Goal: Task Accomplishment & Management: Use online tool/utility

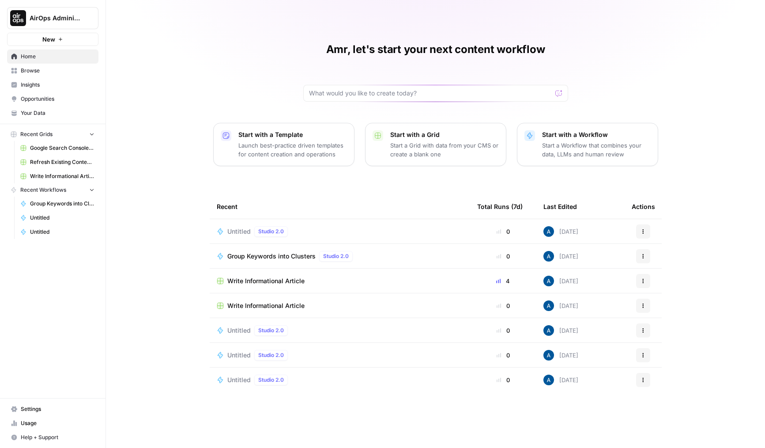
click at [62, 23] on button "AirOps Administrative" at bounding box center [52, 18] width 91 height 22
type input "egal"
click at [77, 66] on span "LegalZoom" at bounding box center [85, 66] width 117 height 9
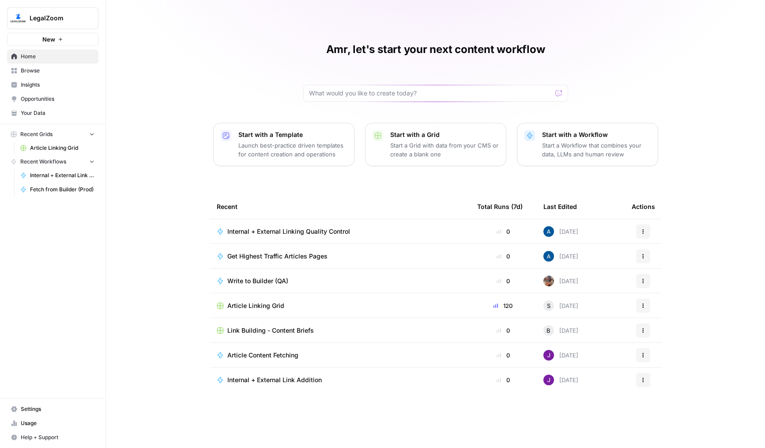
click at [61, 69] on span "Browse" at bounding box center [58, 71] width 74 height 8
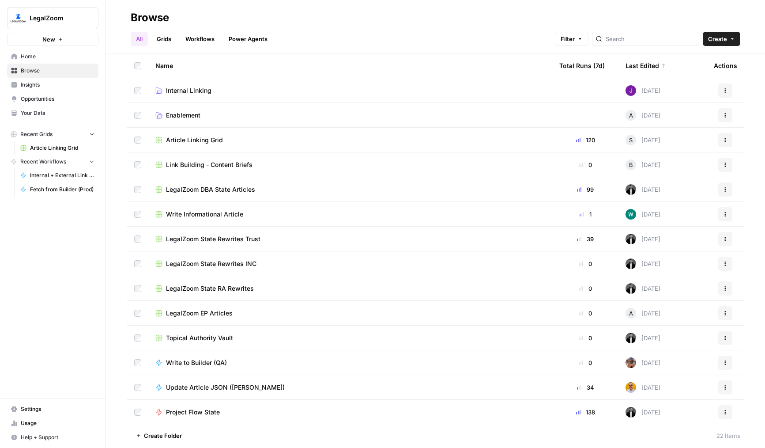
click at [180, 96] on td "Internal Linking" at bounding box center [350, 90] width 404 height 24
click at [191, 87] on span "Internal Linking" at bounding box center [188, 90] width 45 height 9
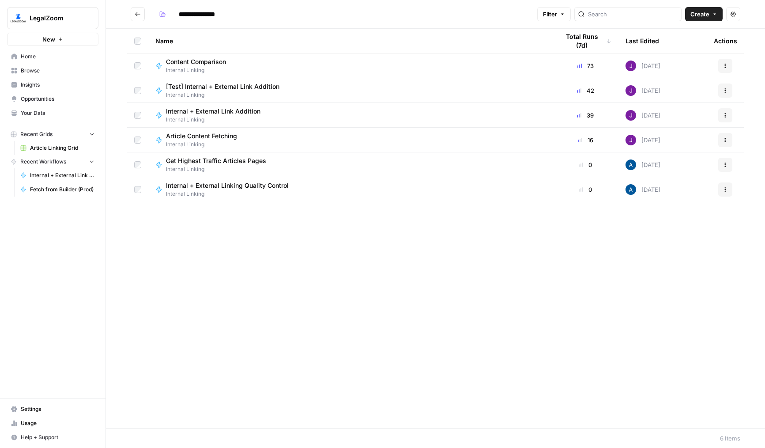
click at [45, 15] on span "LegalZoom" at bounding box center [56, 18] width 53 height 9
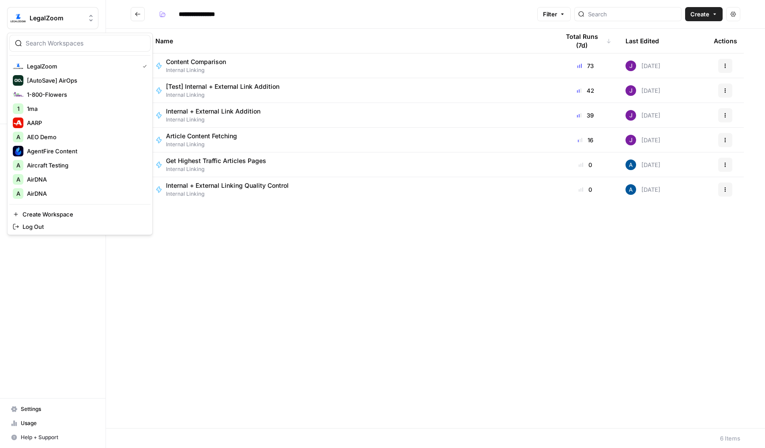
click at [469, 282] on div "Name Total Runs (7d) Last Edited Actions Content Comparison Internal Linking 73…" at bounding box center [435, 228] width 659 height 399
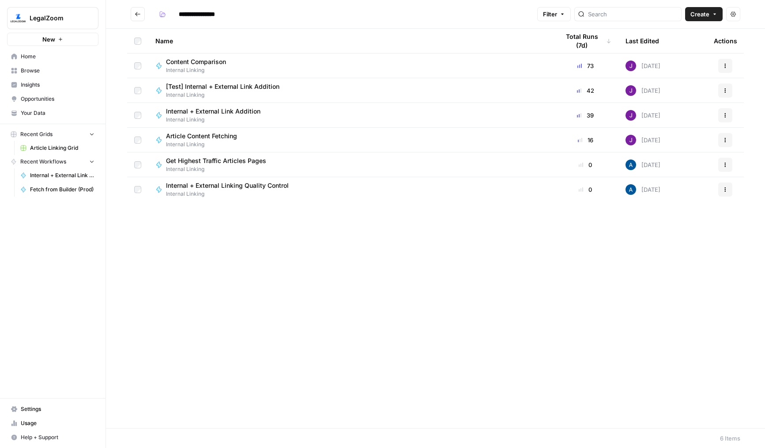
click at [63, 63] on link "Home" at bounding box center [52, 56] width 91 height 14
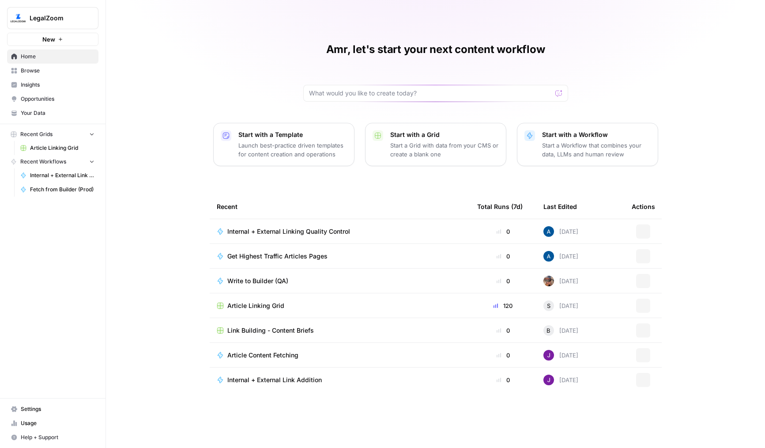
click at [65, 66] on link "Browse" at bounding box center [52, 71] width 91 height 14
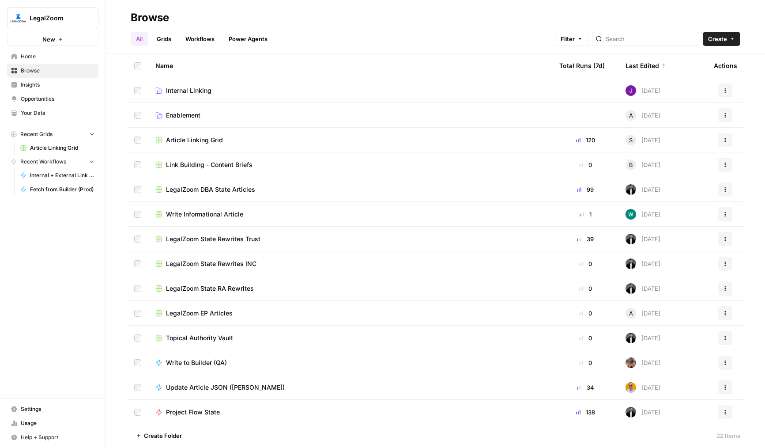
click at [324, 139] on div "Article Linking Grid" at bounding box center [350, 139] width 390 height 9
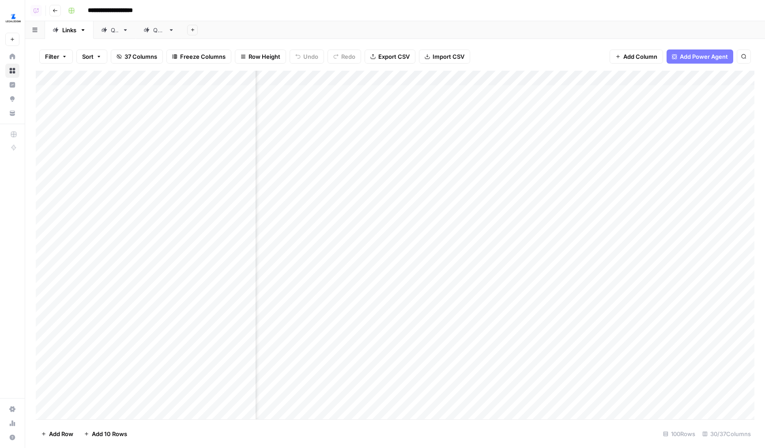
scroll to position [0, 1836]
click at [328, 174] on div "Add Column" at bounding box center [395, 245] width 719 height 348
drag, startPoint x: 321, startPoint y: 98, endPoint x: 327, endPoint y: 275, distance: 177.1
click at [327, 275] on div "Add Column" at bounding box center [395, 245] width 719 height 348
drag, startPoint x: 400, startPoint y: 76, endPoint x: 441, endPoint y: 80, distance: 41.6
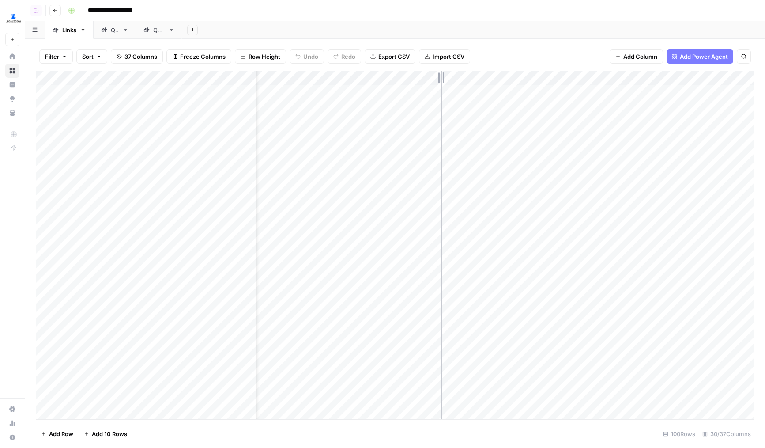
click at [441, 80] on div "Add Column" at bounding box center [395, 245] width 719 height 348
drag, startPoint x: 440, startPoint y: 77, endPoint x: 465, endPoint y: 82, distance: 25.2
click at [465, 82] on div "Add Column" at bounding box center [395, 245] width 719 height 348
click at [385, 95] on div "Add Column" at bounding box center [395, 245] width 719 height 348
click at [366, 116] on div "Add Column" at bounding box center [395, 245] width 719 height 348
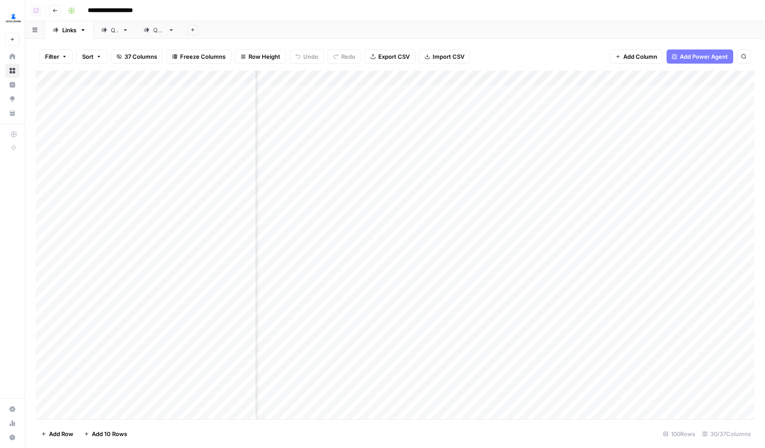
click at [354, 100] on div "Add Column" at bounding box center [395, 245] width 719 height 348
click at [359, 91] on div "Add Column" at bounding box center [395, 245] width 719 height 348
click at [406, 191] on div "Add Column" at bounding box center [395, 245] width 719 height 348
click at [469, 79] on div "Add Column" at bounding box center [395, 245] width 719 height 348
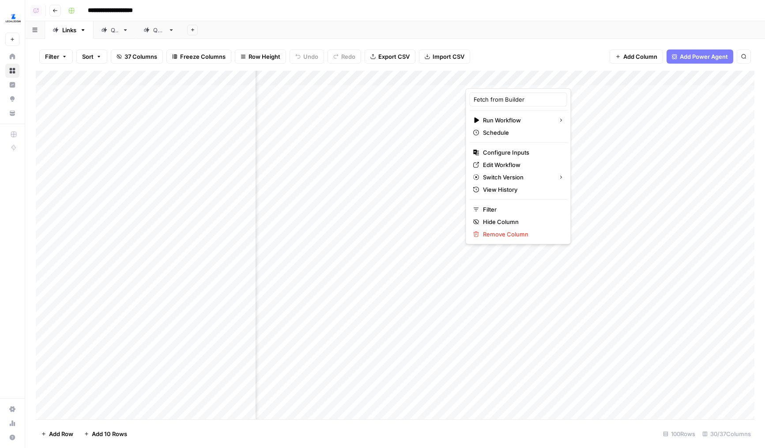
click at [376, 126] on div "Add Column" at bounding box center [395, 245] width 719 height 348
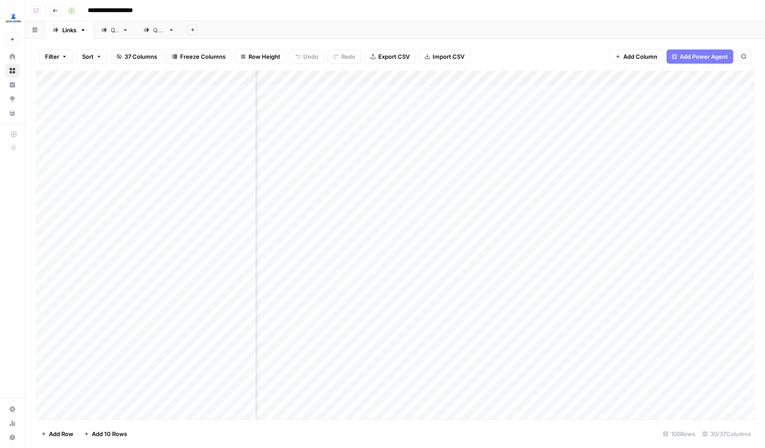
scroll to position [0, 1627]
click at [528, 169] on div "Add Column" at bounding box center [395, 245] width 719 height 348
click at [533, 230] on div "Add Column" at bounding box center [395, 245] width 719 height 348
click at [537, 247] on div "Add Column" at bounding box center [395, 245] width 719 height 348
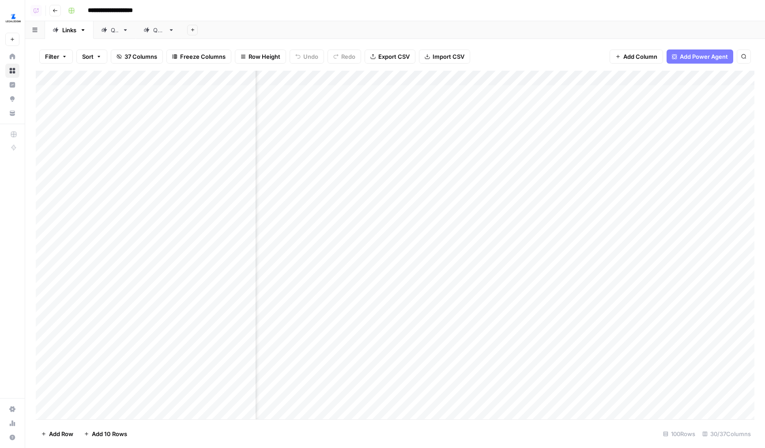
click at [537, 247] on div "Add Column" at bounding box center [395, 245] width 719 height 348
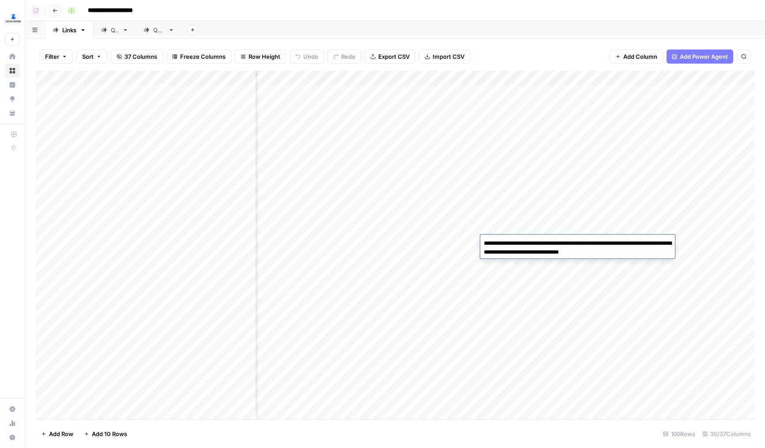
click at [530, 215] on div "Add Column" at bounding box center [395, 245] width 719 height 348
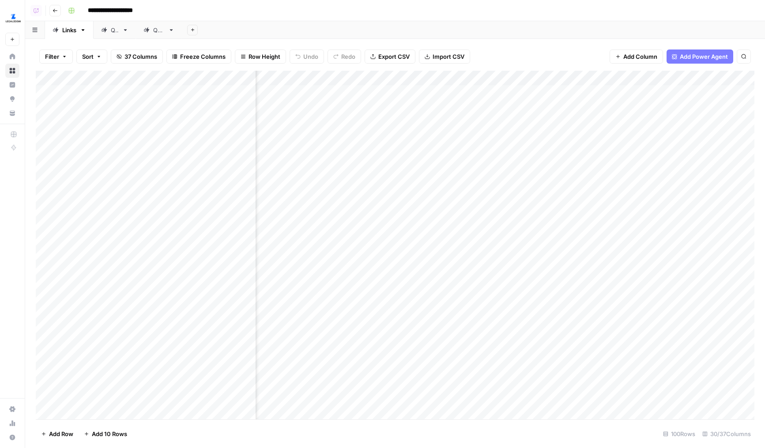
click at [530, 215] on div "Add Column" at bounding box center [395, 245] width 719 height 348
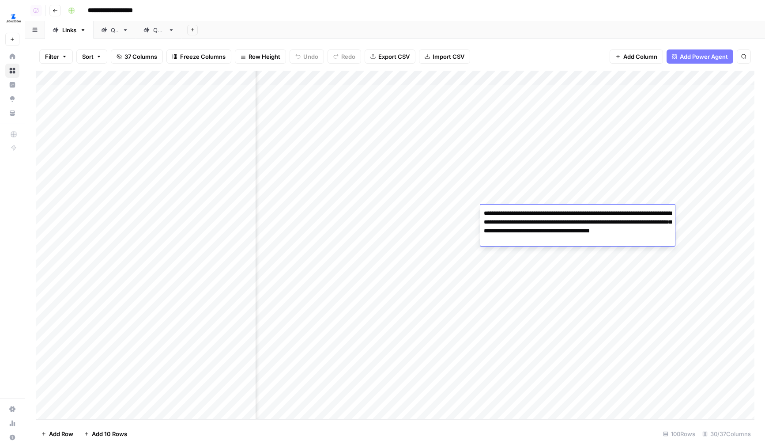
click at [532, 200] on div "Add Column" at bounding box center [395, 245] width 719 height 348
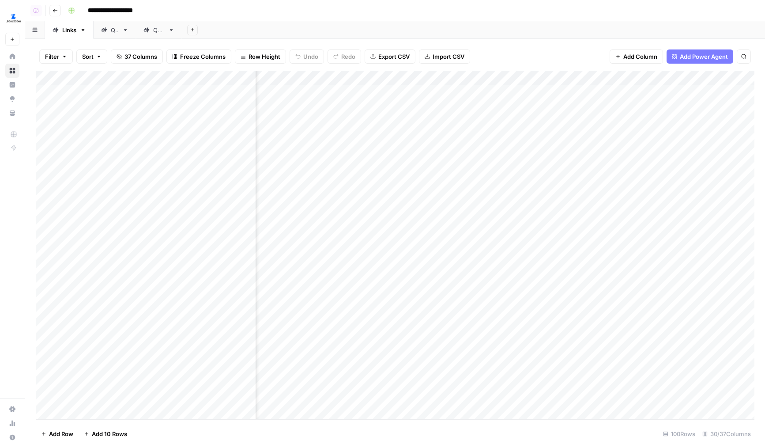
click at [532, 200] on div "Add Column" at bounding box center [395, 245] width 719 height 348
click at [531, 177] on div "Add Column" at bounding box center [395, 245] width 719 height 348
click at [530, 166] on div "Add Column" at bounding box center [395, 245] width 719 height 348
click at [538, 185] on div "Add Column" at bounding box center [395, 245] width 719 height 348
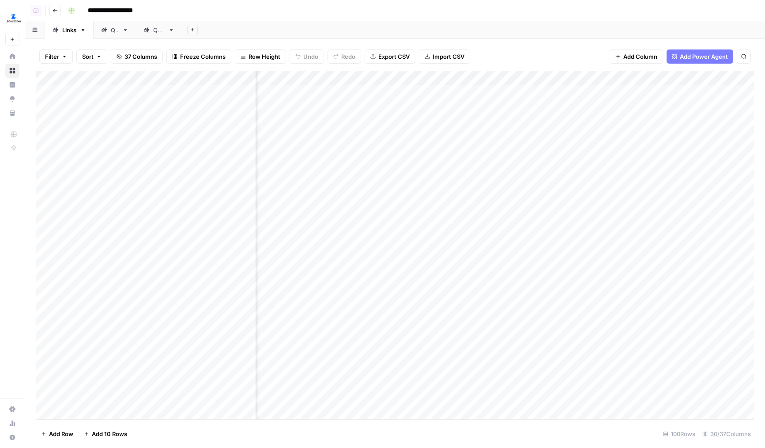
click at [538, 185] on div "Add Column" at bounding box center [395, 245] width 719 height 348
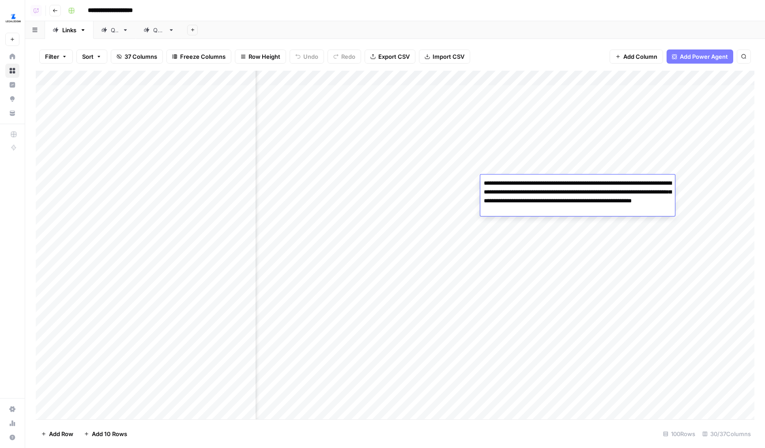
click at [537, 170] on div "Add Column" at bounding box center [395, 245] width 719 height 348
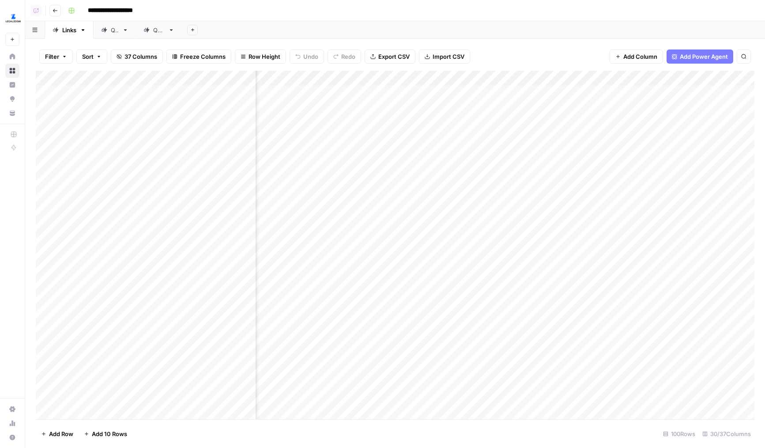
click at [537, 170] on div "Add Column" at bounding box center [395, 245] width 719 height 348
click at [551, 152] on div "Add Column" at bounding box center [395, 245] width 719 height 348
click at [553, 140] on div "Add Column" at bounding box center [395, 245] width 719 height 348
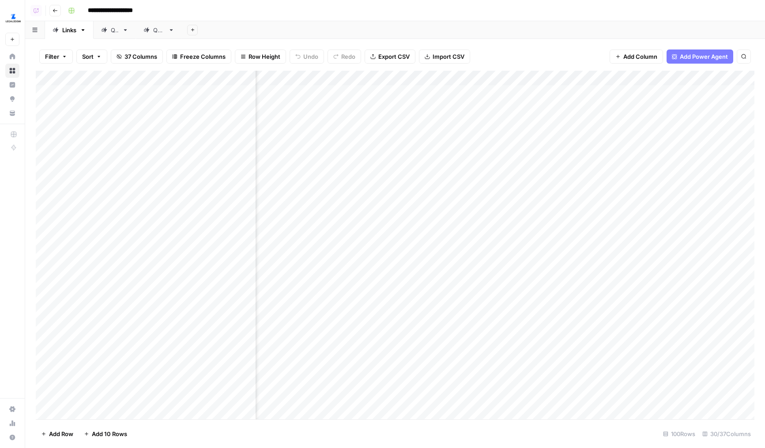
click at [524, 275] on div "Add Column" at bounding box center [395, 245] width 719 height 348
drag, startPoint x: 526, startPoint y: 210, endPoint x: 528, endPoint y: 94, distance: 116.5
click at [528, 94] on div "Add Column" at bounding box center [395, 245] width 719 height 348
click at [296, 77] on div "Add Column" at bounding box center [395, 245] width 719 height 348
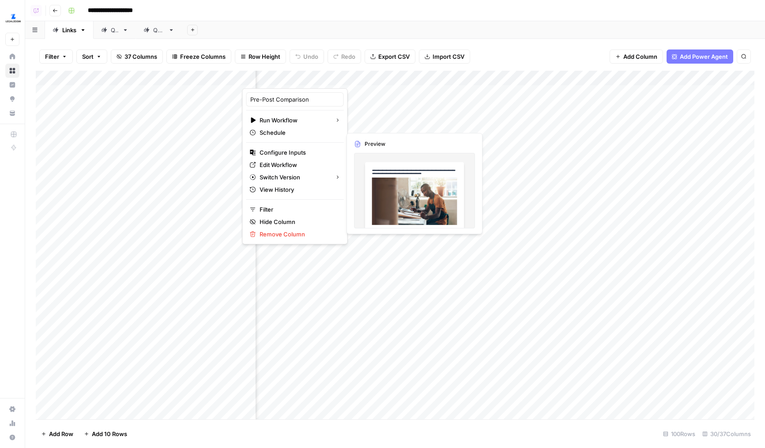
click at [400, 120] on div "Add Column" at bounding box center [395, 245] width 719 height 348
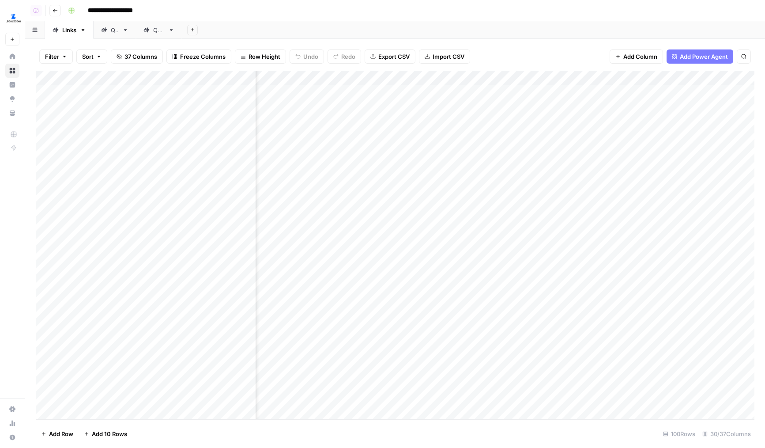
scroll to position [0, 430]
click at [337, 79] on div "Add Column" at bounding box center [395, 245] width 719 height 348
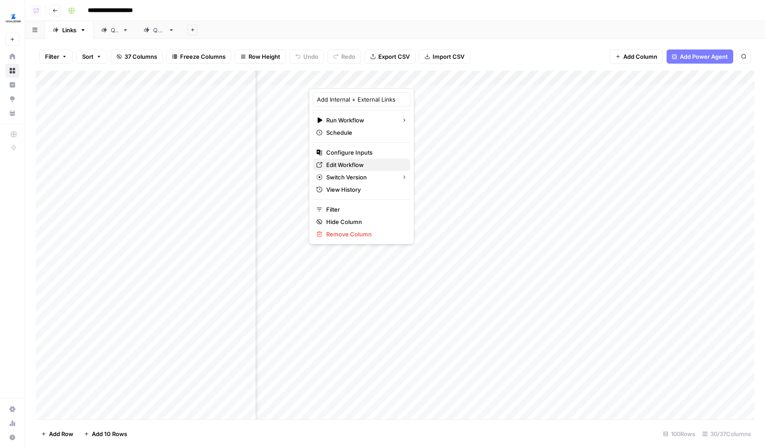
click at [346, 169] on span "Edit Workflow" at bounding box center [364, 164] width 77 height 9
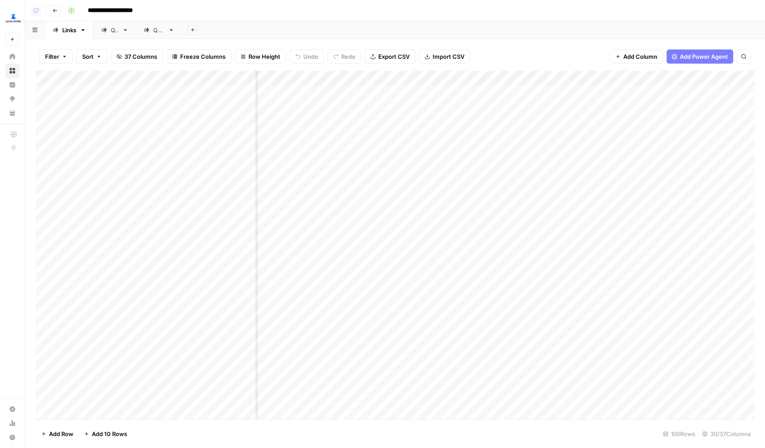
scroll to position [0, 1769]
drag, startPoint x: 531, startPoint y: 78, endPoint x: 572, endPoint y: 78, distance: 41.5
click at [572, 78] on div "Add Column" at bounding box center [395, 245] width 719 height 348
click at [251, 60] on span "Row Height" at bounding box center [264, 56] width 32 height 9
click at [260, 98] on span "Medium" at bounding box center [284, 99] width 64 height 9
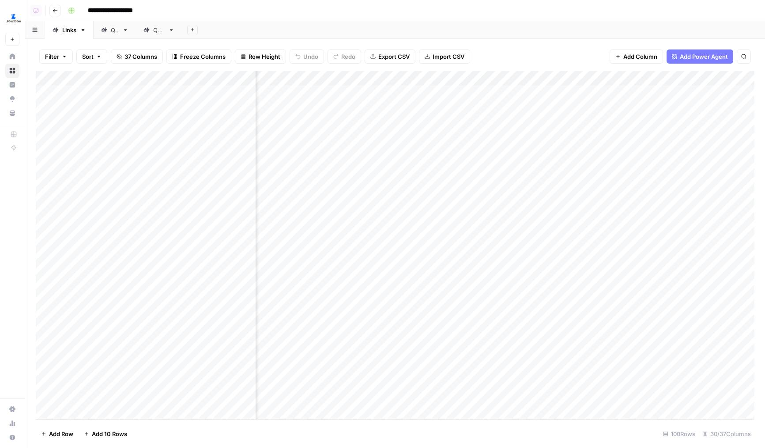
click at [407, 193] on div "Add Column" at bounding box center [395, 245] width 719 height 348
click at [410, 215] on div "Add Column" at bounding box center [395, 245] width 719 height 348
click at [421, 207] on div "Add Column" at bounding box center [395, 245] width 719 height 348
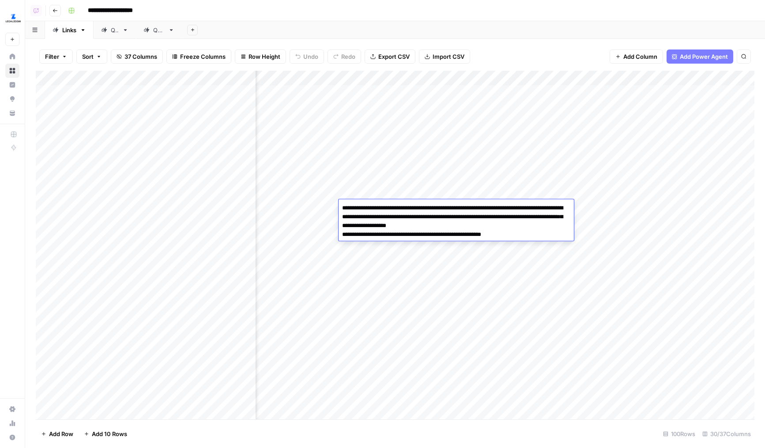
click at [408, 230] on textarea "**********" at bounding box center [456, 221] width 235 height 39
click at [416, 235] on textarea "**********" at bounding box center [456, 221] width 235 height 39
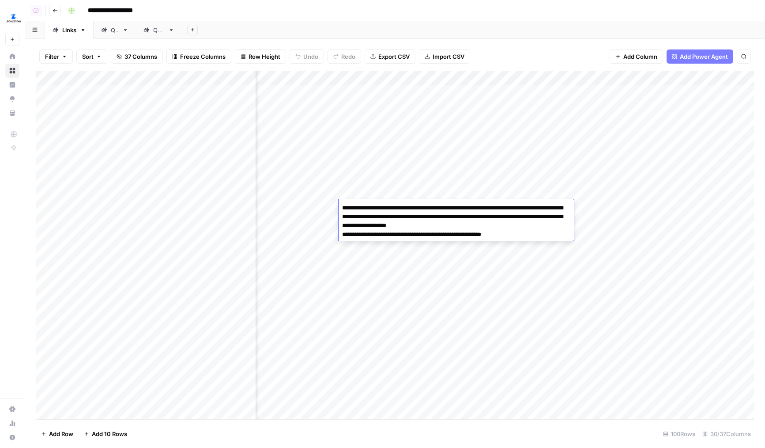
click at [416, 235] on textarea "**********" at bounding box center [456, 221] width 235 height 39
click at [424, 261] on div "Add Column" at bounding box center [395, 245] width 719 height 348
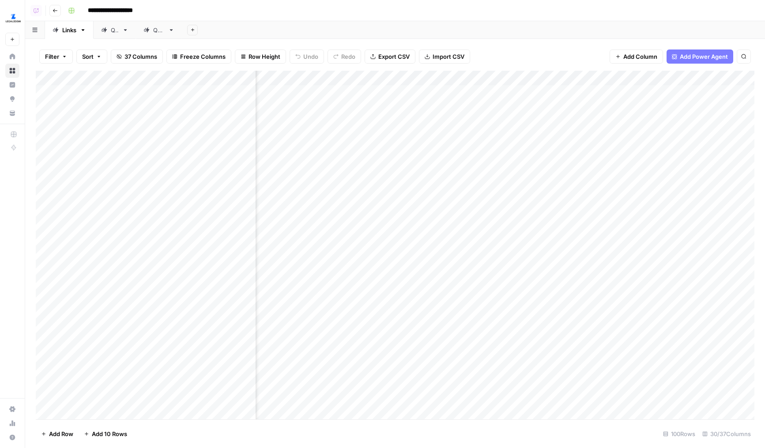
click at [412, 230] on div "Add Column" at bounding box center [395, 245] width 719 height 348
click at [412, 214] on div "Add Column" at bounding box center [395, 245] width 719 height 348
click at [470, 249] on div "Add Column" at bounding box center [395, 245] width 719 height 348
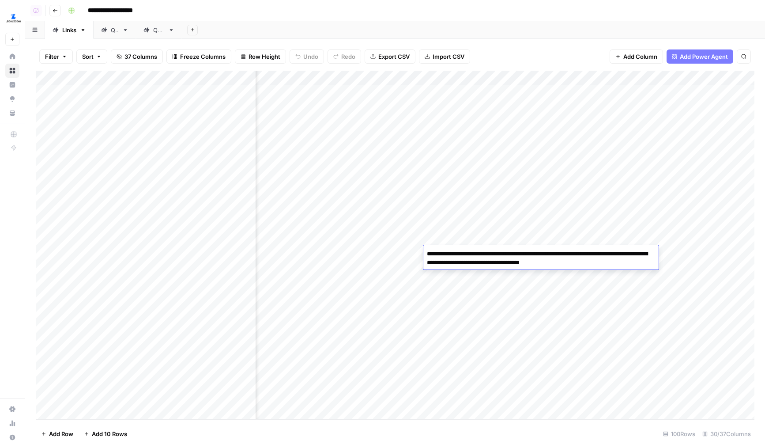
click at [492, 263] on textarea "**********" at bounding box center [540, 258] width 235 height 21
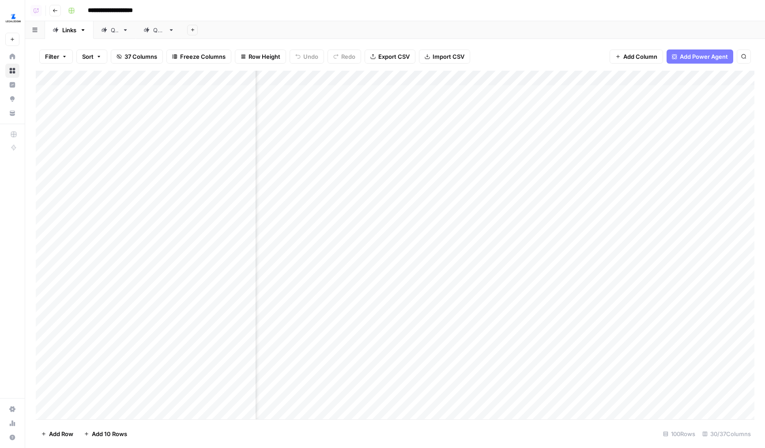
click at [490, 274] on div "Add Column" at bounding box center [395, 245] width 719 height 348
click at [488, 255] on div "Add Column" at bounding box center [395, 245] width 719 height 348
click at [353, 75] on div "Add Column" at bounding box center [395, 245] width 719 height 348
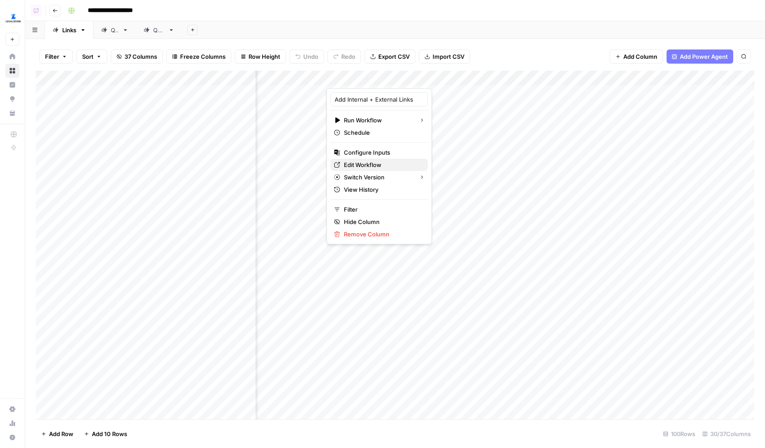
click at [361, 162] on span "Edit Workflow" at bounding box center [382, 164] width 77 height 9
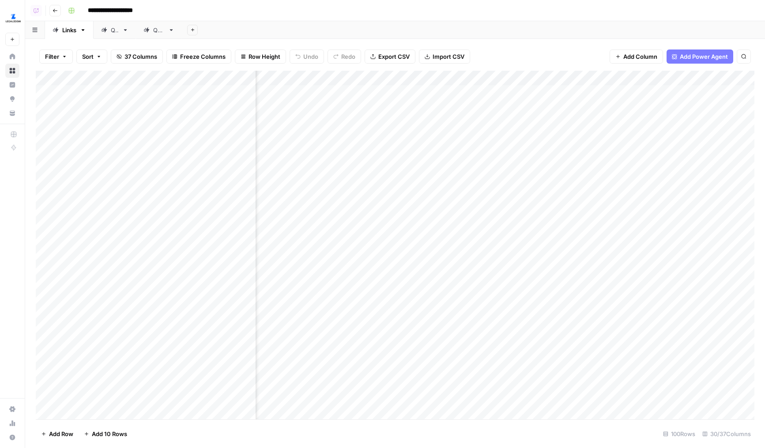
scroll to position [0, 1802]
click at [386, 203] on div "Add Column" at bounding box center [395, 245] width 719 height 348
click at [387, 227] on div "Add Column" at bounding box center [395, 245] width 719 height 348
click at [391, 253] on div "Add Column" at bounding box center [395, 245] width 719 height 348
click at [396, 285] on div "Add Column" at bounding box center [395, 245] width 719 height 348
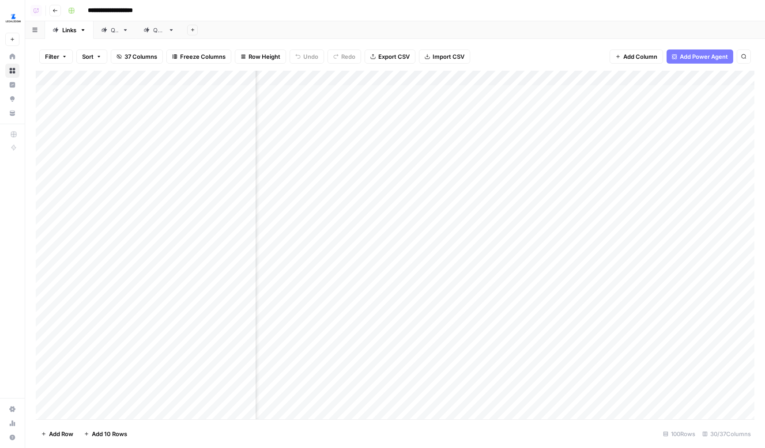
click at [396, 297] on div "Add Column" at bounding box center [395, 245] width 719 height 348
click at [445, 163] on div "Add Column" at bounding box center [395, 245] width 719 height 348
click at [453, 143] on div "Add Column" at bounding box center [395, 245] width 719 height 348
click at [423, 324] on div "Add Column" at bounding box center [395, 245] width 719 height 348
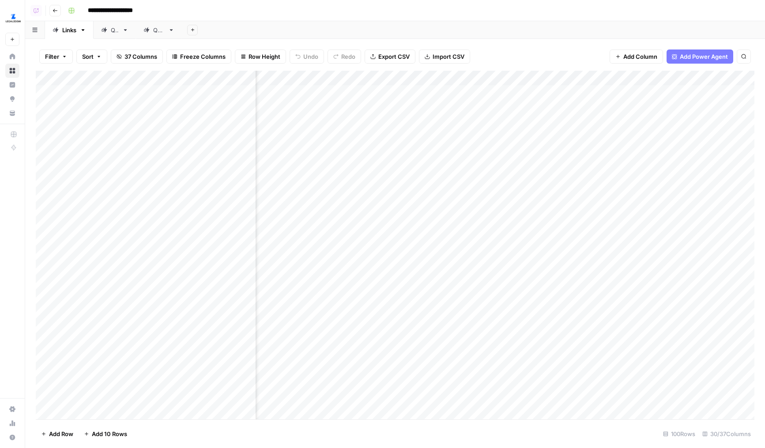
scroll to position [0, 1710]
click at [462, 300] on div "Add Column" at bounding box center [395, 245] width 719 height 348
click at [454, 278] on div "Add Column" at bounding box center [395, 245] width 719 height 348
click at [467, 254] on div "Add Column" at bounding box center [395, 245] width 719 height 348
click at [460, 226] on div "Add Column" at bounding box center [395, 245] width 719 height 348
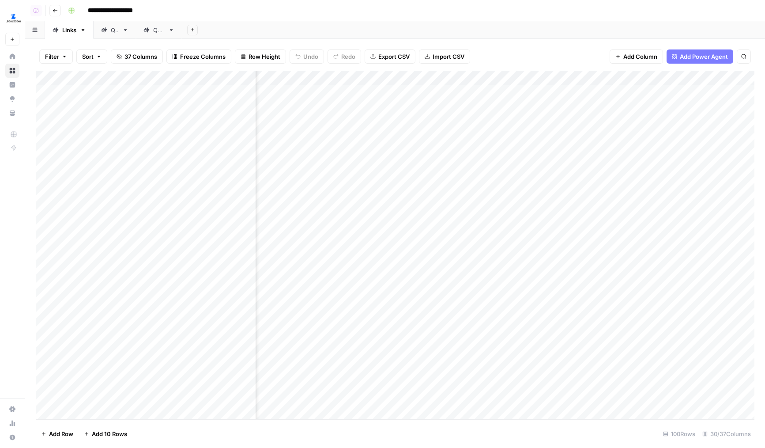
click at [463, 209] on div "Add Column" at bounding box center [395, 245] width 719 height 348
click at [477, 157] on div "Add Column" at bounding box center [395, 245] width 719 height 348
click at [475, 134] on div "Add Column" at bounding box center [395, 245] width 719 height 348
click at [469, 235] on div "Add Column" at bounding box center [395, 245] width 719 height 348
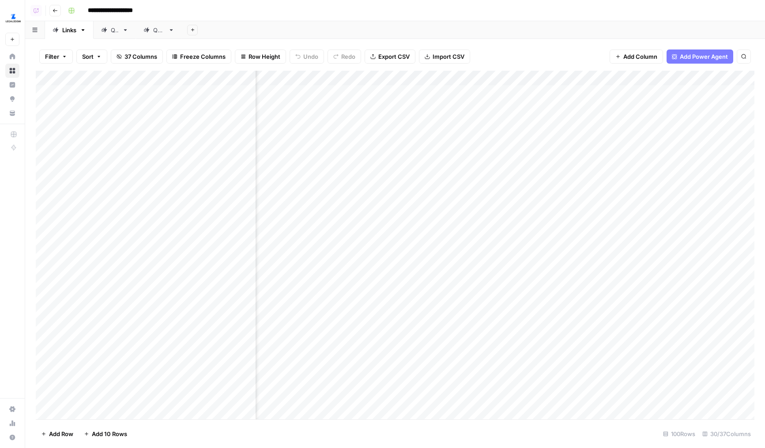
click at [469, 235] on div "Add Column" at bounding box center [395, 245] width 719 height 348
click at [470, 263] on div "Add Column" at bounding box center [395, 245] width 719 height 348
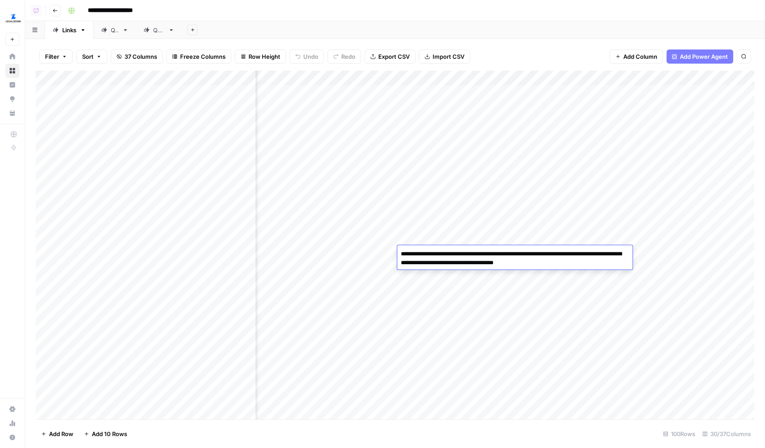
click at [470, 277] on div "Add Column" at bounding box center [395, 245] width 719 height 348
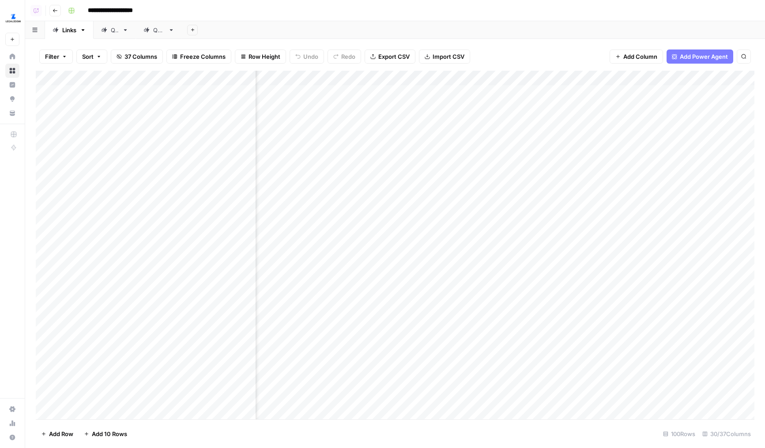
click at [470, 277] on div "Add Column" at bounding box center [395, 245] width 719 height 348
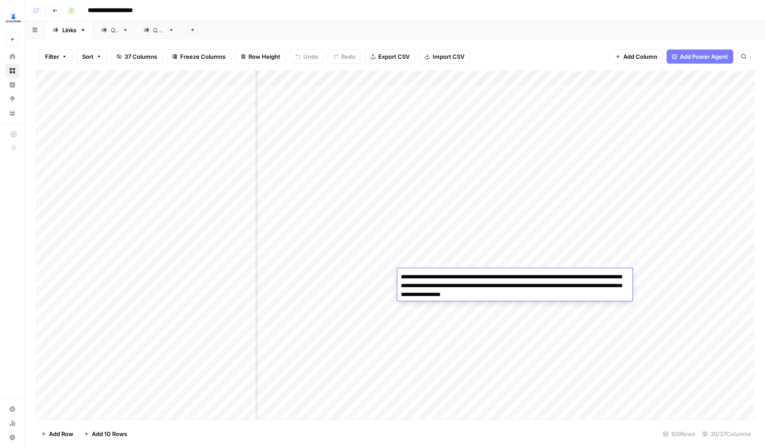
click at [468, 307] on div "Add Column" at bounding box center [395, 245] width 719 height 348
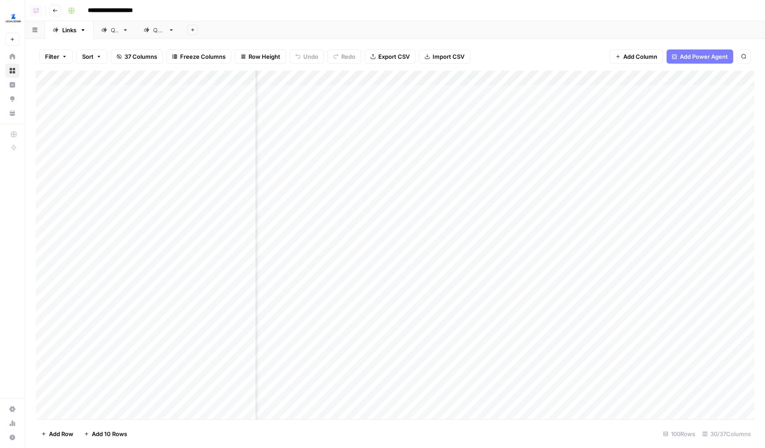
click at [468, 307] on div "Add Column" at bounding box center [395, 245] width 719 height 348
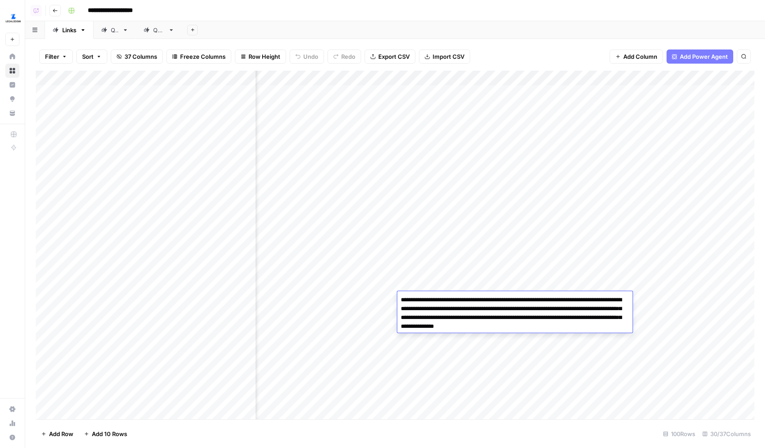
click at [477, 271] on div "Add Column" at bounding box center [395, 245] width 719 height 348
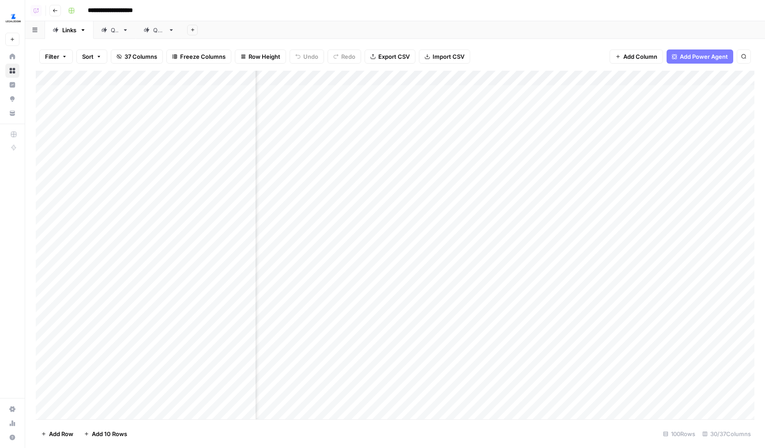
click at [477, 271] on div "Add Column" at bounding box center [395, 245] width 719 height 348
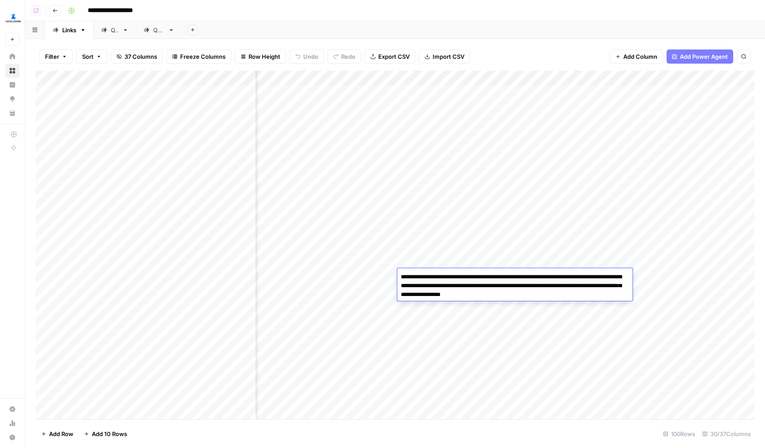
click at [460, 316] on div "Add Column" at bounding box center [395, 245] width 719 height 348
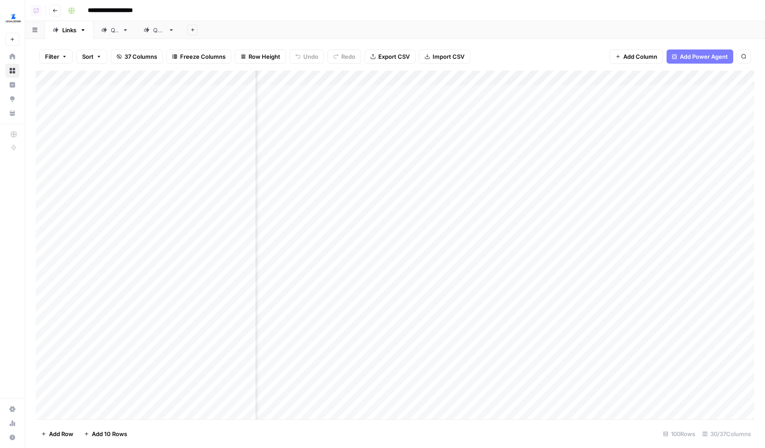
click at [460, 316] on div "Add Column" at bounding box center [395, 245] width 719 height 348
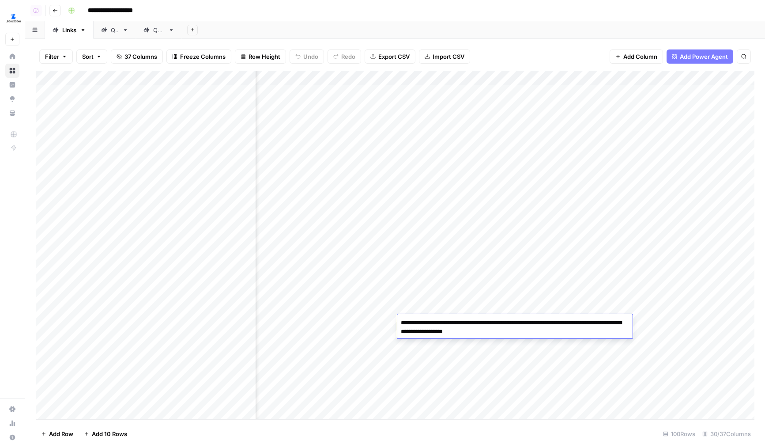
click at [452, 350] on div "Add Column" at bounding box center [395, 245] width 719 height 348
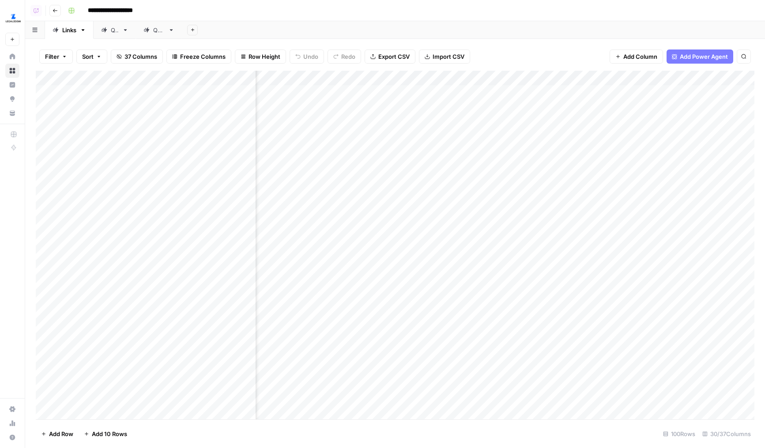
click at [454, 366] on div "Add Column" at bounding box center [395, 245] width 719 height 348
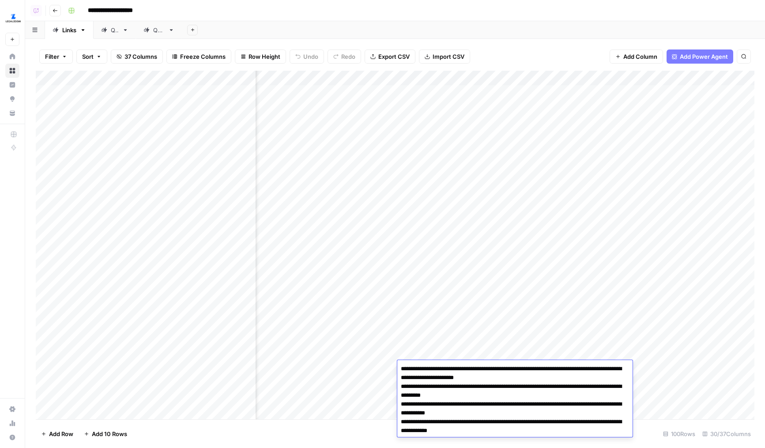
click at [482, 376] on textarea "**********" at bounding box center [514, 399] width 235 height 74
click at [475, 400] on textarea "**********" at bounding box center [514, 399] width 235 height 74
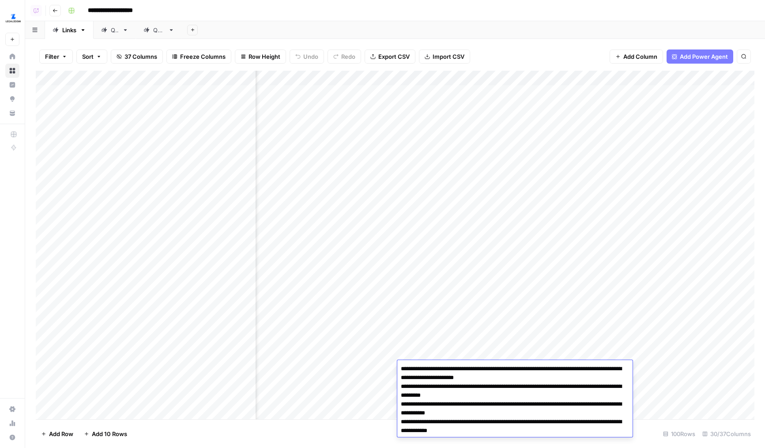
click at [475, 400] on textarea "**********" at bounding box center [514, 399] width 235 height 74
click at [481, 419] on textarea "**********" at bounding box center [514, 399] width 235 height 74
drag, startPoint x: 482, startPoint y: 428, endPoint x: 424, endPoint y: 354, distance: 93.6
click at [424, 354] on body "**********" at bounding box center [382, 224] width 765 height 448
click at [426, 342] on div "Add Column" at bounding box center [395, 245] width 719 height 348
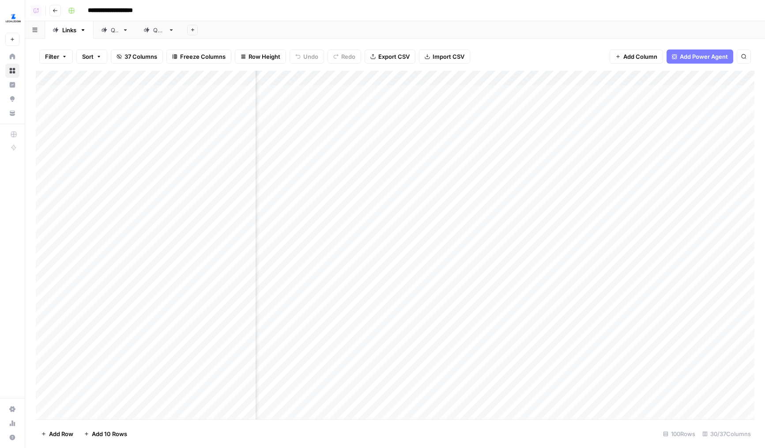
click at [430, 371] on div "Add Column" at bounding box center [395, 245] width 719 height 348
drag, startPoint x: 448, startPoint y: 98, endPoint x: 455, endPoint y: 385, distance: 287.0
click at [455, 385] on div "Add Column" at bounding box center [395, 245] width 719 height 348
drag, startPoint x: 455, startPoint y: 377, endPoint x: 442, endPoint y: 78, distance: 300.0
click at [442, 78] on div "Add Column" at bounding box center [395, 245] width 719 height 348
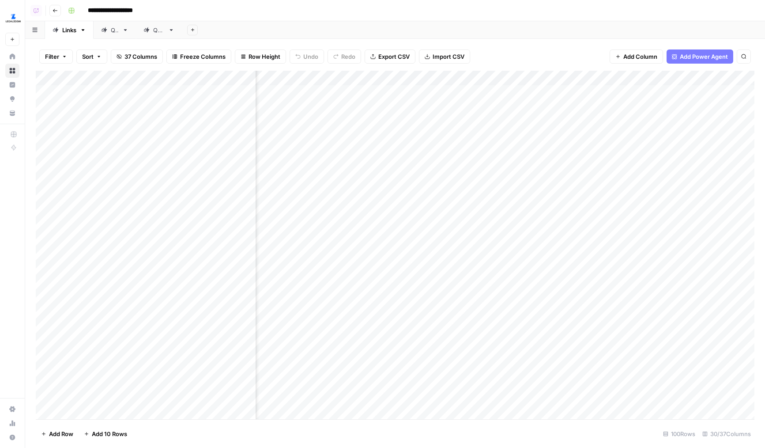
click at [449, 151] on div "Add Column" at bounding box center [395, 245] width 719 height 348
click at [454, 97] on div "Add Column" at bounding box center [395, 245] width 719 height 348
click at [474, 117] on div "Add Column" at bounding box center [395, 245] width 719 height 348
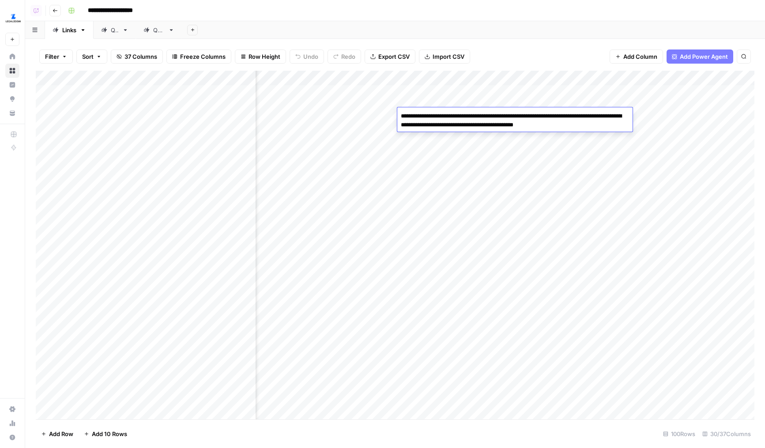
drag, startPoint x: 470, startPoint y: 117, endPoint x: 548, endPoint y: 117, distance: 78.1
click at [548, 117] on textarea "**********" at bounding box center [514, 120] width 235 height 21
drag, startPoint x: 589, startPoint y: 125, endPoint x: 454, endPoint y: 124, distance: 135.1
click at [454, 124] on textarea "**********" at bounding box center [514, 120] width 235 height 21
click at [436, 144] on div "Add Column" at bounding box center [395, 245] width 719 height 348
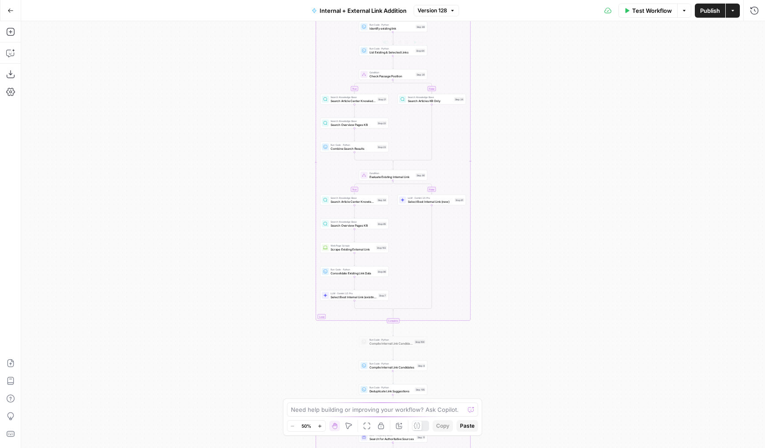
click at [426, 15] on button "Version 128" at bounding box center [436, 10] width 45 height 11
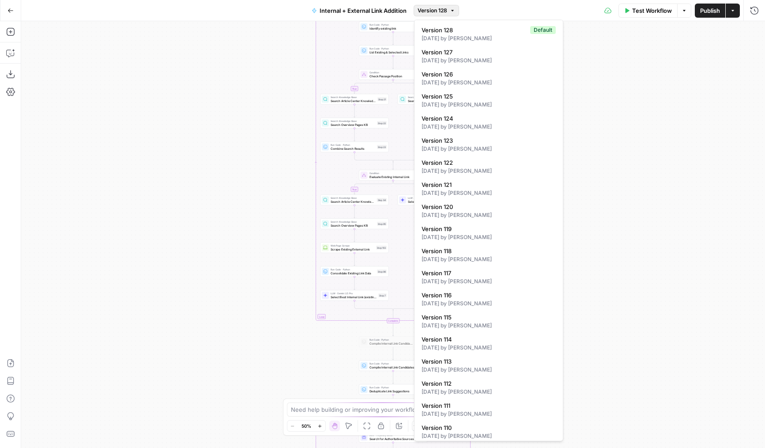
click at [256, 82] on div "true false true false true false Workflow Set Inputs Inputs Run Code · Python R…" at bounding box center [393, 234] width 744 height 426
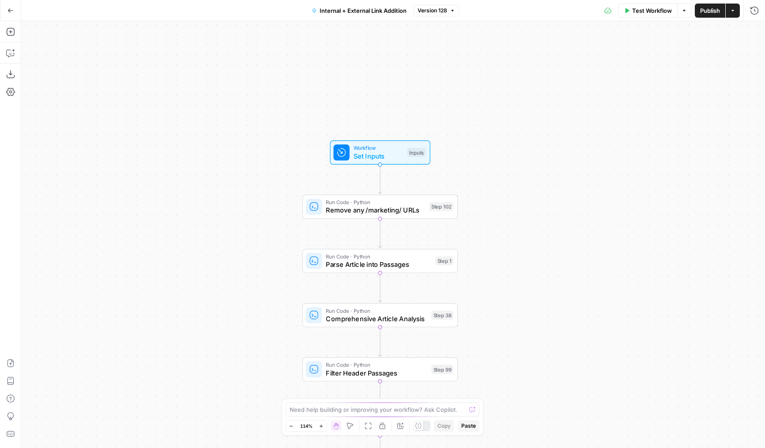
click at [403, 425] on icon "button" at bounding box center [400, 425] width 7 height 7
click at [339, 201] on span "Run Code · Python" at bounding box center [375, 202] width 99 height 8
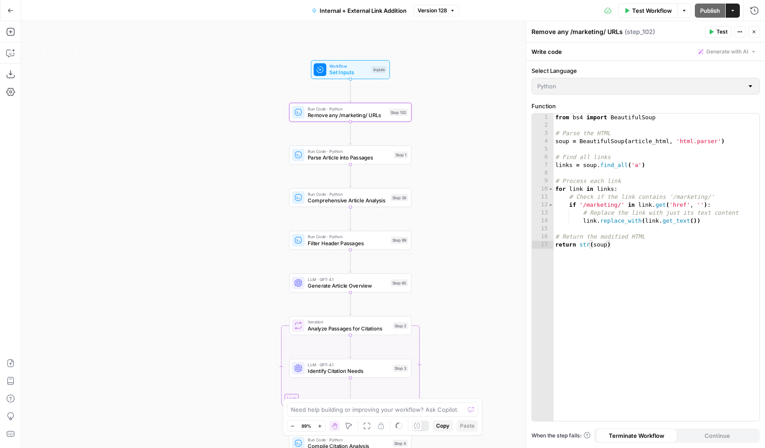
click at [752, 31] on icon "button" at bounding box center [753, 31] width 5 height 5
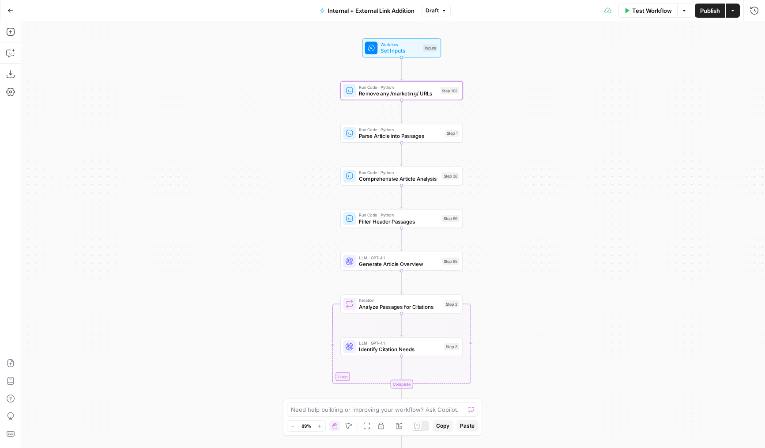
drag, startPoint x: 199, startPoint y: 297, endPoint x: 248, endPoint y: 274, distance: 54.1
click at [248, 274] on div "true false true false true false Workflow Set Inputs Inputs Run Code · Python R…" at bounding box center [393, 234] width 744 height 426
click at [247, 250] on div "true false true false true false Workflow Set Inputs Inputs Run Code · Python R…" at bounding box center [393, 234] width 744 height 426
drag, startPoint x: 171, startPoint y: 177, endPoint x: 152, endPoint y: 174, distance: 18.7
click at [152, 174] on div "true false true false true false Workflow Set Inputs Inputs Run Code · Python R…" at bounding box center [393, 234] width 744 height 426
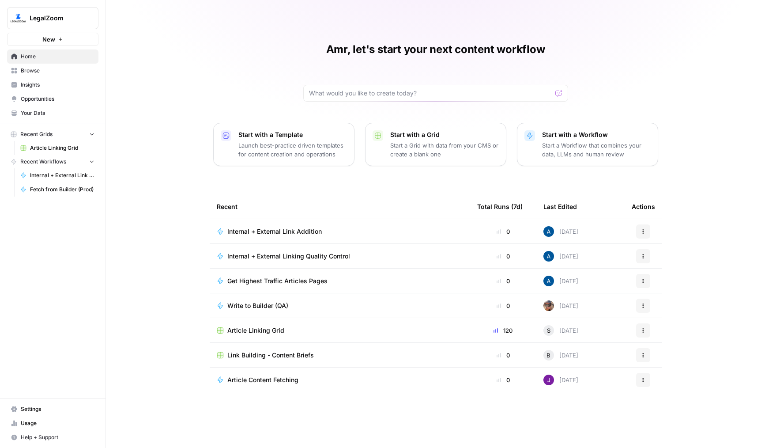
click at [73, 22] on span "LegalZoom" at bounding box center [56, 18] width 53 height 9
type input "adm"
click at [51, 68] on span "AirOps Administrative" at bounding box center [85, 66] width 117 height 9
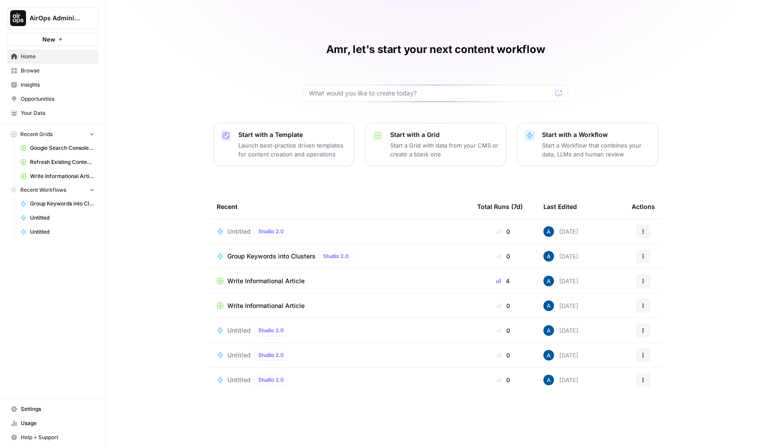
click at [45, 74] on span "Browse" at bounding box center [58, 71] width 74 height 8
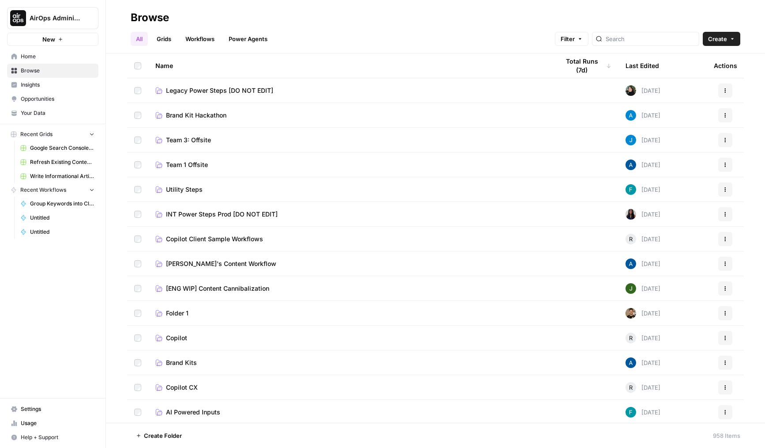
click at [67, 21] on span "AirOps Administrative" at bounding box center [56, 18] width 53 height 9
type input "dill"
click at [44, 64] on span "[PERSON_NAME] Test" at bounding box center [85, 66] width 117 height 9
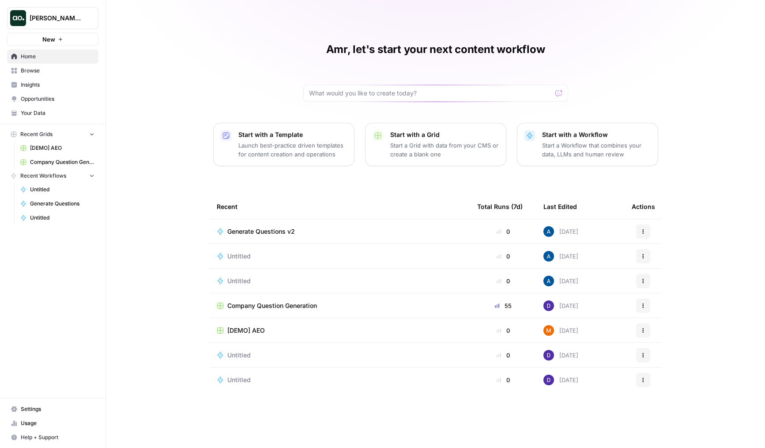
click at [250, 234] on span "Generate Questions v2" at bounding box center [261, 231] width 68 height 9
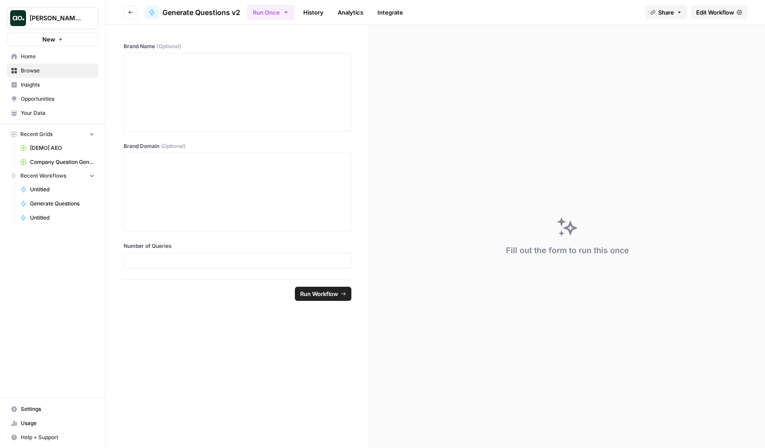
click at [705, 15] on span "Edit Workflow" at bounding box center [715, 12] width 38 height 9
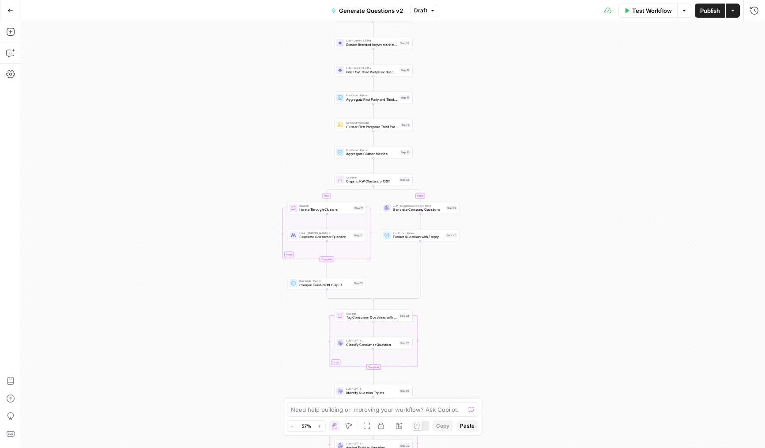
click at [394, 424] on button "Annotate Workflow" at bounding box center [399, 425] width 11 height 11
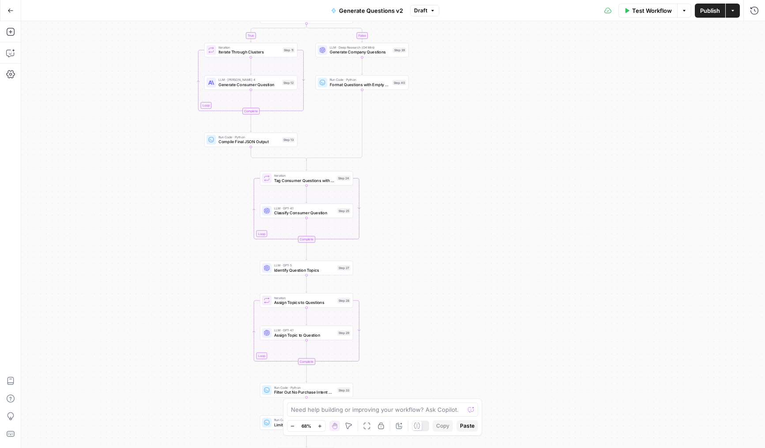
click at [637, 13] on span "Test Workflow" at bounding box center [652, 10] width 40 height 9
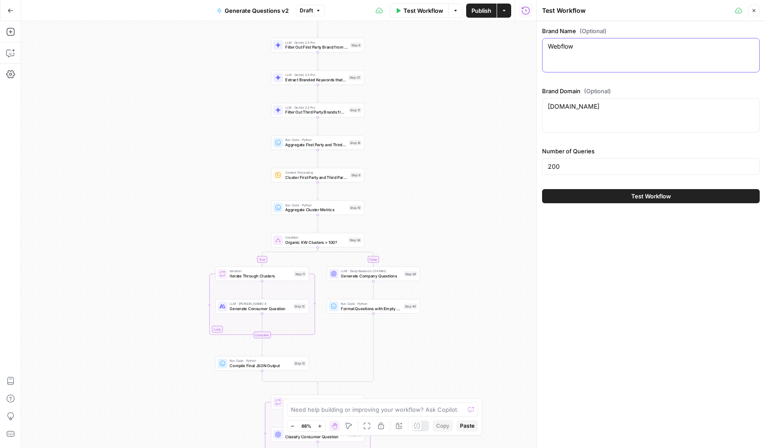
click at [557, 50] on textarea "Webflow" at bounding box center [651, 46] width 206 height 9
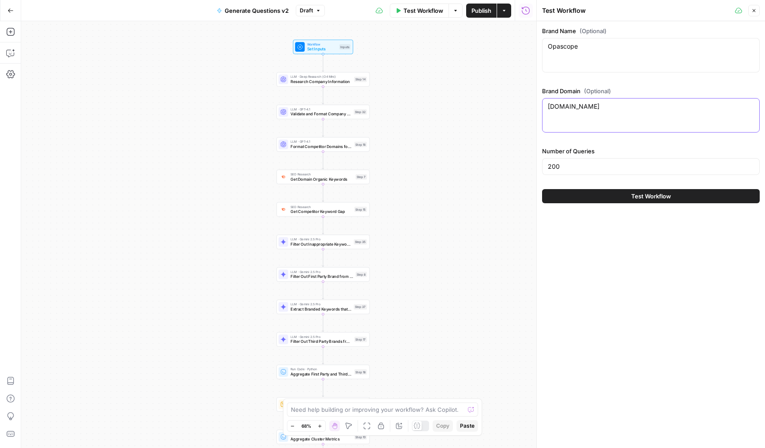
click at [556, 105] on textarea "webflow.com" at bounding box center [651, 106] width 206 height 9
click at [558, 64] on div "Opascope Opascope" at bounding box center [651, 55] width 218 height 34
type textarea "Amigo"
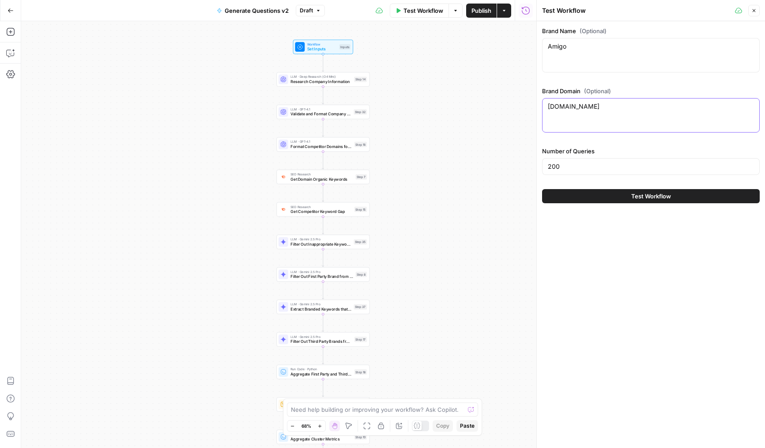
click at [575, 109] on textarea "webflow.com" at bounding box center [651, 106] width 206 height 9
type textarea "amigo.ai"
click at [592, 195] on button "Test Workflow" at bounding box center [651, 196] width 218 height 14
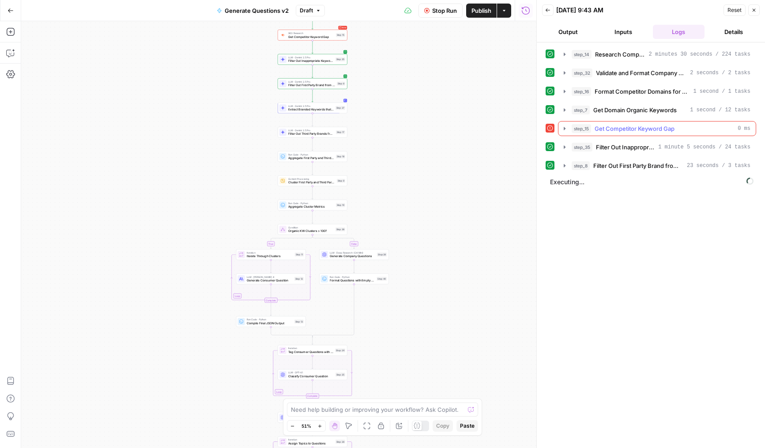
click at [602, 128] on span "Get Competitor Keyword Gap" at bounding box center [634, 128] width 80 height 9
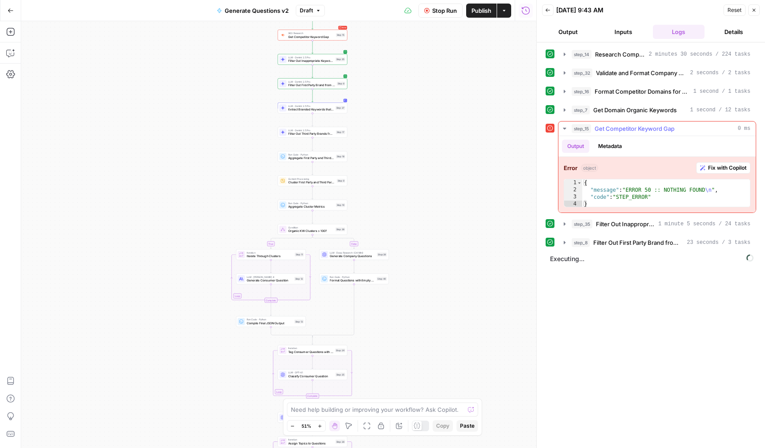
click at [602, 128] on span "Get Competitor Keyword Gap" at bounding box center [634, 128] width 80 height 9
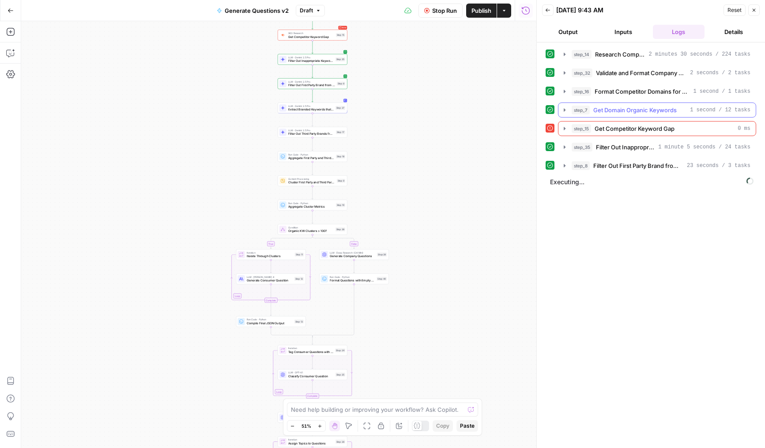
click at [604, 113] on span "Get Domain Organic Keywords" at bounding box center [634, 109] width 83 height 9
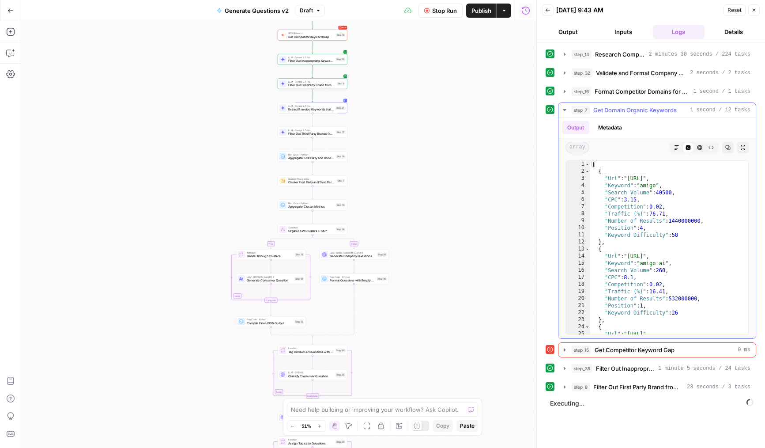
click at [604, 113] on span "Get Domain Organic Keywords" at bounding box center [634, 109] width 83 height 9
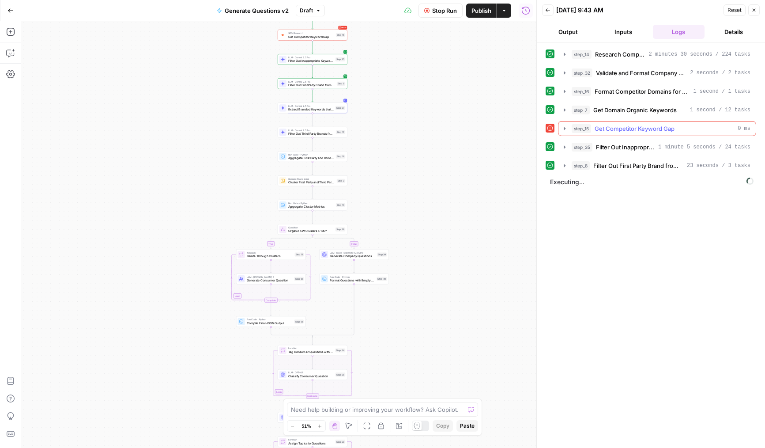
click at [608, 127] on span "Get Competitor Keyword Gap" at bounding box center [634, 128] width 80 height 9
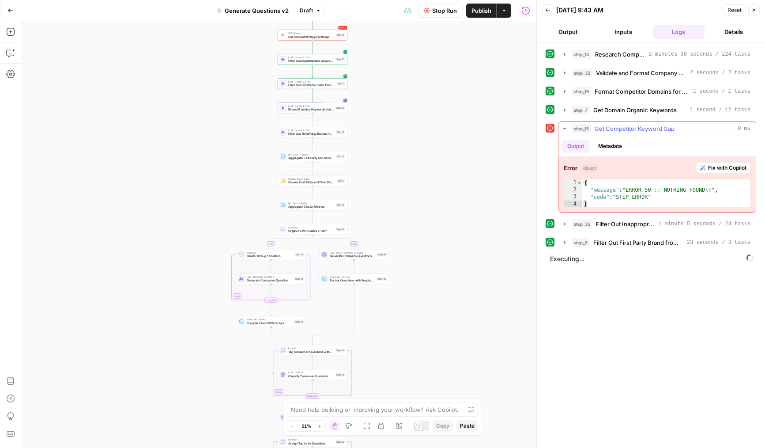
click at [608, 127] on span "Get Competitor Keyword Gap" at bounding box center [634, 128] width 80 height 9
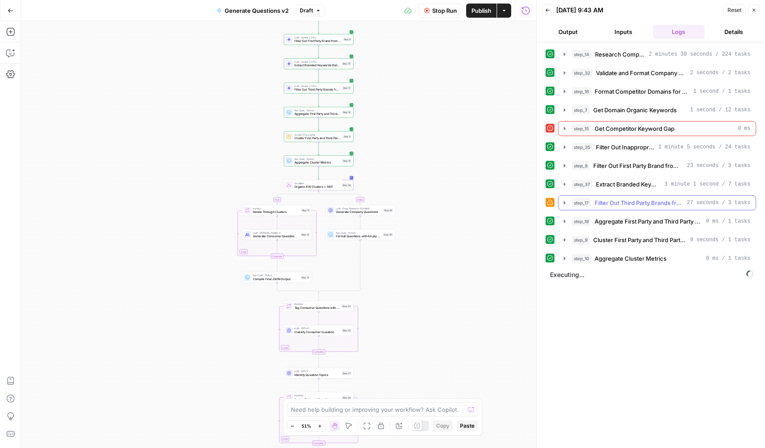
click at [623, 203] on span "Filter Out Third Party Brands from Keywords" at bounding box center [638, 202] width 89 height 9
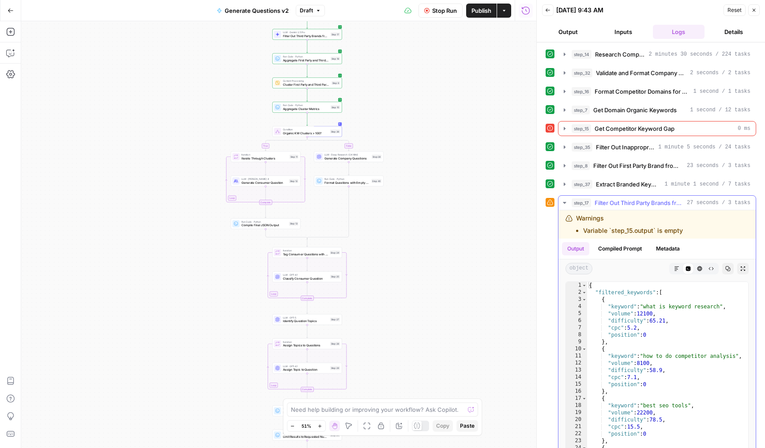
click at [625, 204] on span "Filter Out Third Party Brands from Keywords" at bounding box center [638, 202] width 89 height 9
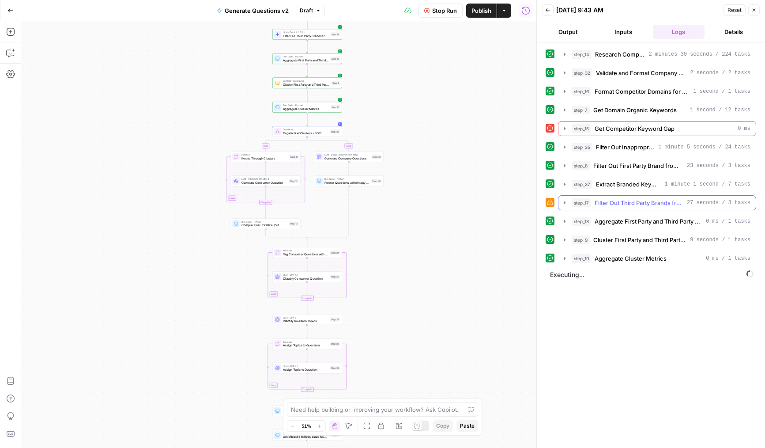
click at [613, 200] on span "Filter Out Third Party Brands from Keywords" at bounding box center [638, 202] width 89 height 9
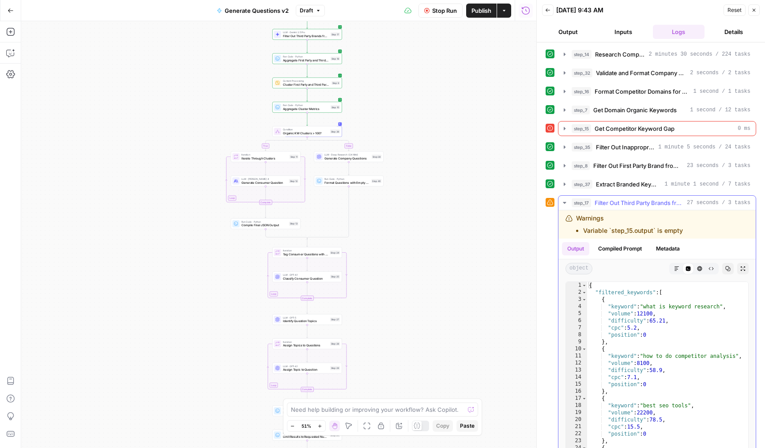
click at [614, 200] on span "Filter Out Third Party Brands from Keywords" at bounding box center [638, 202] width 89 height 9
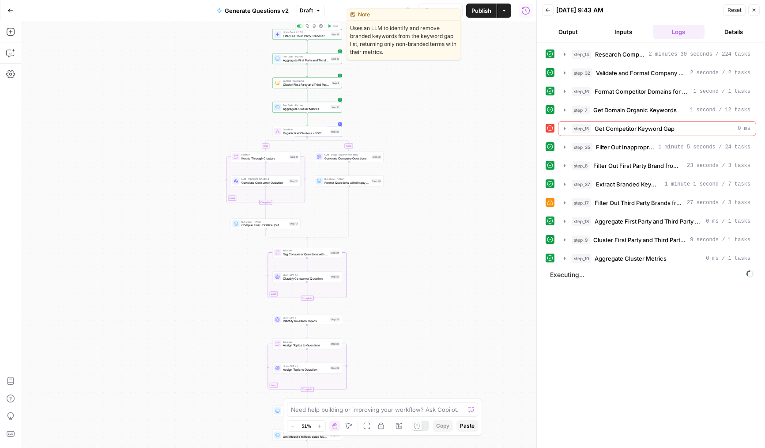
click at [288, 36] on span "Filter Out Third Party Brands from Keywords" at bounding box center [306, 36] width 46 height 4
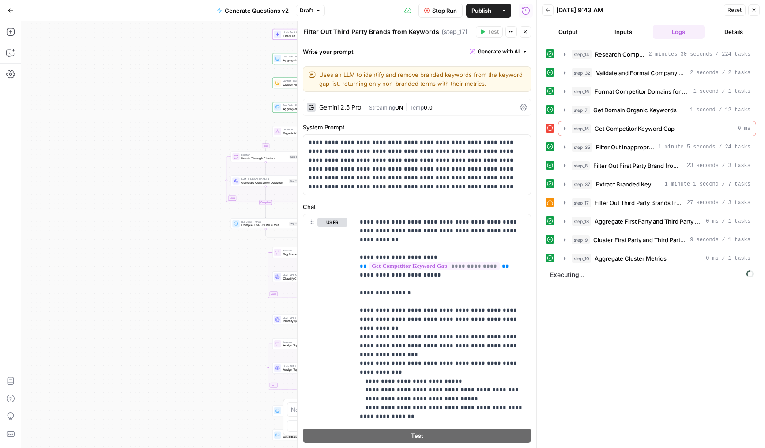
click at [527, 36] on button "Close" at bounding box center [524, 31] width 11 height 11
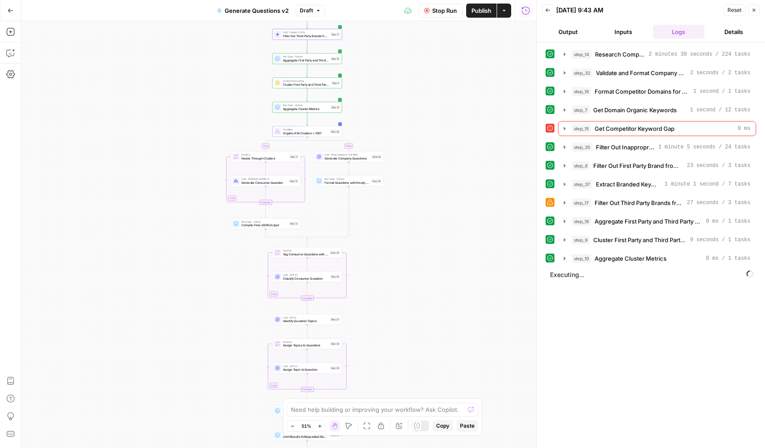
click at [622, 163] on span "Filter Out First Party Brand from Keywords" at bounding box center [638, 165] width 90 height 9
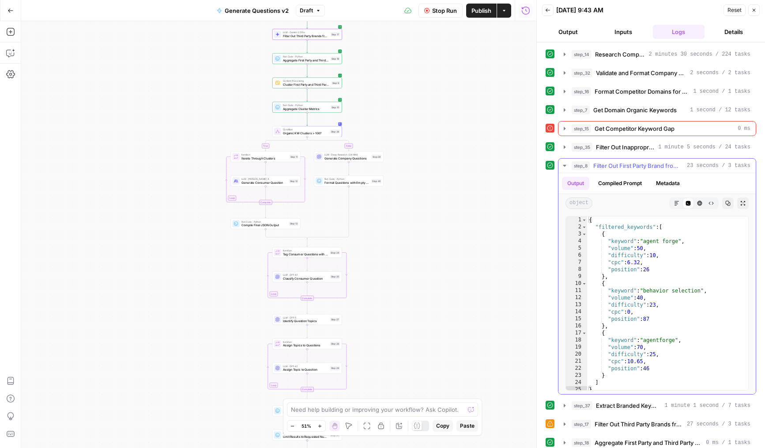
click at [628, 166] on span "Filter Out First Party Brand from Keywords" at bounding box center [638, 165] width 90 height 9
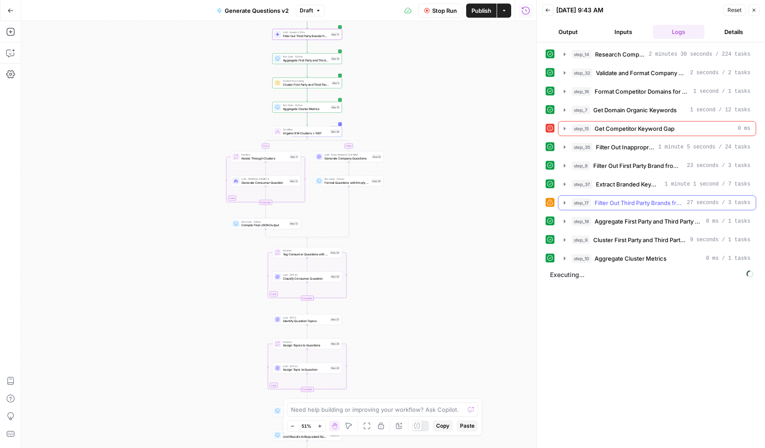
click at [631, 207] on button "step_17 Filter Out Third Party Brands from Keywords 27 seconds / 3 tasks" at bounding box center [656, 203] width 197 height 14
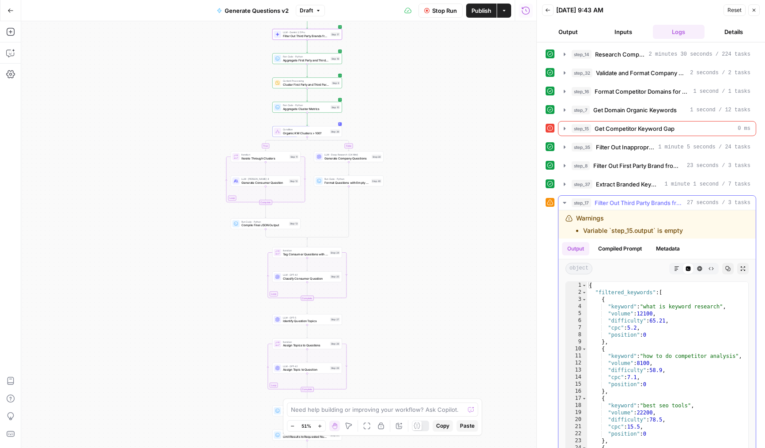
click at [652, 248] on button "Metadata" at bounding box center [668, 248] width 34 height 13
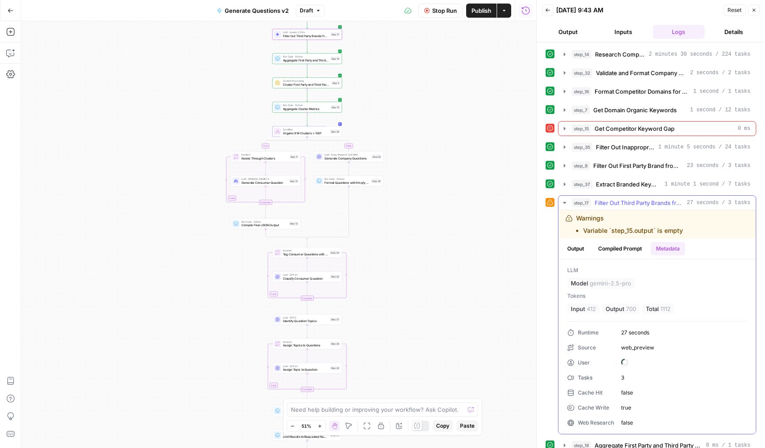
click at [627, 248] on button "Compiled Prompt" at bounding box center [620, 248] width 54 height 13
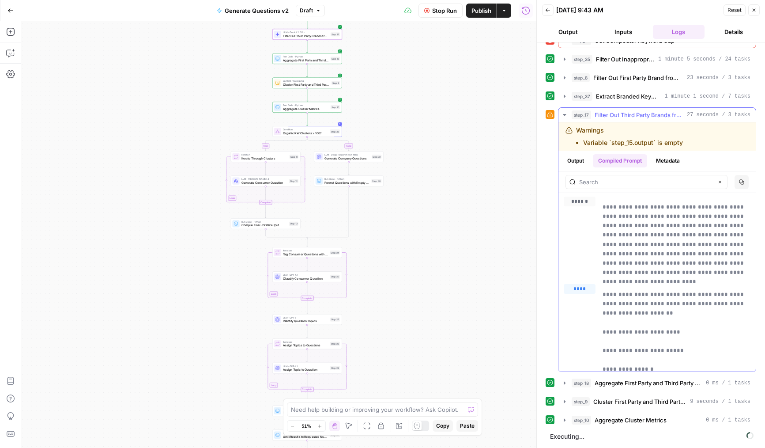
click at [578, 155] on button "Output" at bounding box center [575, 160] width 27 height 13
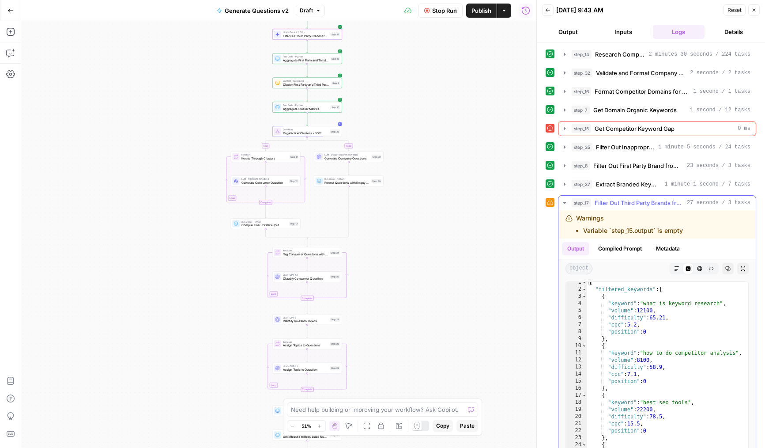
scroll to position [16, 0]
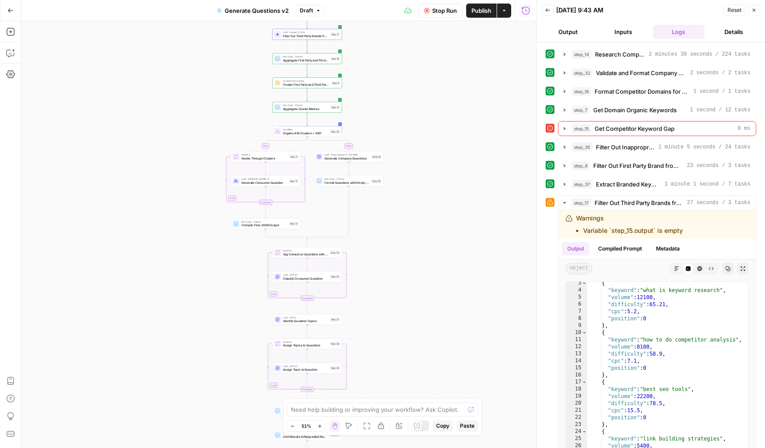
click at [755, 12] on icon "button" at bounding box center [753, 10] width 5 height 5
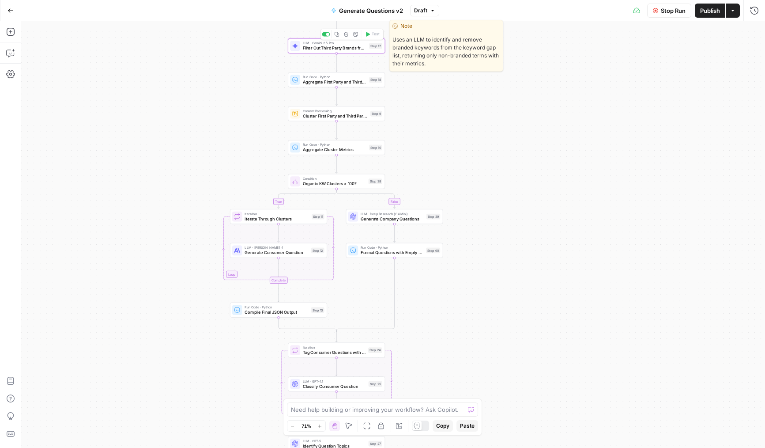
click at [301, 48] on div "LLM · Gemini 2.5 Pro Filter Out Third Party Brands from Keywords Step 17 Copy s…" at bounding box center [336, 46] width 92 height 11
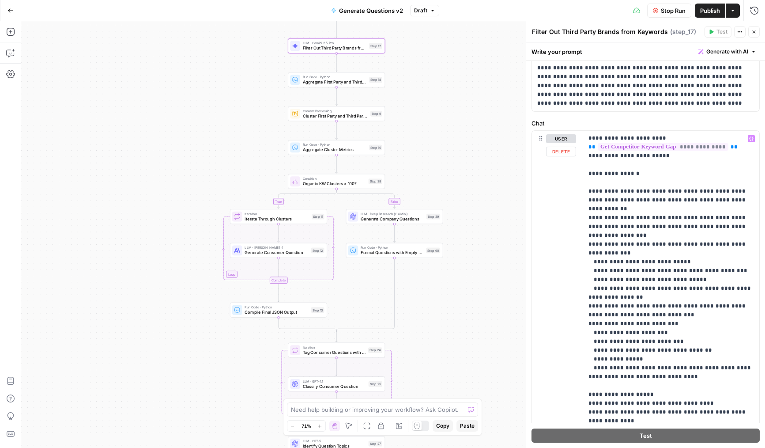
scroll to position [0, 0]
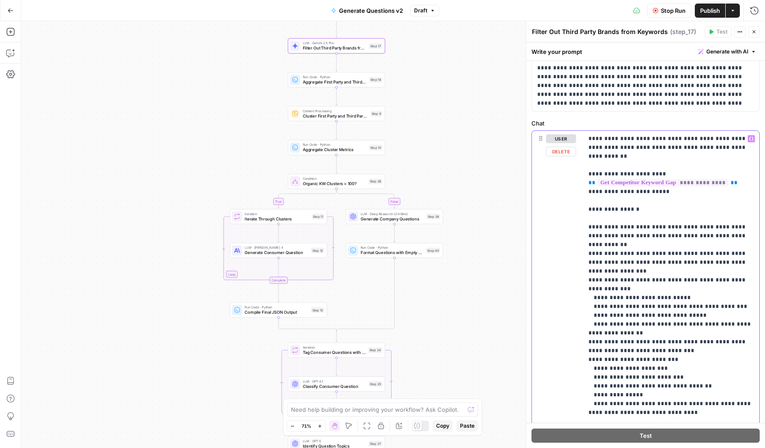
drag, startPoint x: 673, startPoint y: 184, endPoint x: 573, endPoint y: 184, distance: 99.7
click at [573, 184] on div "**********" at bounding box center [645, 311] width 227 height 360
copy p "**********"
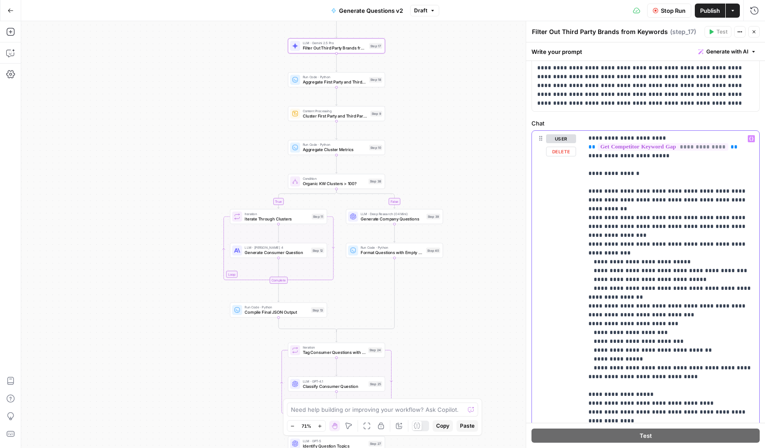
click at [620, 248] on p "**********" at bounding box center [671, 292] width 166 height 388
click at [754, 36] on button "Close" at bounding box center [753, 31] width 11 height 11
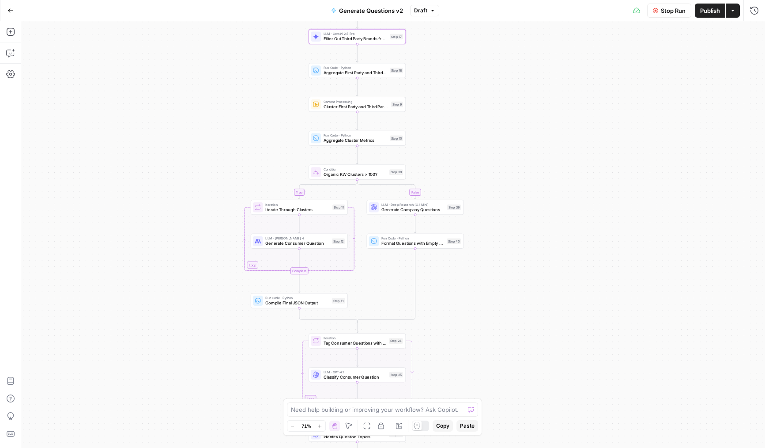
drag, startPoint x: 167, startPoint y: 122, endPoint x: 225, endPoint y: 104, distance: 60.6
click at [225, 104] on div "true false Workflow Set Inputs Inputs LLM · Deep Research (O4 Mini) Research Co…" at bounding box center [393, 234] width 744 height 426
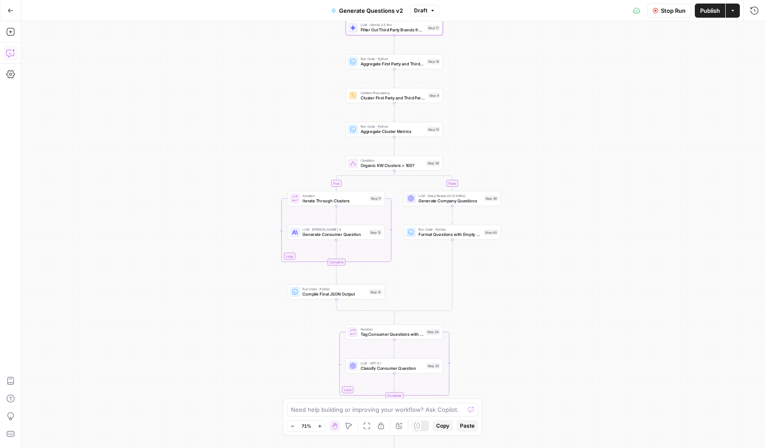
click at [13, 53] on icon "button" at bounding box center [10, 53] width 9 height 9
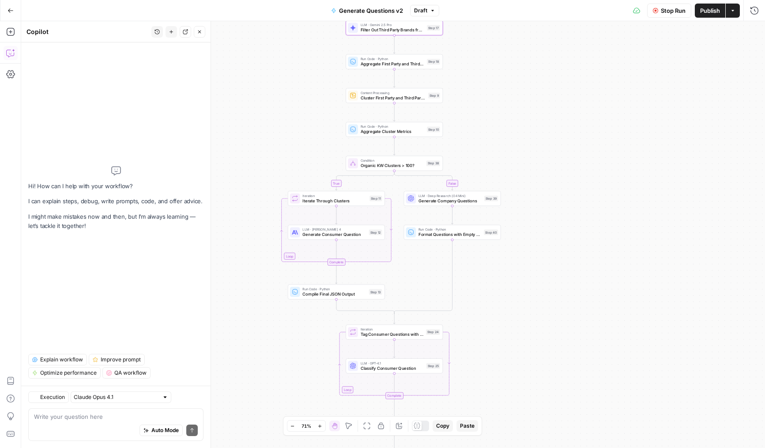
drag, startPoint x: 248, startPoint y: 115, endPoint x: 234, endPoint y: 140, distance: 28.8
click at [234, 140] on div "true false Workflow Set Inputs Inputs LLM · Deep Research (O4 Mini) Research Co…" at bounding box center [393, 234] width 744 height 426
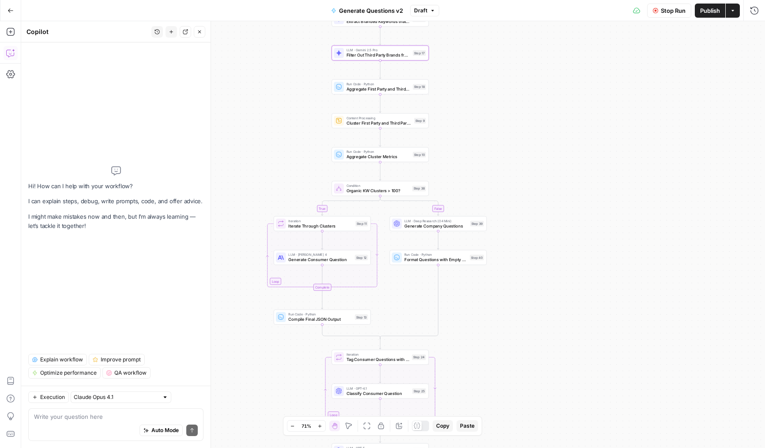
click at [77, 433] on div "Auto Mode Send" at bounding box center [116, 430] width 164 height 19
click at [82, 425] on div "Auto Mode Send" at bounding box center [116, 430] width 164 height 19
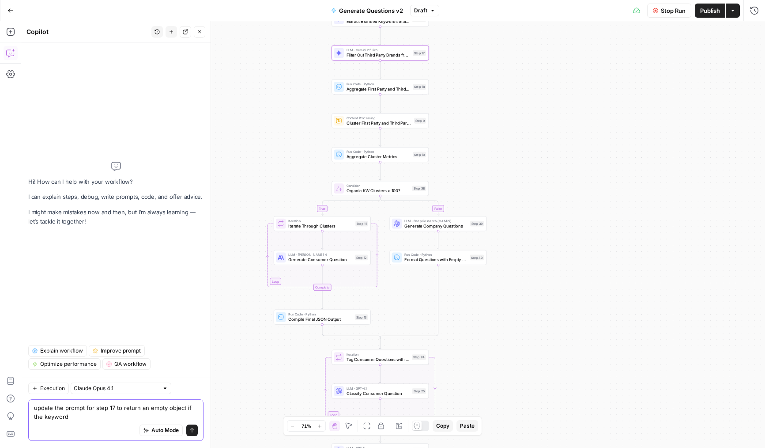
click at [187, 408] on textarea "update the prompt for step 17 to return an empty object if the keyword" at bounding box center [116, 412] width 164 height 18
click at [160, 415] on textarea "update the prompt for step 17 to return an empty object if the keyword" at bounding box center [116, 412] width 164 height 18
click at [153, 406] on textarea "update the prompt for step 17 to return an empty object if the keyword" at bounding box center [116, 412] width 164 height 18
click at [145, 406] on textarea "update the prompt for step 17 to return an empty object if the keyword" at bounding box center [116, 412] width 164 height 18
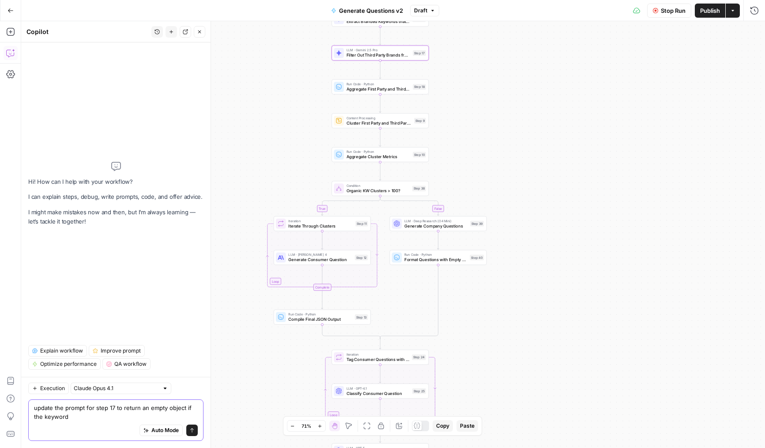
drag, startPoint x: 145, startPoint y: 406, endPoint x: 170, endPoint y: 406, distance: 25.2
click at [170, 406] on textarea "update the prompt for step 17 to return an empty object if the keyword" at bounding box center [116, 412] width 164 height 18
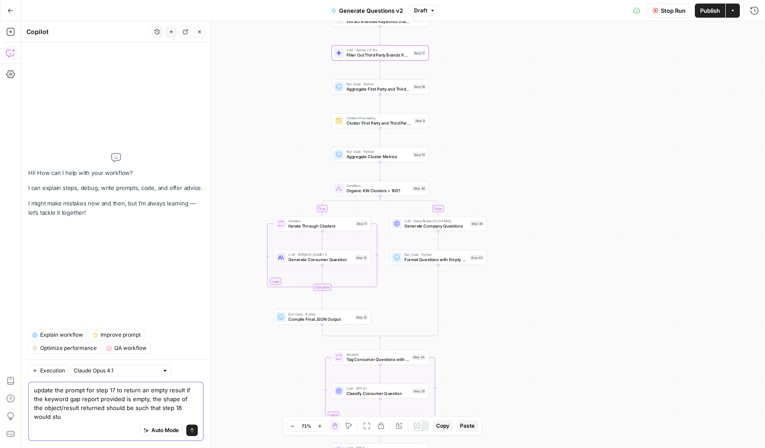
scroll to position [0, 0]
type textarea "update the prompt for step 17 to return an empty result if the keyword gap repo…"
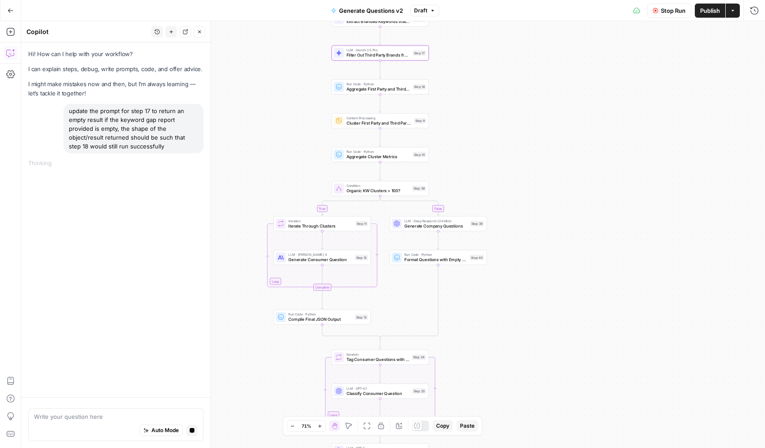
click button "Run History"
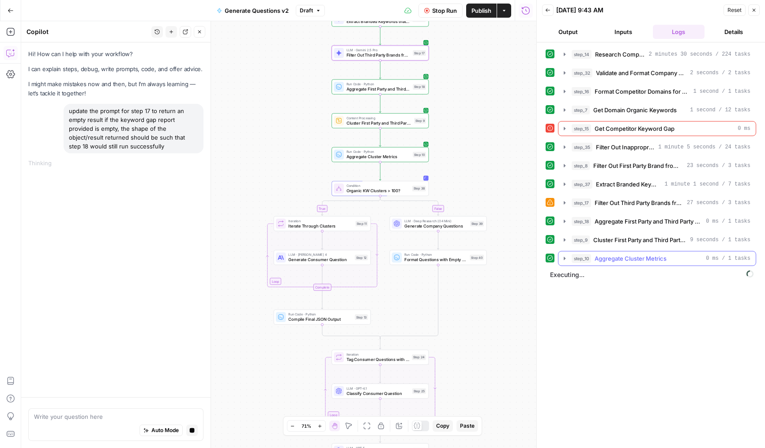
click span "Aggregate Cluster Metrics"
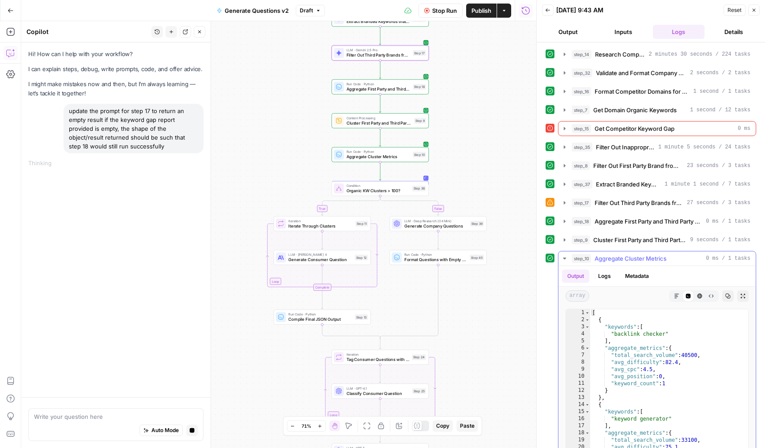
click span "Aggregate Cluster Metrics"
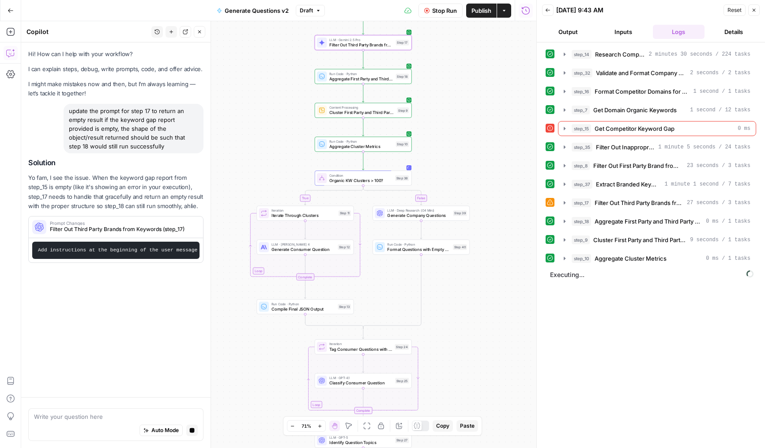
click div "Hi! How can I help with your workflow? I can explain steps, debug, write prompt…"
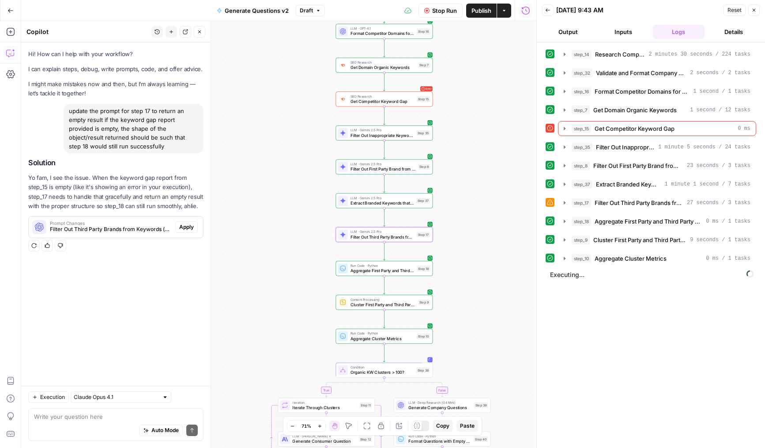
click span "Apply"
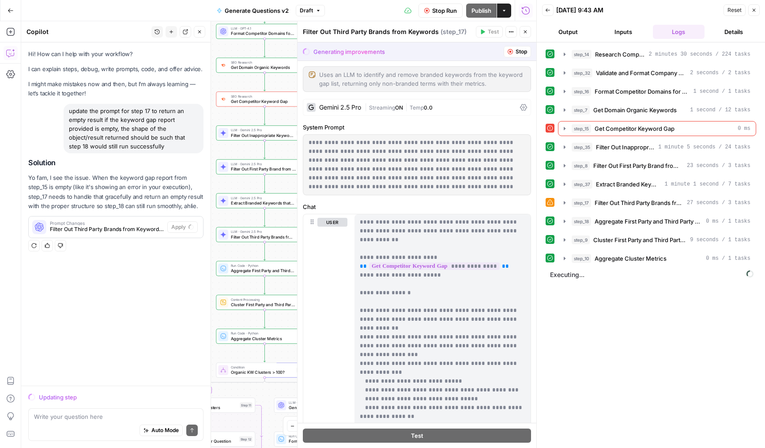
click span "Stop Run"
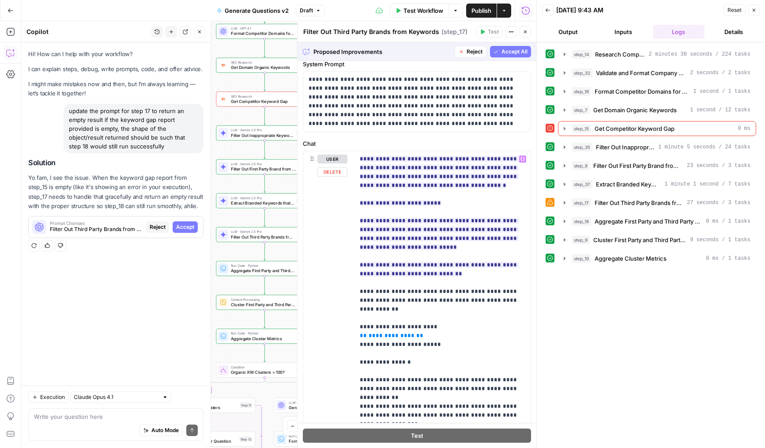
scroll to position [50, 0]
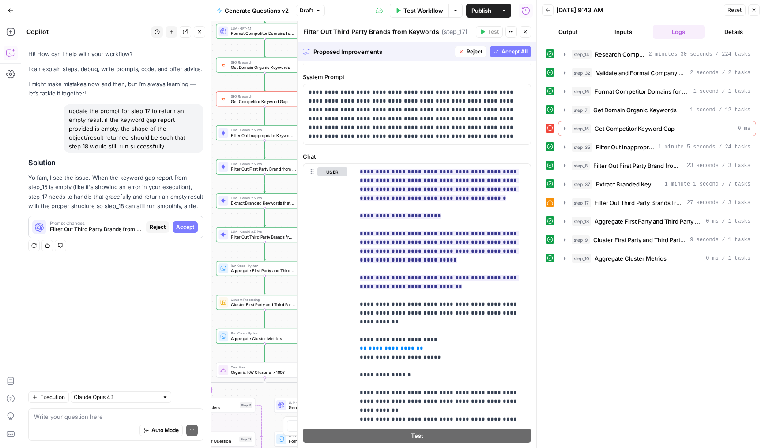
click span "Accept All"
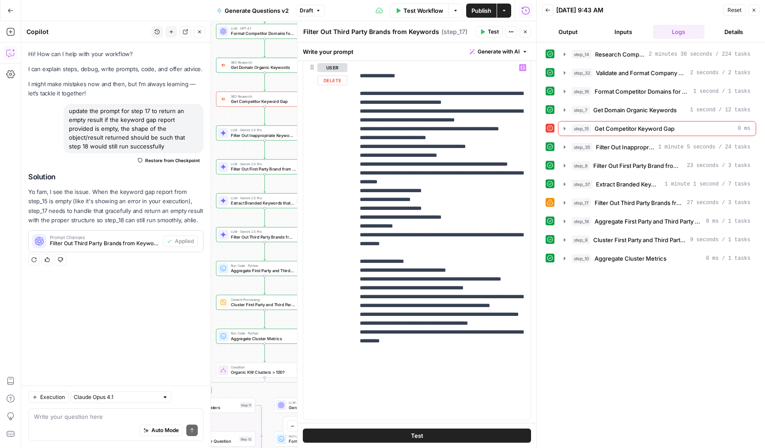
scroll to position [160, 0]
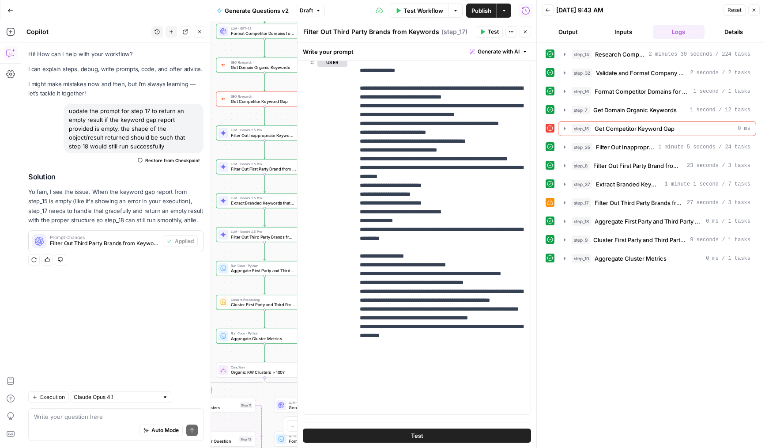
click button "Test"
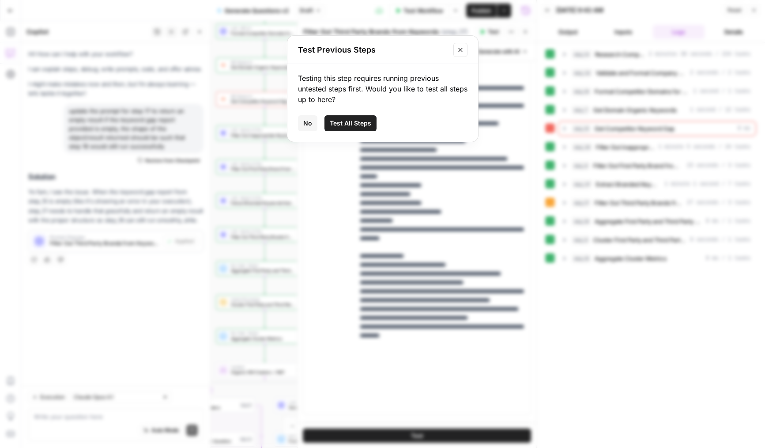
click icon "Close modal"
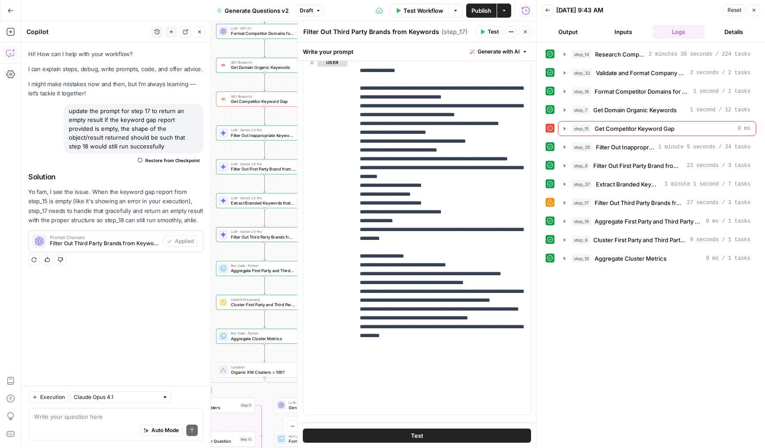
click button "Close"
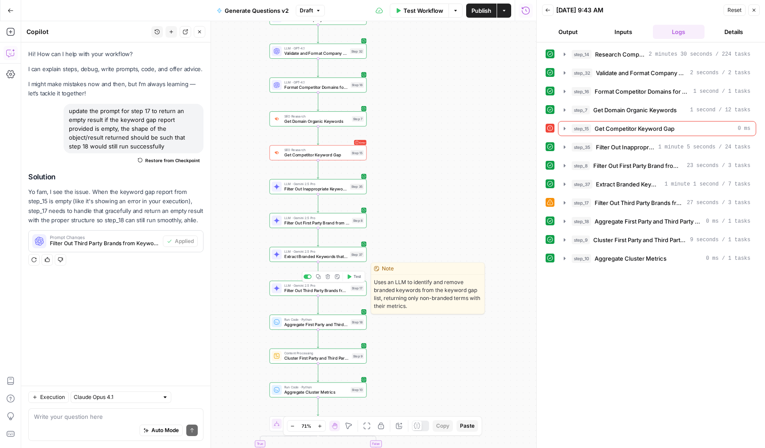
click button "Test"
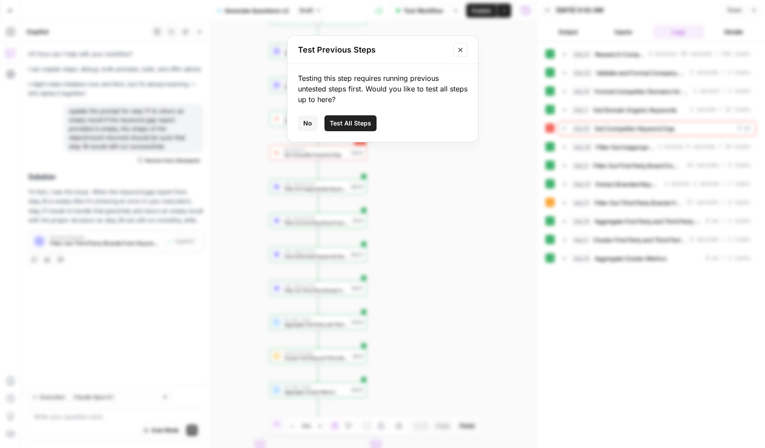
click span "No"
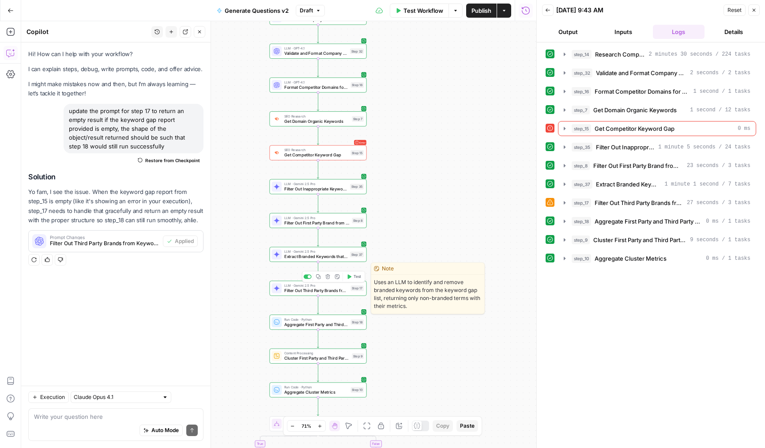
click span "Test"
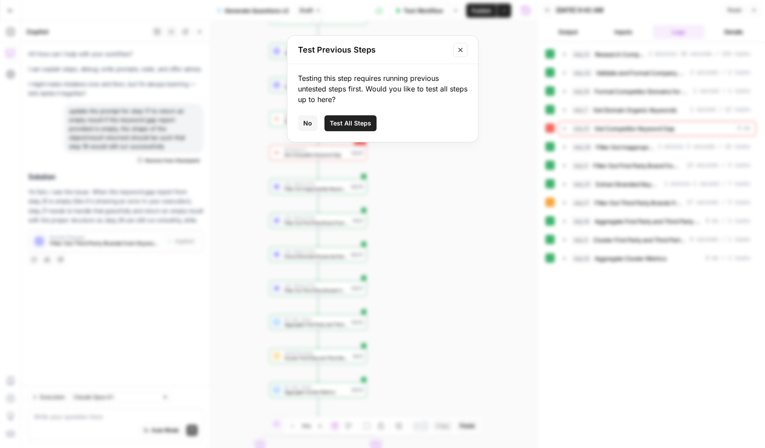
click button "Test All Steps"
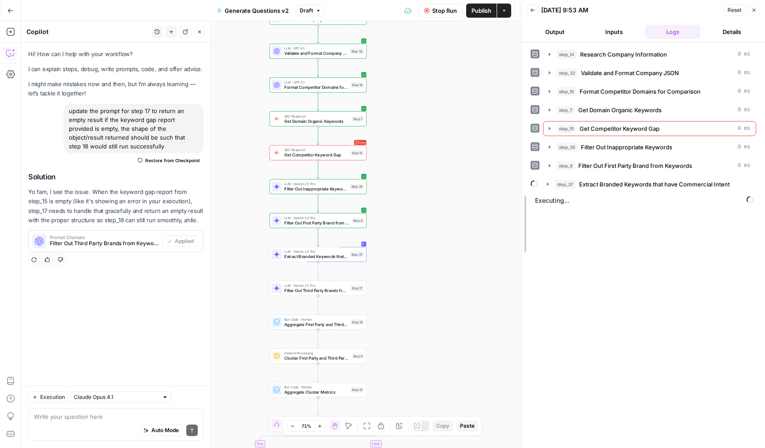
drag, startPoint x: 535, startPoint y: 239, endPoint x: 512, endPoint y: 238, distance: 23.4
click div
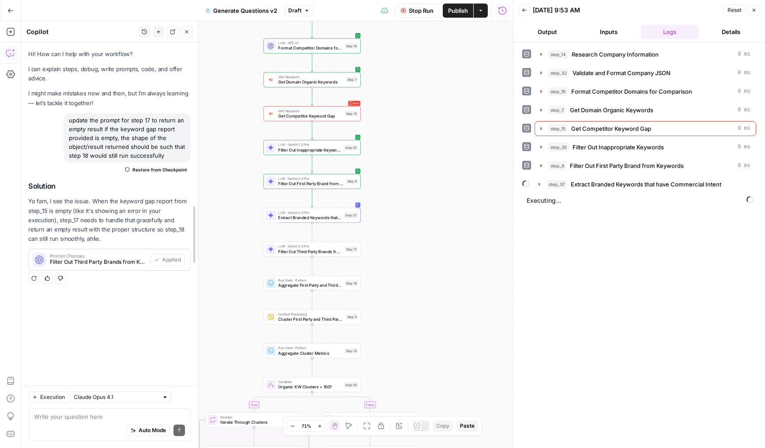
drag, startPoint x: 207, startPoint y: 257, endPoint x: 180, endPoint y: 257, distance: 27.4
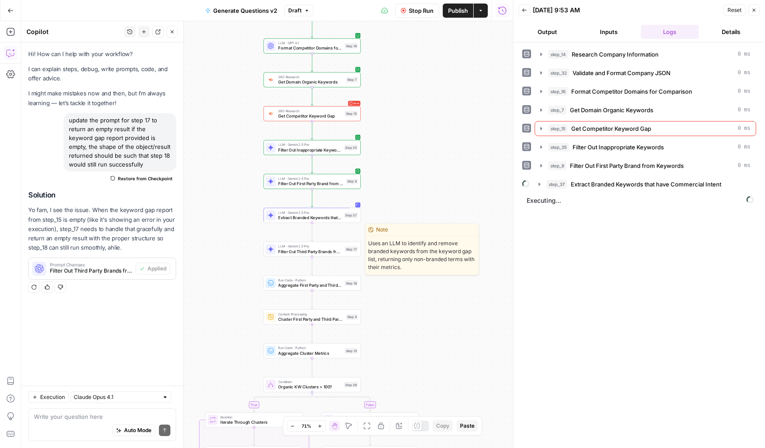
click span "Filter Out Third Party Brands from Keywords"
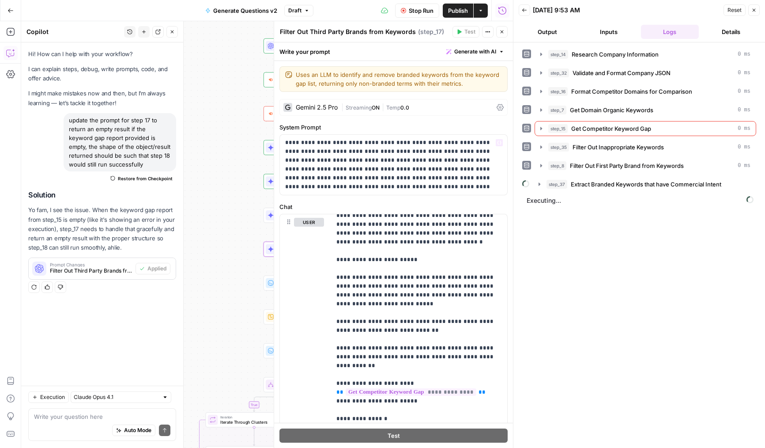
scroll to position [0, 0]
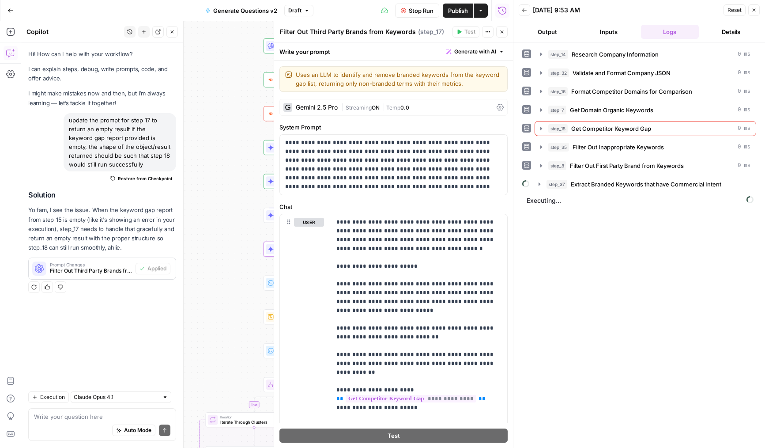
click button "Close"
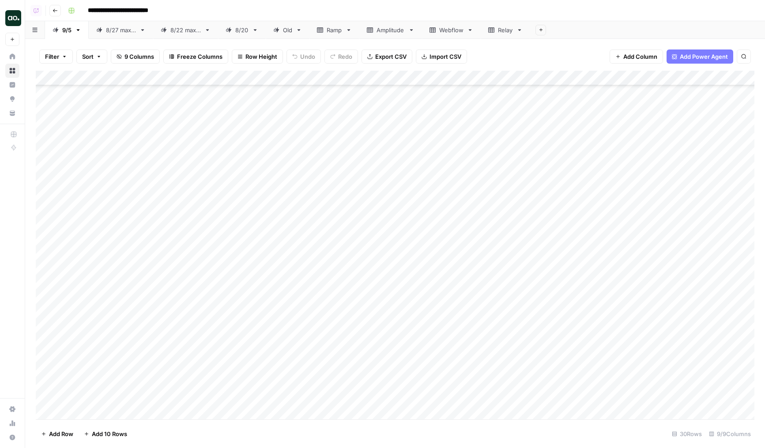
scroll to position [65, 0]
drag, startPoint x: 95, startPoint y: 194, endPoint x: 133, endPoint y: 194, distance: 38.4
click at [133, 194] on div "Add Column" at bounding box center [395, 245] width 719 height 348
click at [597, 199] on div "Add Column" at bounding box center [395, 245] width 719 height 348
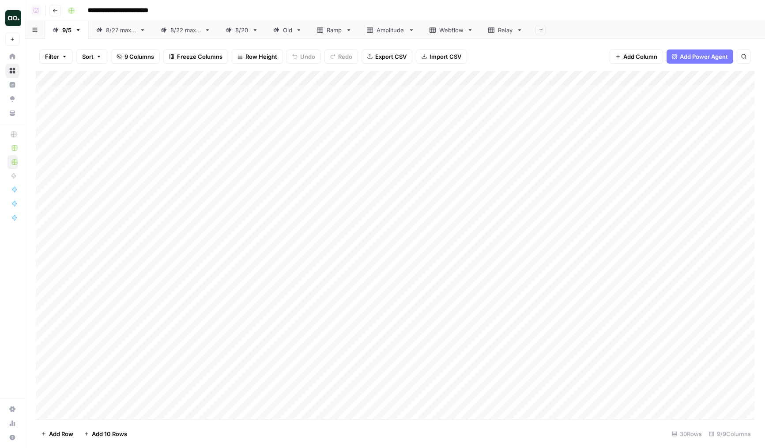
click at [384, 169] on div "Add Column" at bounding box center [395, 245] width 719 height 348
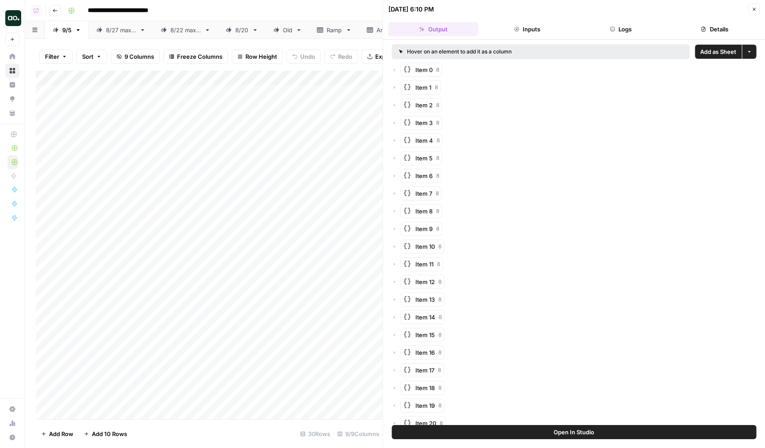
click at [615, 32] on button "Logs" at bounding box center [621, 29] width 90 height 14
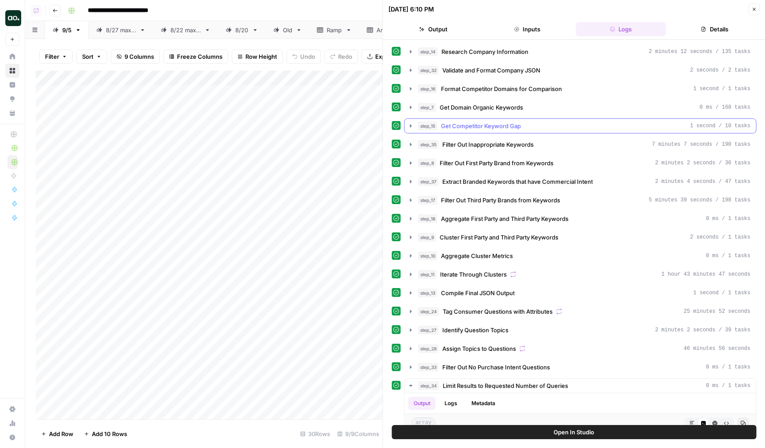
click at [461, 128] on span "Get Competitor Keyword Gap" at bounding box center [481, 125] width 80 height 9
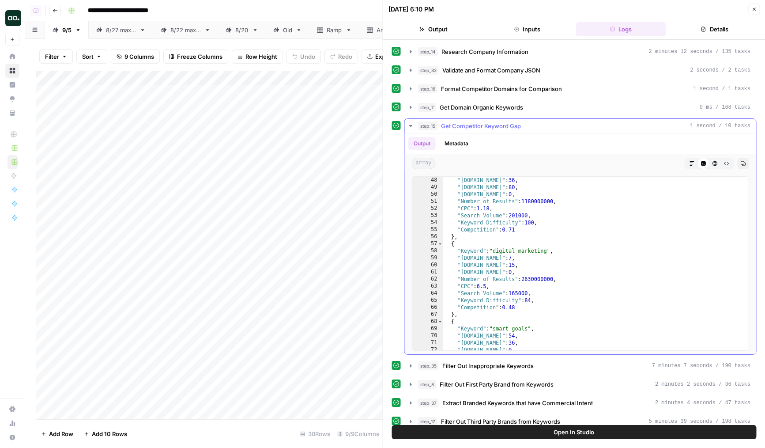
scroll to position [118, 0]
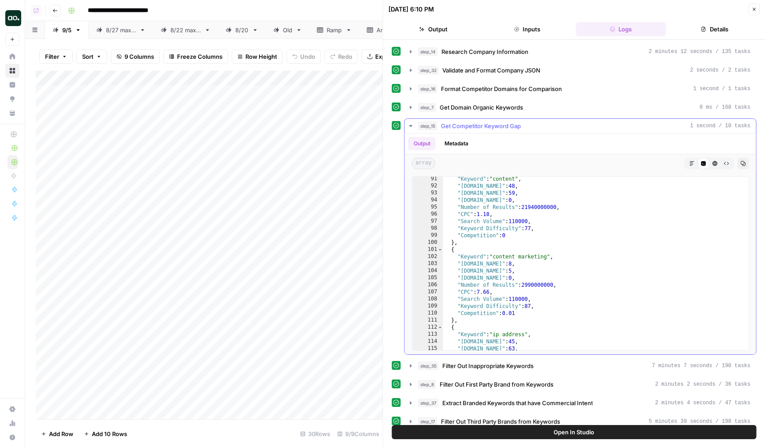
click at [459, 127] on span "Get Competitor Keyword Gap" at bounding box center [481, 125] width 80 height 9
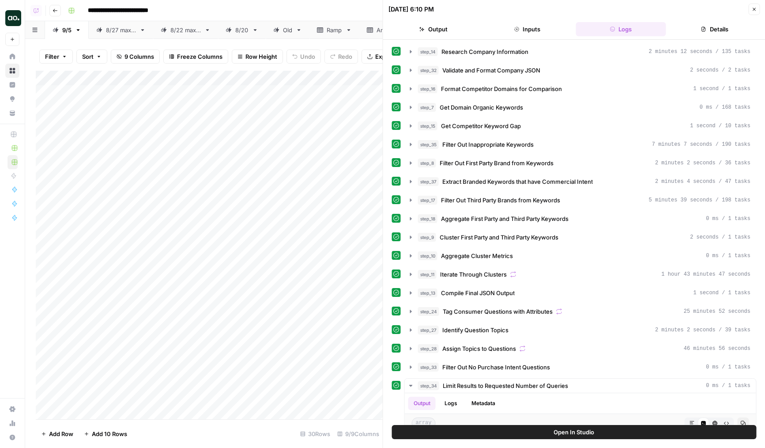
click at [374, 183] on div "Add Column" at bounding box center [209, 245] width 347 height 348
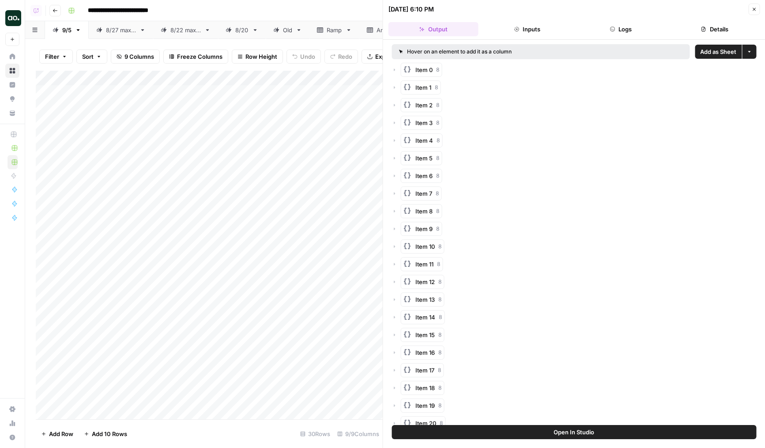
click at [617, 32] on button "Logs" at bounding box center [621, 29] width 90 height 14
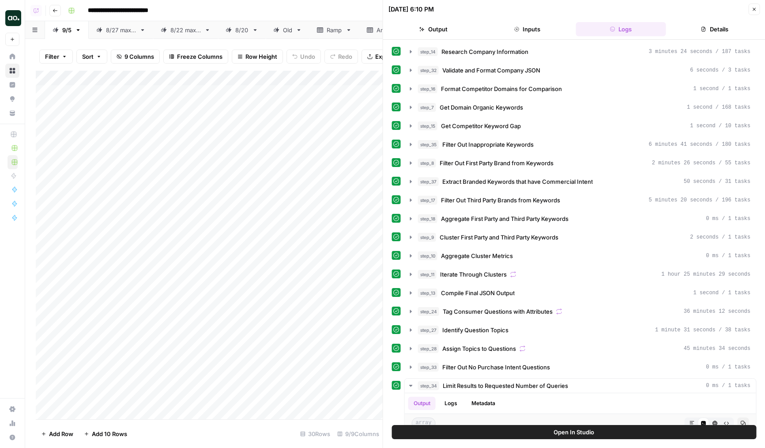
click at [324, 216] on div "Add Column" at bounding box center [209, 245] width 347 height 348
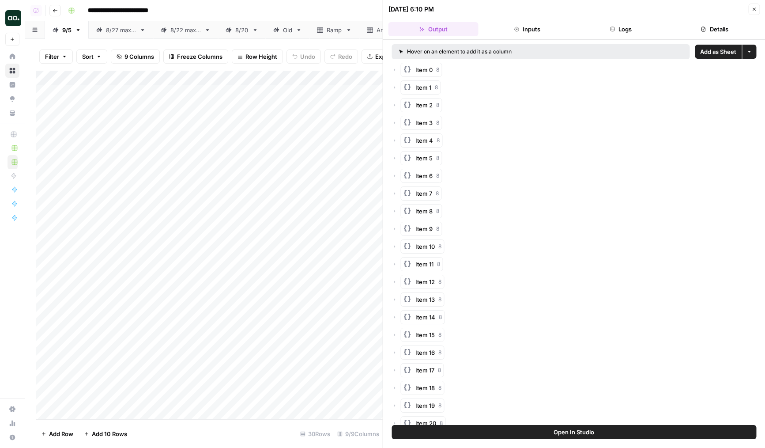
click at [628, 32] on button "Logs" at bounding box center [621, 29] width 90 height 14
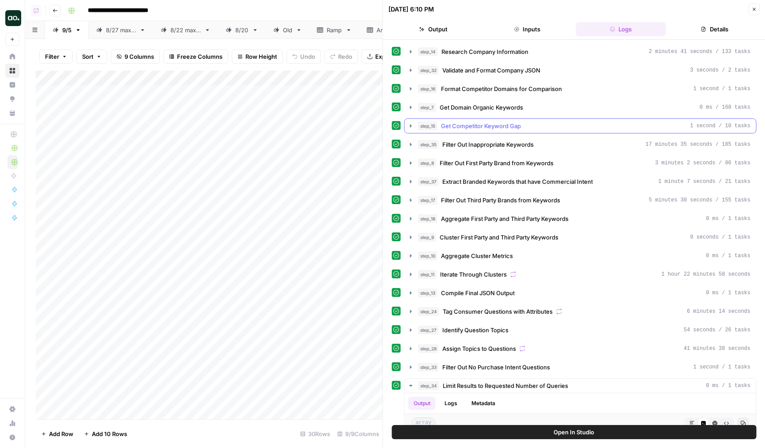
click at [500, 129] on span "Get Competitor Keyword Gap" at bounding box center [481, 125] width 80 height 9
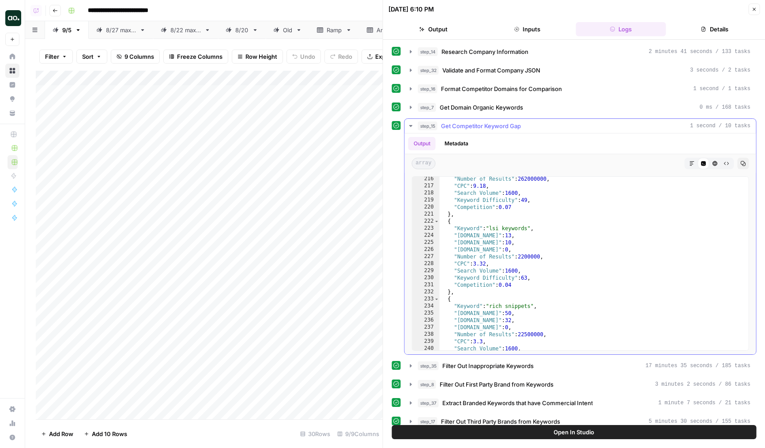
scroll to position [382, 0]
click at [755, 7] on icon "button" at bounding box center [753, 9] width 5 height 5
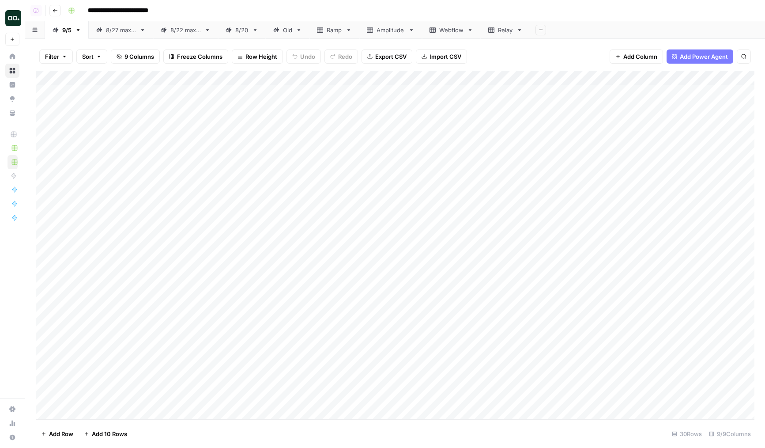
click at [344, 231] on div "Add Column" at bounding box center [395, 245] width 719 height 348
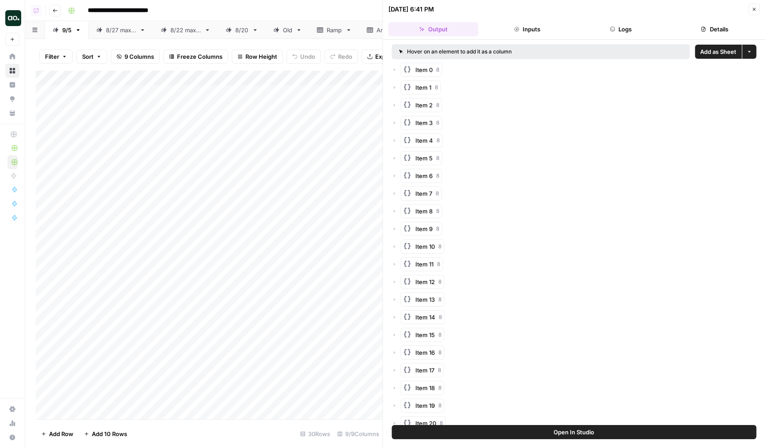
click at [628, 29] on button "Logs" at bounding box center [621, 29] width 90 height 14
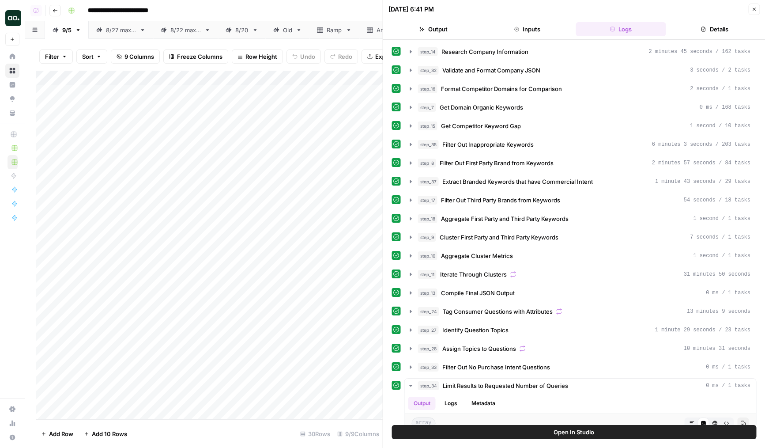
click at [316, 269] on div "Add Column" at bounding box center [209, 245] width 347 height 348
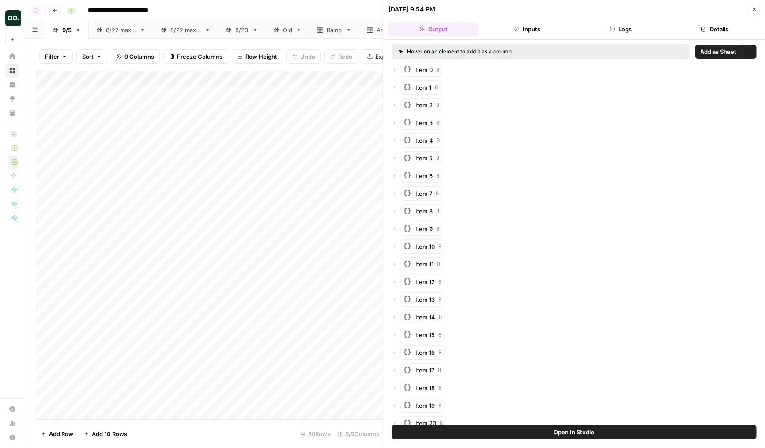
click at [625, 30] on button "Logs" at bounding box center [621, 29] width 90 height 14
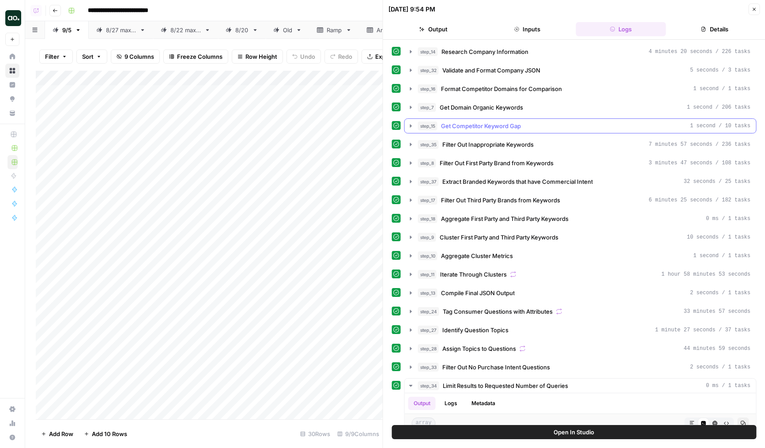
click at [484, 124] on span "Get Competitor Keyword Gap" at bounding box center [481, 125] width 80 height 9
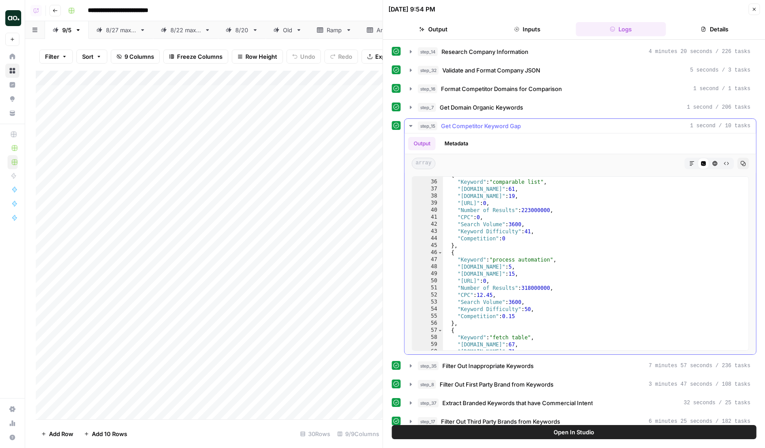
scroll to position [57, 0]
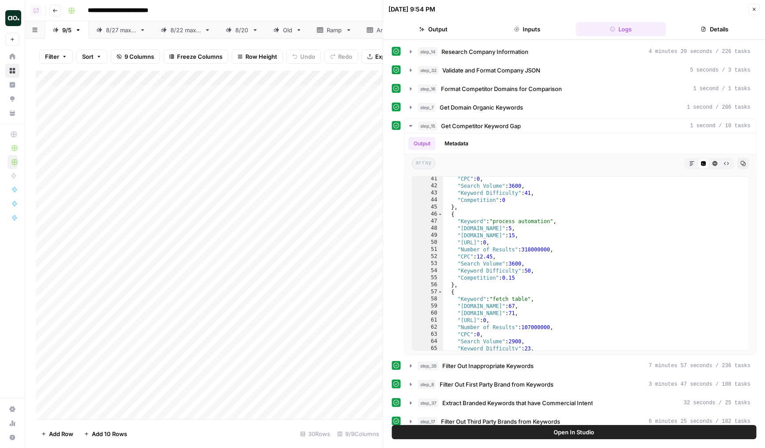
click at [324, 307] on div "Add Column" at bounding box center [209, 245] width 347 height 348
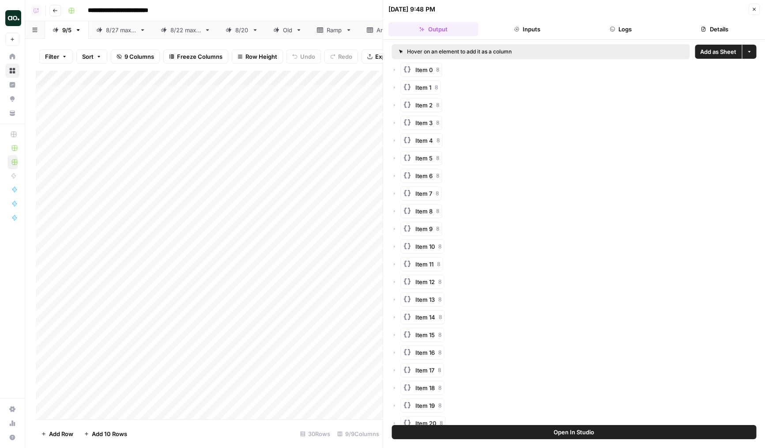
click at [616, 23] on button "Logs" at bounding box center [621, 29] width 90 height 14
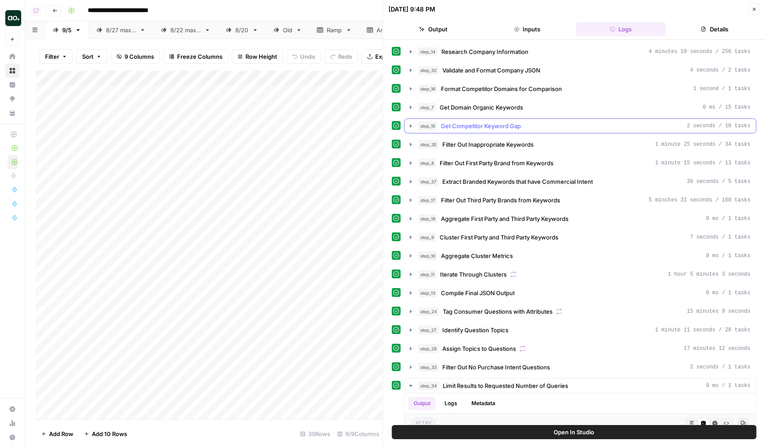
click at [484, 128] on span "Get Competitor Keyword Gap" at bounding box center [481, 125] width 80 height 9
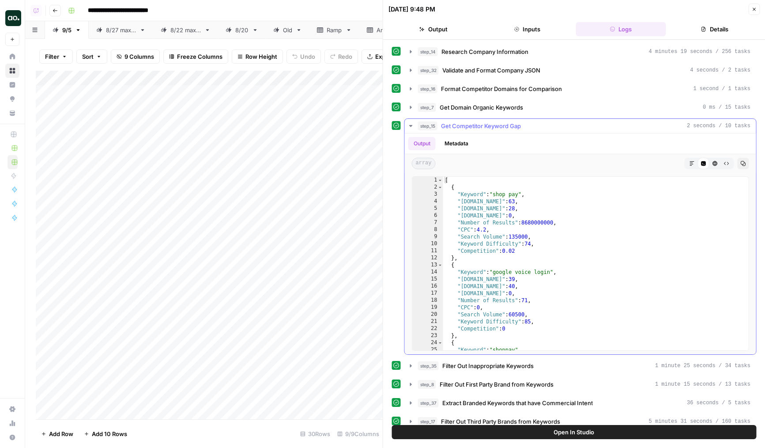
click at [484, 128] on span "Get Competitor Keyword Gap" at bounding box center [481, 125] width 80 height 9
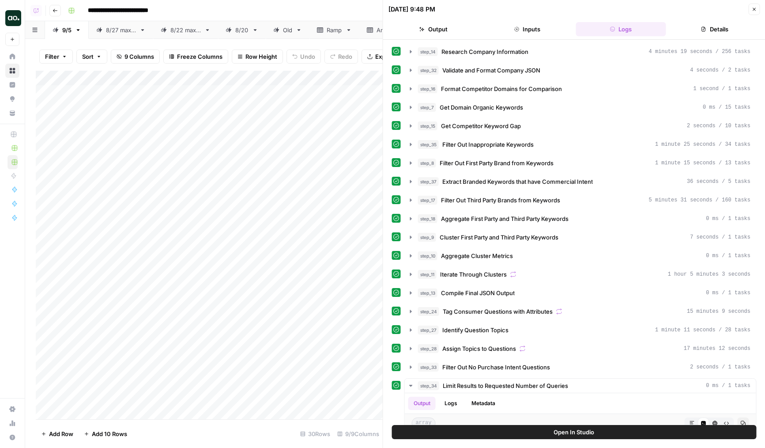
click at [316, 348] on div "Add Column" at bounding box center [209, 245] width 347 height 348
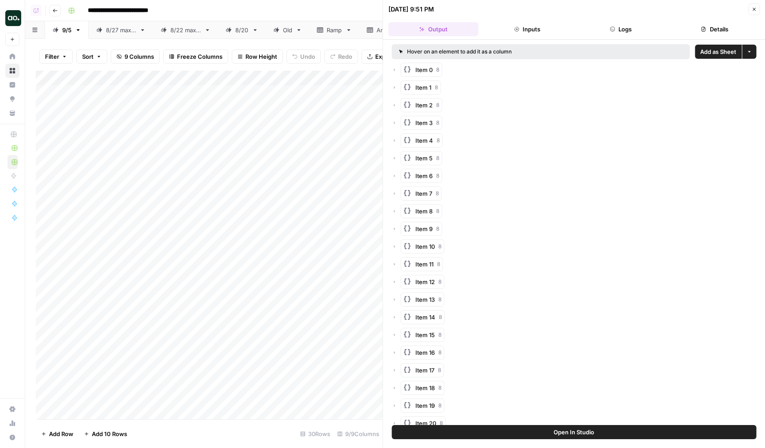
click at [335, 90] on div "Add Column" at bounding box center [209, 245] width 347 height 348
click at [621, 35] on button "Logs" at bounding box center [621, 29] width 90 height 14
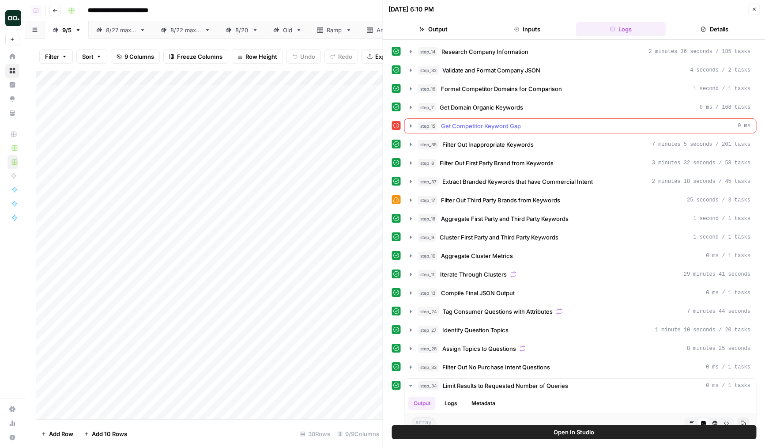
click at [496, 124] on span "Get Competitor Keyword Gap" at bounding box center [481, 125] width 80 height 9
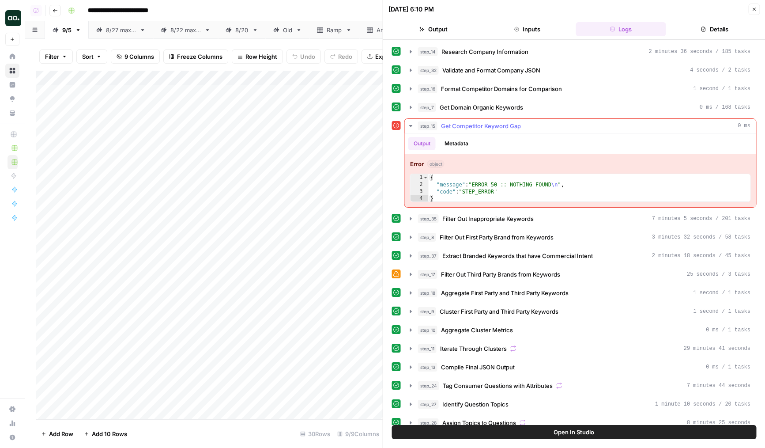
click at [496, 124] on span "Get Competitor Keyword Gap" at bounding box center [481, 125] width 80 height 9
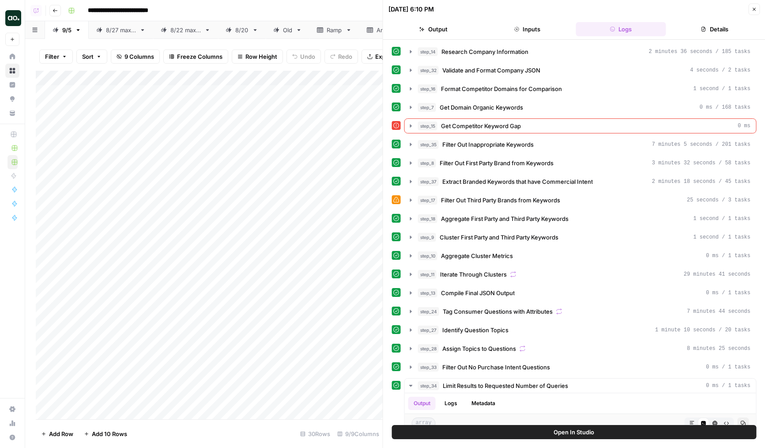
click at [326, 110] on div "Add Column" at bounding box center [209, 245] width 347 height 348
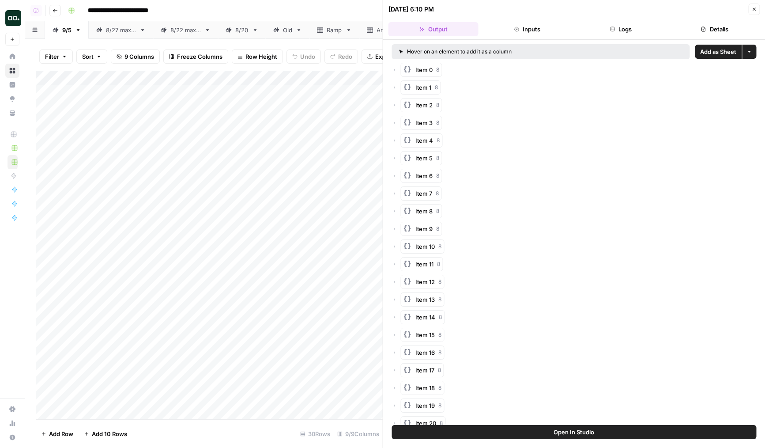
click at [598, 29] on button "Logs" at bounding box center [621, 29] width 90 height 14
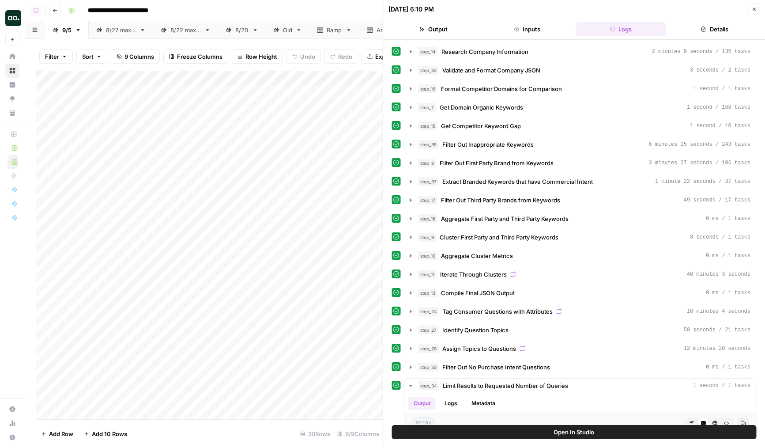
click at [319, 245] on div "Add Column" at bounding box center [209, 245] width 347 height 348
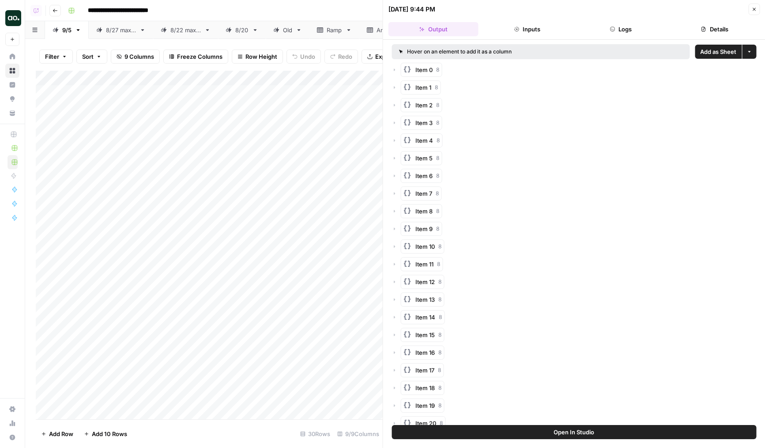
click at [606, 31] on button "Logs" at bounding box center [621, 29] width 90 height 14
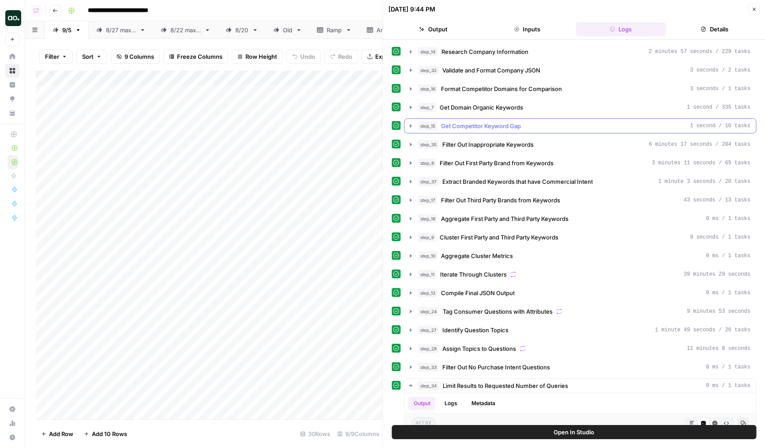
click at [492, 126] on span "Get Competitor Keyword Gap" at bounding box center [481, 125] width 80 height 9
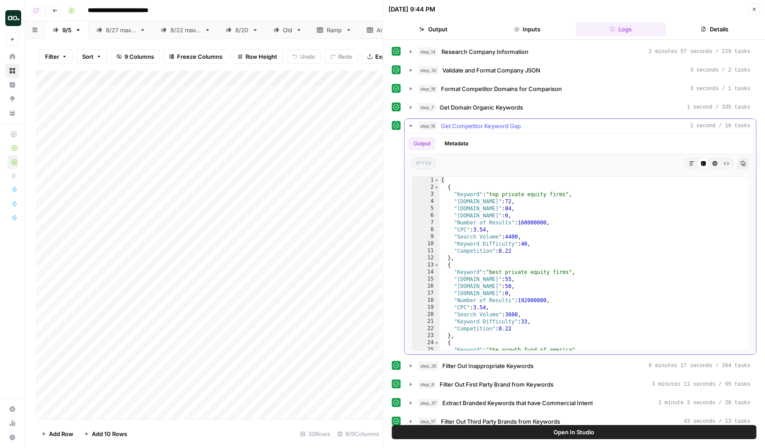
click at [492, 126] on span "Get Competitor Keyword Gap" at bounding box center [481, 125] width 80 height 9
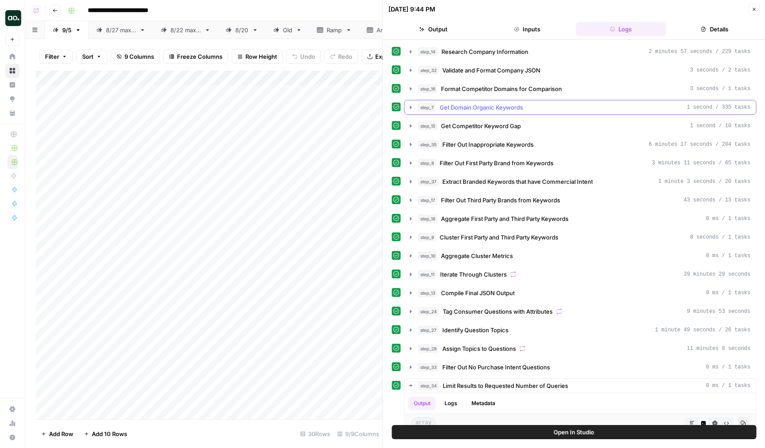
click at [476, 108] on span "Get Domain Organic Keywords" at bounding box center [481, 107] width 83 height 9
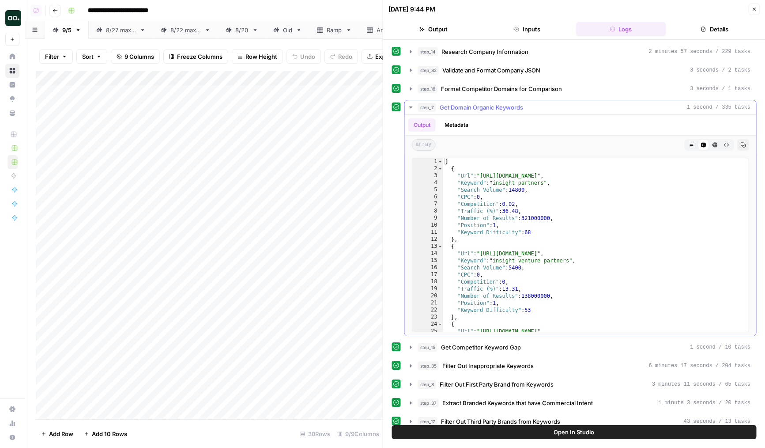
click at [476, 108] on span "Get Domain Organic Keywords" at bounding box center [481, 107] width 83 height 9
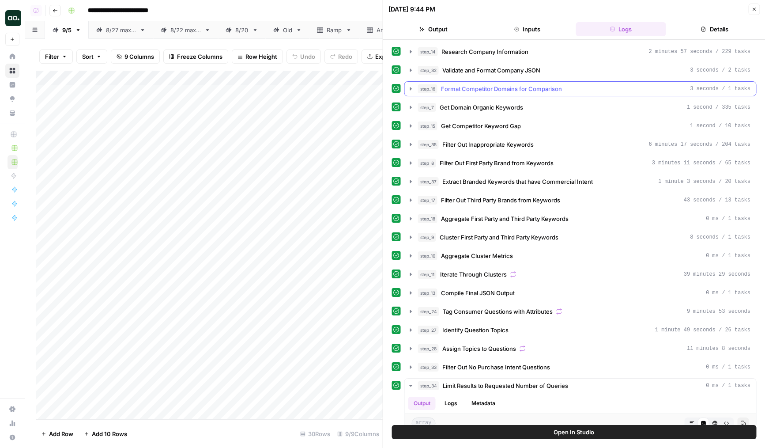
click at [475, 89] on span "Format Competitor Domains for Comparison" at bounding box center [501, 88] width 121 height 9
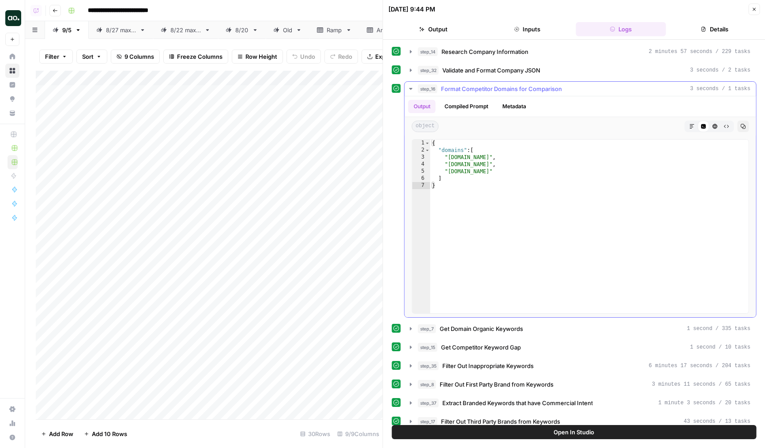
click at [475, 89] on span "Format Competitor Domains for Comparison" at bounding box center [501, 88] width 121 height 9
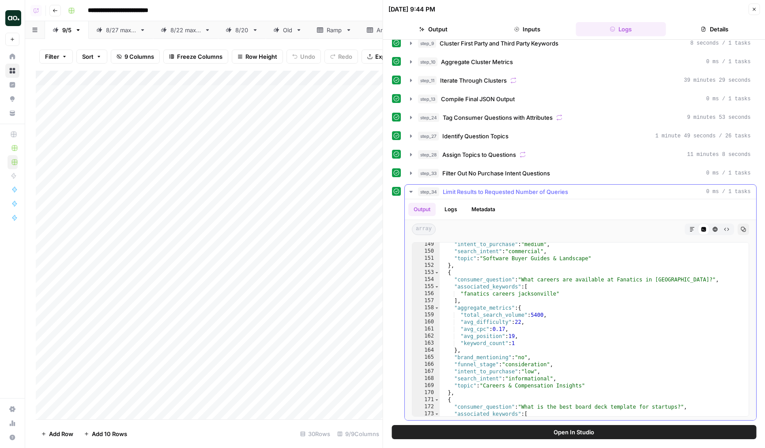
scroll to position [1193, 0]
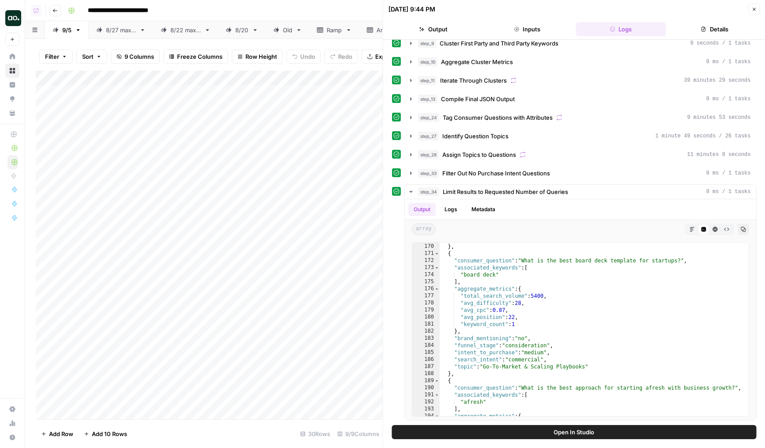
click at [755, 11] on icon "button" at bounding box center [753, 9] width 5 height 5
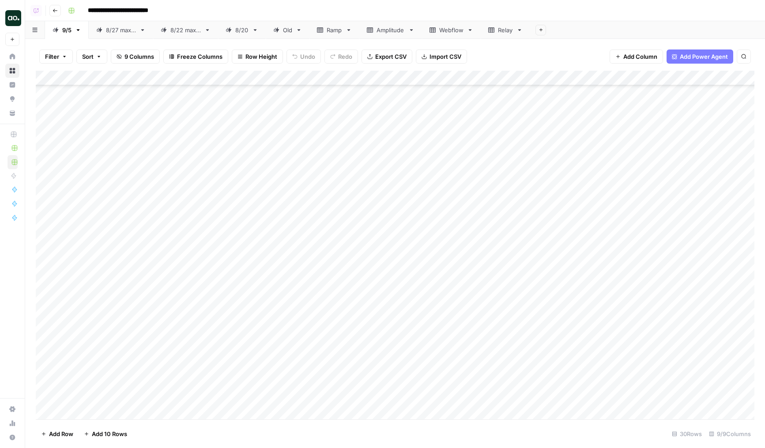
scroll to position [131, 0]
click at [92, 223] on div "Add Column" at bounding box center [395, 245] width 719 height 348
click at [484, 250] on div "Add Column" at bounding box center [395, 245] width 719 height 348
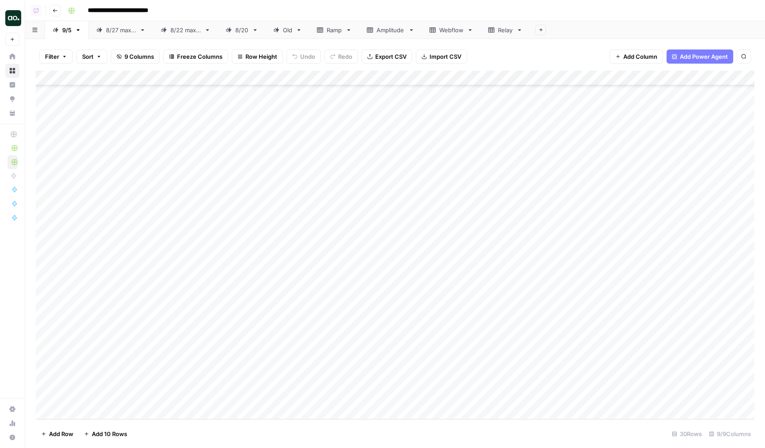
click at [387, 292] on div "Add Column" at bounding box center [395, 245] width 719 height 348
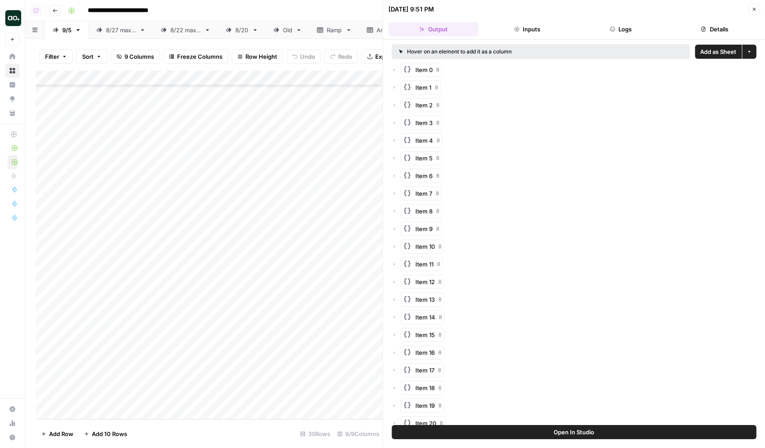
click at [620, 31] on button "Logs" at bounding box center [621, 29] width 90 height 14
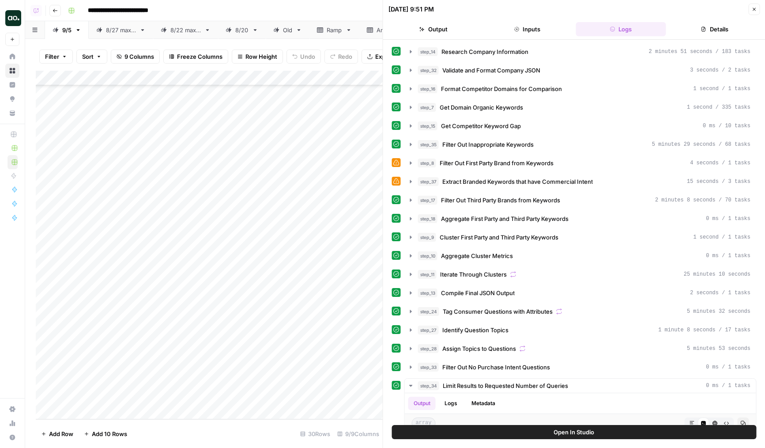
click at [487, 166] on span "Filter Out First Party Brand from Keywords" at bounding box center [497, 162] width 114 height 9
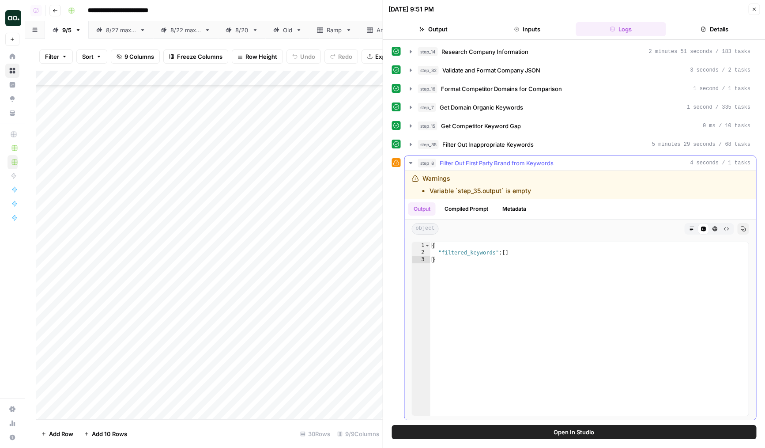
click at [487, 166] on span "Filter Out First Party Brand from Keywords" at bounding box center [497, 162] width 114 height 9
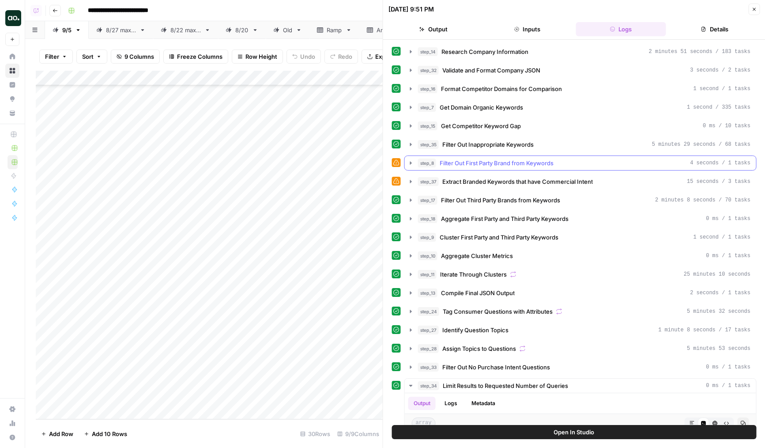
click at [491, 151] on div "step_35 Filter Out Inappropriate Keywords 5 minutes 29 seconds / 68 tasks" at bounding box center [580, 144] width 352 height 15
click at [496, 146] on span "Filter Out Inappropriate Keywords" at bounding box center [487, 144] width 91 height 9
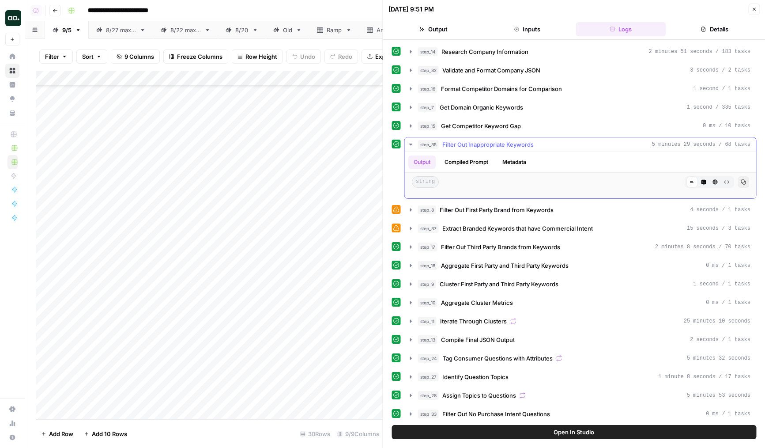
click at [500, 146] on span "Filter Out Inappropriate Keywords" at bounding box center [487, 144] width 91 height 9
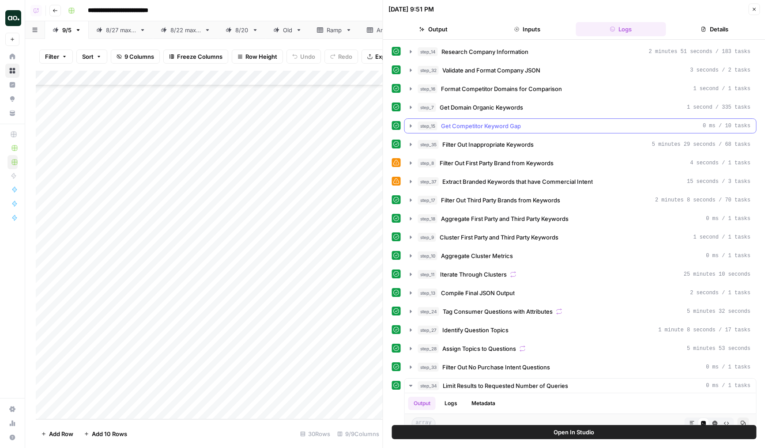
click at [487, 127] on span "Get Competitor Keyword Gap" at bounding box center [481, 125] width 80 height 9
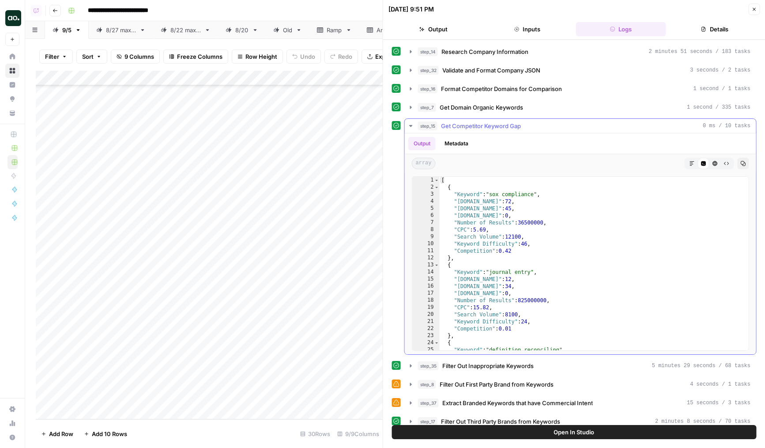
click at [487, 127] on span "Get Competitor Keyword Gap" at bounding box center [481, 125] width 80 height 9
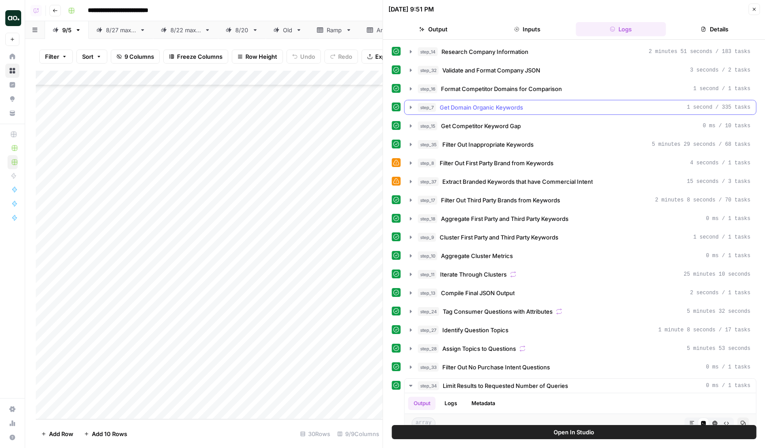
click at [481, 110] on span "Get Domain Organic Keywords" at bounding box center [481, 107] width 83 height 9
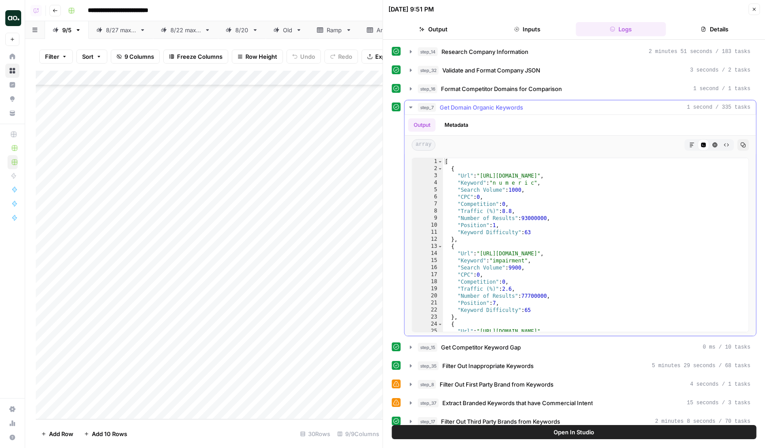
click at [481, 110] on span "Get Domain Organic Keywords" at bounding box center [481, 107] width 83 height 9
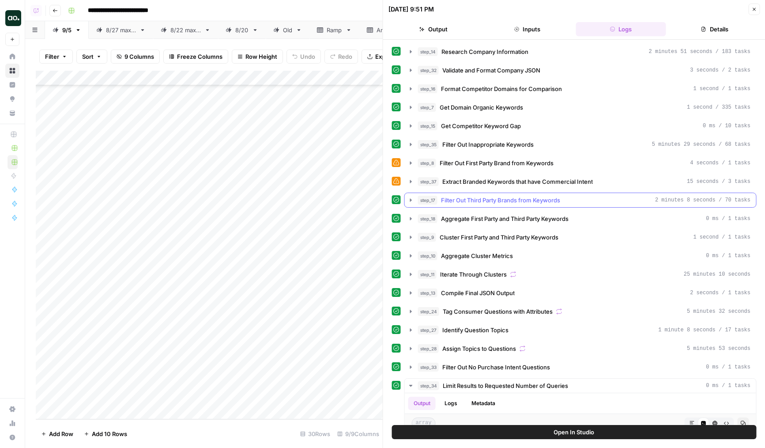
click at [512, 198] on span "Filter Out Third Party Brands from Keywords" at bounding box center [500, 200] width 119 height 9
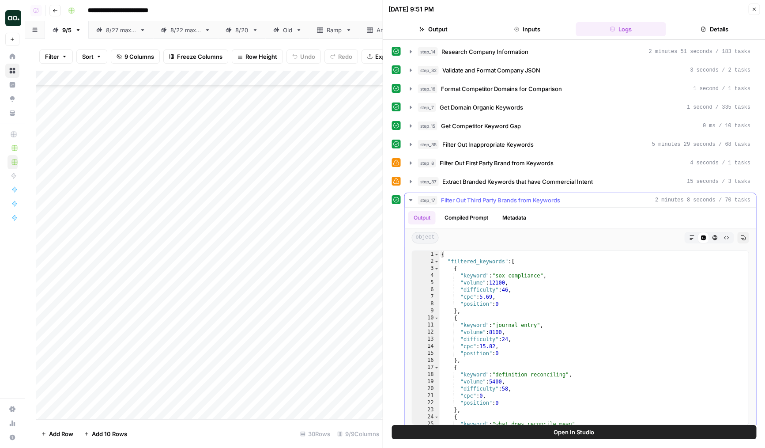
click at [514, 199] on span "Filter Out Third Party Brands from Keywords" at bounding box center [500, 200] width 119 height 9
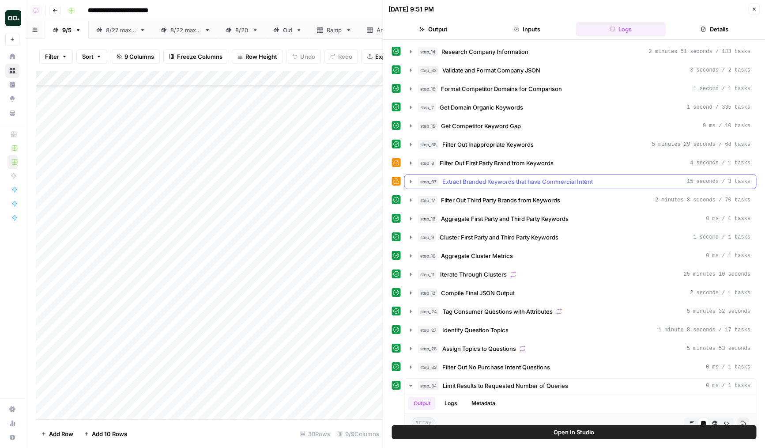
click at [500, 177] on span "Extract Branded Keywords that have Commercial Intent" at bounding box center [517, 181] width 150 height 9
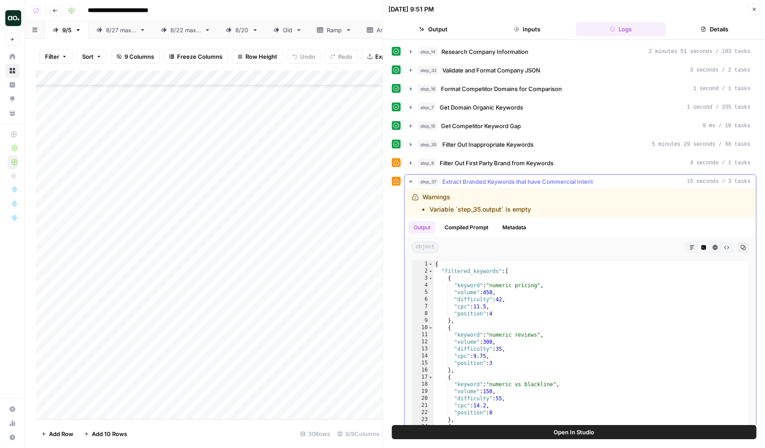
click at [500, 178] on span "Extract Branded Keywords that have Commercial Intent" at bounding box center [517, 181] width 150 height 9
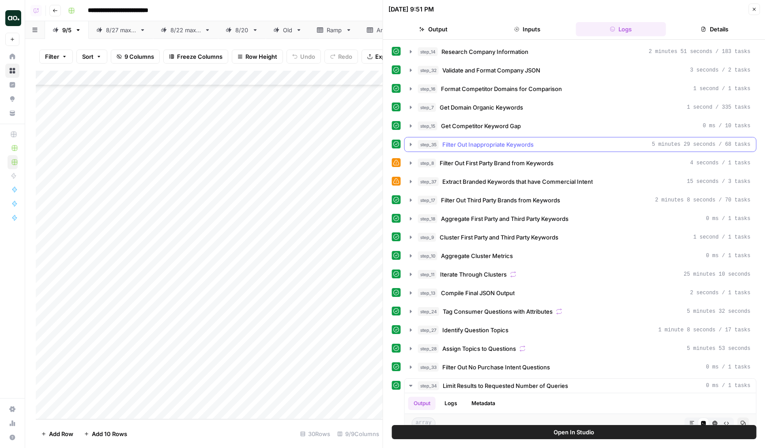
click at [479, 142] on span "Filter Out Inappropriate Keywords" at bounding box center [487, 144] width 91 height 9
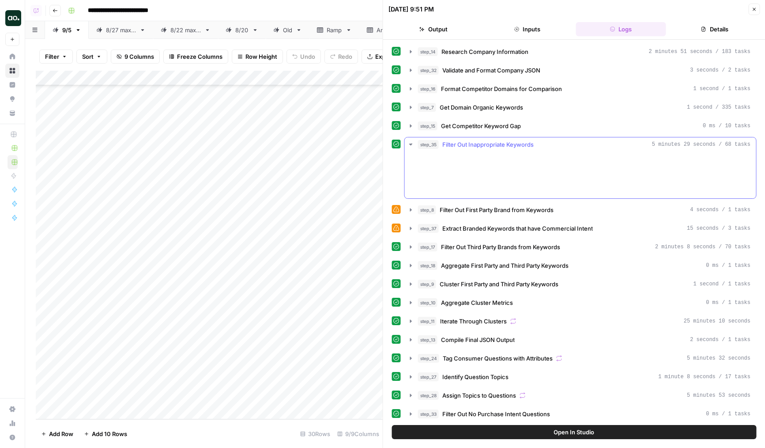
click at [479, 132] on button "step_15 Get Competitor Keyword Gap 0 ms / 10 tasks" at bounding box center [580, 126] width 351 height 14
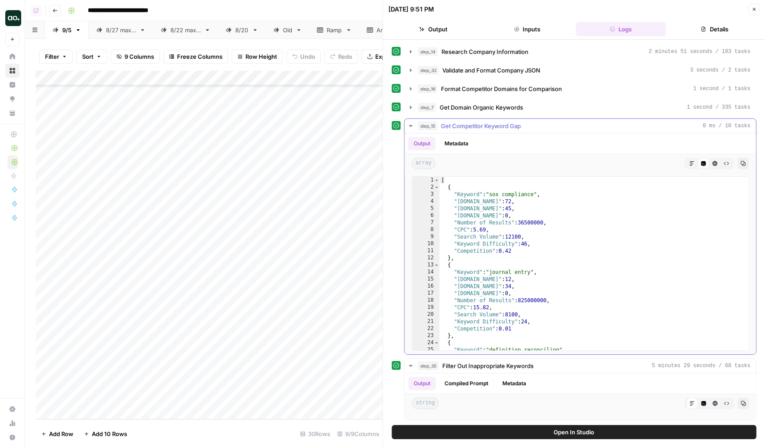
click at [484, 132] on button "step_15 Get Competitor Keyword Gap 0 ms / 10 tasks" at bounding box center [580, 126] width 351 height 14
click at [474, 104] on span "Get Domain Organic Keywords" at bounding box center [481, 107] width 83 height 9
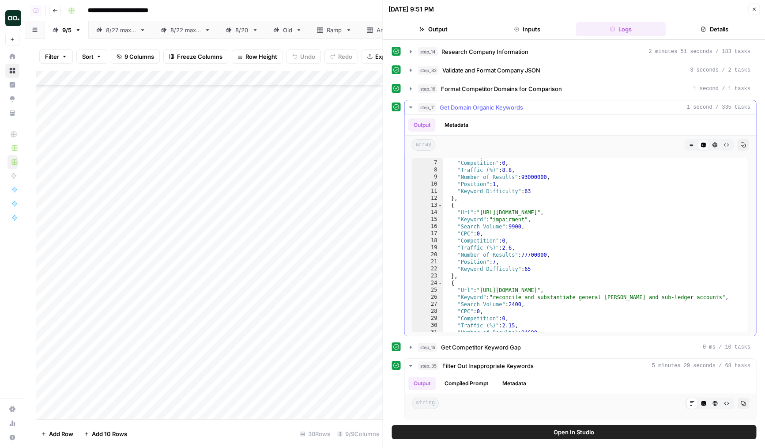
scroll to position [19, 0]
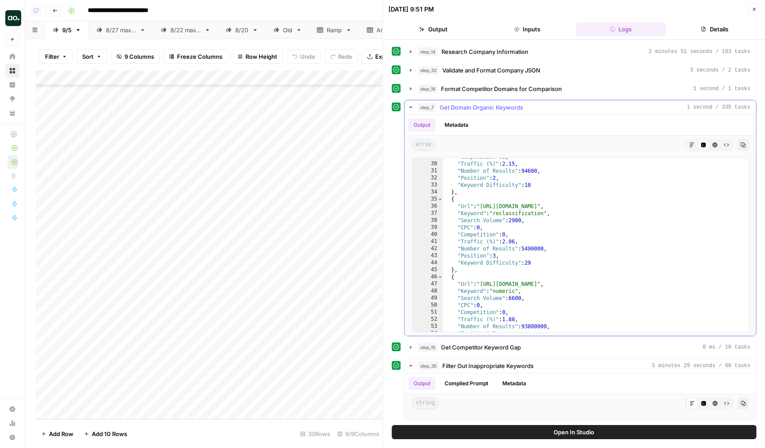
click at [476, 109] on span "Get Domain Organic Keywords" at bounding box center [481, 107] width 83 height 9
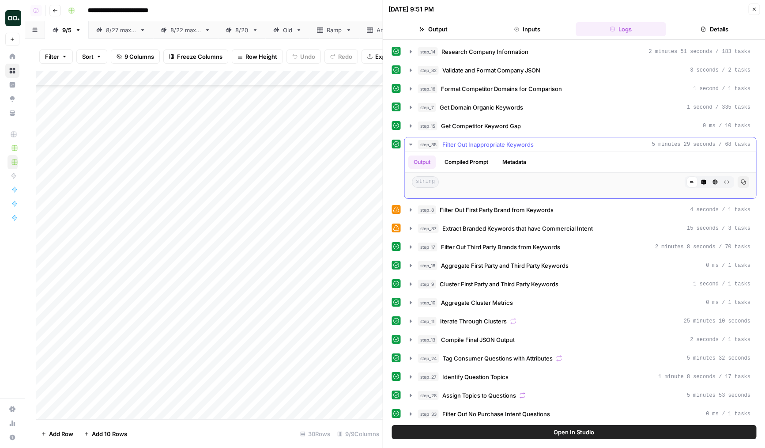
click at [474, 142] on span "Filter Out Inappropriate Keywords" at bounding box center [487, 144] width 91 height 9
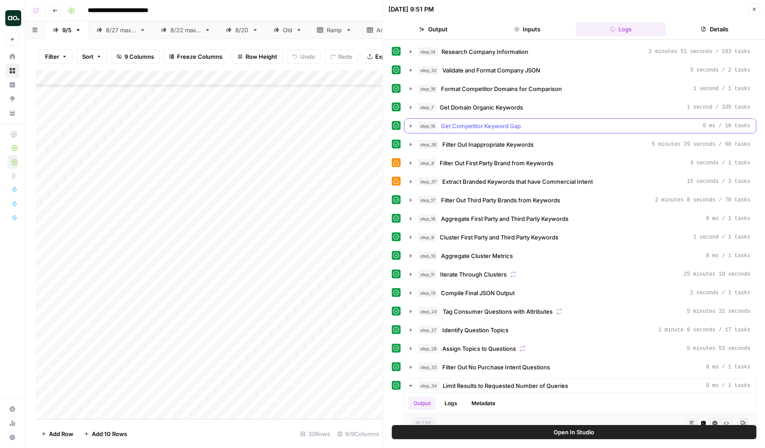
click at [467, 128] on span "Get Competitor Keyword Gap" at bounding box center [481, 125] width 80 height 9
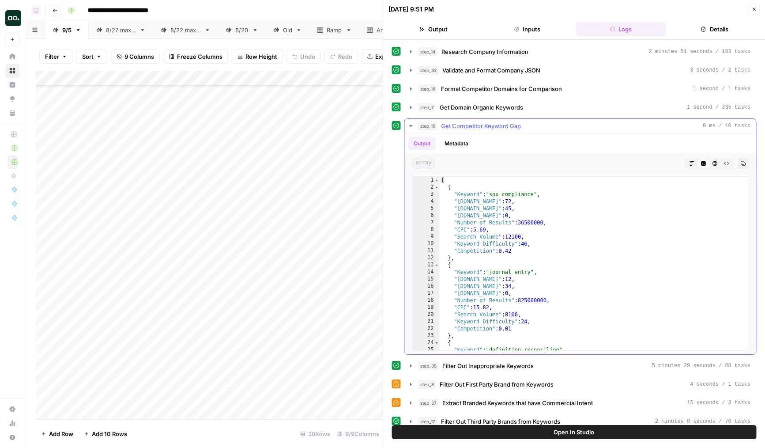
click at [467, 128] on span "Get Competitor Keyword Gap" at bounding box center [481, 125] width 80 height 9
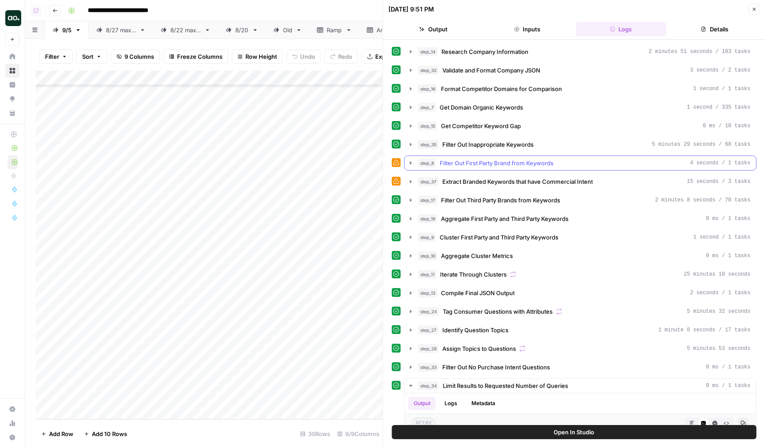
click at [472, 161] on span "Filter Out First Party Brand from Keywords" at bounding box center [497, 162] width 114 height 9
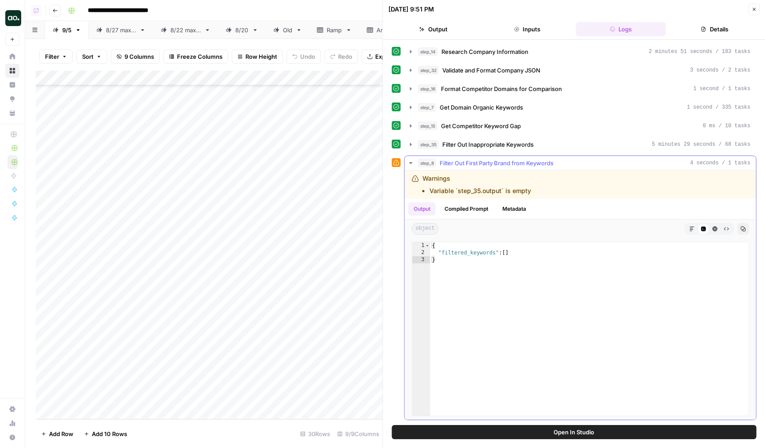
drag, startPoint x: 452, startPoint y: 191, endPoint x: 511, endPoint y: 190, distance: 58.3
click at [511, 190] on li "Variable `step_35.output` is empty" at bounding box center [480, 190] width 102 height 9
click at [496, 190] on li "Variable `step_35.output` is empty" at bounding box center [480, 190] width 102 height 9
drag, startPoint x: 427, startPoint y: 187, endPoint x: 532, endPoint y: 187, distance: 105.5
click at [532, 187] on div "Warnings Variable `step_35.output` is empty" at bounding box center [526, 184] width 228 height 21
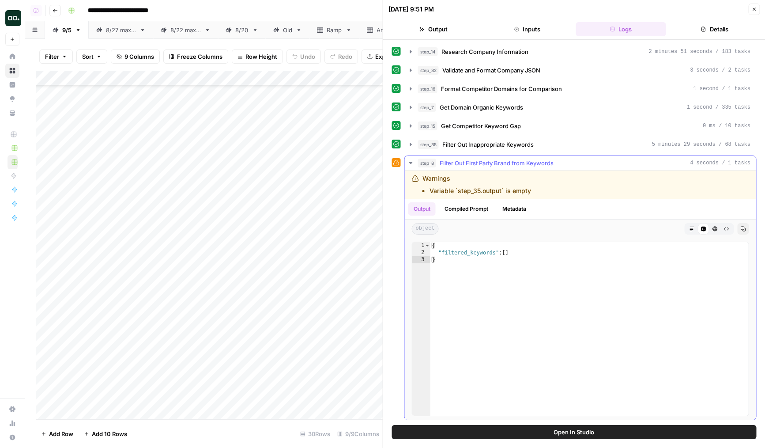
click at [495, 147] on span "Filter Out Inappropriate Keywords" at bounding box center [487, 144] width 91 height 9
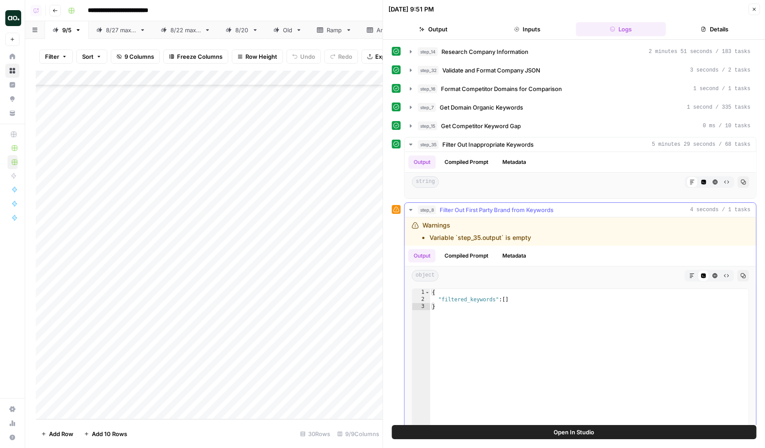
click at [467, 213] on span "Filter Out First Party Brand from Keywords" at bounding box center [497, 209] width 114 height 9
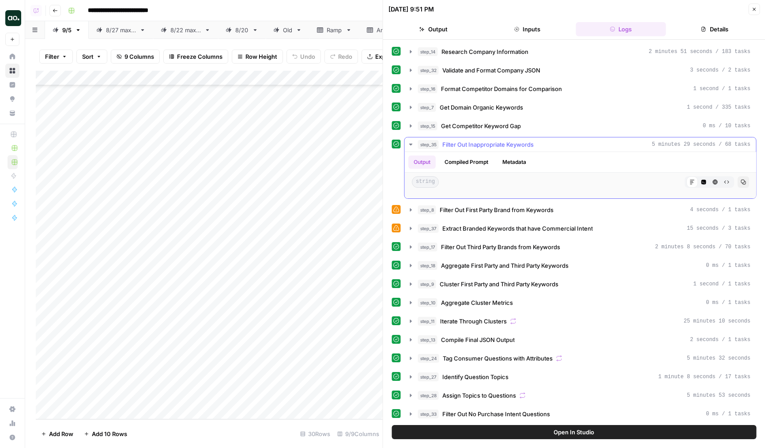
click at [465, 164] on button "Compiled Prompt" at bounding box center [466, 161] width 54 height 13
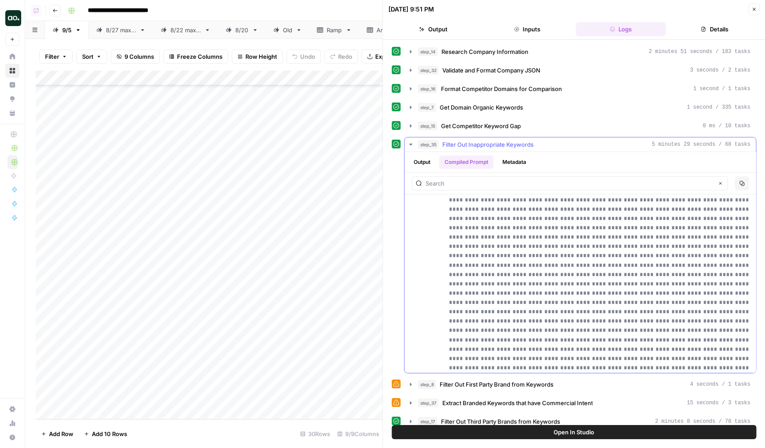
scroll to position [46865, 0]
click at [408, 155] on ul "Output Compiled Prompt Metadata" at bounding box center [469, 161] width 123 height 13
click at [418, 159] on button "Output" at bounding box center [421, 161] width 27 height 13
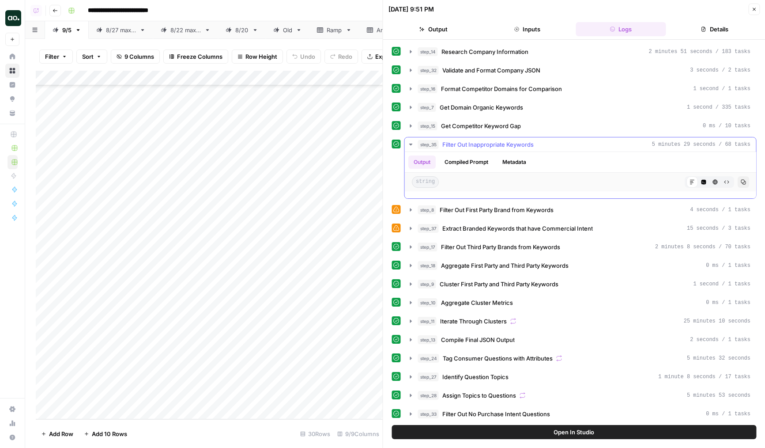
click at [518, 161] on button "Metadata" at bounding box center [514, 161] width 34 height 13
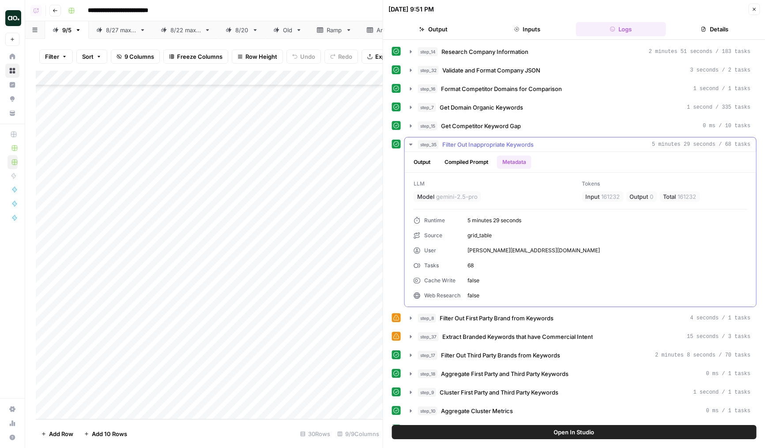
click at [421, 163] on button "Output" at bounding box center [421, 161] width 27 height 13
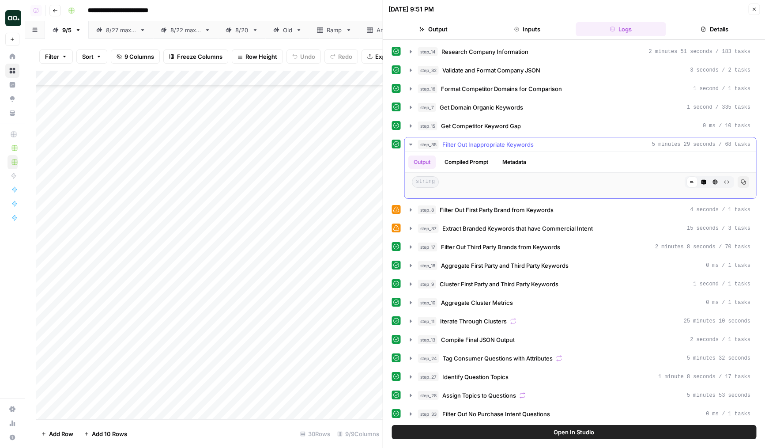
click at [437, 181] on span "string" at bounding box center [425, 181] width 27 height 11
click at [347, 274] on div "Add Column" at bounding box center [209, 245] width 347 height 348
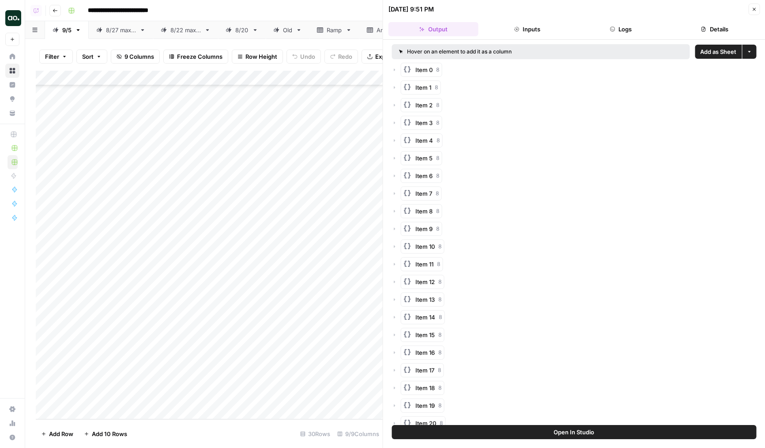
click at [535, 24] on button "Inputs" at bounding box center [527, 29] width 90 height 14
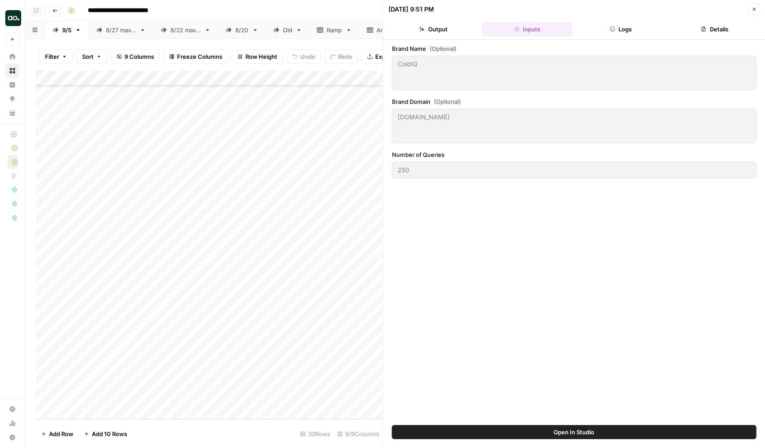
click at [462, 32] on button "Output" at bounding box center [433, 29] width 90 height 14
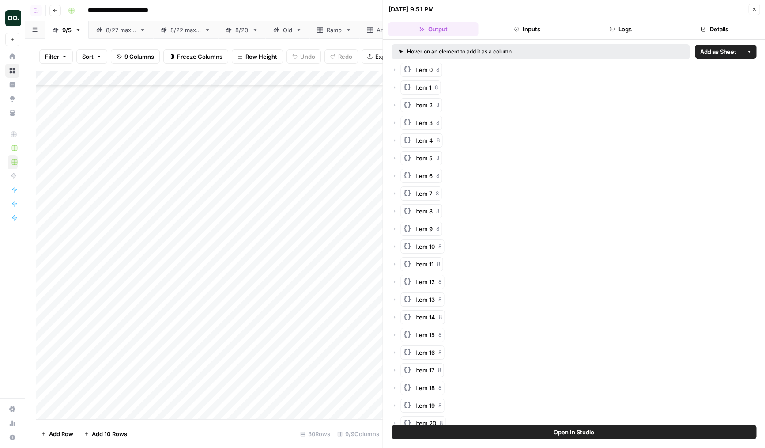
click at [617, 33] on button "Logs" at bounding box center [621, 29] width 90 height 14
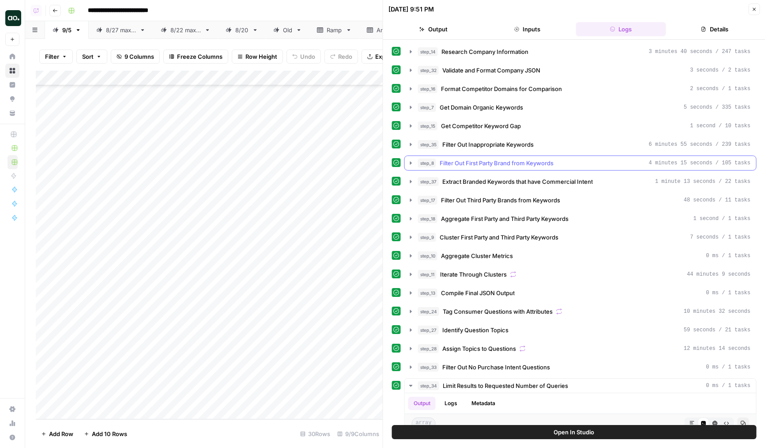
click at [416, 161] on button "step_8 Filter Out First Party Brand from Keywords 4 minutes 15 seconds / 105 ta…" at bounding box center [580, 163] width 351 height 14
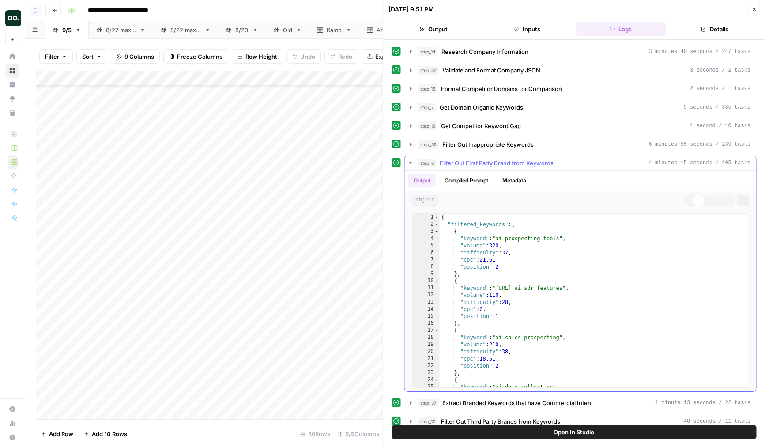
click at [416, 161] on button "step_8 Filter Out First Party Brand from Keywords 4 minutes 15 seconds / 105 ta…" at bounding box center [580, 163] width 351 height 14
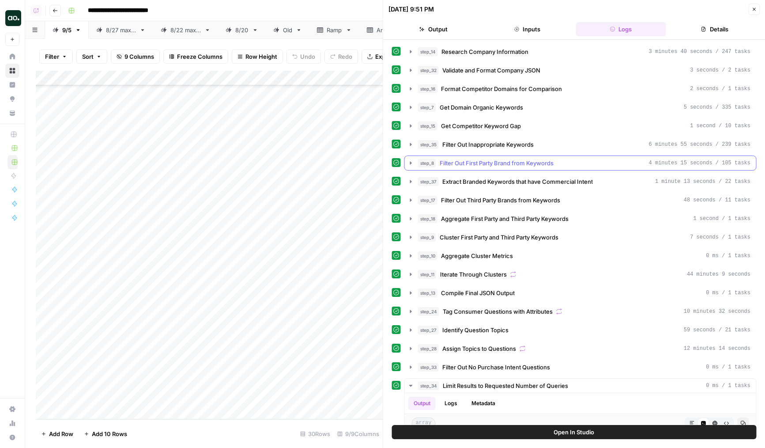
click at [417, 142] on button "step_35 Filter Out Inappropriate Keywords 6 minutes 55 seconds / 239 tasks" at bounding box center [580, 144] width 351 height 14
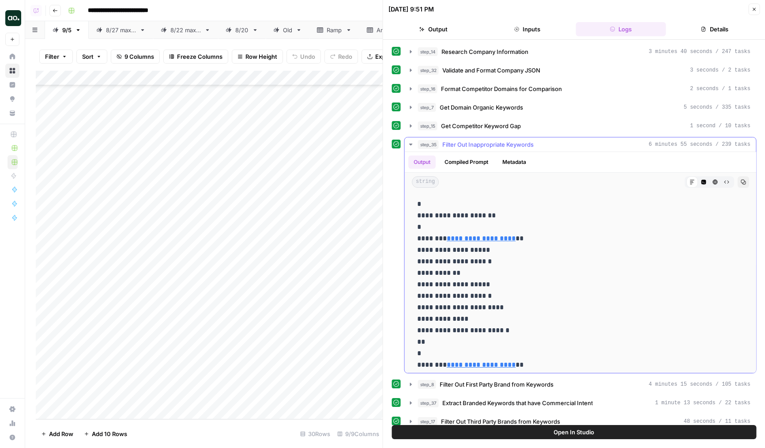
click at [417, 142] on button "step_35 Filter Out Inappropriate Keywords 6 minutes 55 seconds / 239 tasks" at bounding box center [580, 144] width 351 height 14
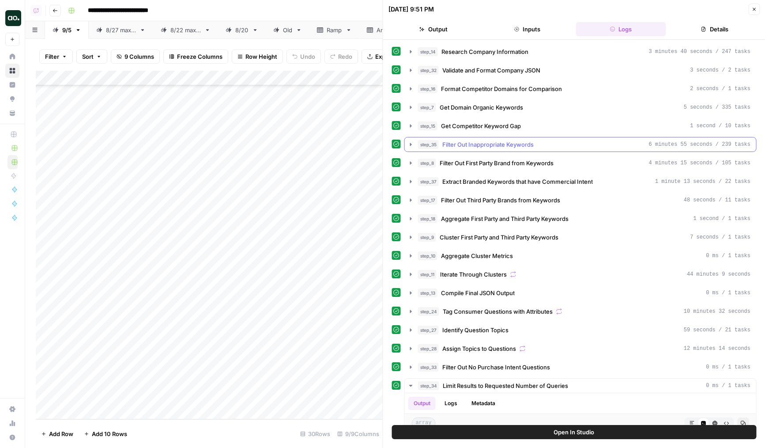
click at [412, 143] on icon "button" at bounding box center [410, 144] width 7 height 7
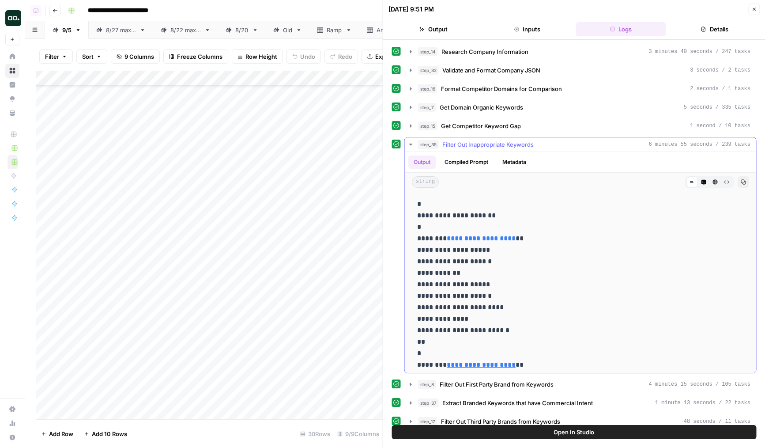
click at [412, 143] on icon "button" at bounding box center [410, 144] width 3 height 2
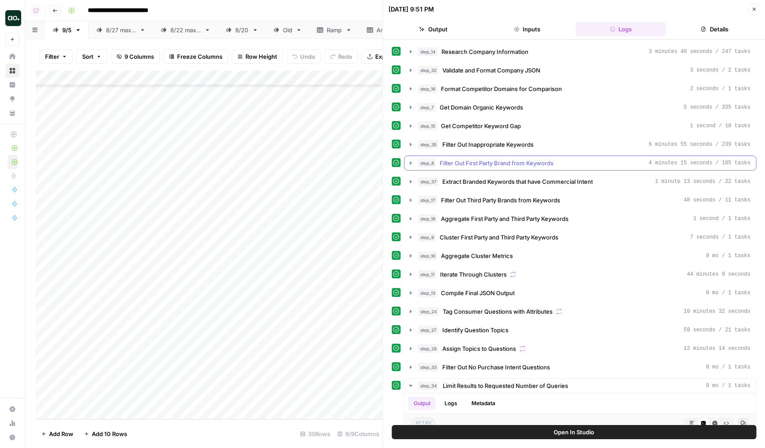
click at [417, 159] on button "step_8 Filter Out First Party Brand from Keywords 4 minutes 15 seconds / 105 ta…" at bounding box center [580, 163] width 351 height 14
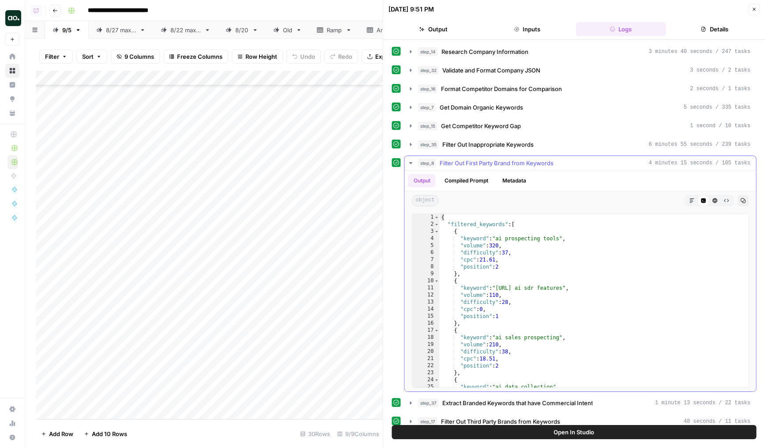
click at [417, 159] on button "step_8 Filter Out First Party Brand from Keywords 4 minutes 15 seconds / 105 ta…" at bounding box center [580, 163] width 351 height 14
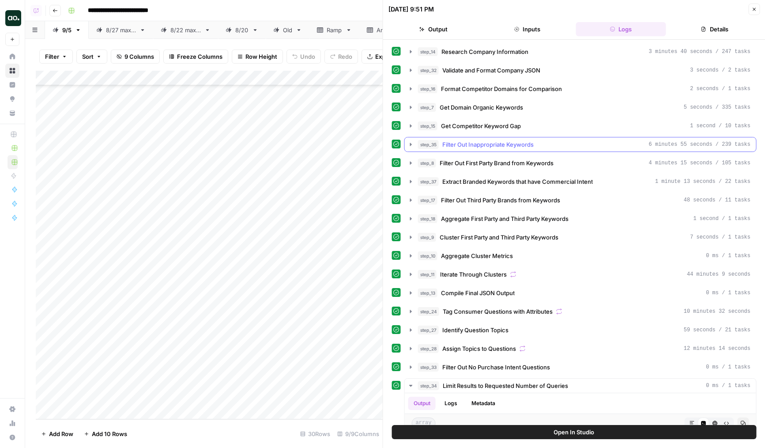
click at [411, 148] on button "step_35 Filter Out Inappropriate Keywords 6 minutes 55 seconds / 239 tasks" at bounding box center [580, 144] width 351 height 14
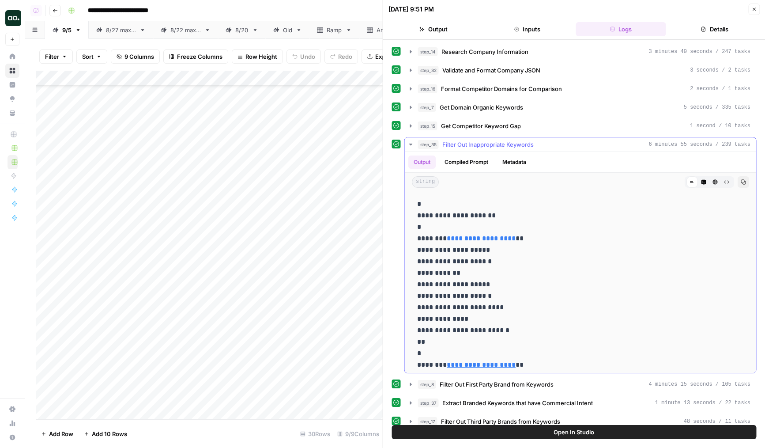
click at [411, 148] on button "step_35 Filter Out Inappropriate Keywords 6 minutes 55 seconds / 239 tasks" at bounding box center [580, 144] width 351 height 14
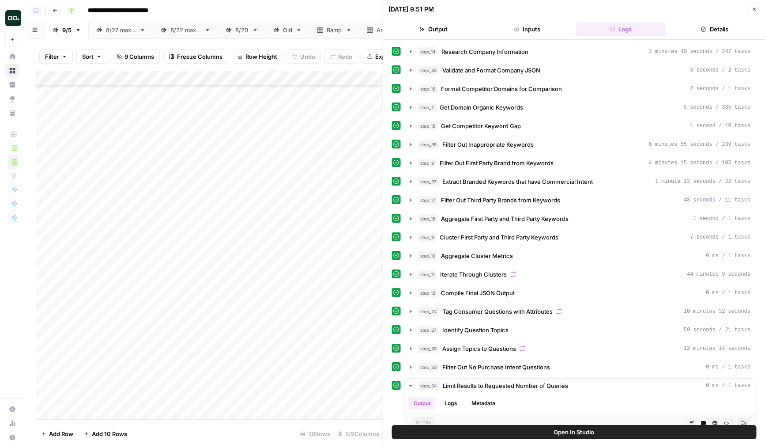
click at [757, 8] on button "Close" at bounding box center [753, 9] width 11 height 11
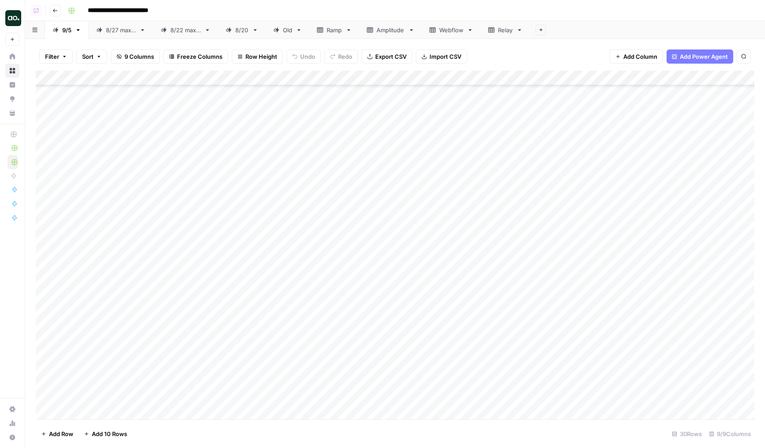
scroll to position [131, 0]
click at [399, 306] on div "Add Column" at bounding box center [395, 245] width 719 height 348
click at [399, 301] on div "Add Column" at bounding box center [395, 245] width 719 height 348
click at [399, 319] on div "Add Column" at bounding box center [395, 245] width 719 height 348
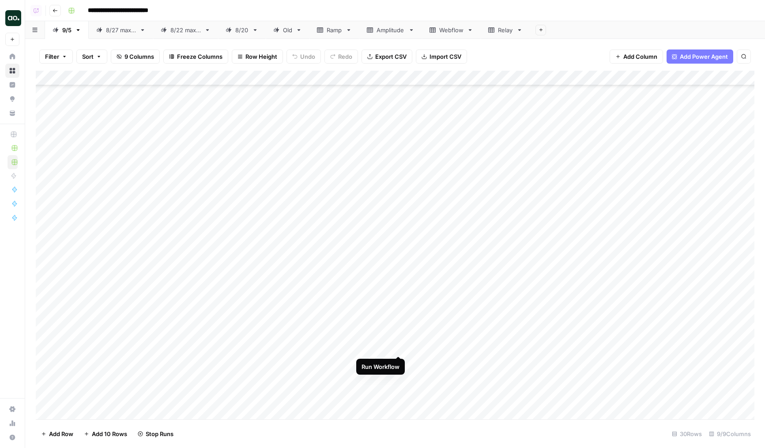
scroll to position [131, 0]
click at [397, 322] on div "Add Column" at bounding box center [395, 245] width 719 height 348
click at [94, 335] on div "Add Column" at bounding box center [395, 245] width 719 height 348
click at [88, 334] on textarea "**********" at bounding box center [136, 337] width 141 height 12
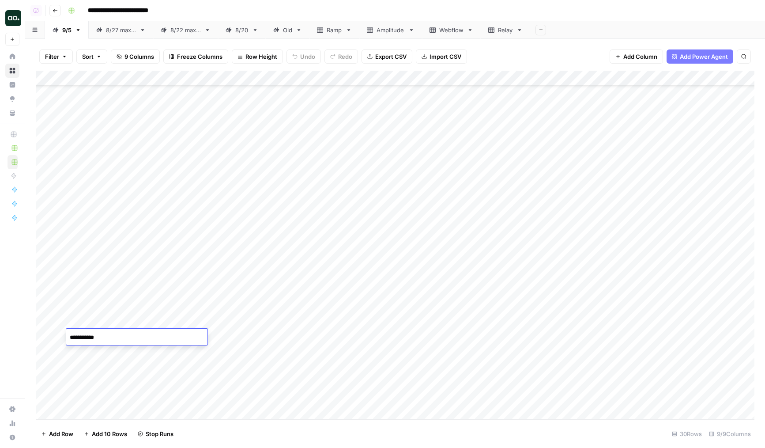
type textarea "**********"
click at [400, 337] on div "Add Column" at bounding box center [395, 245] width 719 height 348
click at [398, 350] on div "Add Column" at bounding box center [395, 245] width 719 height 348
click at [398, 364] on div "Add Column" at bounding box center [395, 245] width 719 height 348
click at [398, 382] on div "Add Column" at bounding box center [395, 245] width 719 height 348
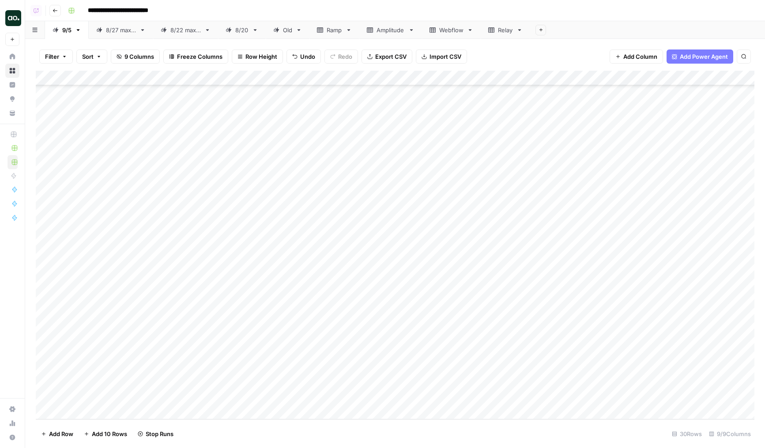
click at [93, 323] on div "Add Column" at bounding box center [395, 245] width 719 height 348
click at [44, 395] on div "Add Column" at bounding box center [395, 245] width 719 height 348
click at [50, 429] on span "Delete 1 Row" at bounding box center [58, 433] width 35 height 9
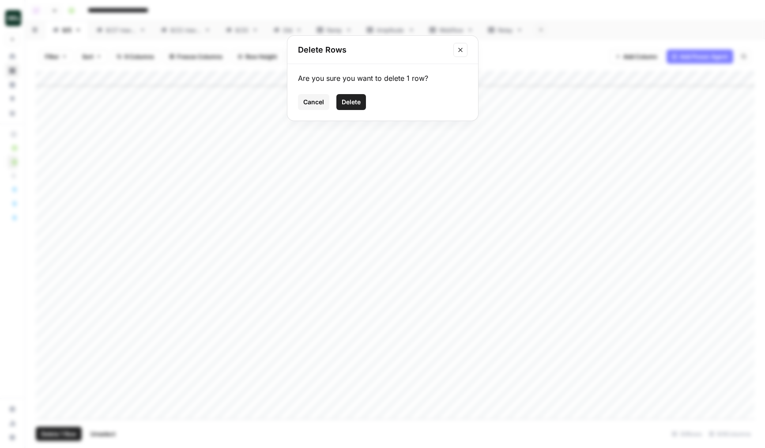
click at [357, 100] on span "Delete" at bounding box center [351, 102] width 19 height 9
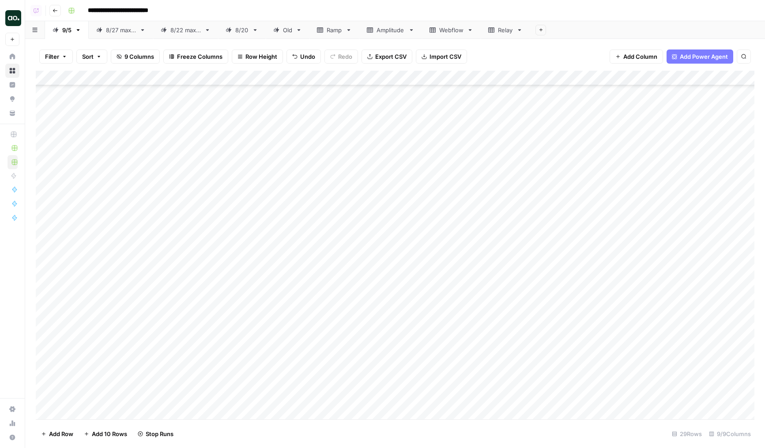
scroll to position [116, 0]
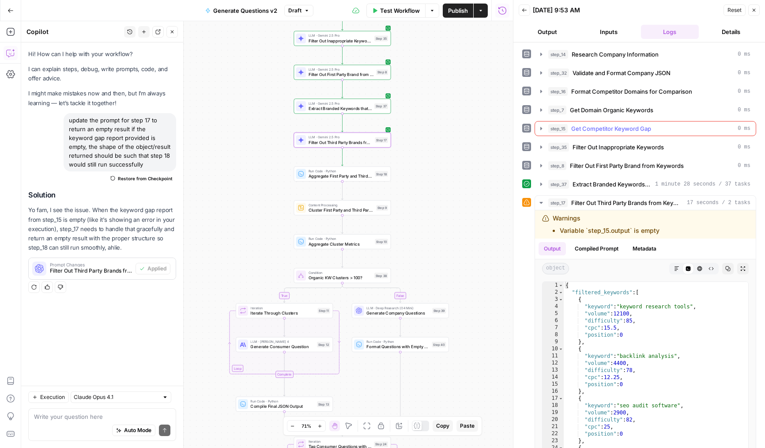
click at [584, 123] on button "step_15 Get Competitor Keyword Gap 0 ms" at bounding box center [645, 128] width 221 height 14
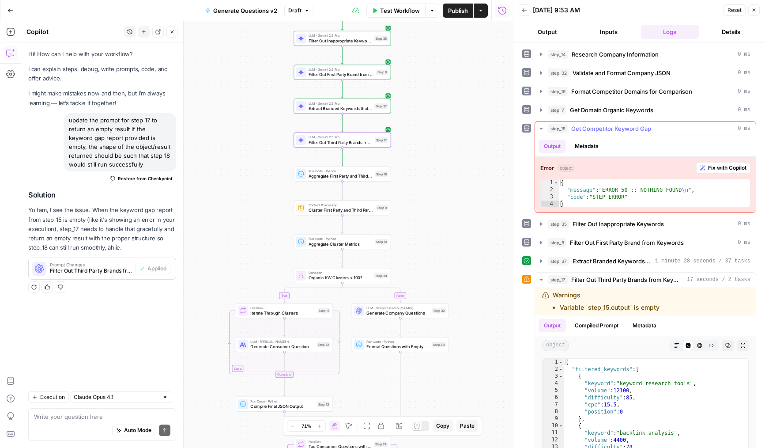
click at [584, 123] on button "step_15 Get Competitor Keyword Gap 0 ms" at bounding box center [645, 128] width 221 height 14
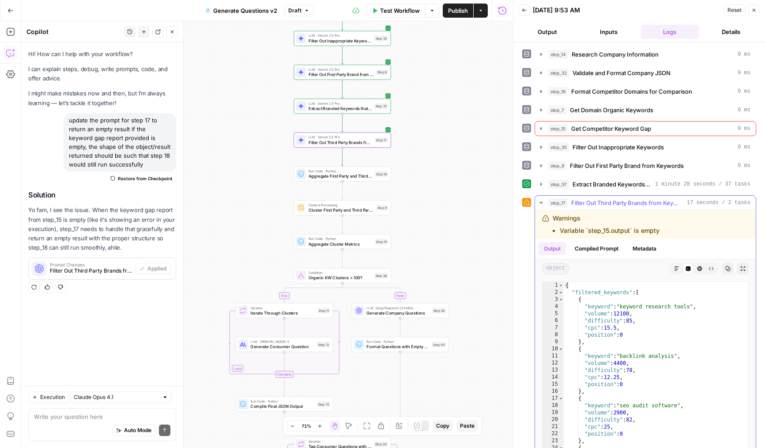
click at [597, 253] on button "Compiled Prompt" at bounding box center [596, 248] width 54 height 13
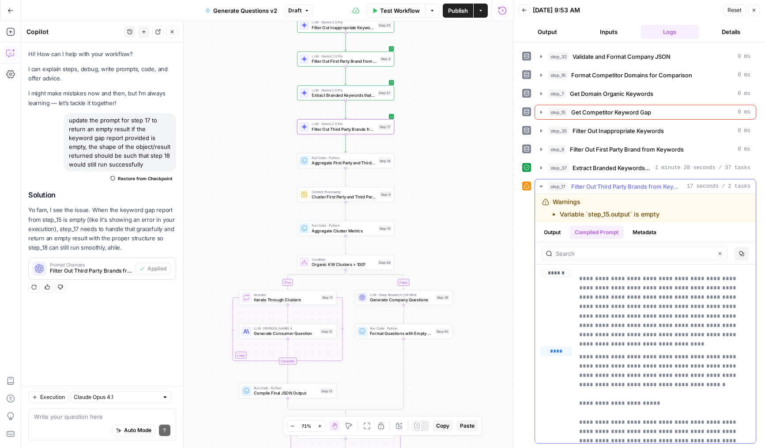
click at [554, 187] on span "step_17" at bounding box center [557, 186] width 19 height 9
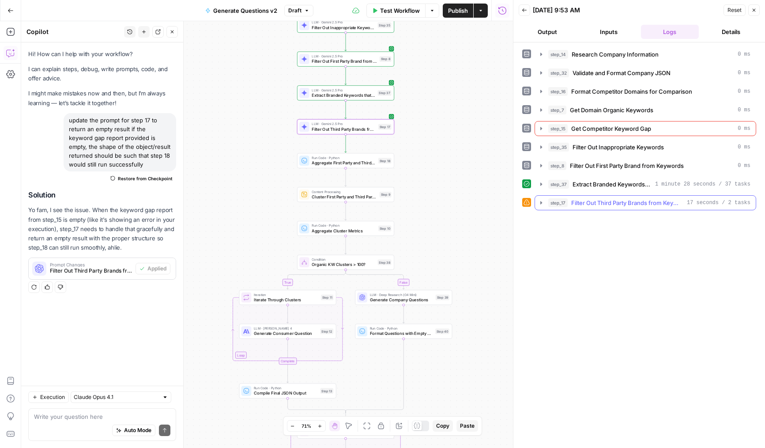
click at [553, 200] on span "step_17" at bounding box center [557, 202] width 19 height 9
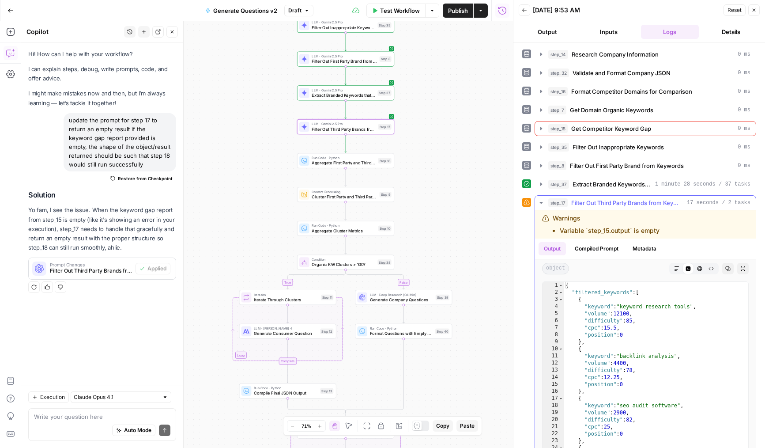
click at [551, 248] on button "Output" at bounding box center [551, 248] width 27 height 13
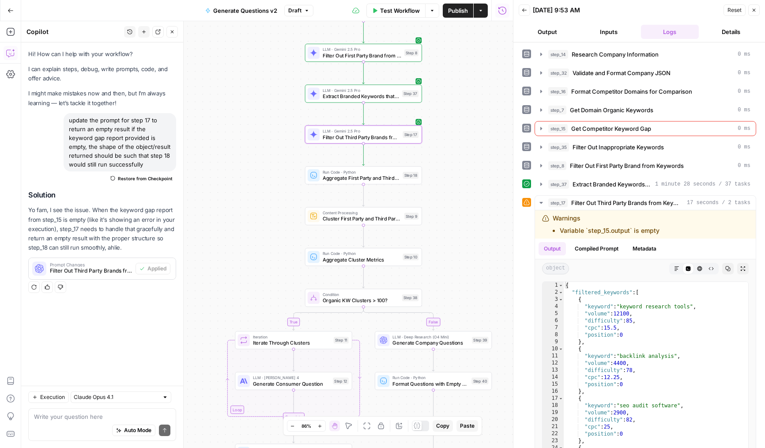
click at [168, 31] on button "Close" at bounding box center [171, 31] width 11 height 11
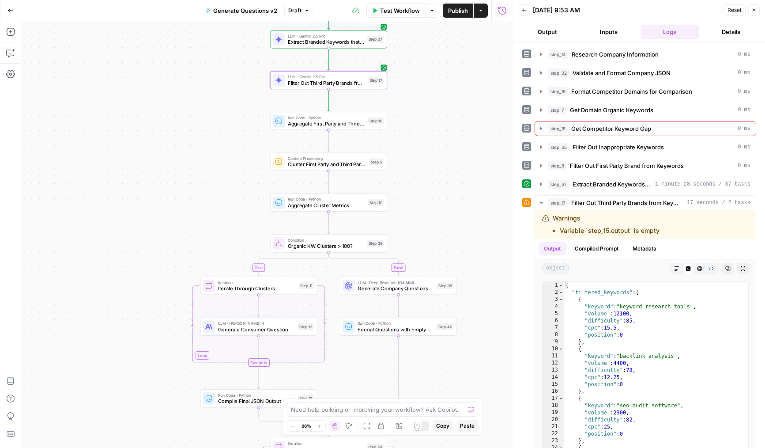
drag, startPoint x: 227, startPoint y: 168, endPoint x: 169, endPoint y: 113, distance: 79.9
click at [169, 113] on div "true false Workflow Set Inputs Inputs LLM · Deep Research (O4 Mini) Research Co…" at bounding box center [267, 234] width 492 height 426
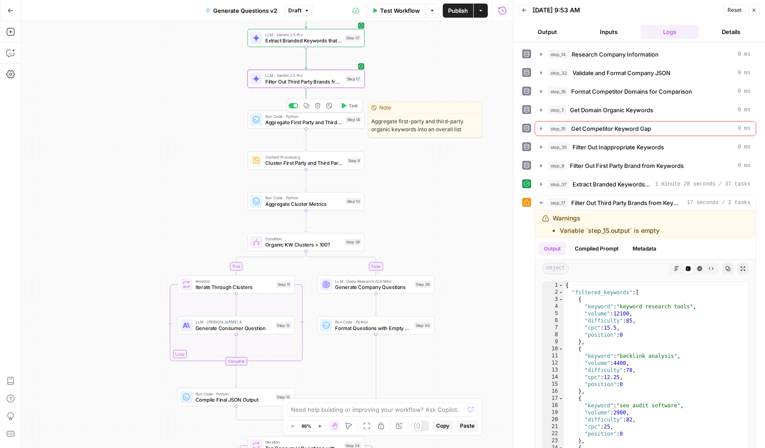
click at [345, 108] on icon "button" at bounding box center [343, 105] width 6 height 6
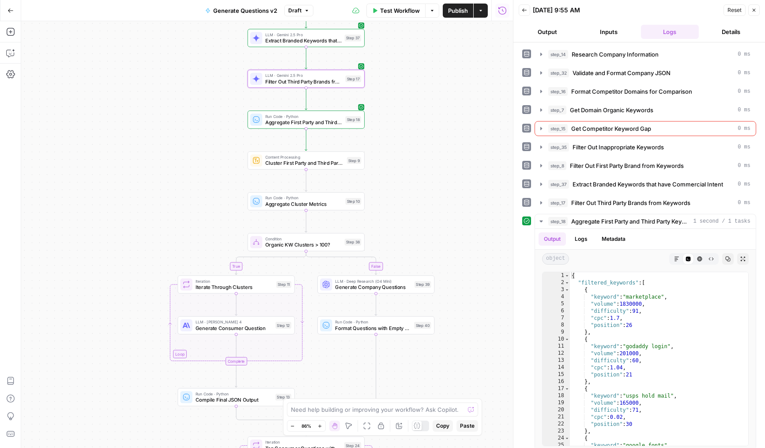
drag, startPoint x: 420, startPoint y: 181, endPoint x: 435, endPoint y: 206, distance: 29.1
click at [435, 206] on div "true false Workflow Set Inputs Inputs LLM · Deep Research (O4 Mini) Research Co…" at bounding box center [267, 234] width 492 height 426
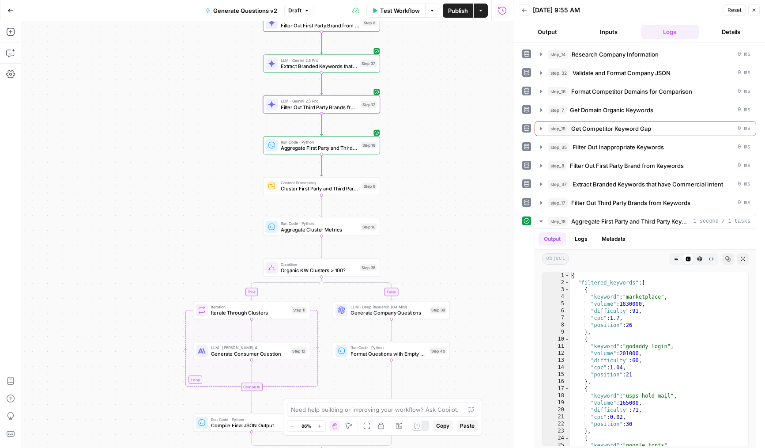
drag, startPoint x: 426, startPoint y: 139, endPoint x: 426, endPoint y: 178, distance: 38.4
click at [426, 178] on div "true false Workflow Set Inputs Inputs LLM · Deep Research (O4 Mini) Research Co…" at bounding box center [267, 234] width 492 height 426
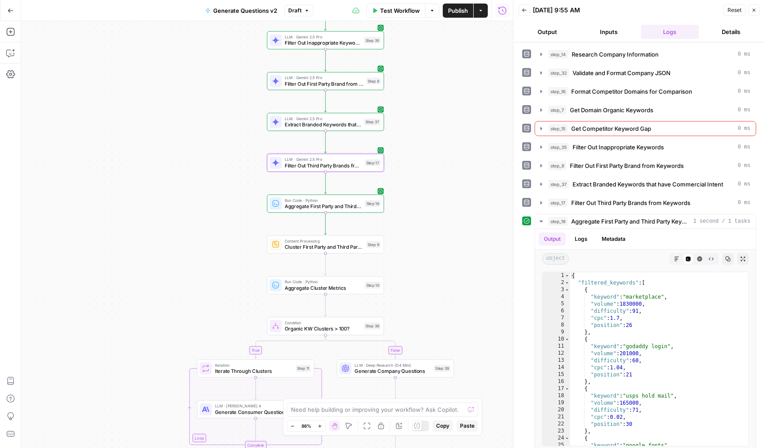
drag, startPoint x: 419, startPoint y: 124, endPoint x: 423, endPoint y: 146, distance: 22.1
click at [423, 146] on div "true false Workflow Set Inputs Inputs LLM · Deep Research (O4 Mini) Research Co…" at bounding box center [267, 234] width 492 height 426
click at [400, 8] on span "Test Workflow" at bounding box center [400, 10] width 40 height 9
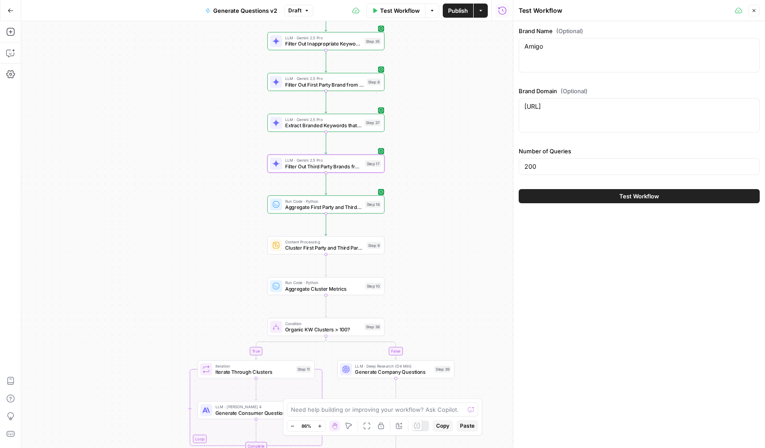
click at [553, 194] on button "Test Workflow" at bounding box center [639, 196] width 241 height 14
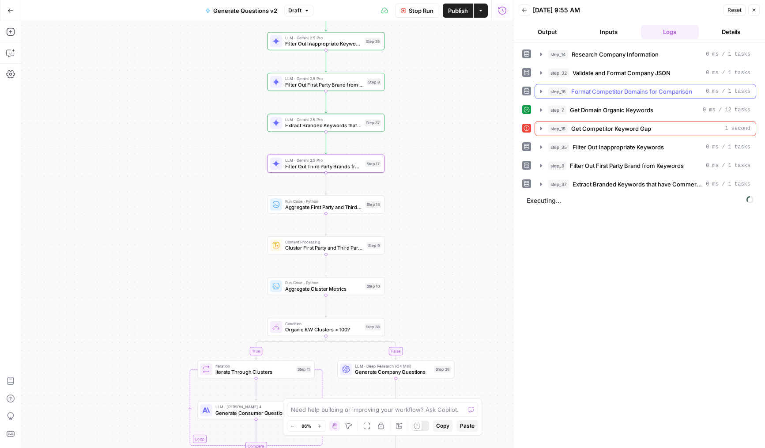
click at [540, 93] on icon "button" at bounding box center [541, 91] width 7 height 7
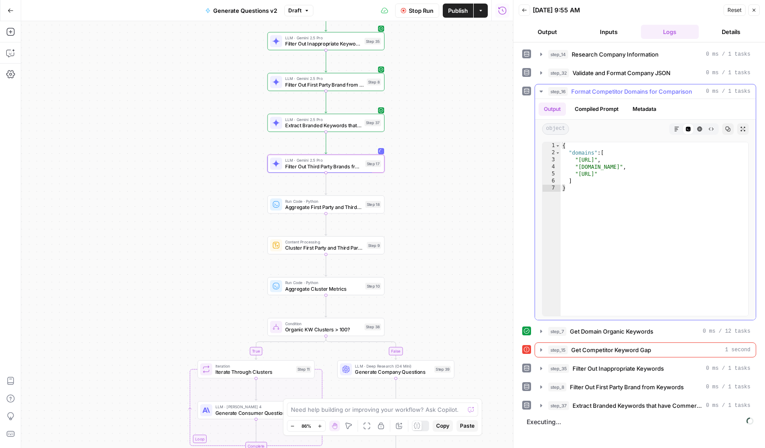
click at [540, 93] on icon "button" at bounding box center [541, 91] width 7 height 7
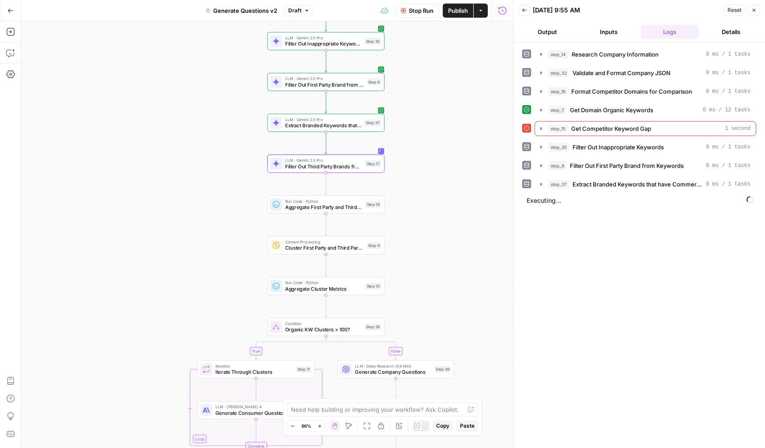
click at [549, 130] on span "step_15" at bounding box center [557, 128] width 19 height 9
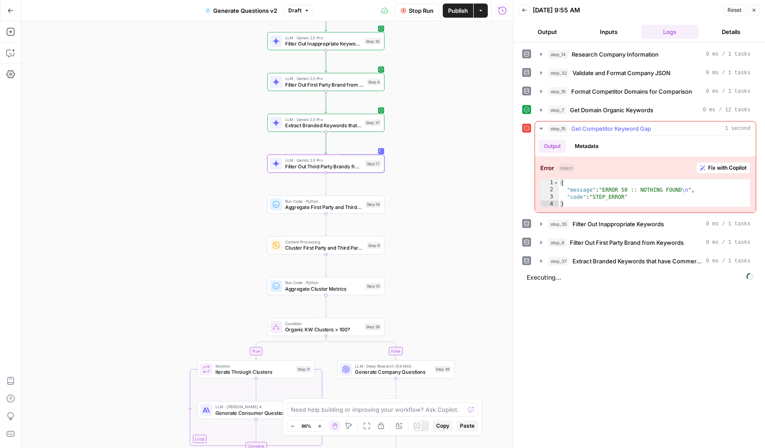
click at [549, 130] on span "step_15" at bounding box center [557, 128] width 19 height 9
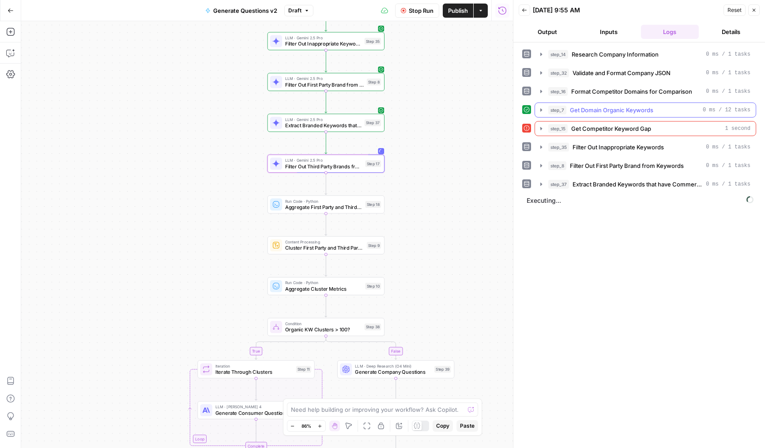
click at [549, 113] on span "step_7" at bounding box center [557, 109] width 18 height 9
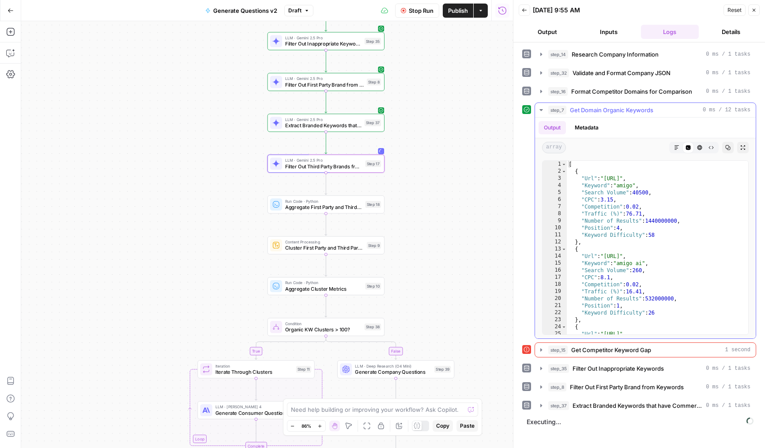
click at [549, 113] on span "step_7" at bounding box center [557, 109] width 18 height 9
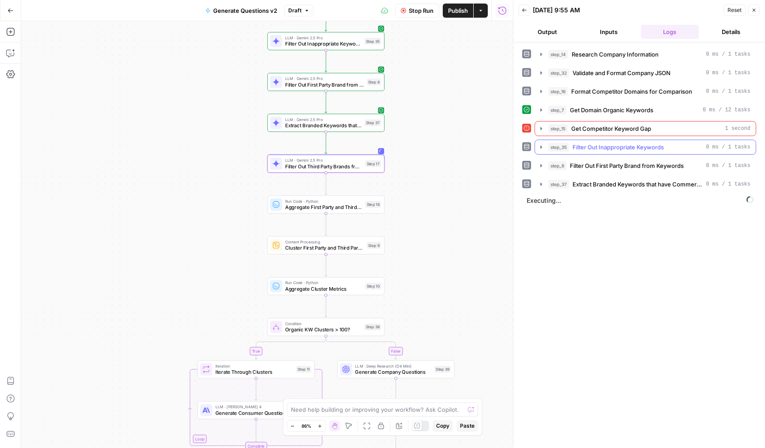
click at [549, 154] on button "step_35 Filter Out Inappropriate Keywords 0 ms / 1 tasks" at bounding box center [645, 147] width 221 height 14
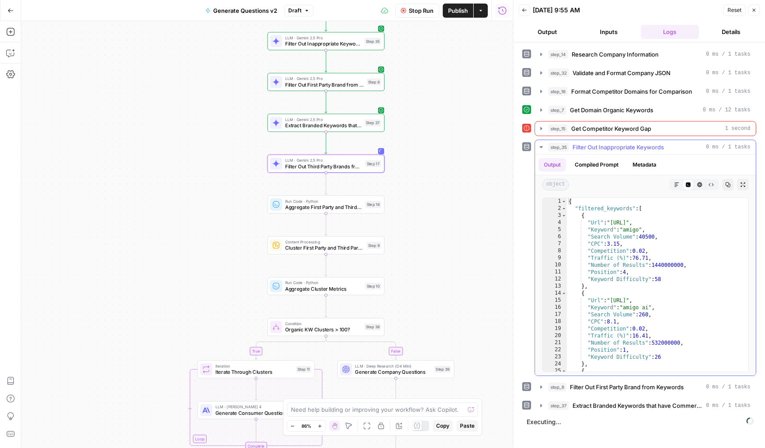
click at [549, 154] on button "step_35 Filter Out Inappropriate Keywords 0 ms / 1 tasks" at bounding box center [645, 147] width 221 height 14
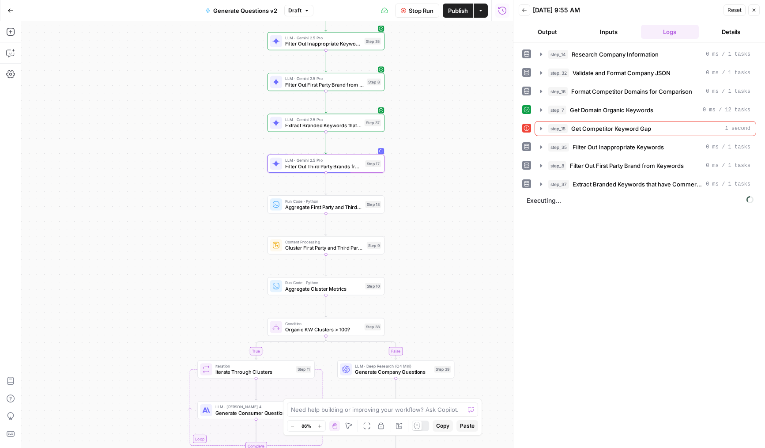
click at [550, 174] on div "step_14 Research Company Information 0 ms / 1 tasks step_32 Validate and Format…" at bounding box center [639, 119] width 234 height 145
click at [547, 170] on button "step_8 Filter Out First Party Brand from Keywords 0 ms / 1 tasks" at bounding box center [645, 165] width 221 height 14
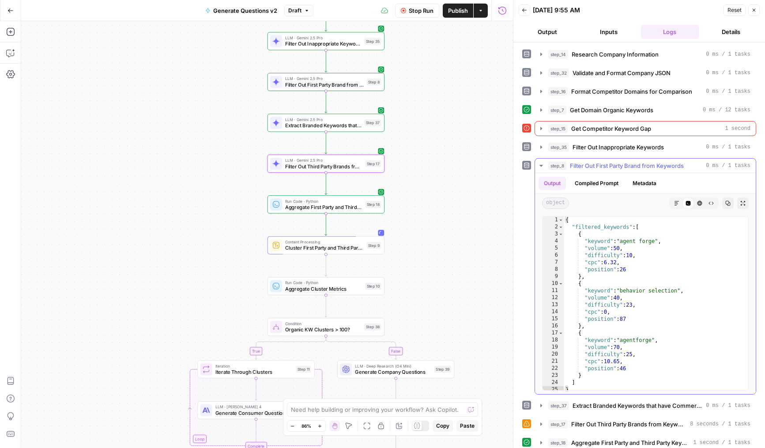
click at [547, 170] on button "step_8 Filter Out First Party Brand from Keywords 0 ms / 1 tasks" at bounding box center [645, 165] width 221 height 14
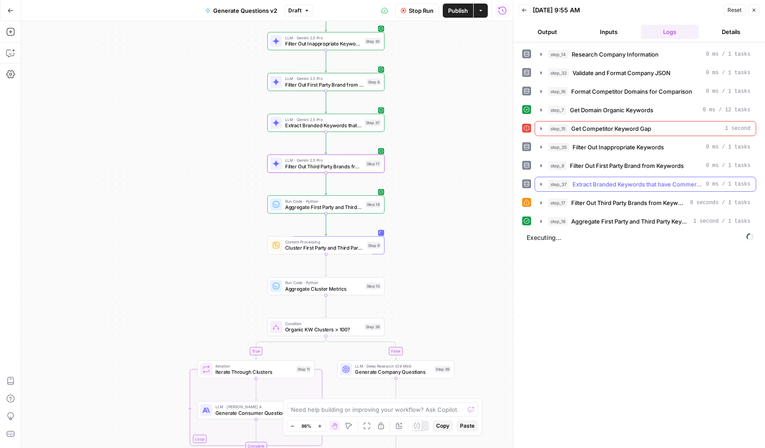
click at [551, 183] on span "step_37" at bounding box center [558, 184] width 21 height 9
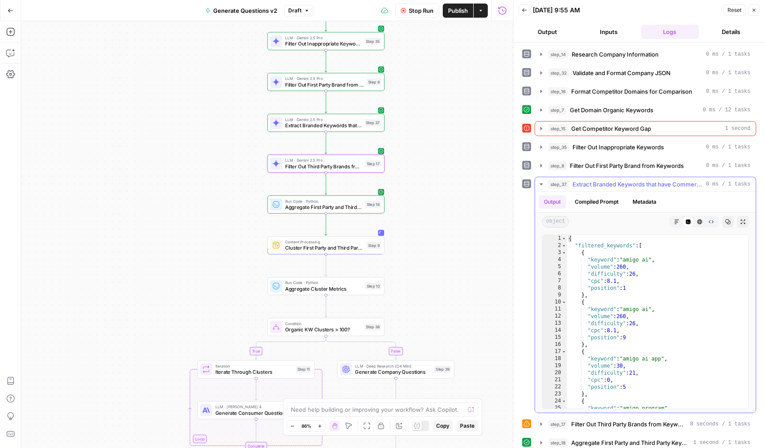
click at [551, 183] on span "step_37" at bounding box center [558, 184] width 21 height 9
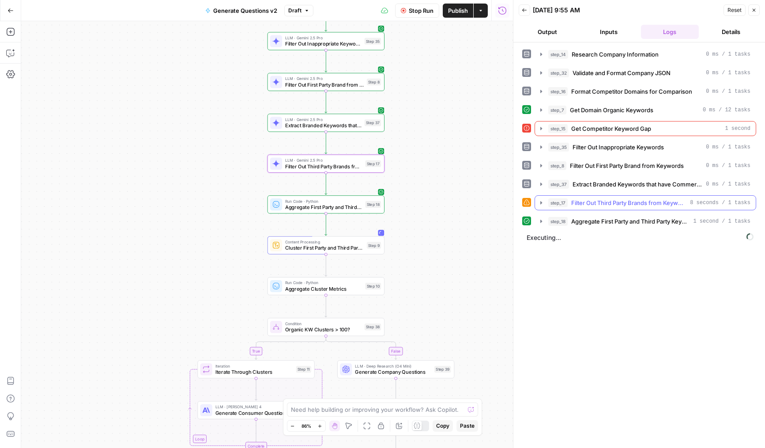
click at [554, 202] on span "step_17" at bounding box center [557, 202] width 19 height 9
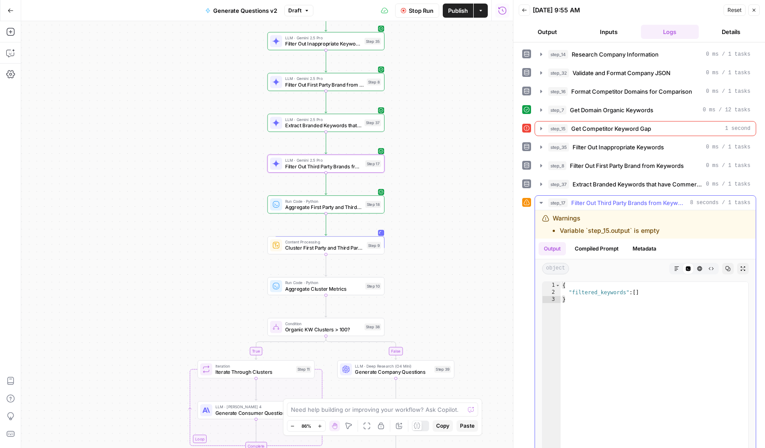
click at [554, 202] on span "step_17" at bounding box center [557, 202] width 19 height 9
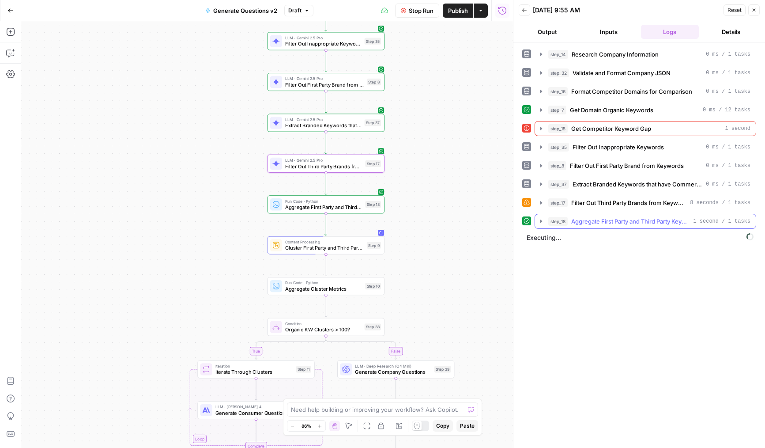
click at [547, 219] on button "step_18 Aggregate First Party and Third Party Keywords 1 second / 1 tasks" at bounding box center [645, 221] width 221 height 14
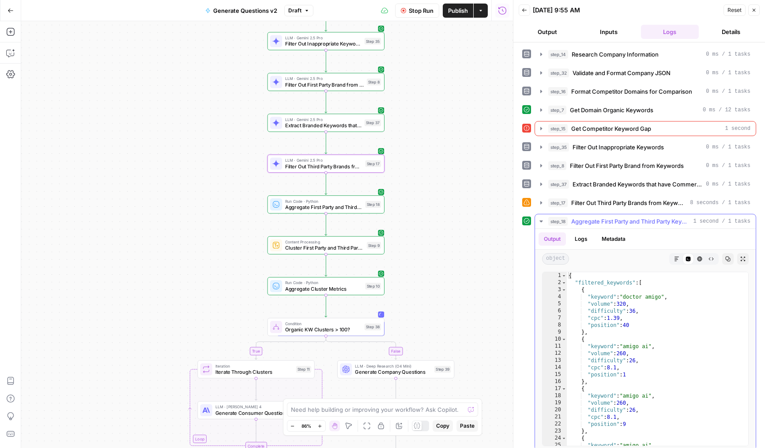
click at [546, 220] on button "step_18 Aggregate First Party and Third Party Keywords 1 second / 1 tasks" at bounding box center [645, 221] width 221 height 14
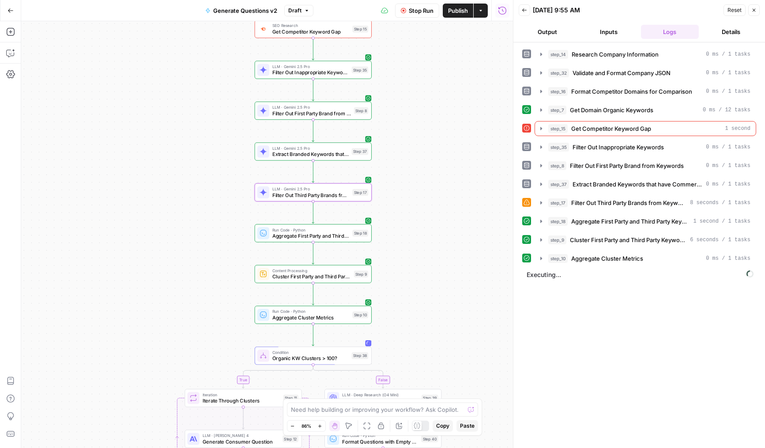
click at [495, 216] on div "true false Workflow Set Inputs Inputs LLM · Deep Research (O4 Mini) Research Co…" at bounding box center [267, 234] width 492 height 426
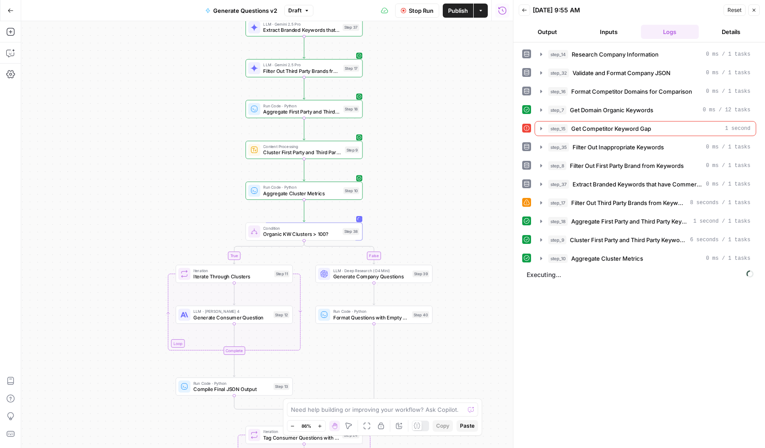
click at [591, 241] on span "Cluster First Party and Third Party Keywords" at bounding box center [628, 239] width 117 height 9
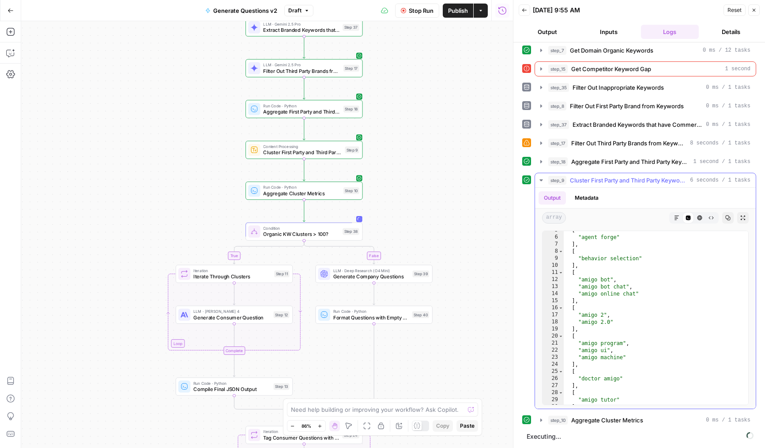
scroll to position [11, 0]
click at [724, 219] on button "Copy" at bounding box center [727, 217] width 11 height 11
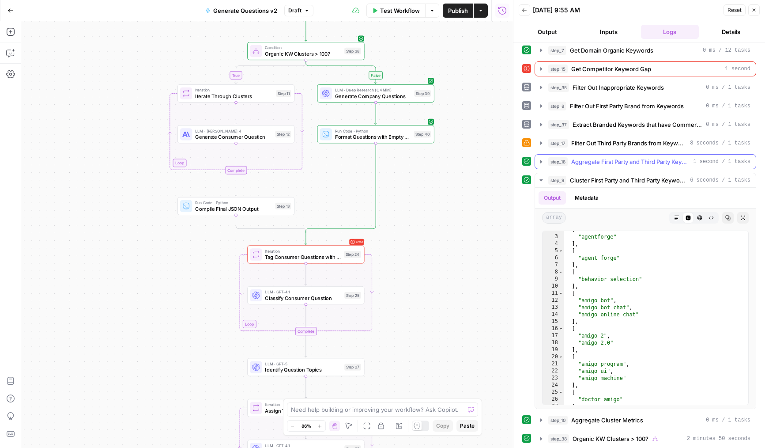
click at [549, 176] on span "step_9" at bounding box center [557, 180] width 18 height 9
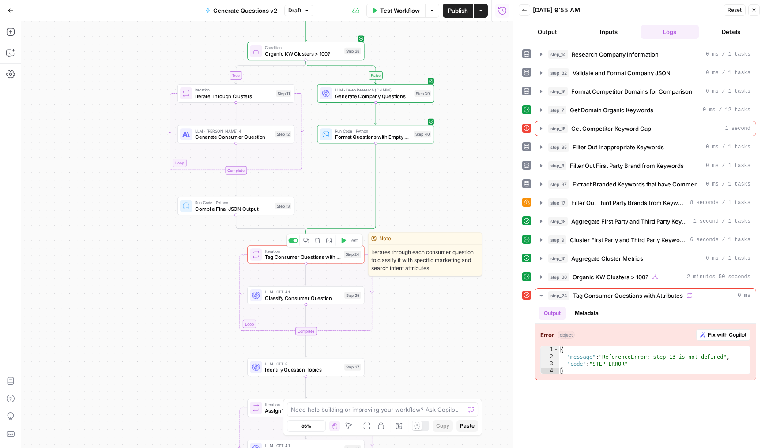
click at [275, 256] on span "Tag Consumer Questions with Attributes" at bounding box center [303, 257] width 76 height 8
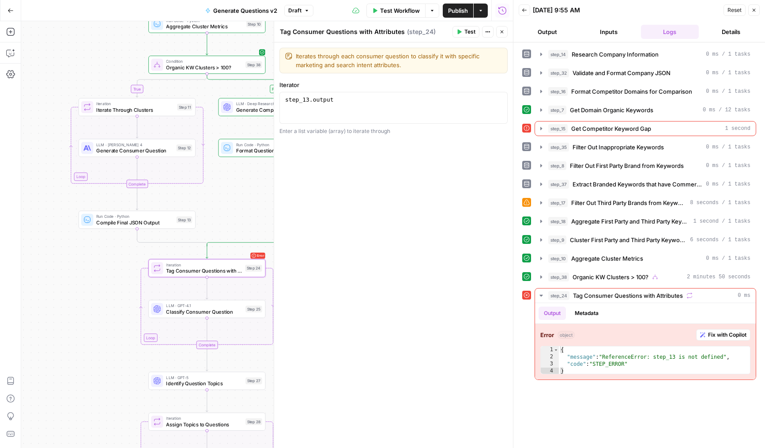
drag, startPoint x: 166, startPoint y: 219, endPoint x: 61, endPoint y: 235, distance: 106.2
click at [61, 235] on div "true false Workflow Set Inputs Inputs LLM · Deep Research (O4 Mini) Research Co…" at bounding box center [267, 234] width 492 height 426
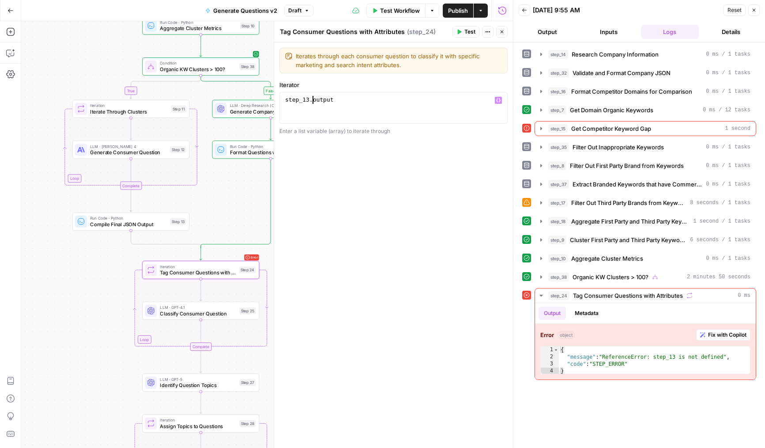
click at [312, 102] on div "step_13 . output" at bounding box center [393, 116] width 220 height 40
type textarea "**********"
click at [469, 36] on button "Test" at bounding box center [465, 31] width 27 height 11
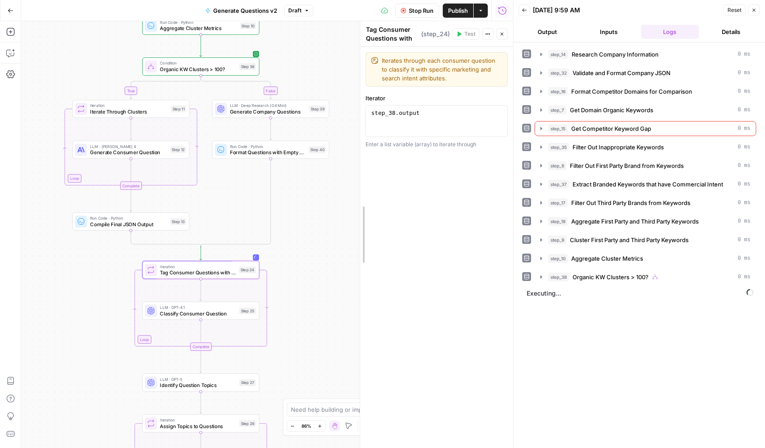
drag, startPoint x: 274, startPoint y: 230, endPoint x: 360, endPoint y: 230, distance: 86.1
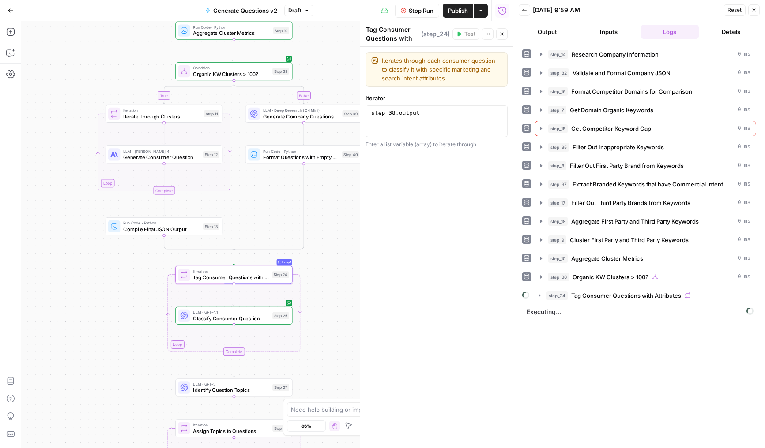
drag, startPoint x: 312, startPoint y: 263, endPoint x: 352, endPoint y: 266, distance: 39.8
click at [352, 266] on div "true false Workflow Set Inputs Inputs LLM · Deep Research (O4 Mini) Research Co…" at bounding box center [267, 234] width 492 height 426
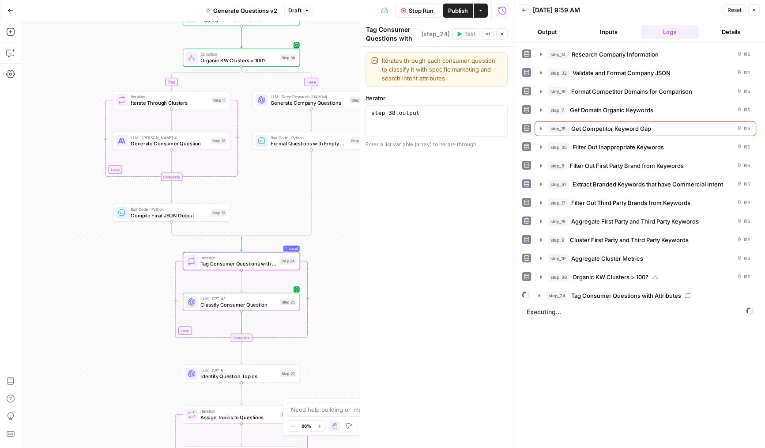
drag, startPoint x: 320, startPoint y: 316, endPoint x: 320, endPoint y: 310, distance: 6.2
click at [320, 310] on div "true false Workflow Set Inputs Inputs LLM · Deep Research (O4 Mini) Research Co…" at bounding box center [267, 234] width 492 height 426
click at [503, 33] on icon "button" at bounding box center [501, 34] width 3 height 3
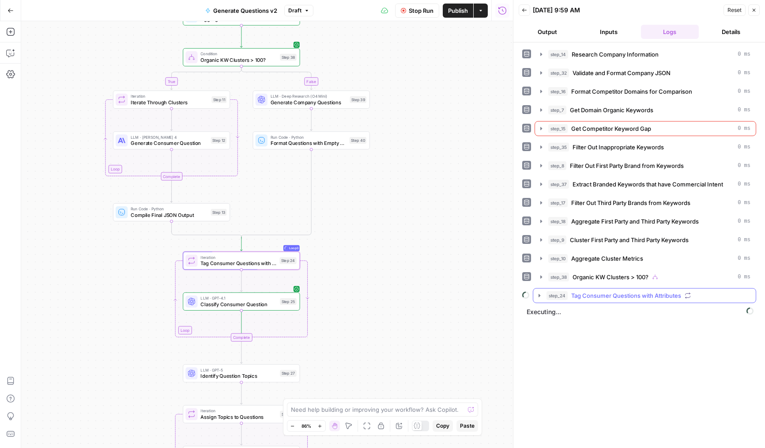
click at [532, 296] on div "step_24 Tag Consumer Questions with Attributes" at bounding box center [639, 295] width 234 height 15
click at [546, 297] on button "step_24 Tag Consumer Questions with Attributes" at bounding box center [644, 295] width 222 height 14
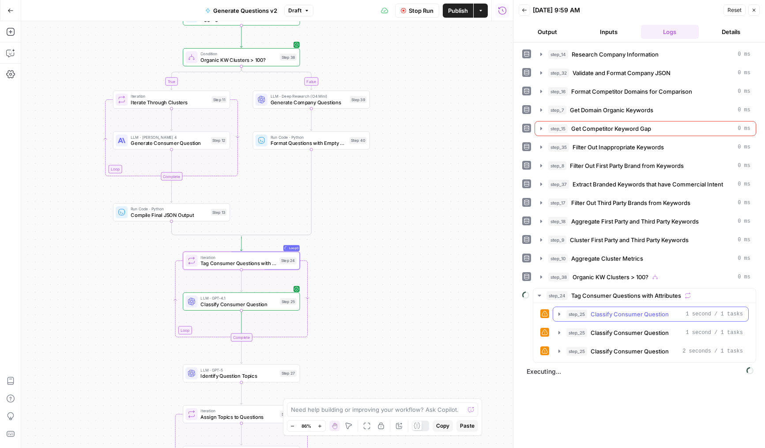
click at [582, 316] on span "step_25" at bounding box center [576, 313] width 21 height 9
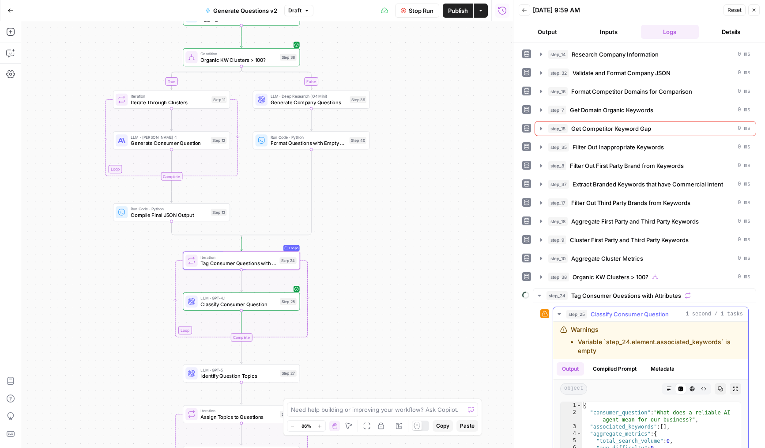
click at [617, 317] on span "Classify Consumer Question" at bounding box center [630, 313] width 78 height 9
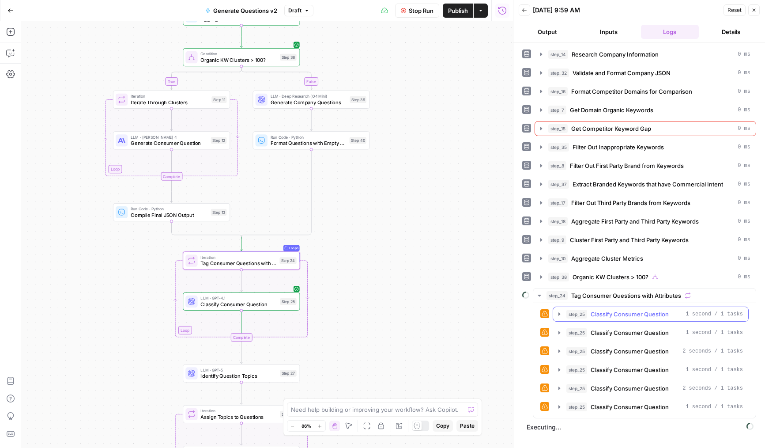
click at [611, 316] on span "Classify Consumer Question" at bounding box center [630, 313] width 78 height 9
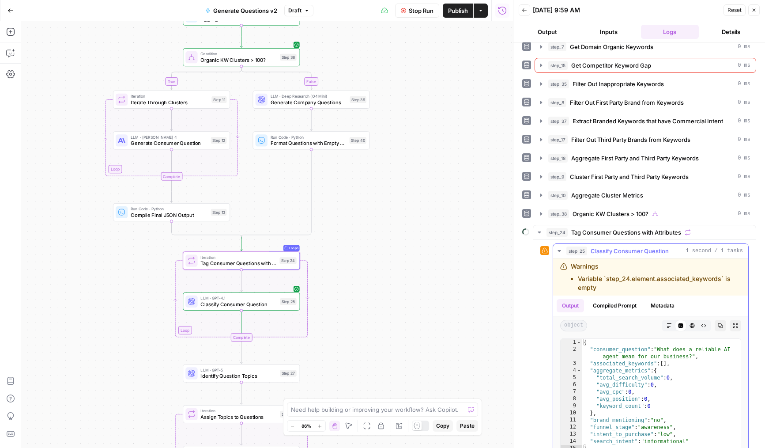
scroll to position [78, 0]
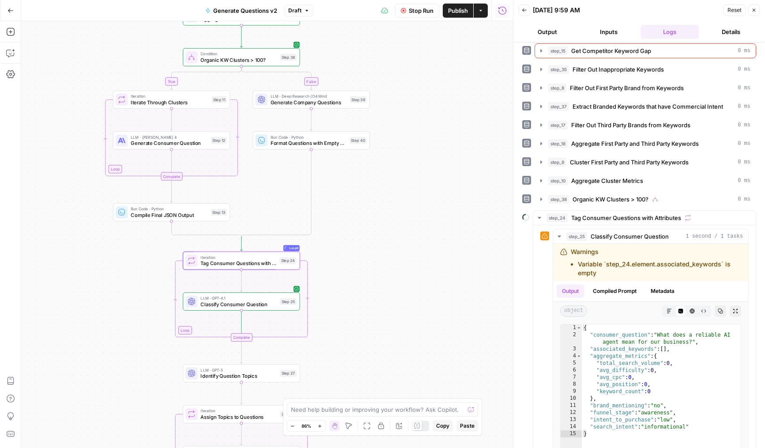
click at [417, 10] on span "Stop Run" at bounding box center [421, 10] width 25 height 9
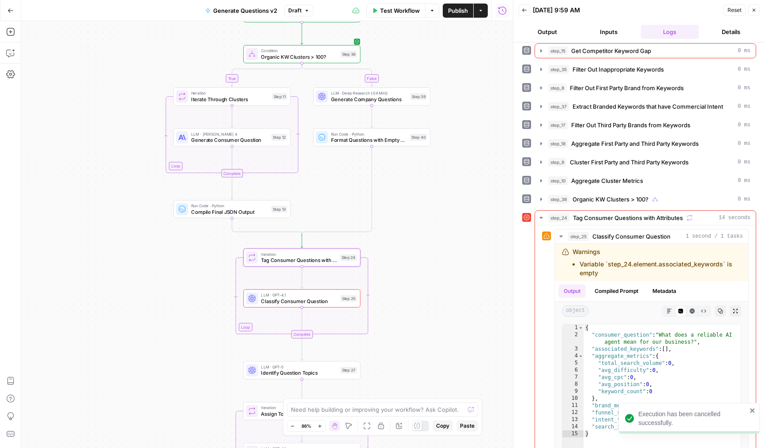
drag, startPoint x: 387, startPoint y: 241, endPoint x: 436, endPoint y: 236, distance: 50.2
click at [436, 236] on div "true false Workflow Set Inputs Inputs LLM · Deep Research (O4 Mini) Research Co…" at bounding box center [267, 234] width 492 height 426
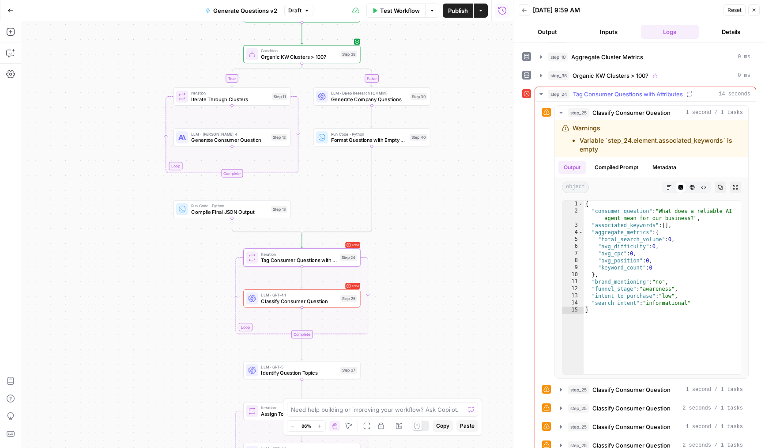
scroll to position [202, 0]
click at [606, 378] on div "step_25 Classify Consumer Question 1 second / 1 tasks Warnings Variable `step_2…" at bounding box center [645, 334] width 207 height 459
click at [613, 387] on span "Classify Consumer Question" at bounding box center [631, 388] width 78 height 9
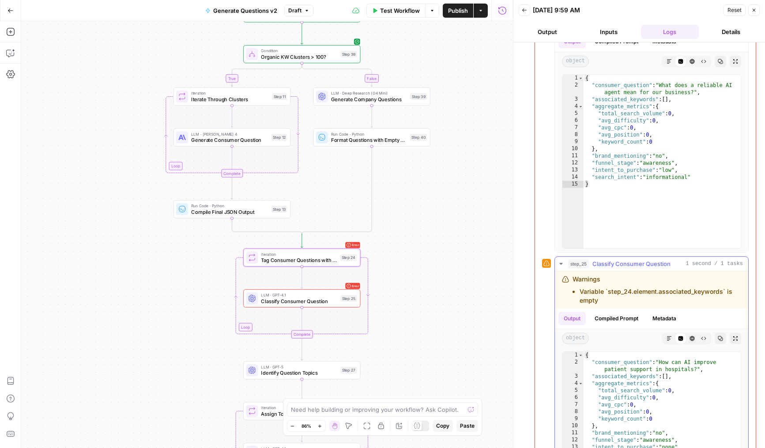
scroll to position [330, 0]
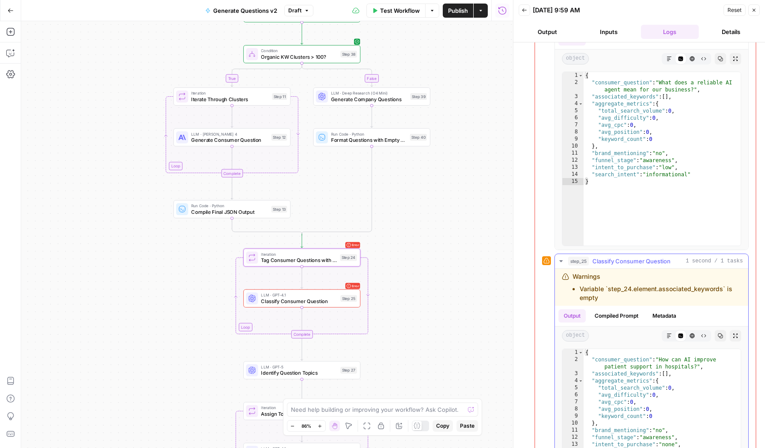
click at [614, 268] on hr at bounding box center [651, 268] width 193 height 0
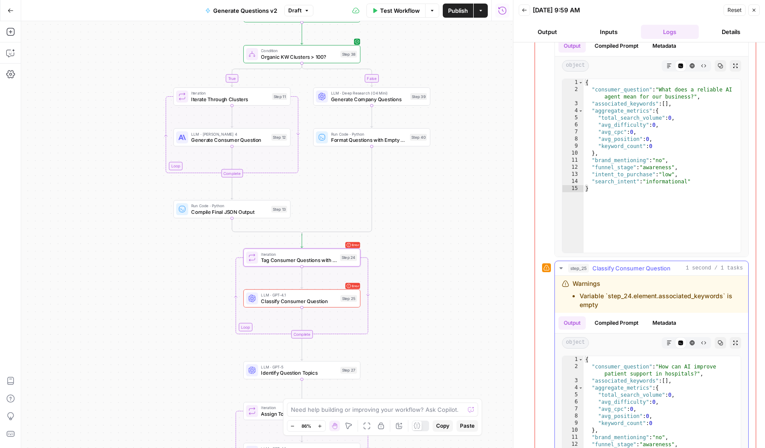
click at [624, 269] on span "Classify Consumer Question" at bounding box center [631, 267] width 78 height 9
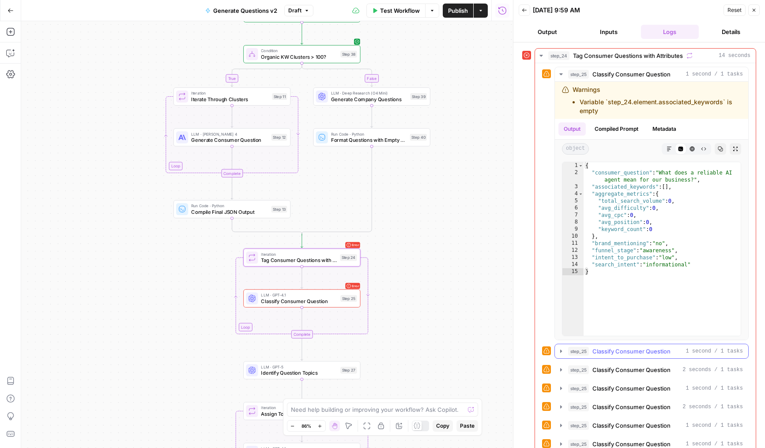
scroll to position [205, 0]
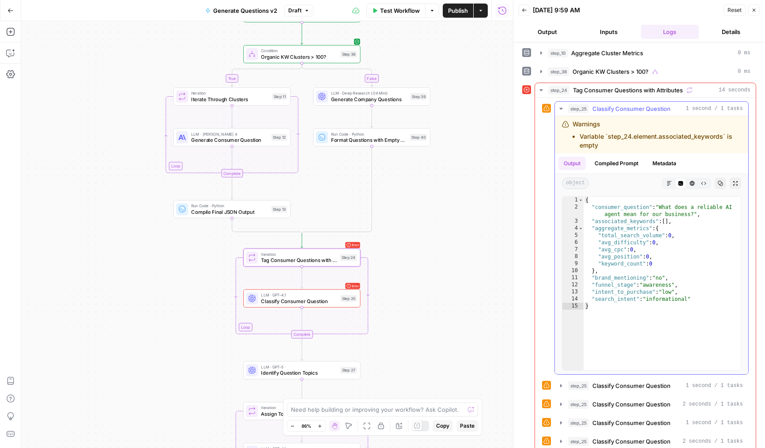
click at [601, 108] on span "Classify Consumer Question" at bounding box center [631, 108] width 78 height 9
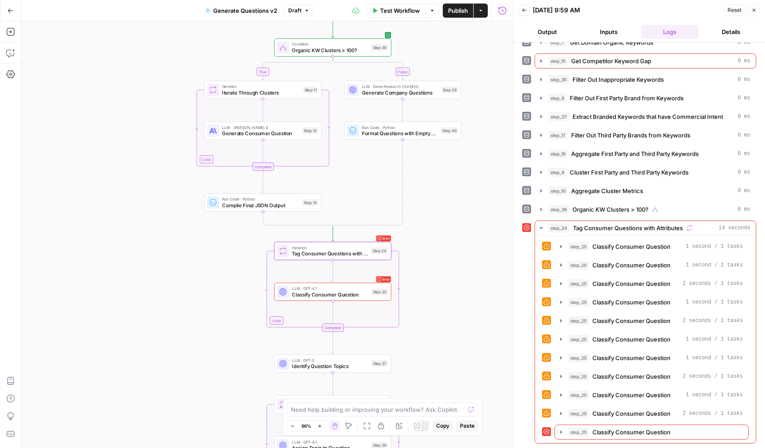
drag, startPoint x: 414, startPoint y: 274, endPoint x: 445, endPoint y: 270, distance: 31.6
click at [445, 270] on div "true false Workflow Set Inputs Inputs LLM · Deep Research (O4 Mini) Research Co…" at bounding box center [267, 234] width 492 height 426
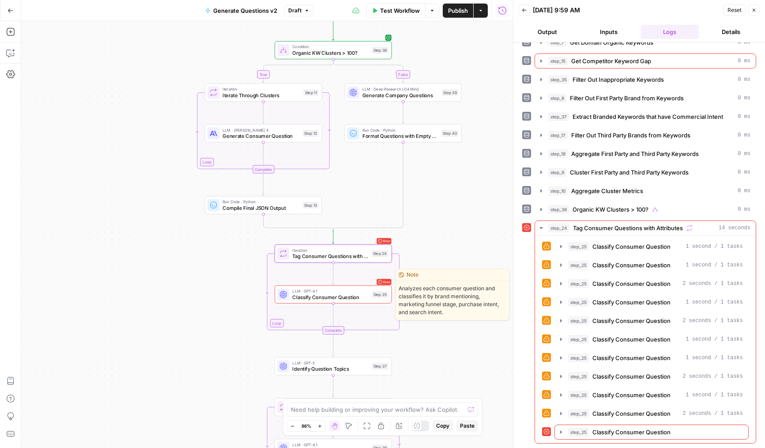
click at [342, 297] on span "Classify Consumer Question" at bounding box center [330, 297] width 76 height 8
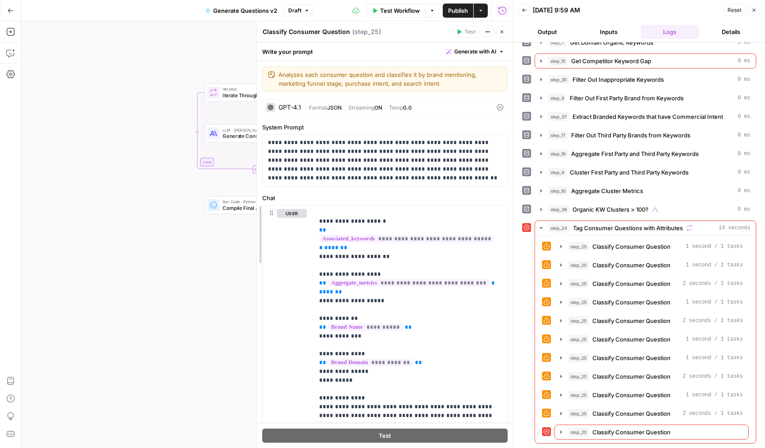
scroll to position [71, 0]
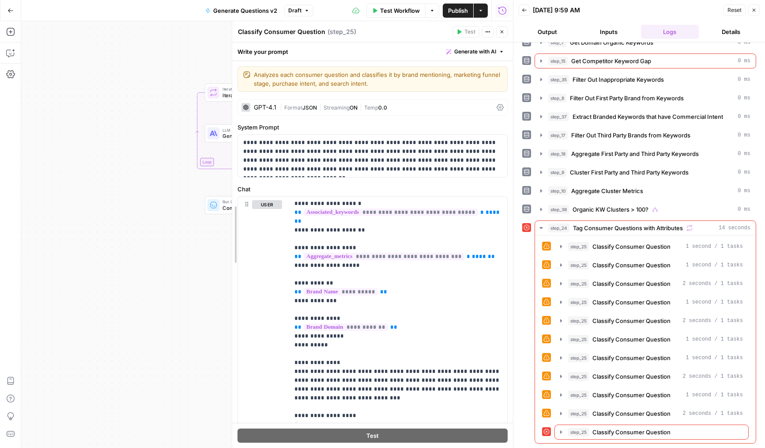
drag, startPoint x: 361, startPoint y: 342, endPoint x: 230, endPoint y: 375, distance: 135.0
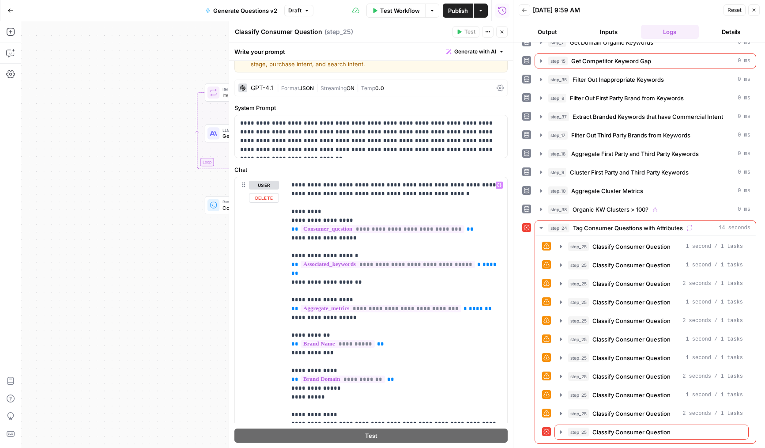
scroll to position [0, 0]
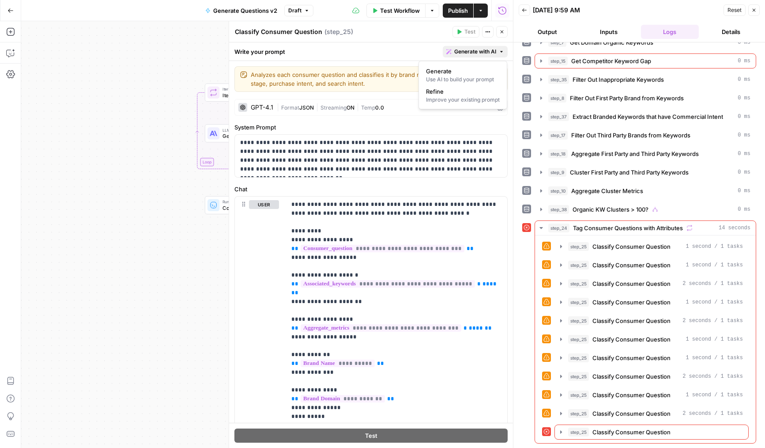
click at [475, 52] on span "Generate with AI" at bounding box center [475, 52] width 42 height 8
click at [752, 9] on icon "button" at bounding box center [753, 10] width 3 height 3
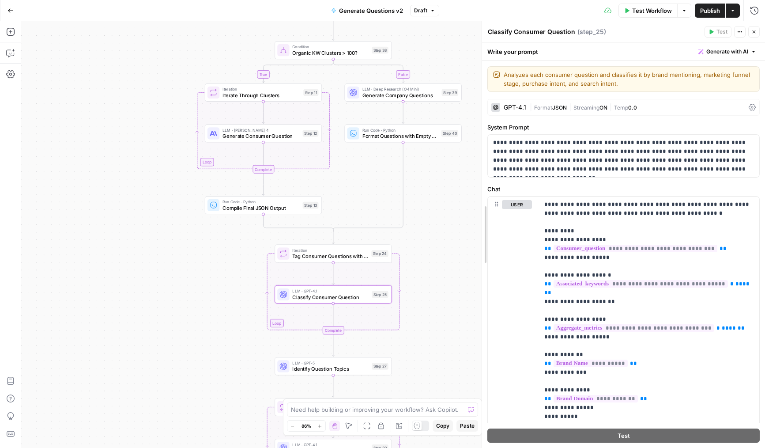
drag, startPoint x: 485, startPoint y: 228, endPoint x: 524, endPoint y: 228, distance: 39.3
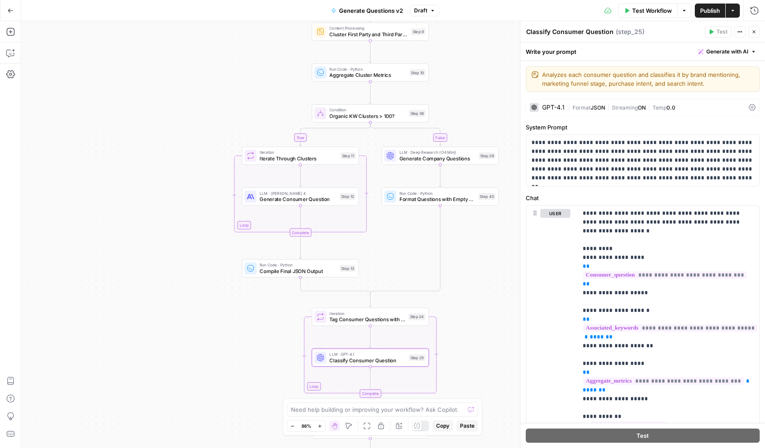
drag, startPoint x: 439, startPoint y: 261, endPoint x: 476, endPoint y: 324, distance: 73.2
click at [476, 324] on div "true false Workflow Set Inputs Inputs LLM · Deep Research (O4 Mini) Research Co…" at bounding box center [393, 234] width 744 height 426
click at [8, 53] on icon "button" at bounding box center [10, 53] width 9 height 9
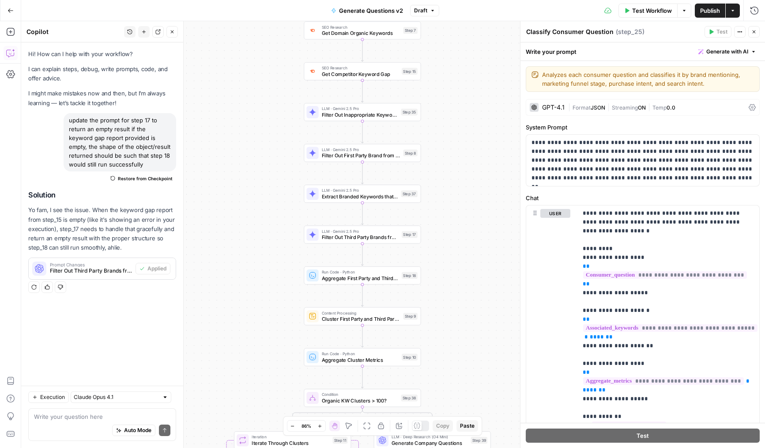
click at [79, 422] on div "Auto Mode Send" at bounding box center [102, 430] width 136 height 19
click at [71, 417] on textarea at bounding box center [102, 416] width 136 height 9
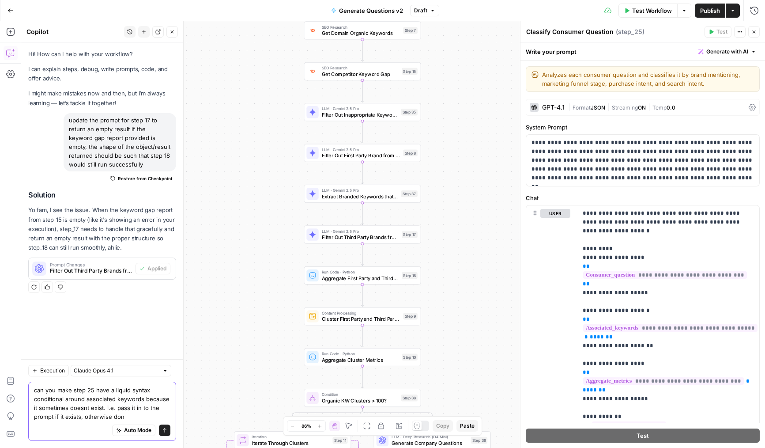
type textarea "can you make step 25 have a liquid syntax conditional around associated keyword…"
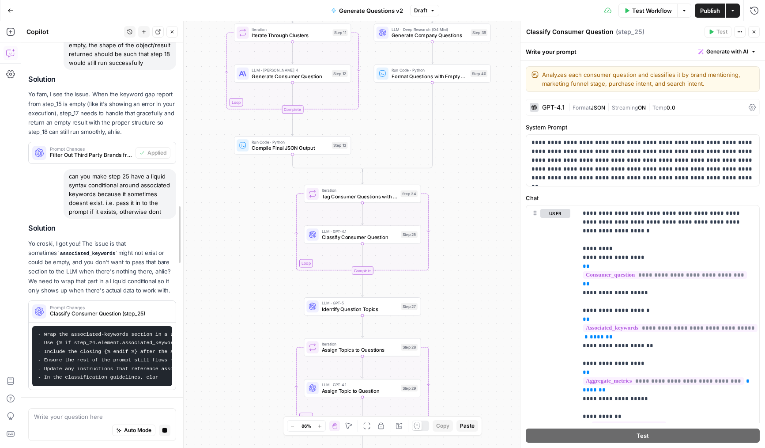
scroll to position [65, 0]
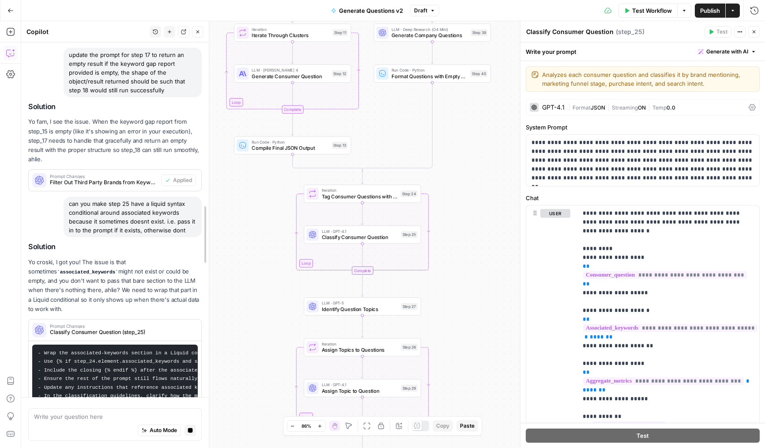
drag, startPoint x: 182, startPoint y: 340, endPoint x: 207, endPoint y: 340, distance: 25.6
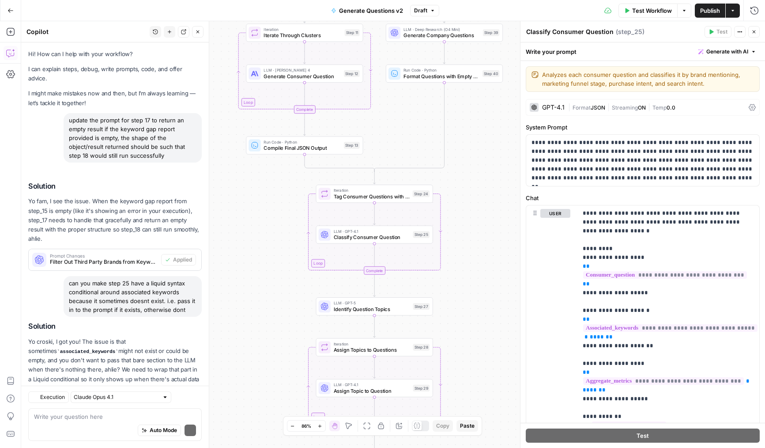
scroll to position [37, 0]
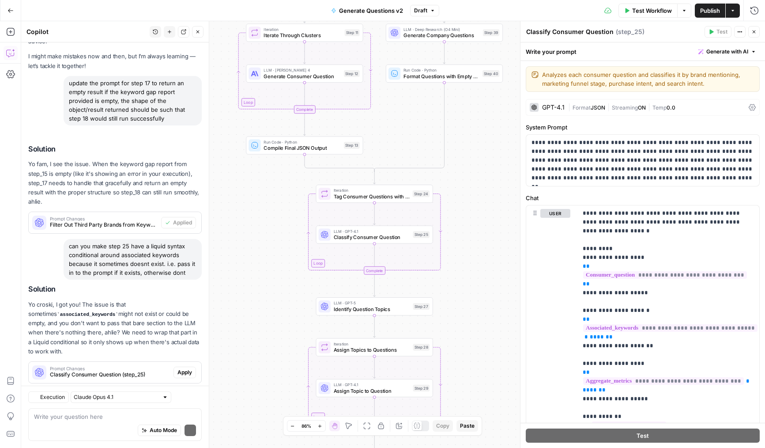
click at [184, 379] on div "Hi! How can I help with your workflow? I can explain steps, debug, write prompt…" at bounding box center [115, 204] width 188 height 399
click at [181, 368] on span "Apply" at bounding box center [184, 372] width 15 height 8
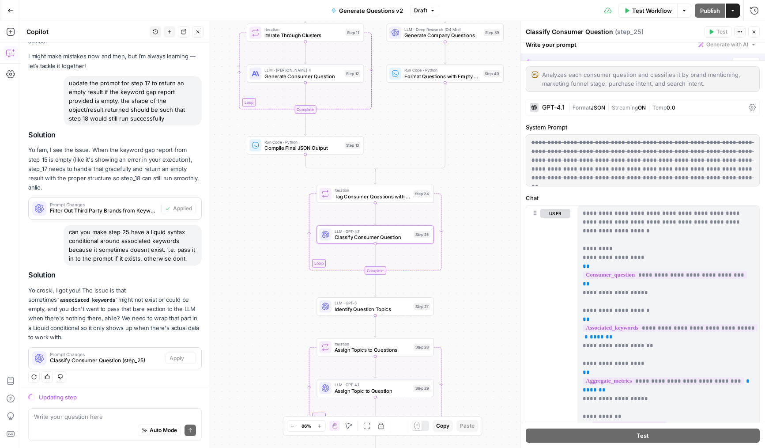
scroll to position [23, 0]
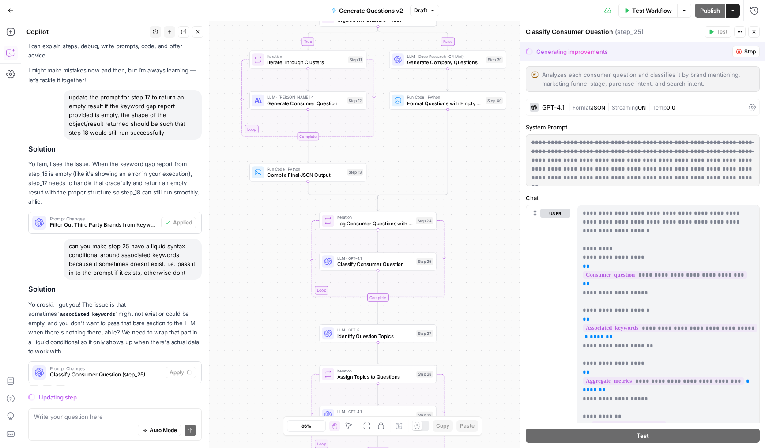
drag, startPoint x: 455, startPoint y: 289, endPoint x: 458, endPoint y: 321, distance: 32.4
click at [458, 321] on div "true false Workflow Set Inputs Inputs LLM · Deep Research (O4 Mini) Research Co…" at bounding box center [393, 234] width 744 height 426
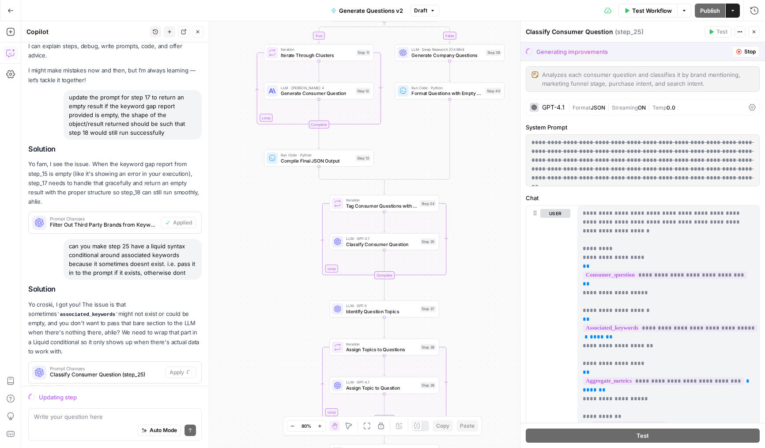
drag, startPoint x: 458, startPoint y: 322, endPoint x: 460, endPoint y: 291, distance: 30.5
click at [460, 291] on div "true false Workflow Set Inputs Inputs LLM · Deep Research (O4 Mini) Research Co…" at bounding box center [393, 234] width 744 height 426
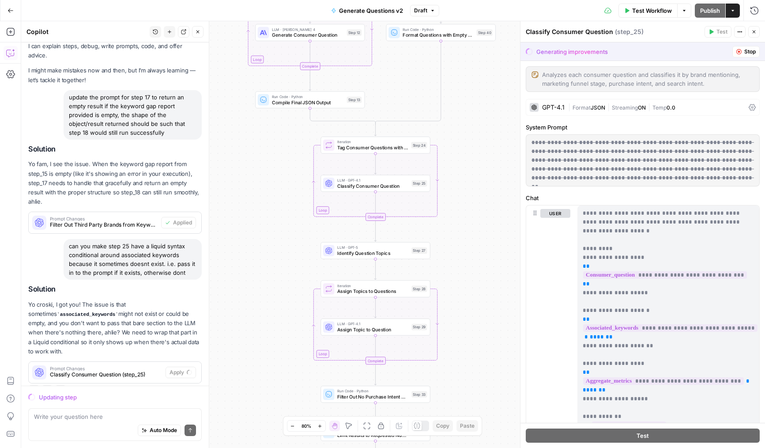
drag, startPoint x: 460, startPoint y: 292, endPoint x: 451, endPoint y: 237, distance: 55.1
click at [451, 237] on div "true false Workflow Set Inputs Inputs LLM · Deep Research (O4 Mini) Research Co…" at bounding box center [393, 234] width 744 height 426
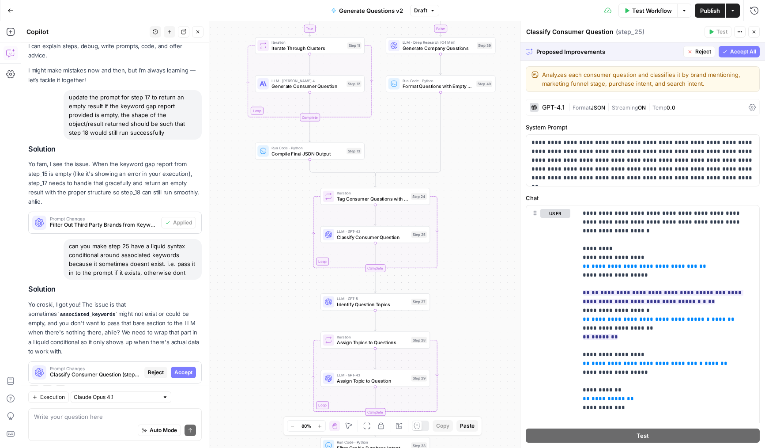
click at [730, 51] on span "Accept All" at bounding box center [743, 52] width 26 height 8
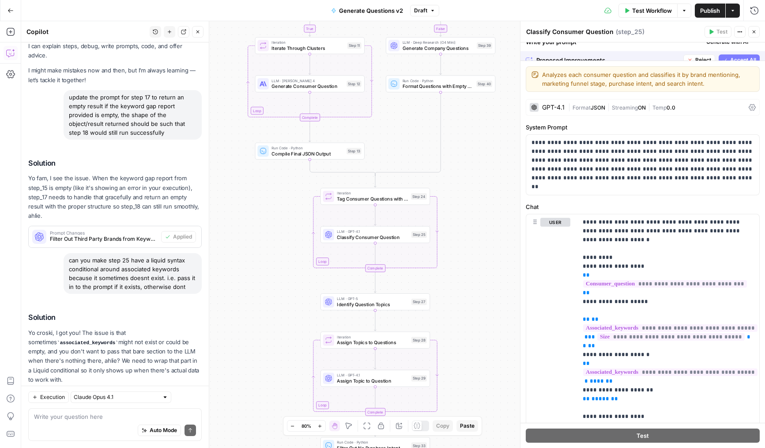
scroll to position [51, 0]
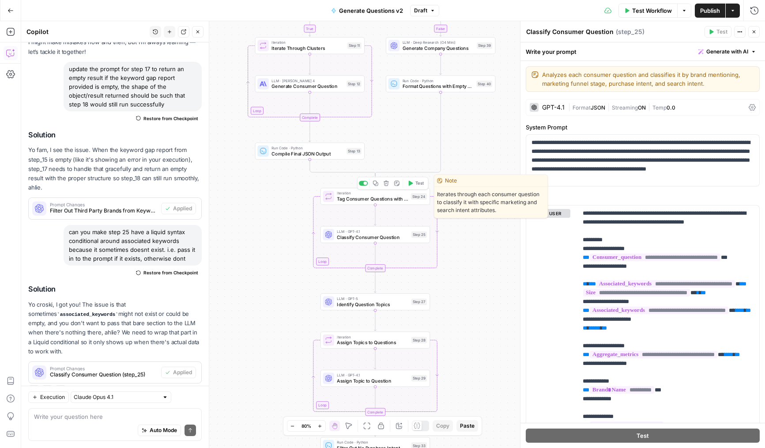
click at [416, 187] on button "Test" at bounding box center [415, 182] width 22 height 9
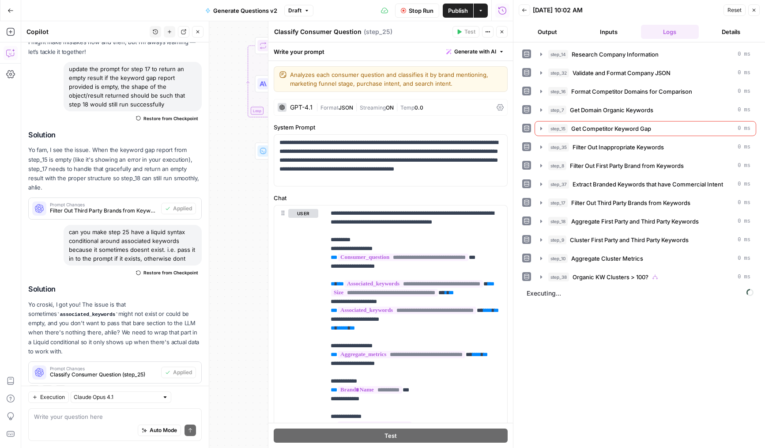
click at [500, 27] on button "Close" at bounding box center [501, 31] width 11 height 11
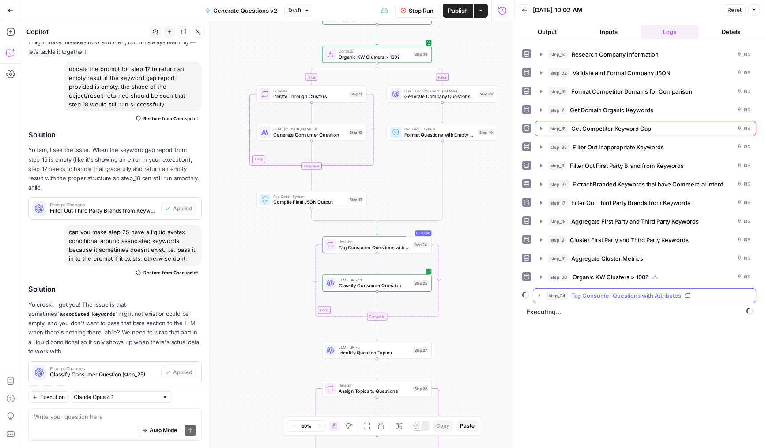
click at [584, 298] on span "Tag Consumer Questions with Attributes" at bounding box center [626, 295] width 110 height 9
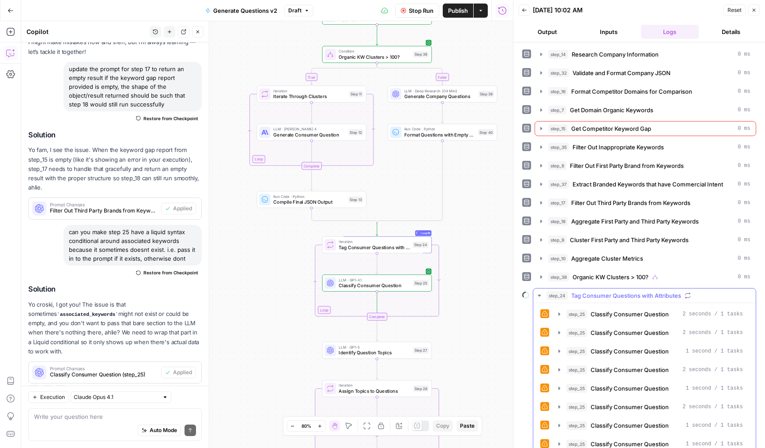
scroll to position [9, 0]
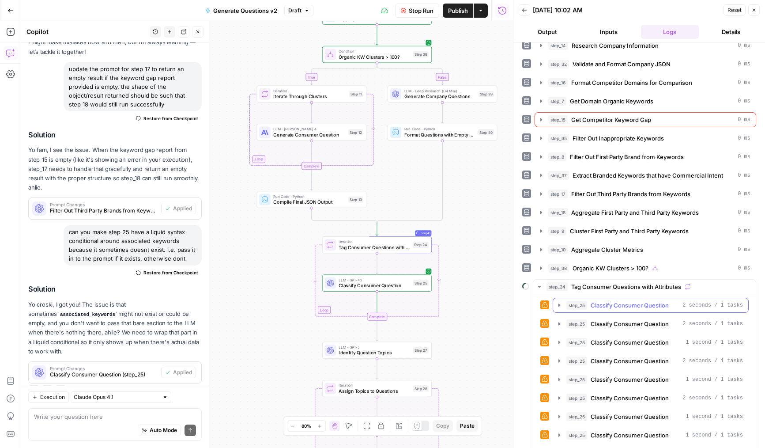
click at [614, 310] on button "step_25 Classify Consumer Question 2 seconds / 1 tasks" at bounding box center [650, 305] width 195 height 14
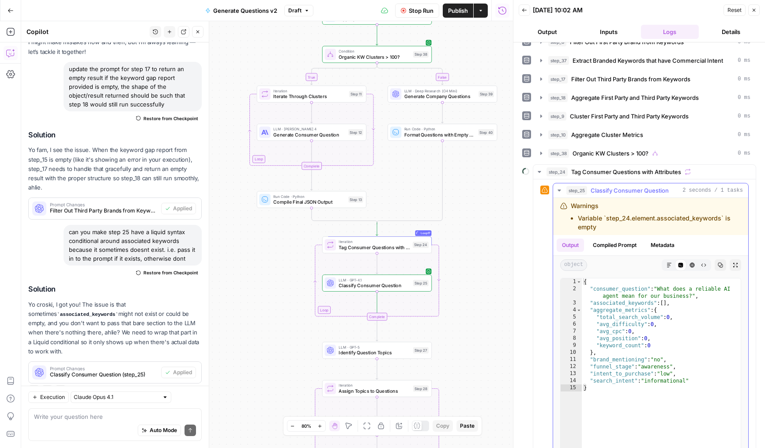
scroll to position [136, 0]
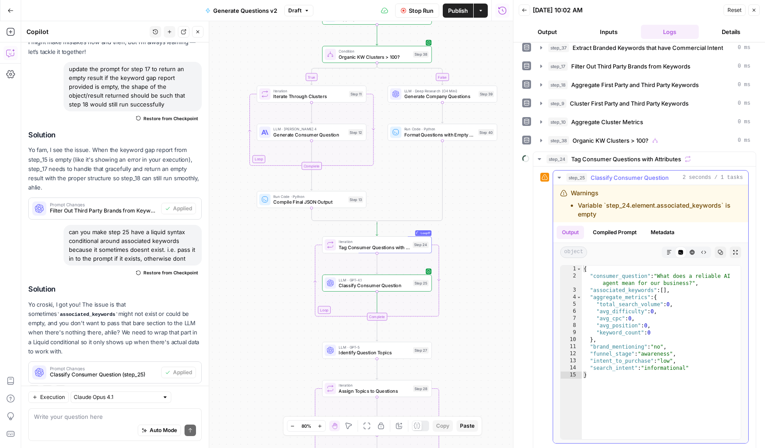
click at [624, 230] on button "Compiled Prompt" at bounding box center [614, 232] width 54 height 13
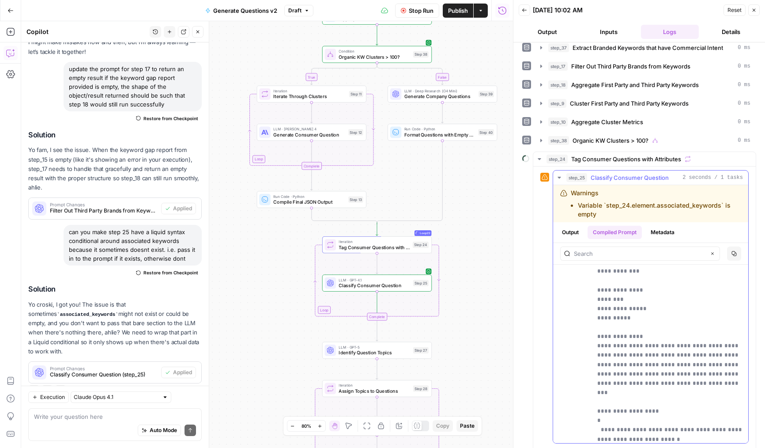
scroll to position [441, 0]
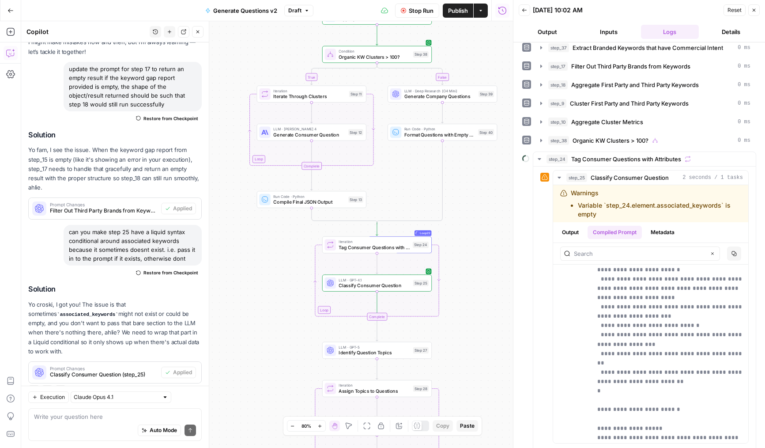
click at [753, 12] on icon "button" at bounding box center [753, 10] width 5 height 5
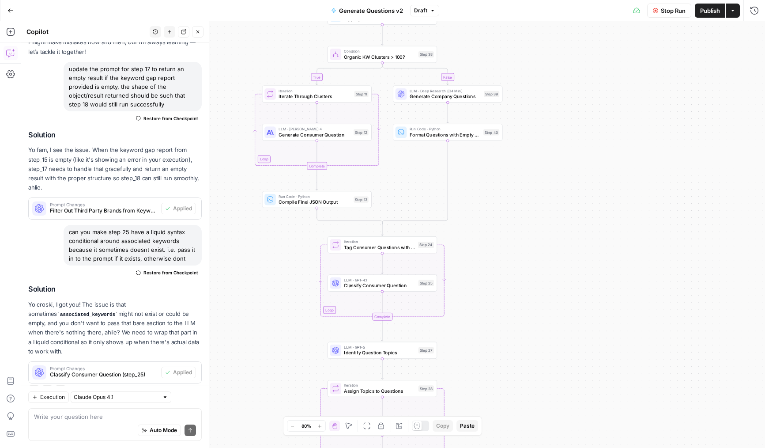
drag, startPoint x: 252, startPoint y: 311, endPoint x: 264, endPoint y: 311, distance: 12.4
click at [264, 311] on div "true false Workflow Set Inputs Inputs LLM · Deep Research (O4 Mini) Research Co…" at bounding box center [393, 234] width 744 height 426
drag, startPoint x: 284, startPoint y: 289, endPoint x: 293, endPoint y: 241, distance: 48.6
click at [293, 241] on div "true false Workflow Set Inputs Inputs LLM · Deep Research (O4 Mini) Research Co…" at bounding box center [393, 234] width 744 height 426
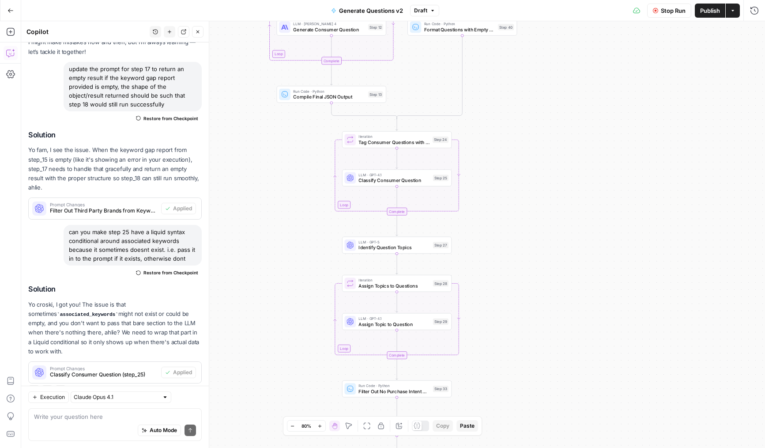
drag, startPoint x: 292, startPoint y: 213, endPoint x: 290, endPoint y: 206, distance: 7.3
click at [290, 206] on div "true false Workflow Set Inputs Inputs LLM · Deep Research (O4 Mini) Research Co…" at bounding box center [393, 234] width 744 height 426
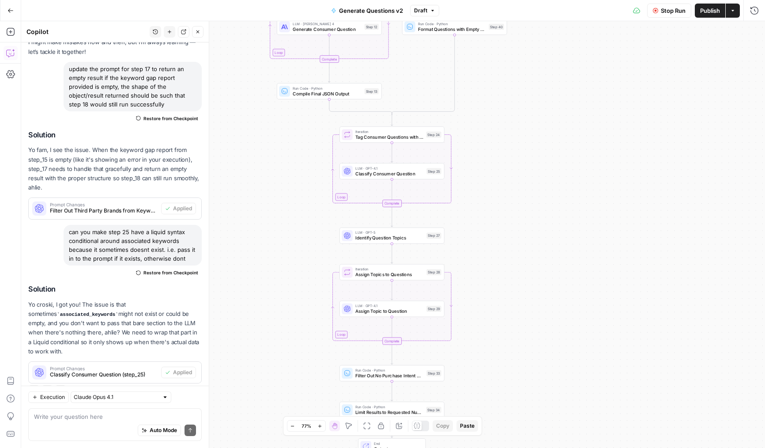
drag, startPoint x: 290, startPoint y: 207, endPoint x: 290, endPoint y: 184, distance: 23.4
click at [290, 184] on div "true false Workflow Set Inputs Inputs LLM · Deep Research (O4 Mini) Research Co…" at bounding box center [393, 234] width 744 height 426
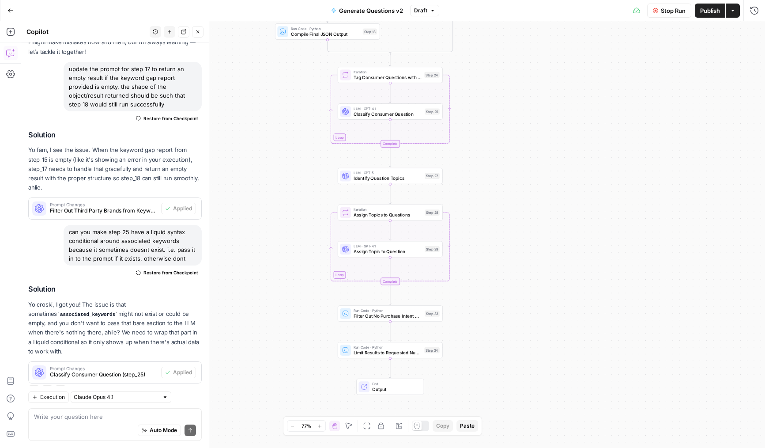
drag, startPoint x: 305, startPoint y: 265, endPoint x: 304, endPoint y: 221, distance: 44.2
click at [304, 221] on div "true false Workflow Set Inputs Inputs LLM · Deep Research (O4 Mini) Research Co…" at bounding box center [393, 234] width 744 height 426
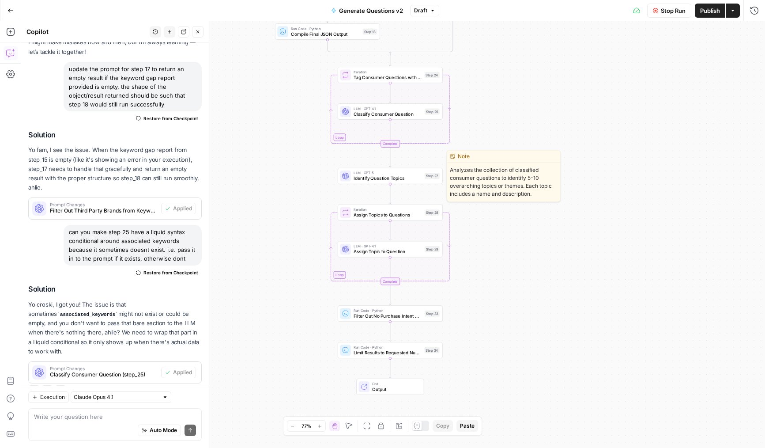
click at [346, 175] on icon at bounding box center [345, 176] width 7 height 7
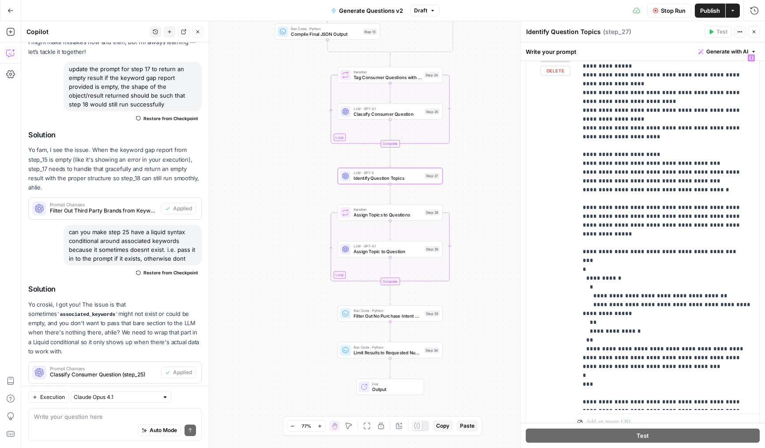
scroll to position [179, 0]
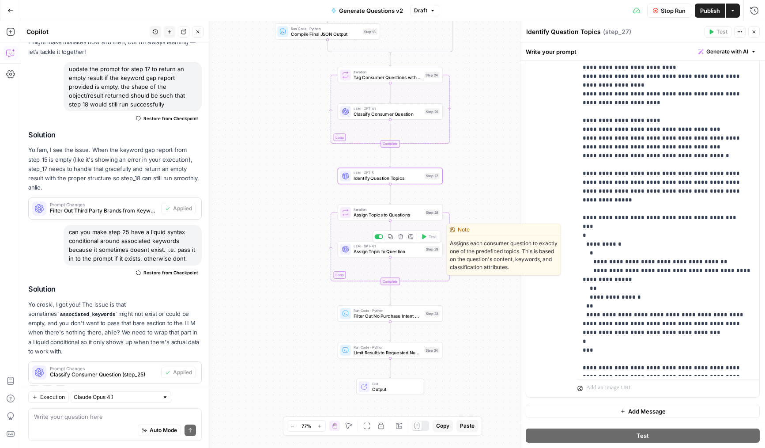
click at [361, 246] on span "LLM · GPT-4.1" at bounding box center [388, 245] width 68 height 5
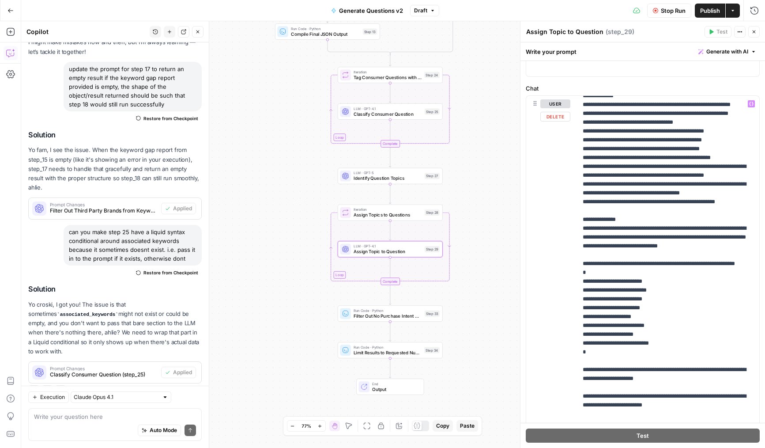
scroll to position [150, 0]
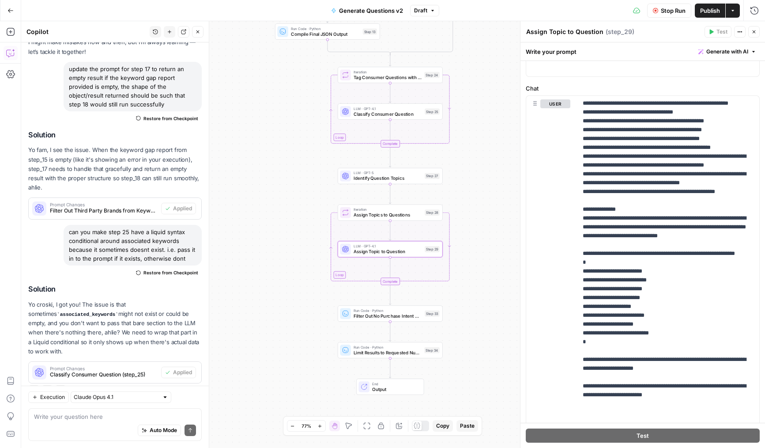
click at [752, 32] on icon "button" at bounding box center [753, 31] width 5 height 5
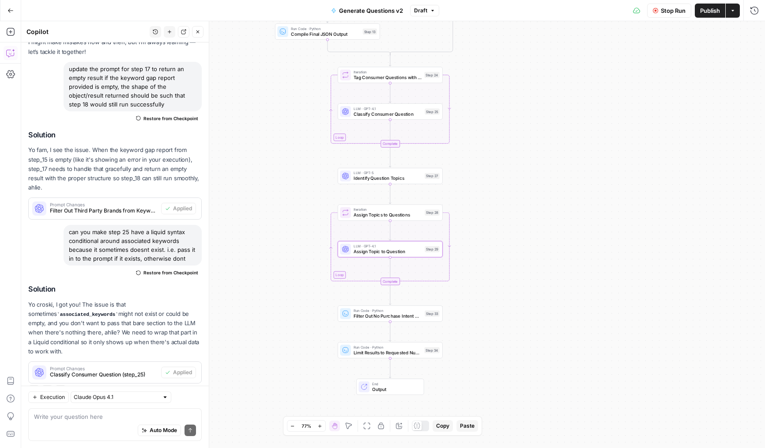
click at [692, 12] on div "Stop Run Publish Actions Run History" at bounding box center [602, 10] width 326 height 21
click at [702, 12] on span "Publish" at bounding box center [710, 10] width 20 height 9
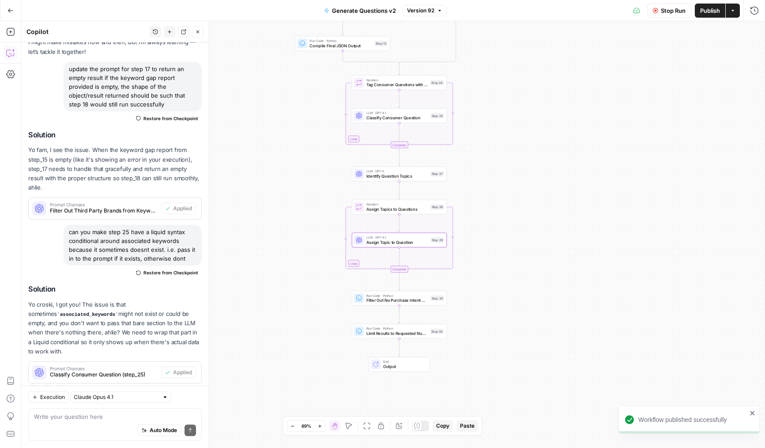
click at [184, 26] on button "Detach" at bounding box center [183, 31] width 11 height 11
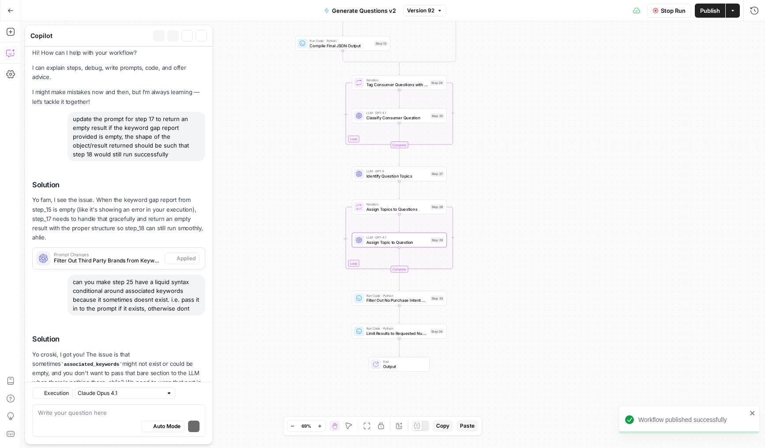
scroll to position [60, 0]
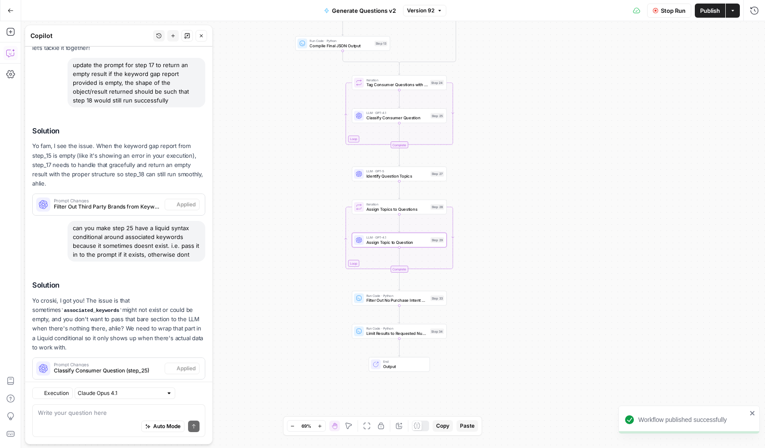
click at [202, 38] on icon "button" at bounding box center [201, 35] width 5 height 5
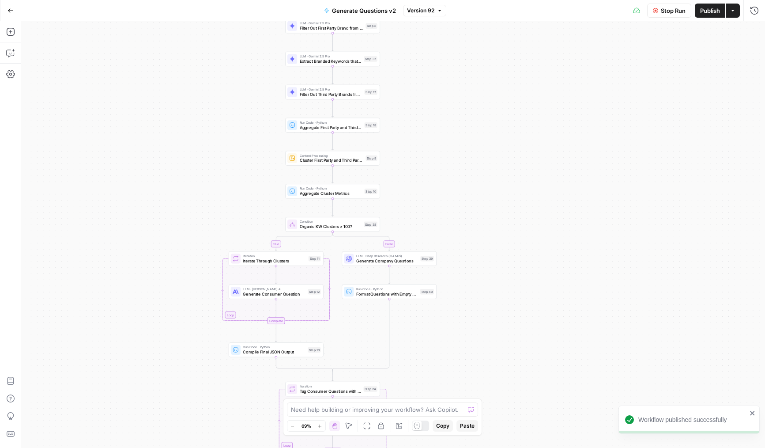
click at [400, 424] on icon "button" at bounding box center [398, 425] width 7 height 7
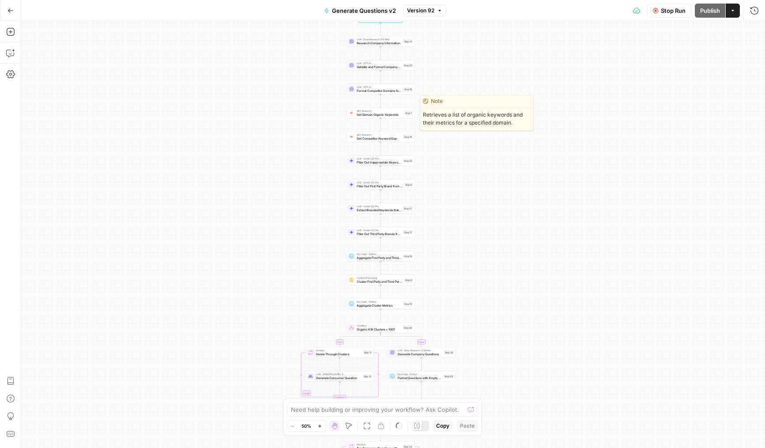
click at [365, 115] on span "Get Domain Organic Keywords" at bounding box center [380, 114] width 46 height 4
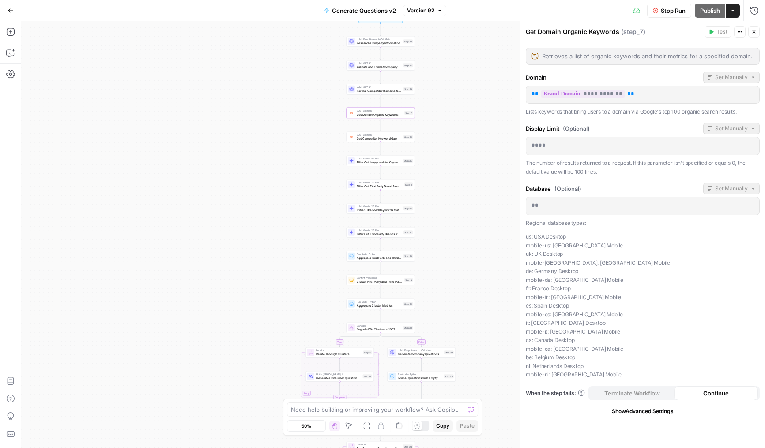
click at [290, 140] on div "true false Workflow Set Inputs Inputs LLM · Deep Research (O4 Mini) Research Co…" at bounding box center [393, 234] width 744 height 426
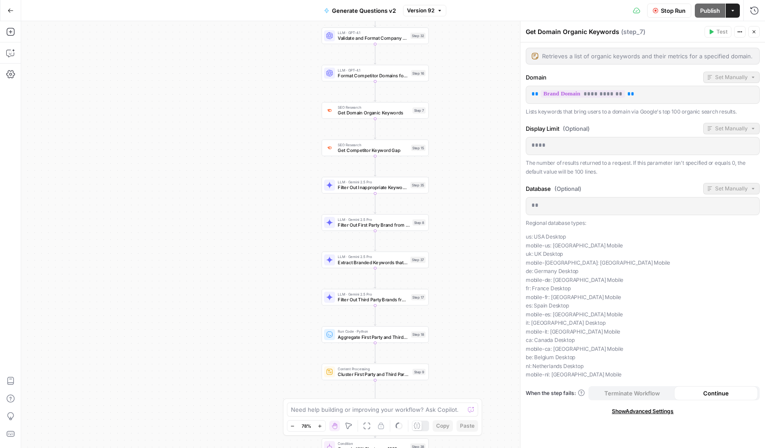
drag, startPoint x: 274, startPoint y: 263, endPoint x: 271, endPoint y: 216, distance: 46.4
click at [271, 216] on div "true false Workflow Set Inputs Inputs LLM · Deep Research (O4 Mini) Research Co…" at bounding box center [393, 234] width 744 height 426
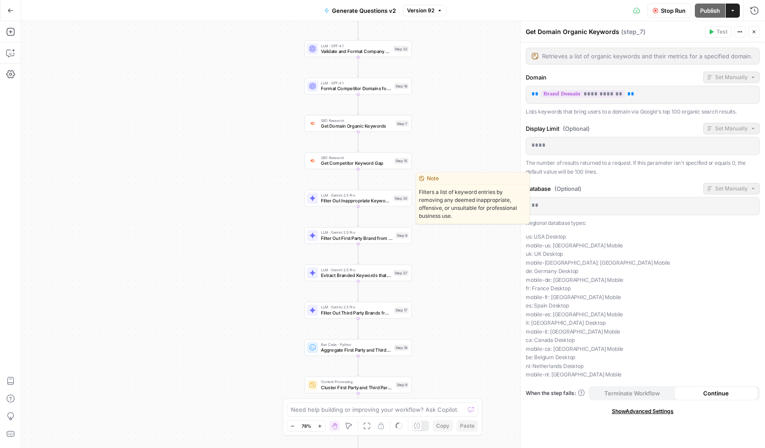
click at [320, 199] on div "LLM · Gemini 2.5 Pro Filter Out Inappropriate Keywords Step 35" at bounding box center [358, 198] width 102 height 12
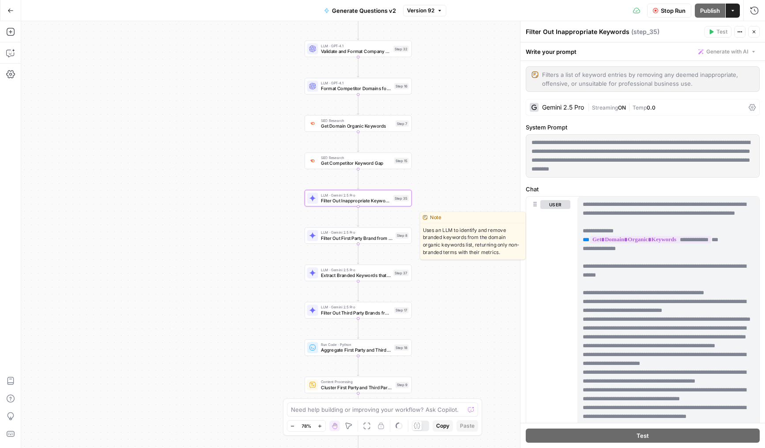
click at [313, 241] on div "LLM · Gemini 2.5 Pro Filter Out First Party Brand from Keywords Step 8" at bounding box center [358, 235] width 107 height 17
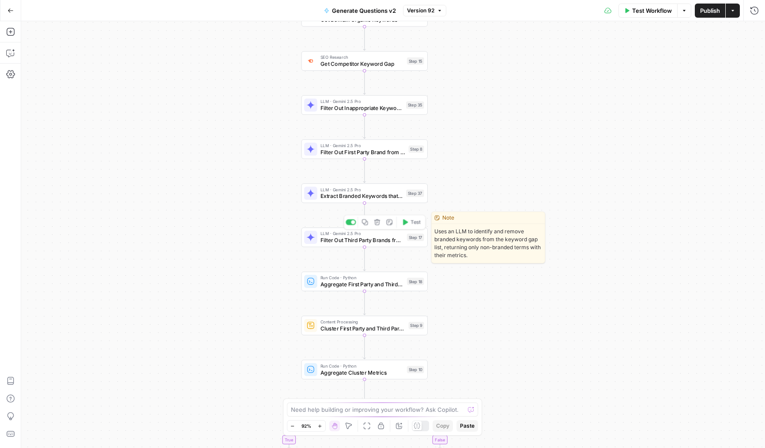
click at [327, 237] on span "Filter Out Third Party Brands from Keywords" at bounding box center [361, 240] width 83 height 8
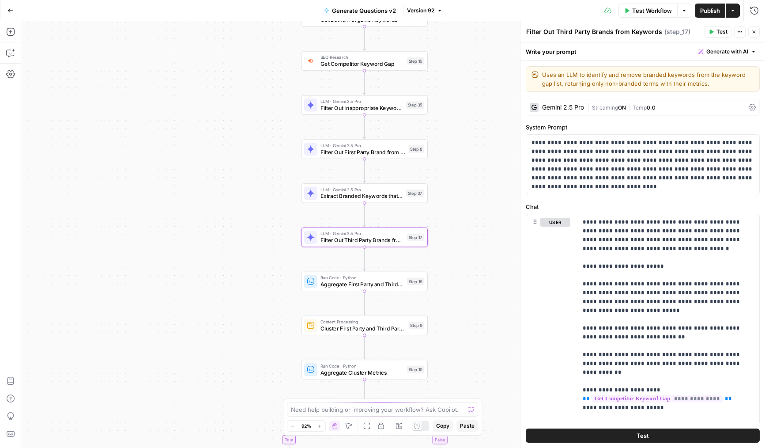
click at [577, 105] on div "Gemini 2.5 Pro" at bounding box center [563, 107] width 42 height 6
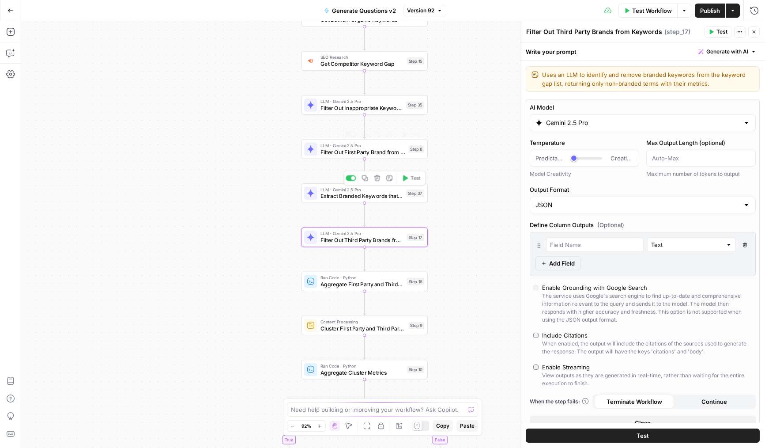
click at [325, 195] on span "Extract Branded Keywords that have Commercial Intent" at bounding box center [361, 196] width 83 height 8
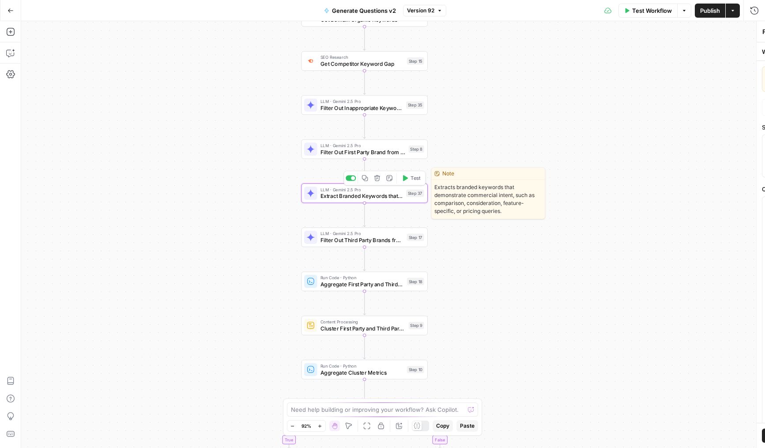
type textarea "Extract Branded Keywords that have Commercial Intent"
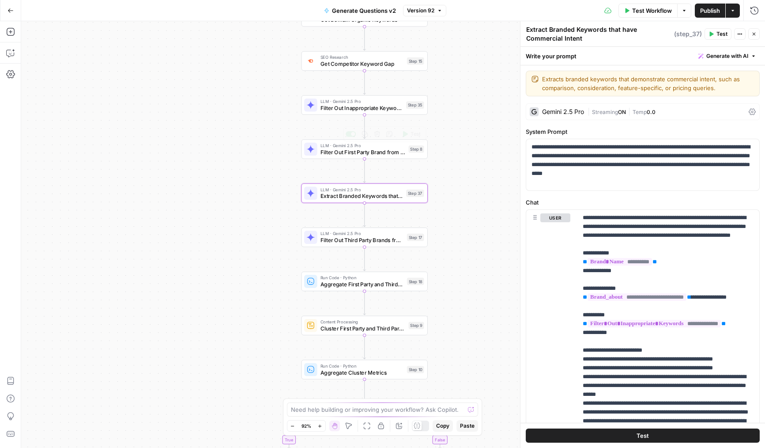
click at [562, 113] on div "Gemini 2.5 Pro" at bounding box center [563, 112] width 42 height 6
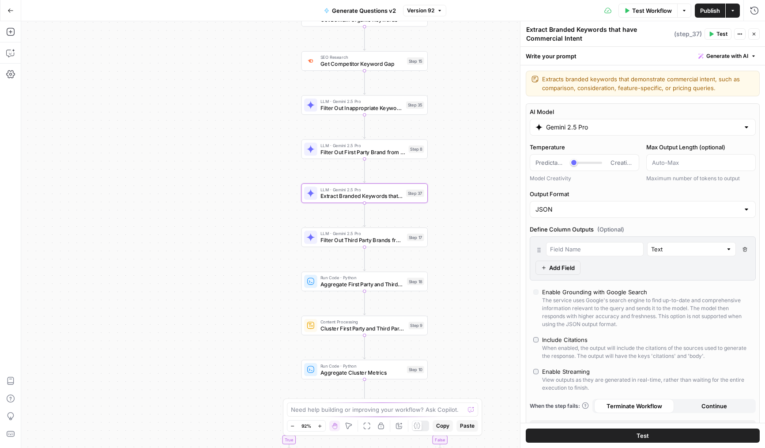
click at [328, 155] on span "Filter Out First Party Brand from Keywords" at bounding box center [362, 152] width 85 height 8
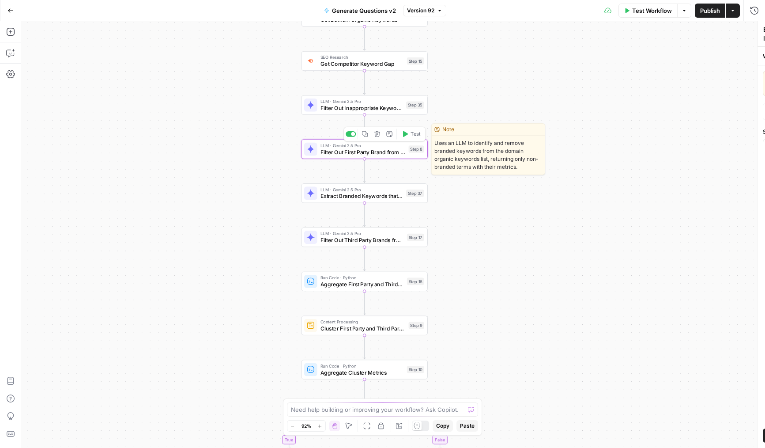
type textarea "Filter Out First Party Brand from Keywords"
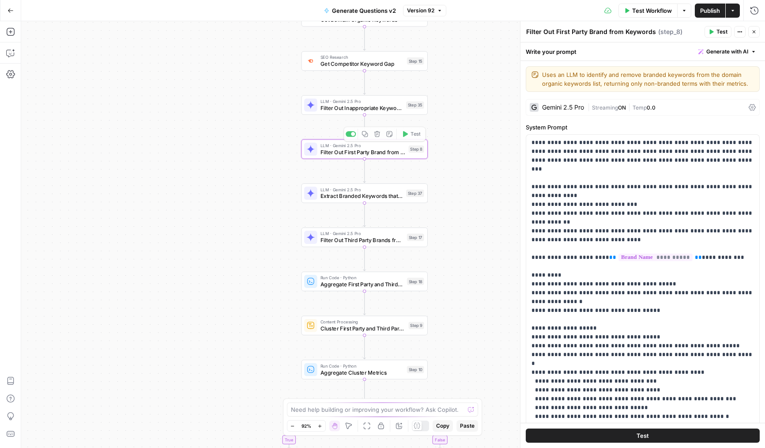
click at [566, 117] on div "**********" at bounding box center [642, 383] width 245 height 645
click at [574, 111] on div "Gemini 2.5 Pro" at bounding box center [557, 107] width 54 height 9
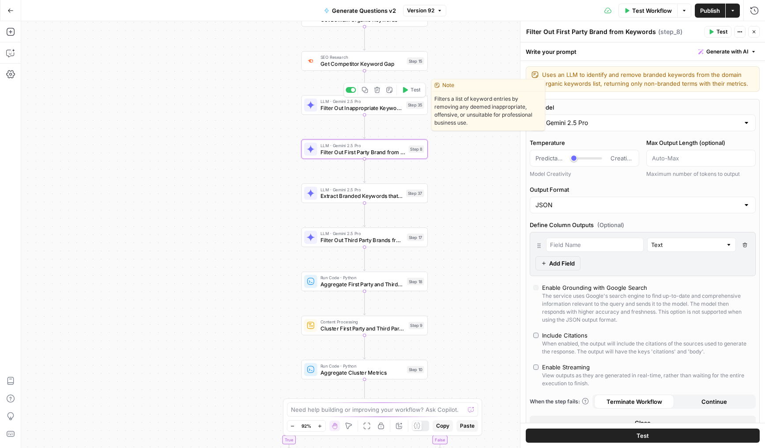
click at [324, 109] on span "Filter Out Inappropriate Keywords" at bounding box center [361, 108] width 83 height 8
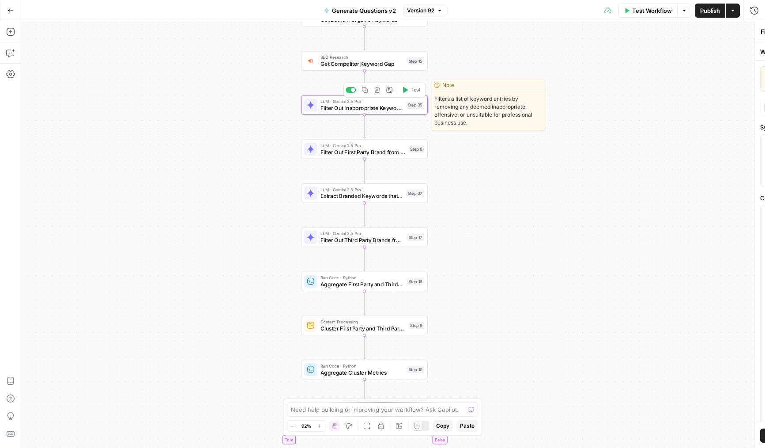
type textarea "Filter Out Inappropriate Keywords"
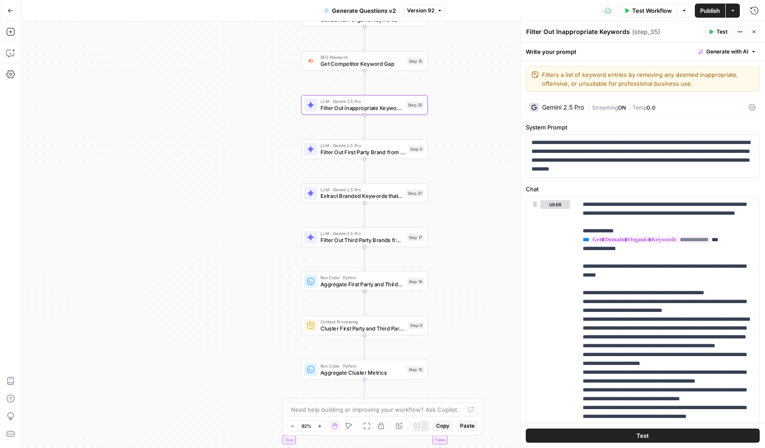
click at [618, 105] on span "Streaming" at bounding box center [605, 107] width 26 height 7
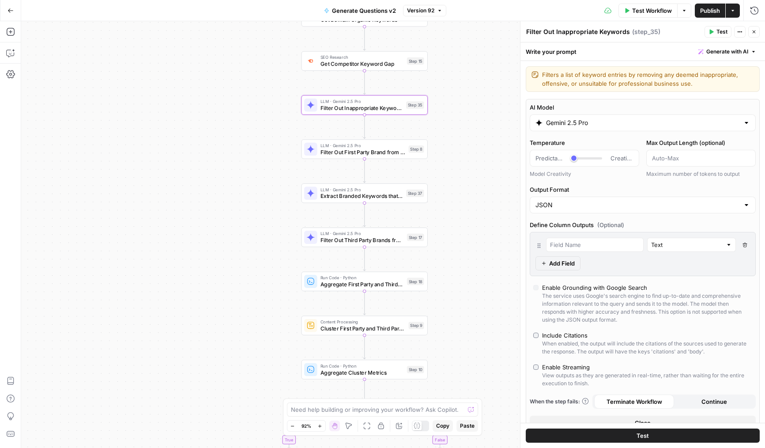
click at [753, 34] on button "Close" at bounding box center [753, 31] width 11 height 11
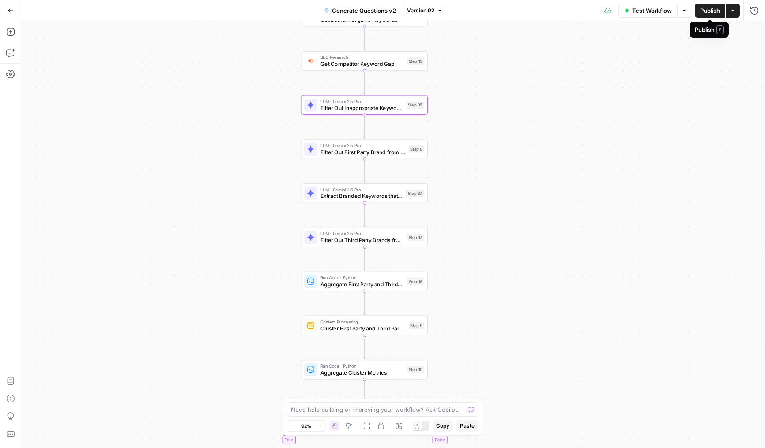
click at [707, 16] on button "Publish" at bounding box center [710, 11] width 30 height 14
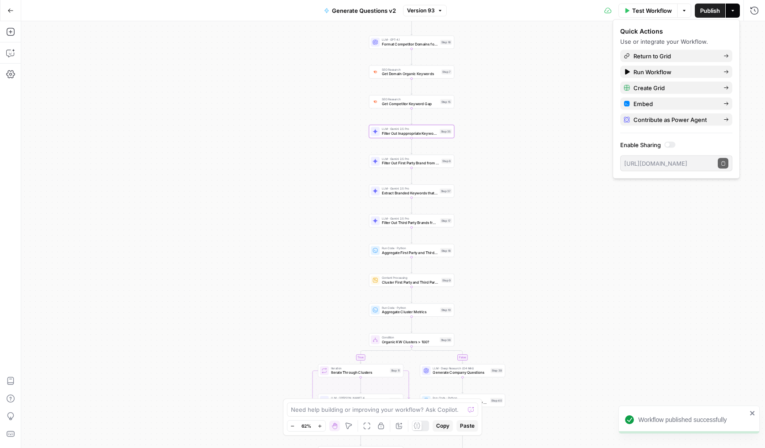
click at [509, 186] on div "true false Workflow Set Inputs Inputs LLM · Deep Research (O4 Mini) Research Co…" at bounding box center [393, 234] width 744 height 426
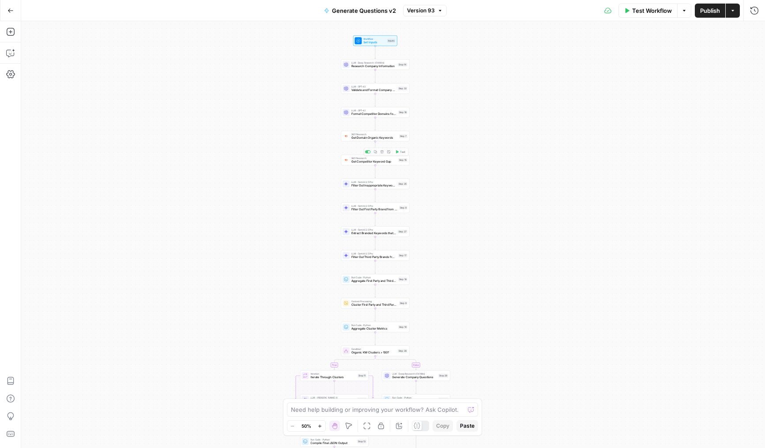
click at [357, 136] on span "Get Domain Organic Keywords" at bounding box center [374, 137] width 46 height 4
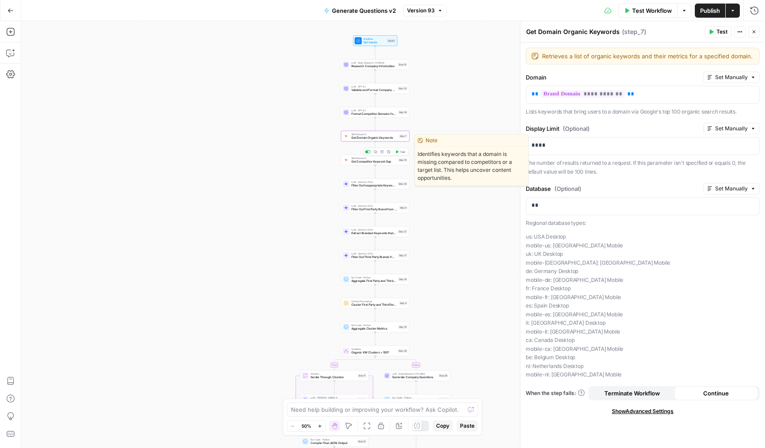
click at [350, 160] on div "SEO Research Get Competitor Keyword Gap Step 15 Copy step Delete step Edit Note…" at bounding box center [374, 160] width 65 height 8
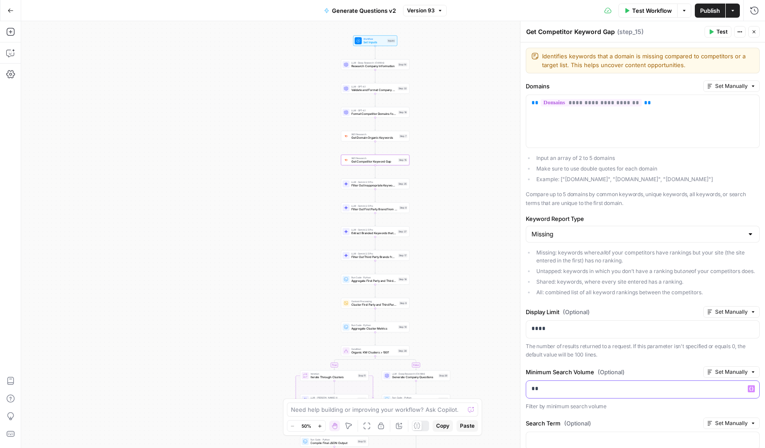
click at [534, 393] on p "**" at bounding box center [642, 388] width 222 height 9
click at [562, 374] on div "Minimum Search Volume (Optional) Set Manually" at bounding box center [643, 371] width 234 height 11
click at [752, 31] on span "E" at bounding box center [751, 30] width 6 height 8
click at [755, 32] on icon "button" at bounding box center [753, 31] width 5 height 5
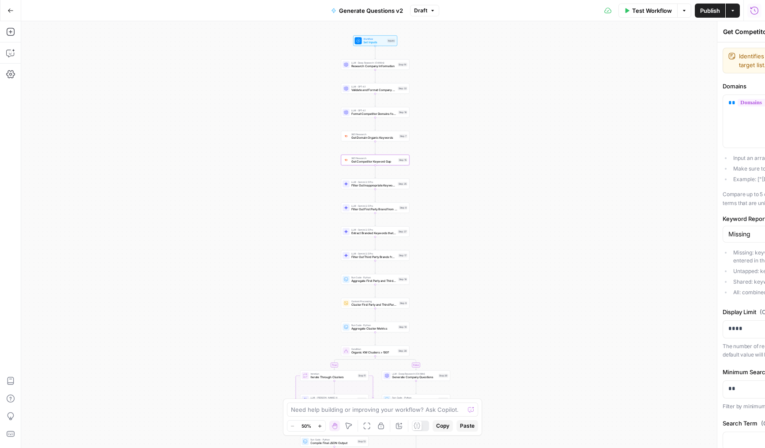
click at [705, 12] on span "Publish" at bounding box center [710, 10] width 20 height 9
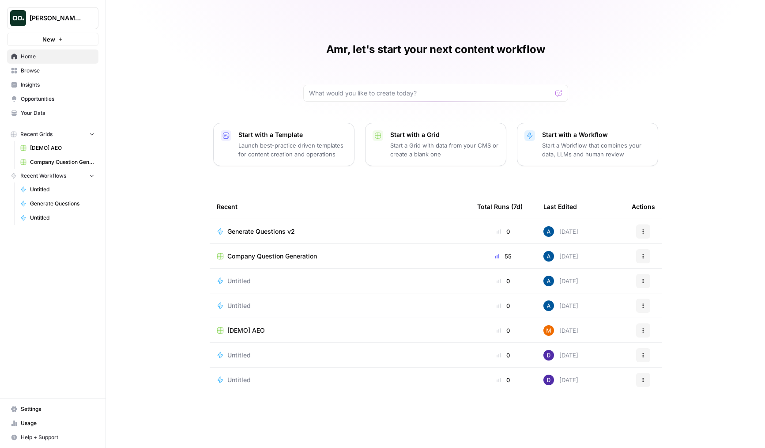
click at [166, 131] on div "Amr, let's start your next content workflow Start with a Template Launch best-p…" at bounding box center [435, 224] width 659 height 448
click at [252, 254] on span "Company Question Generation" at bounding box center [272, 256] width 90 height 9
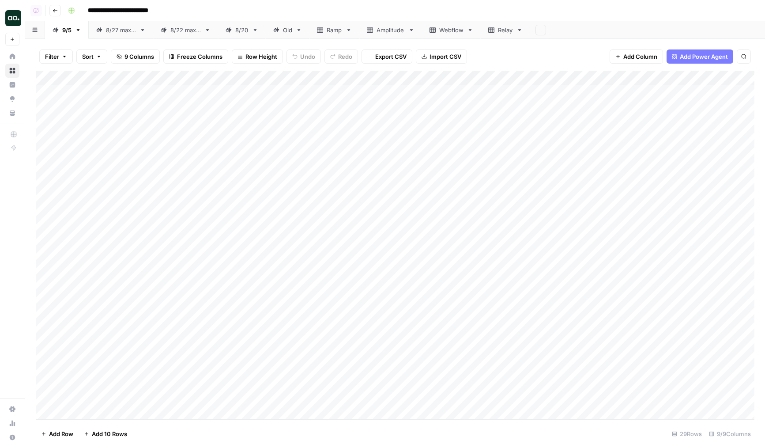
scroll to position [116, 0]
click at [246, 328] on div "Add Column" at bounding box center [395, 245] width 719 height 348
click at [245, 300] on div "Add Column" at bounding box center [395, 245] width 719 height 348
click at [533, 191] on div "Add Column" at bounding box center [395, 245] width 719 height 348
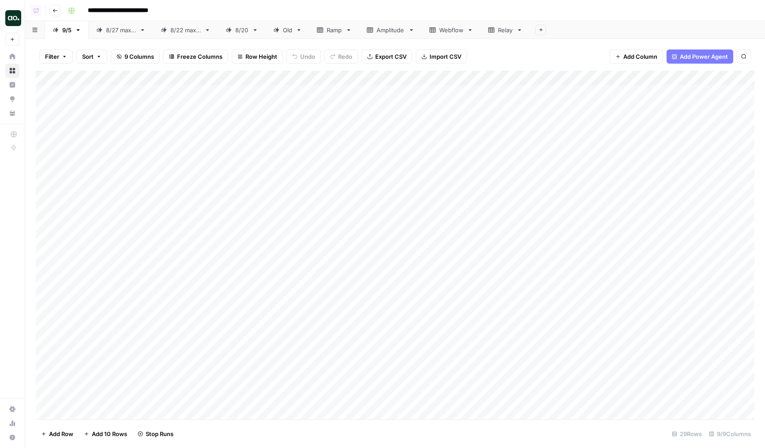
click at [271, 78] on div "Add Column" at bounding box center [395, 245] width 719 height 348
drag, startPoint x: 241, startPoint y: 78, endPoint x: 260, endPoint y: 77, distance: 19.9
click at [260, 77] on div "Add Column" at bounding box center [395, 245] width 719 height 348
drag, startPoint x: 260, startPoint y: 78, endPoint x: 268, endPoint y: 78, distance: 7.9
click at [268, 78] on div "Add Column" at bounding box center [395, 245] width 719 height 348
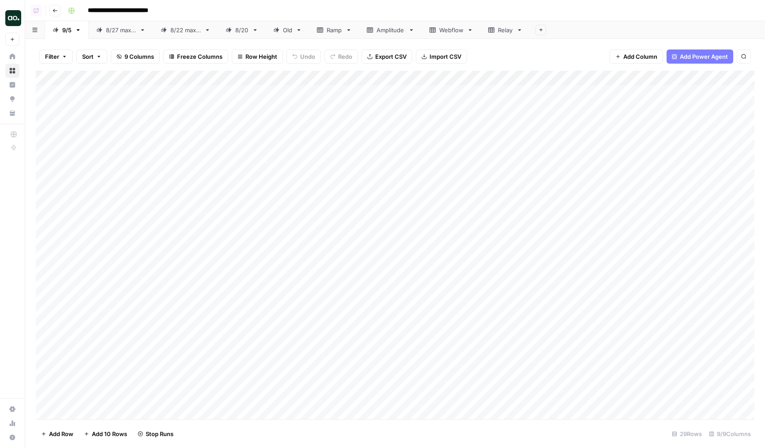
drag, startPoint x: 270, startPoint y: 80, endPoint x: 280, endPoint y: 80, distance: 10.6
click at [279, 80] on div "Add Column" at bounding box center [395, 245] width 719 height 348
click at [389, 276] on div "Add Column" at bounding box center [395, 245] width 719 height 348
click at [395, 277] on div "Add Column" at bounding box center [395, 245] width 719 height 348
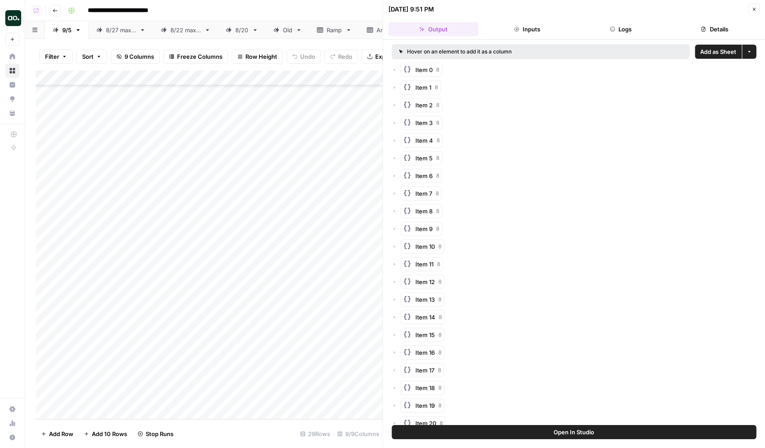
click at [625, 40] on div "Hover on an element to add it as a column Add as Sheet More options Item 0 8 It…" at bounding box center [574, 232] width 382 height 385
click at [625, 33] on button "Logs" at bounding box center [621, 29] width 90 height 14
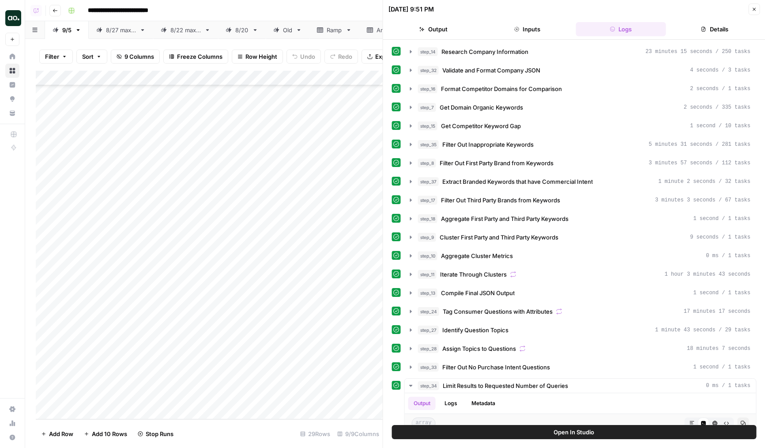
click at [371, 258] on div "Add Column" at bounding box center [209, 245] width 347 height 348
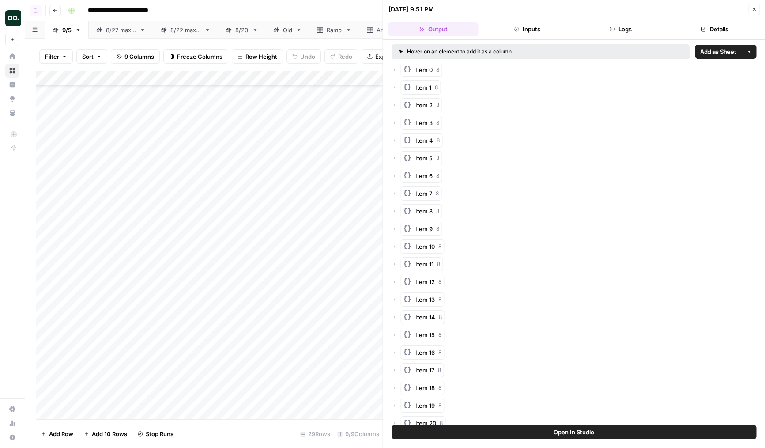
click at [608, 24] on button "Logs" at bounding box center [621, 29] width 90 height 14
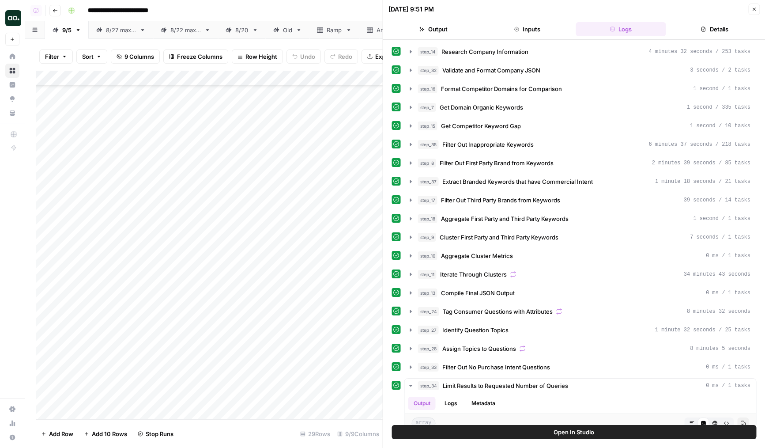
click at [334, 242] on div "Add Column" at bounding box center [209, 245] width 347 height 348
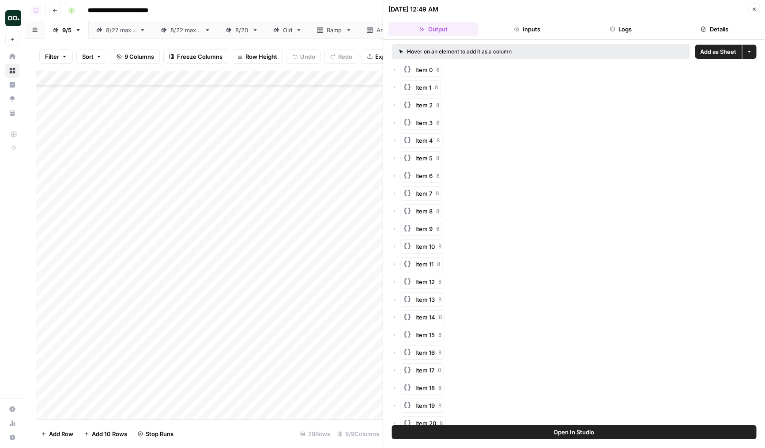
click at [632, 31] on button "Logs" at bounding box center [621, 29] width 90 height 14
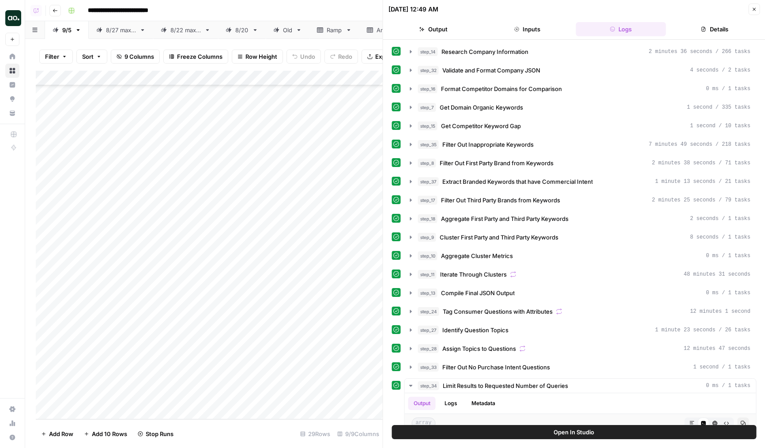
click at [348, 229] on div "Add Column" at bounding box center [209, 245] width 347 height 348
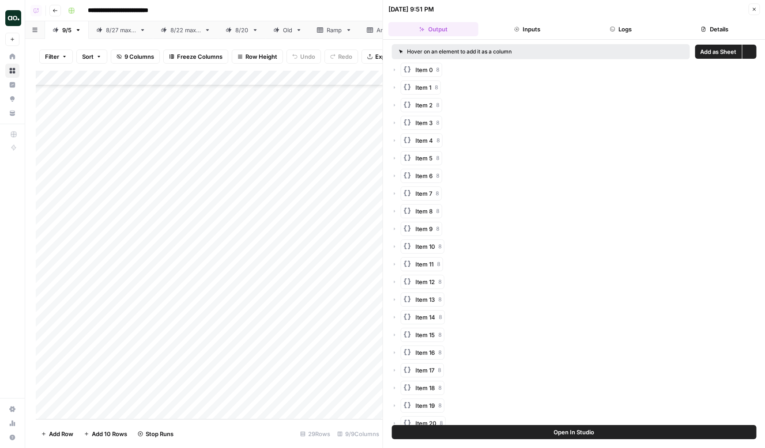
click at [618, 28] on button "Logs" at bounding box center [621, 29] width 90 height 14
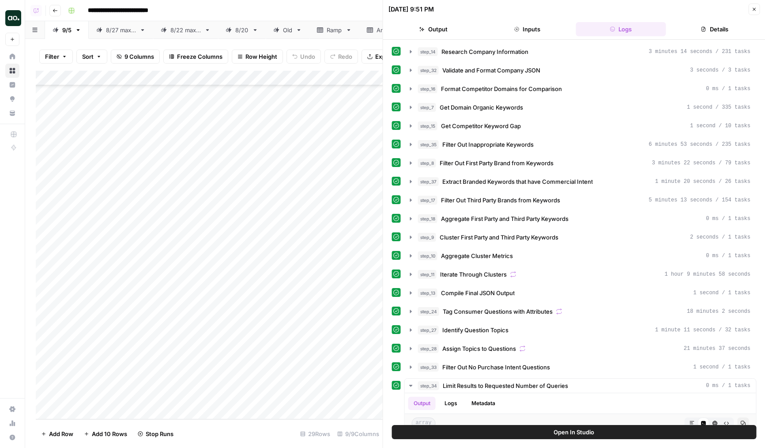
click at [339, 208] on div "Add Column" at bounding box center [209, 245] width 347 height 348
click at [342, 216] on div "Add Column" at bounding box center [209, 245] width 347 height 348
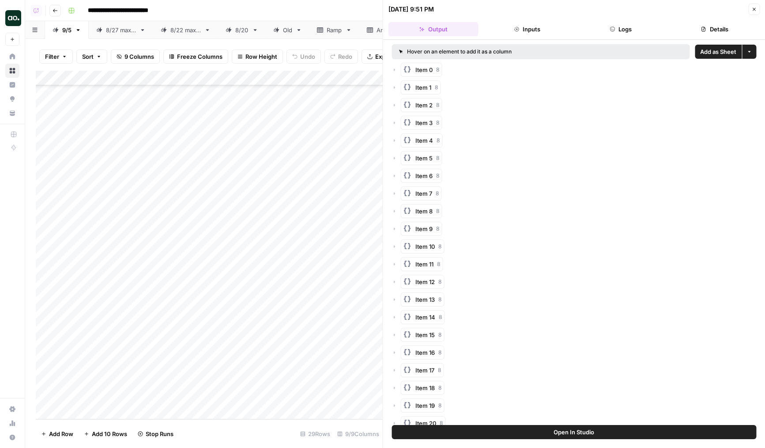
click at [624, 30] on button "Logs" at bounding box center [621, 29] width 90 height 14
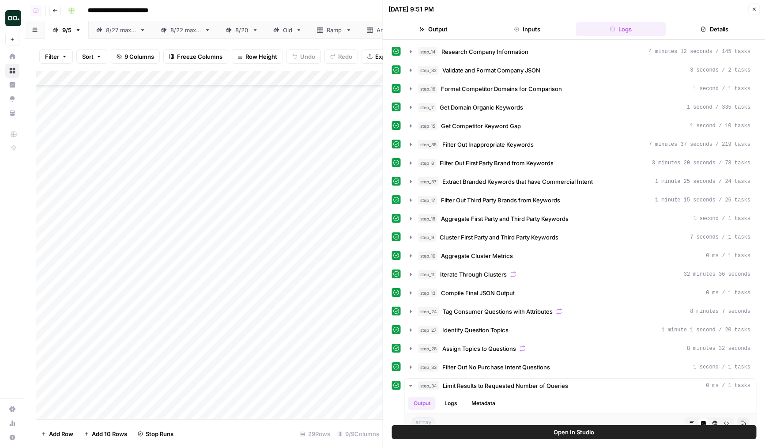
click at [333, 199] on div "Add Column" at bounding box center [209, 245] width 347 height 348
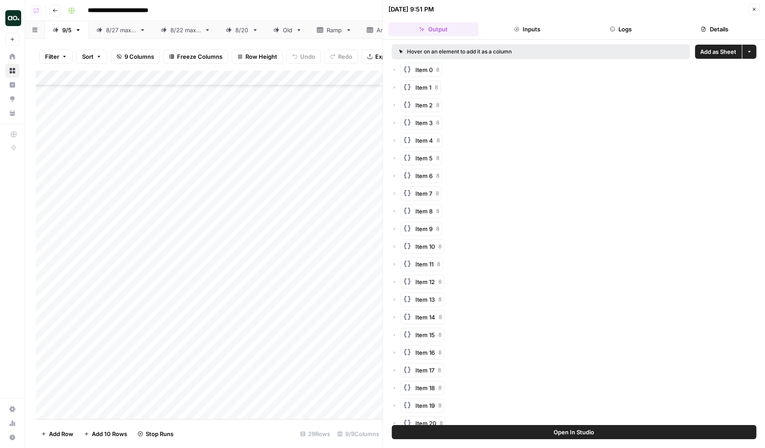
click at [613, 30] on icon "button" at bounding box center [611, 28] width 5 height 5
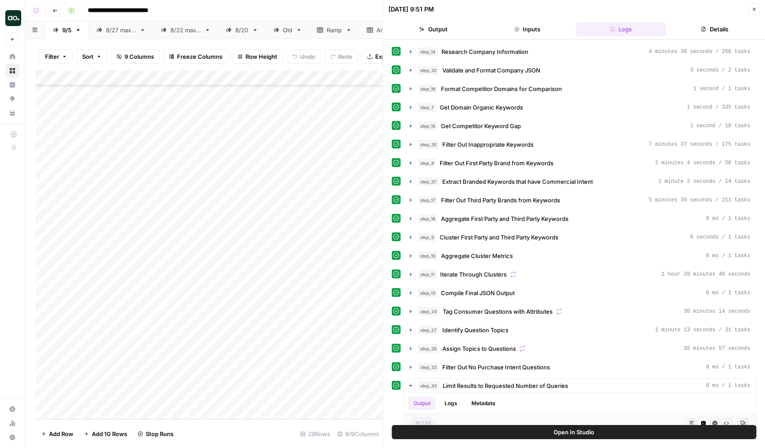
click at [335, 186] on div "Add Column" at bounding box center [209, 245] width 347 height 348
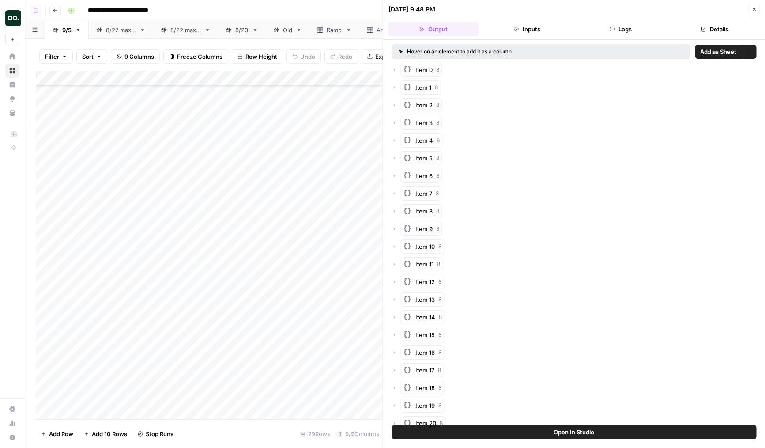
click at [614, 29] on icon "button" at bounding box center [611, 28] width 5 height 5
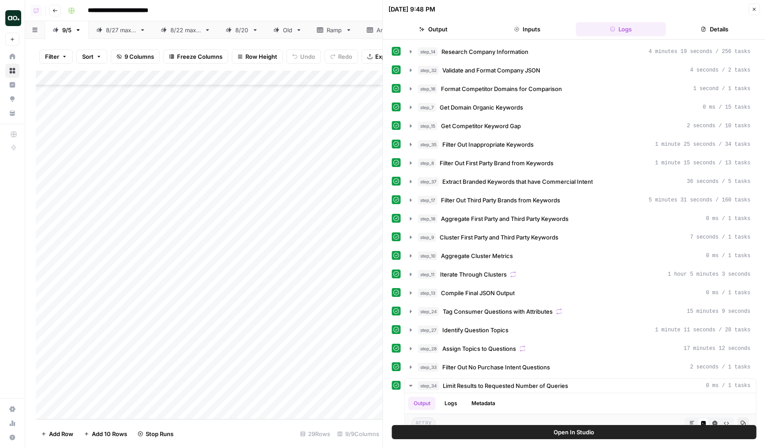
click at [342, 172] on div "Add Column" at bounding box center [209, 245] width 347 height 348
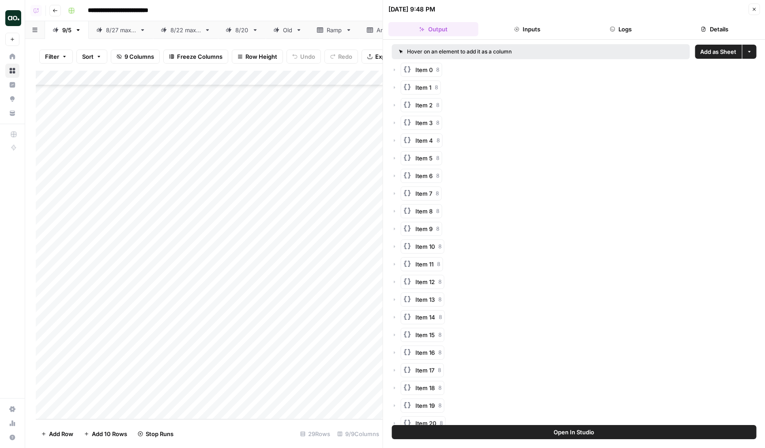
click at [608, 31] on button "Logs" at bounding box center [621, 29] width 90 height 14
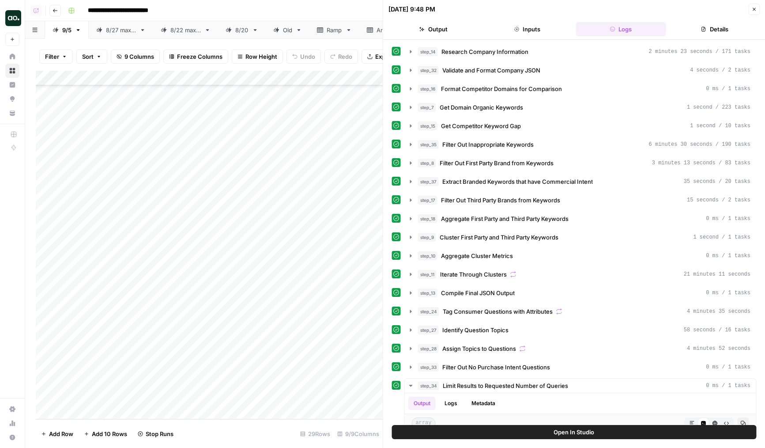
click at [329, 162] on div "Add Column" at bounding box center [209, 245] width 347 height 348
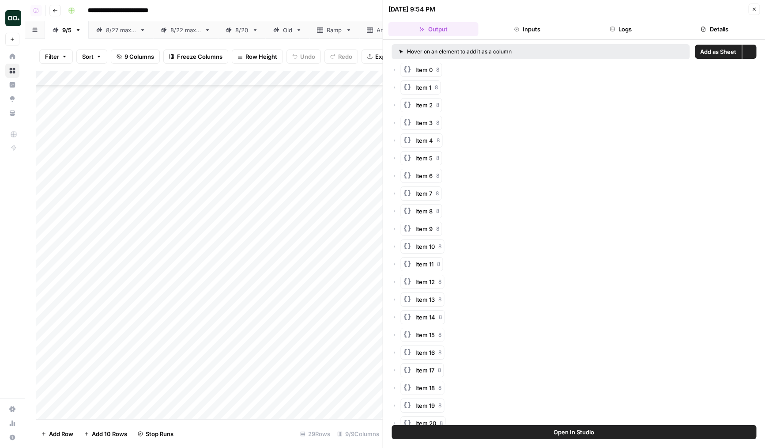
click at [619, 34] on button "Logs" at bounding box center [621, 29] width 90 height 14
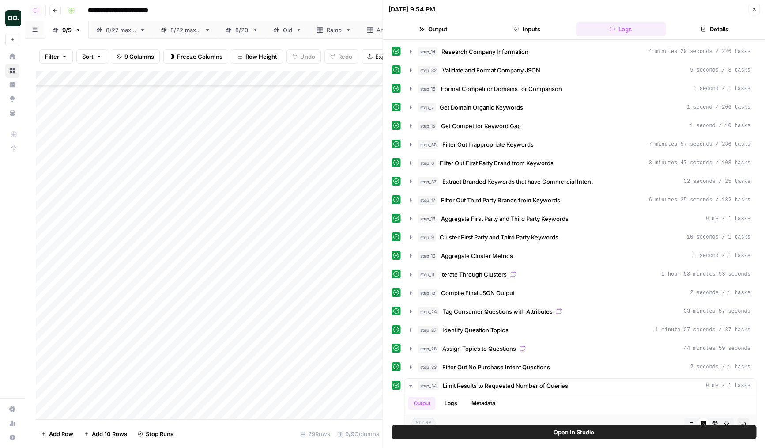
click at [608, 36] on button "Logs" at bounding box center [621, 29] width 90 height 14
click at [483, 121] on span "Get Competitor Keyword Gap" at bounding box center [481, 125] width 80 height 9
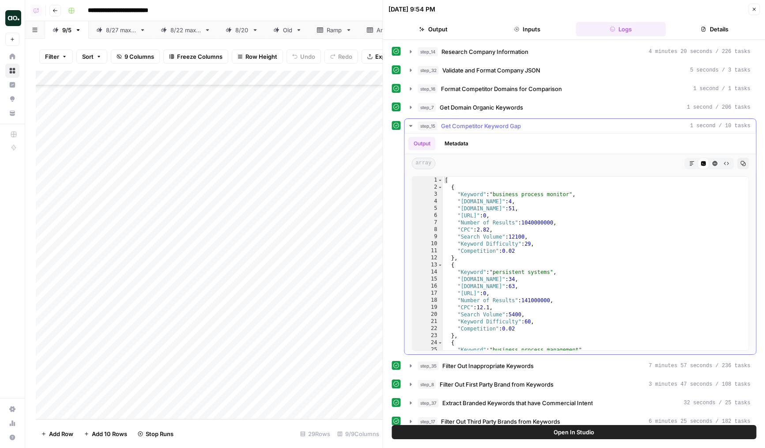
click at [483, 121] on span "Get Competitor Keyword Gap" at bounding box center [481, 125] width 80 height 9
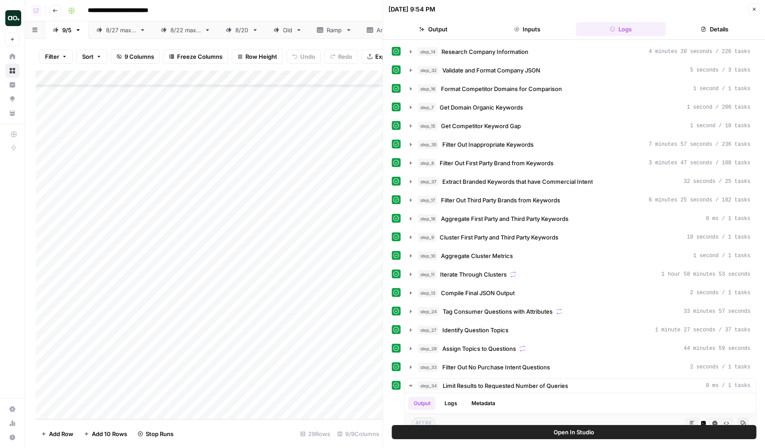
click at [323, 136] on div "Add Column" at bounding box center [209, 245] width 347 height 348
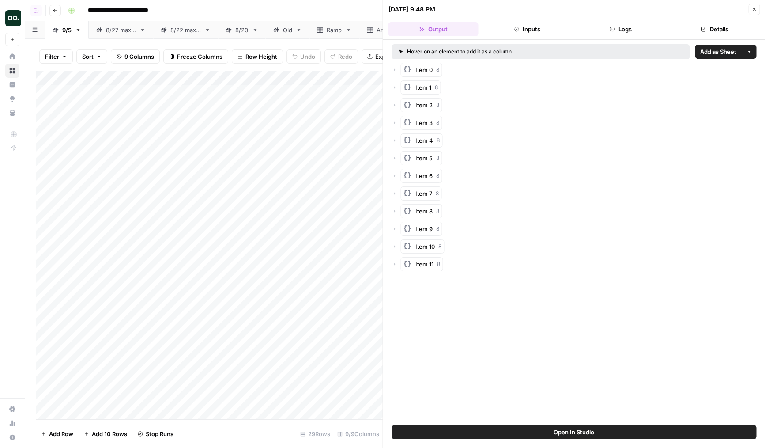
click at [598, 38] on header "[DATE] 9:48 PM Close Output Inputs Logs Details" at bounding box center [574, 20] width 382 height 40
click at [614, 32] on button "Logs" at bounding box center [621, 29] width 90 height 14
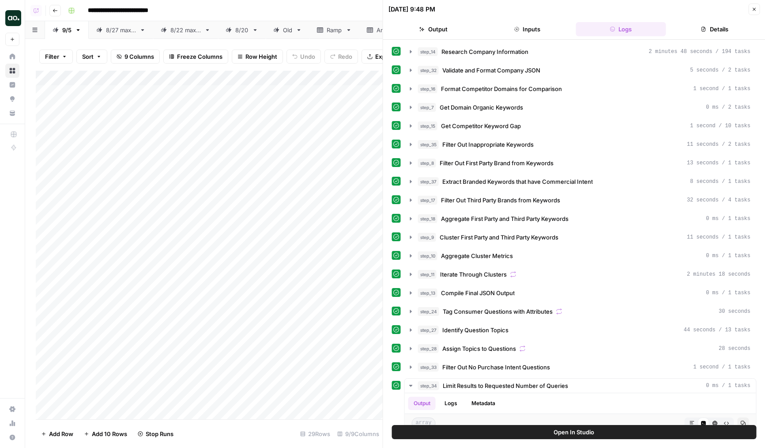
click at [306, 241] on div "Add Column" at bounding box center [209, 245] width 347 height 348
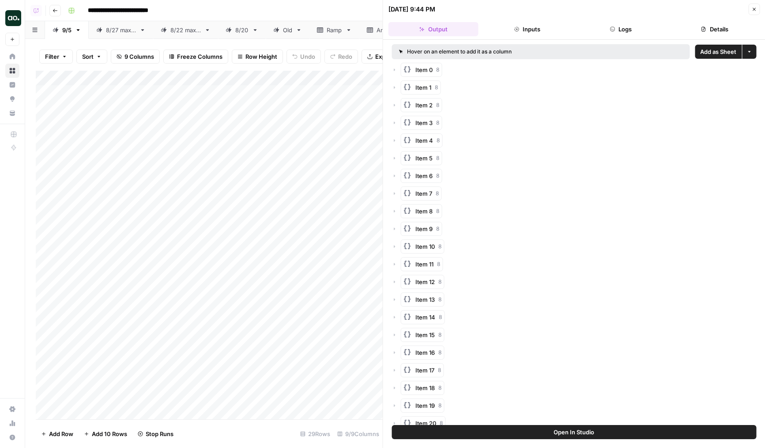
click at [625, 31] on button "Logs" at bounding box center [621, 29] width 90 height 14
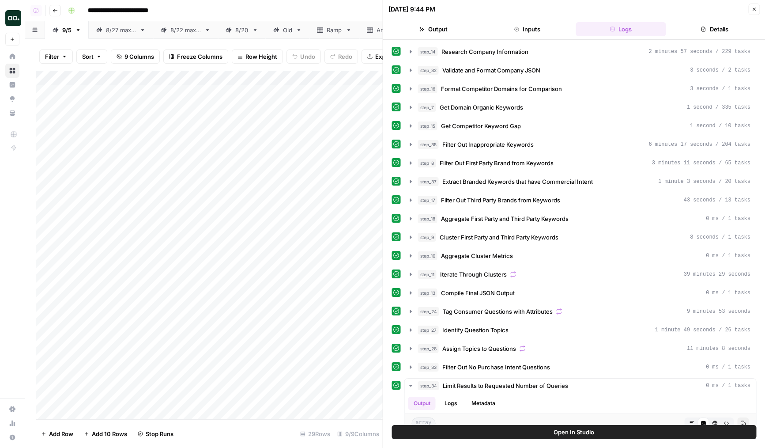
click at [334, 219] on div "Add Column" at bounding box center [209, 245] width 347 height 348
click at [338, 229] on div "Add Column" at bounding box center [209, 245] width 347 height 348
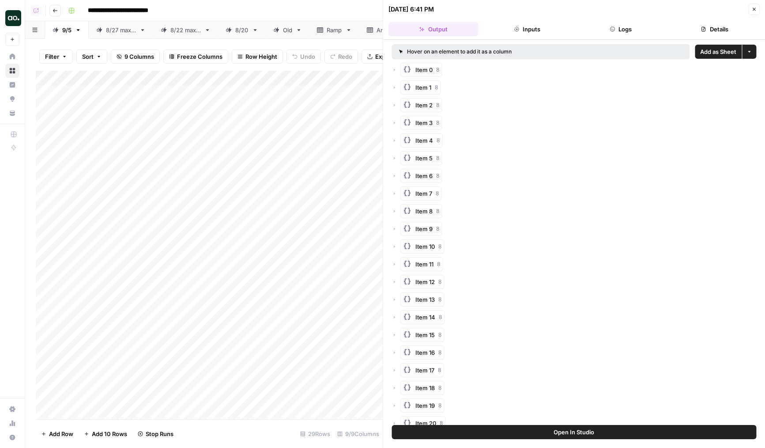
click at [612, 30] on icon "button" at bounding box center [611, 28] width 5 height 5
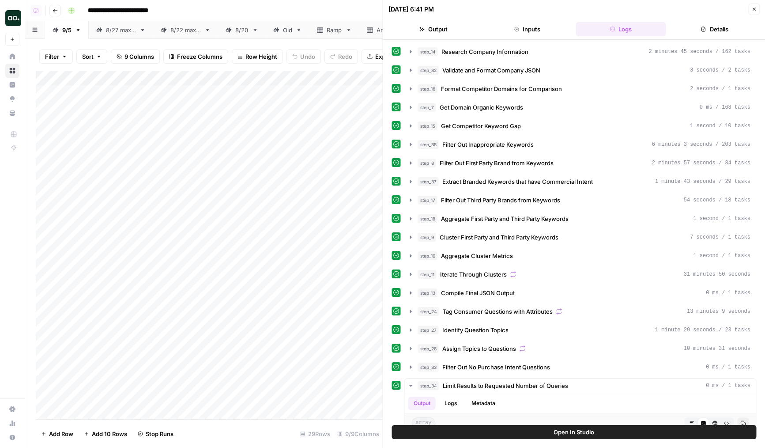
click at [344, 211] on div "Add Column" at bounding box center [209, 245] width 347 height 348
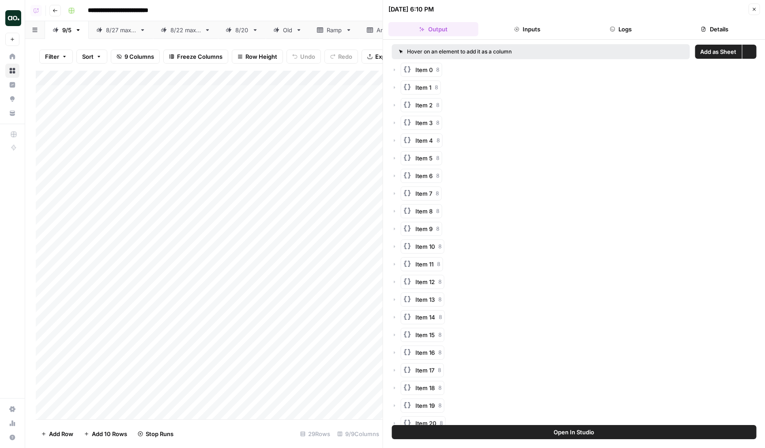
click at [631, 29] on button "Logs" at bounding box center [621, 29] width 90 height 14
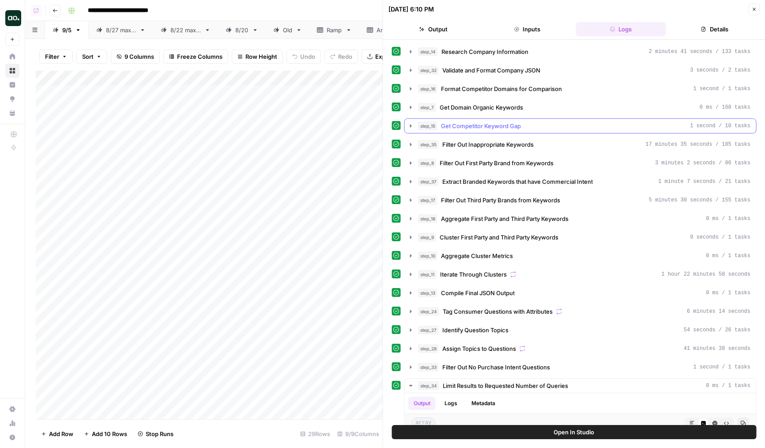
click at [472, 127] on span "Get Competitor Keyword Gap" at bounding box center [481, 125] width 80 height 9
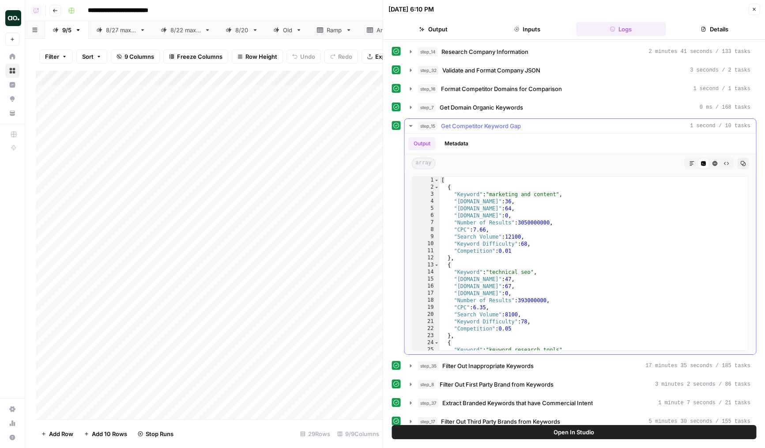
click at [472, 127] on span "Get Competitor Keyword Gap" at bounding box center [481, 125] width 80 height 9
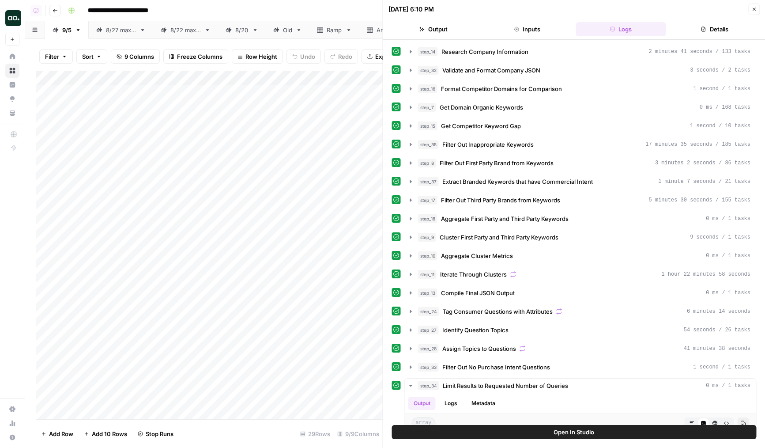
click at [319, 200] on div "Add Column" at bounding box center [209, 245] width 347 height 348
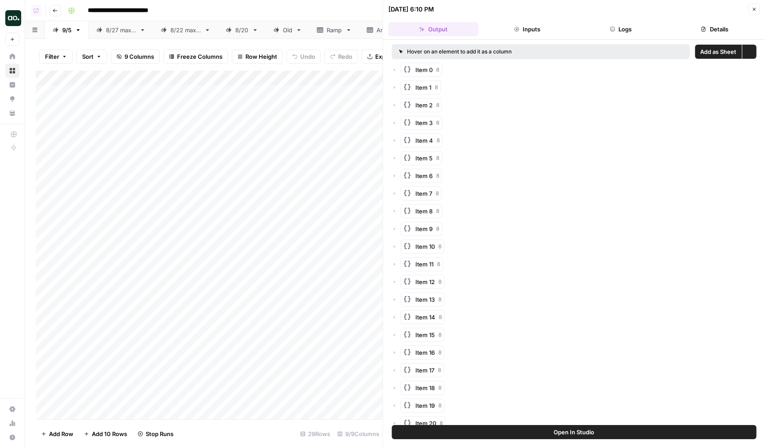
click at [610, 31] on icon "button" at bounding box center [611, 28] width 5 height 5
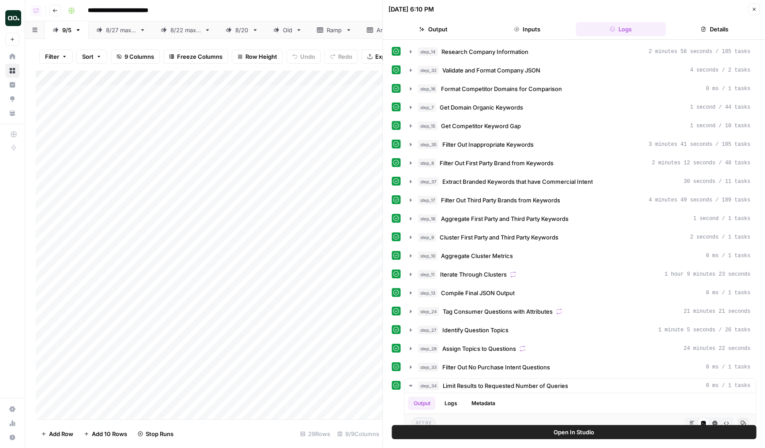
click at [333, 184] on div "Add Column" at bounding box center [209, 245] width 347 height 348
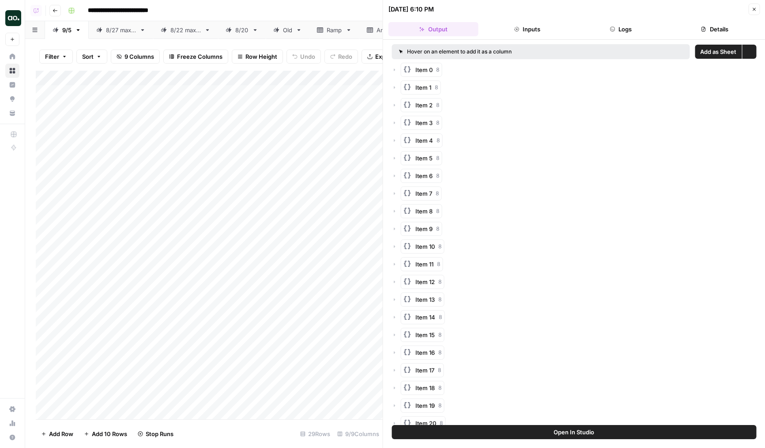
click at [604, 25] on button "Logs" at bounding box center [621, 29] width 90 height 14
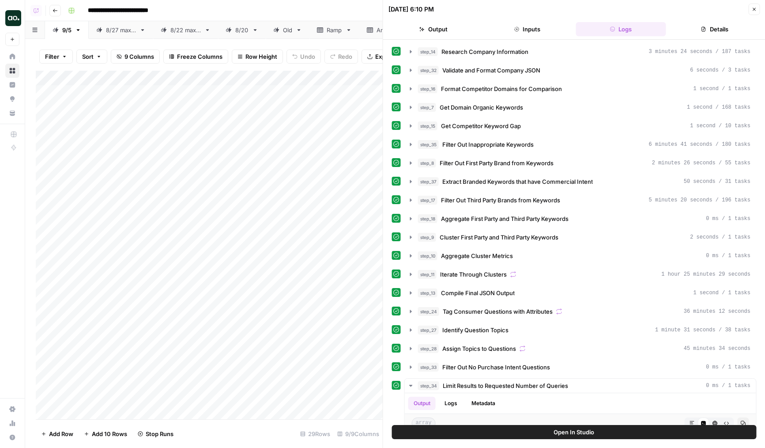
click at [336, 163] on div "Add Column" at bounding box center [209, 245] width 347 height 348
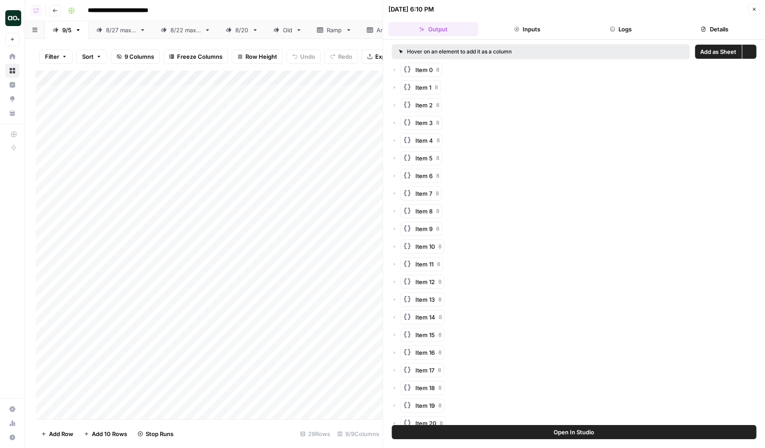
click at [606, 30] on button "Logs" at bounding box center [621, 29] width 90 height 14
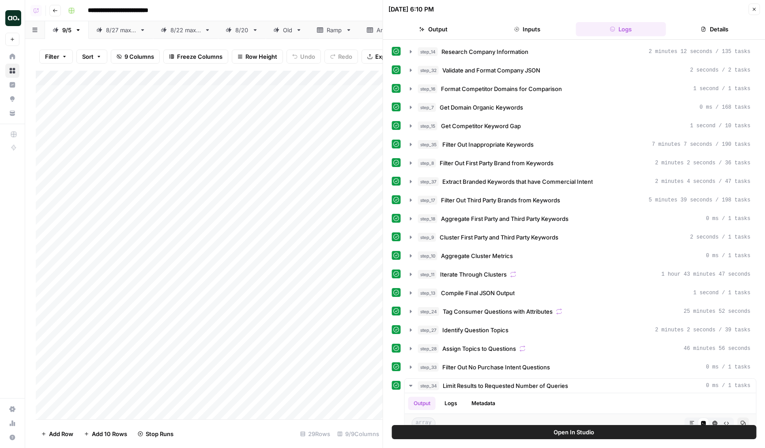
click at [347, 143] on div "Add Column" at bounding box center [209, 245] width 347 height 348
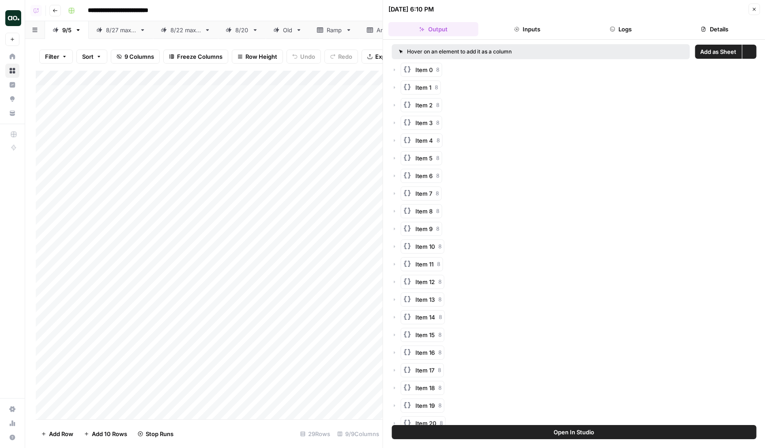
click at [602, 32] on button "Logs" at bounding box center [621, 29] width 90 height 14
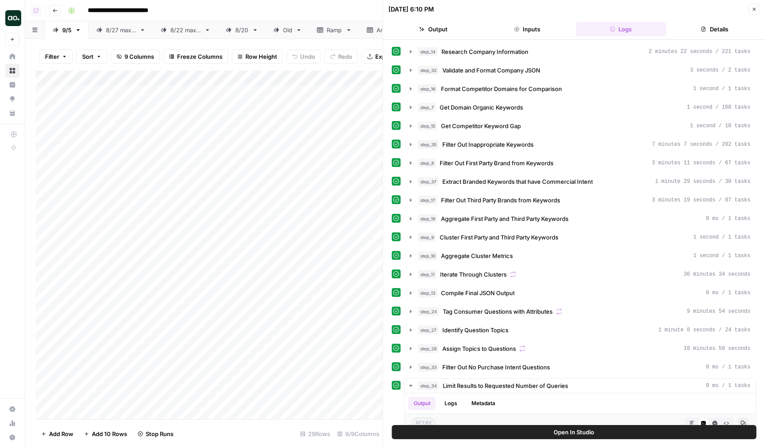
click at [328, 126] on div "Add Column" at bounding box center [209, 245] width 347 height 348
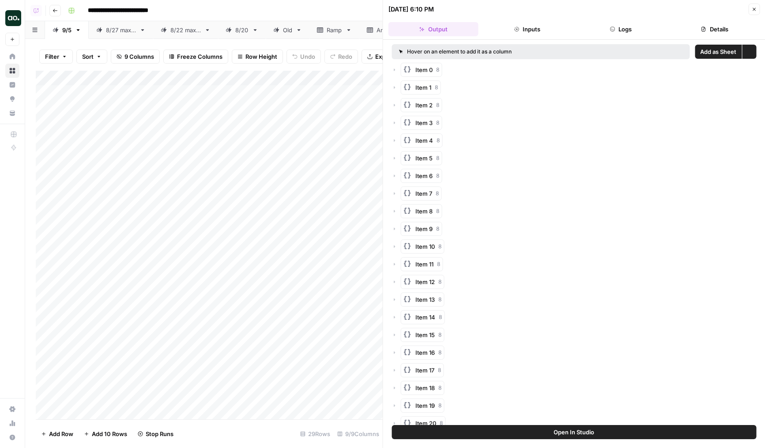
click at [610, 31] on icon "button" at bounding box center [611, 28] width 5 height 5
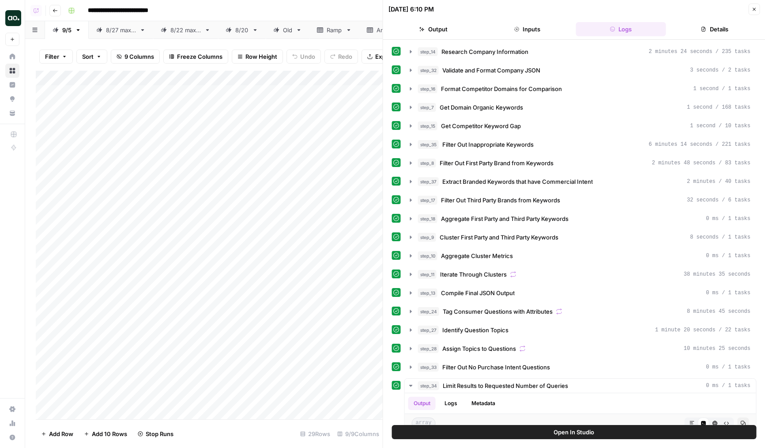
click at [367, 102] on div "Add Column" at bounding box center [209, 245] width 347 height 348
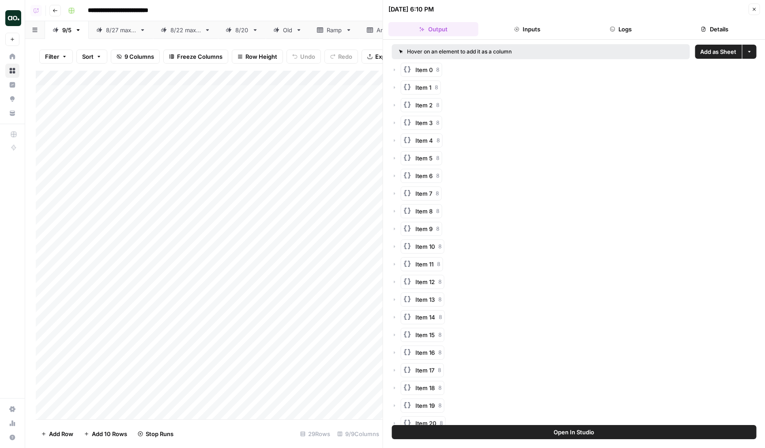
click at [611, 34] on button "Logs" at bounding box center [621, 29] width 90 height 14
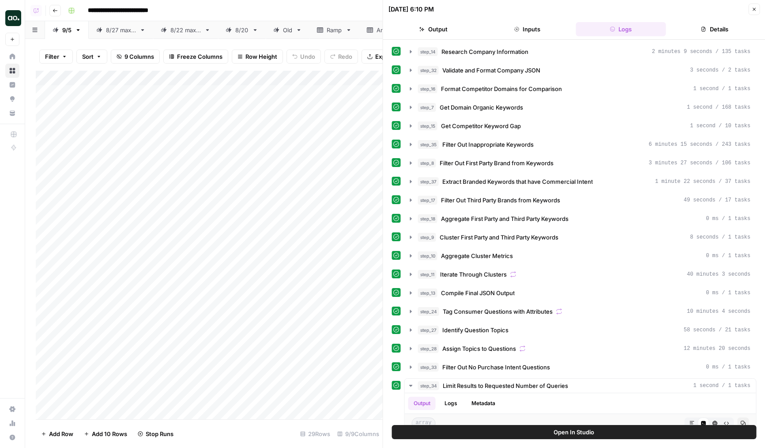
click at [334, 89] on div "Add Column" at bounding box center [209, 245] width 347 height 348
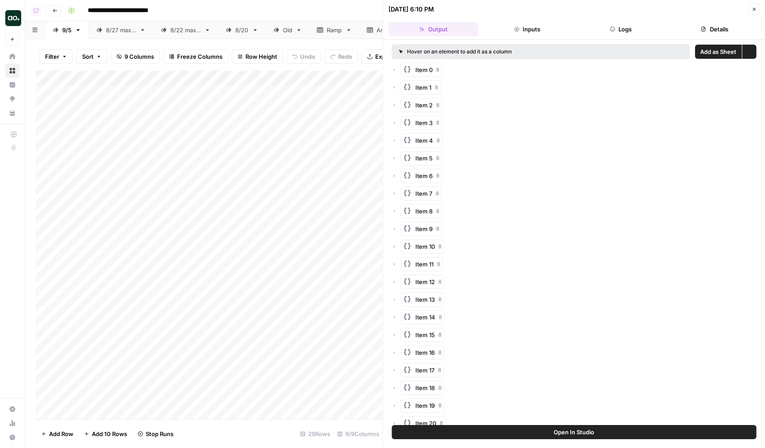
click at [627, 34] on button "Logs" at bounding box center [621, 29] width 90 height 14
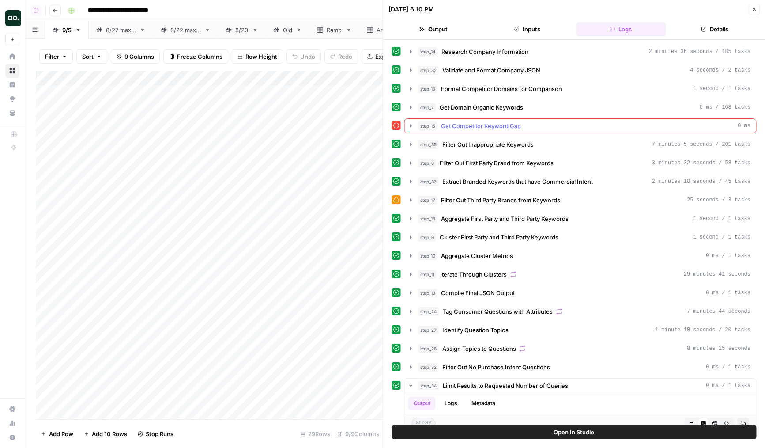
click at [465, 132] on button "step_15 Get Competitor Keyword Gap 0 ms" at bounding box center [580, 126] width 351 height 14
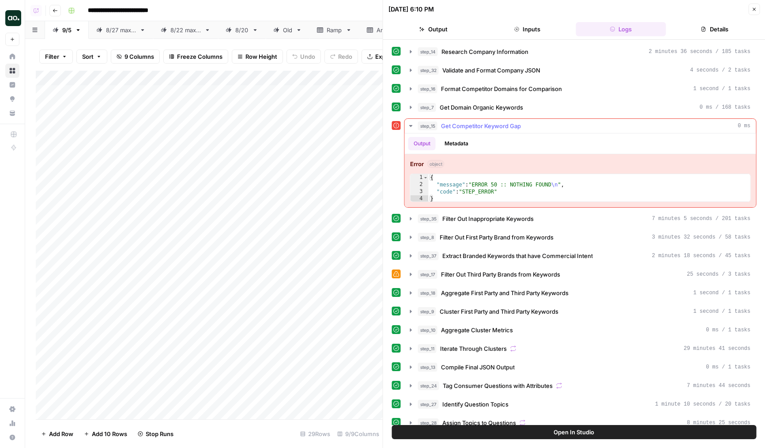
click at [465, 132] on button "step_15 Get Competitor Keyword Gap 0 ms" at bounding box center [580, 126] width 351 height 14
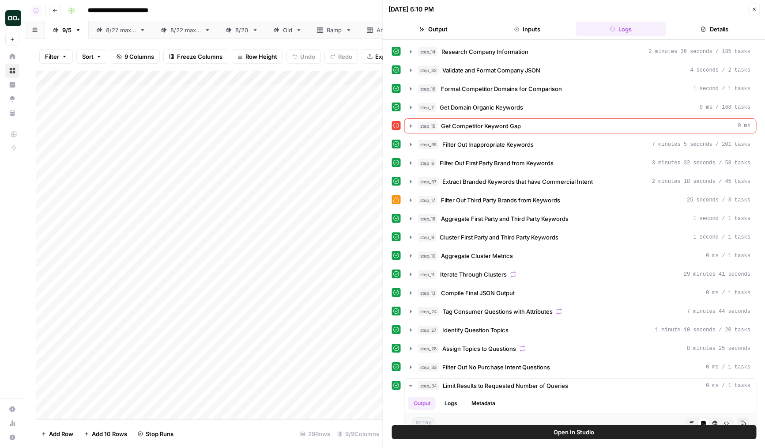
click at [756, 8] on icon "button" at bounding box center [753, 9] width 5 height 5
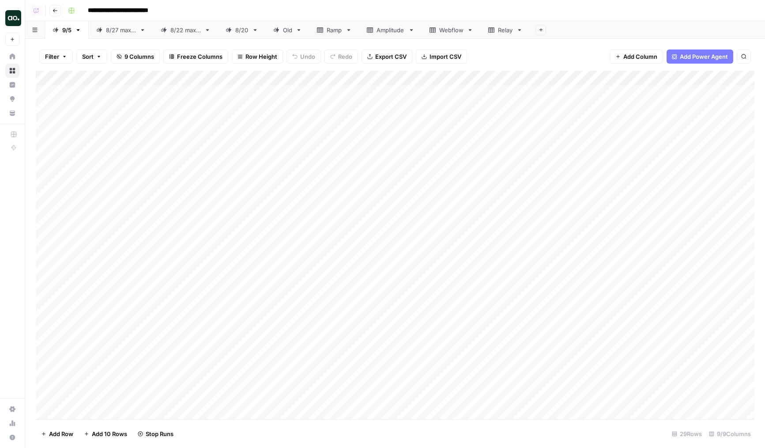
click at [348, 78] on div "Add Column" at bounding box center [395, 245] width 719 height 348
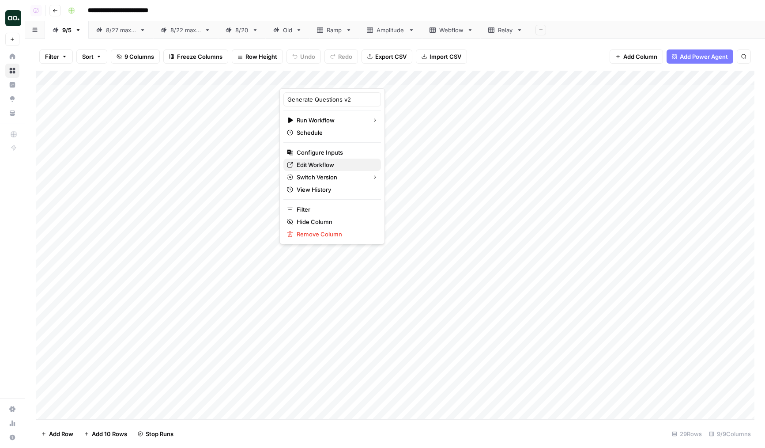
click at [316, 169] on span "Edit Workflow" at bounding box center [335, 164] width 77 height 9
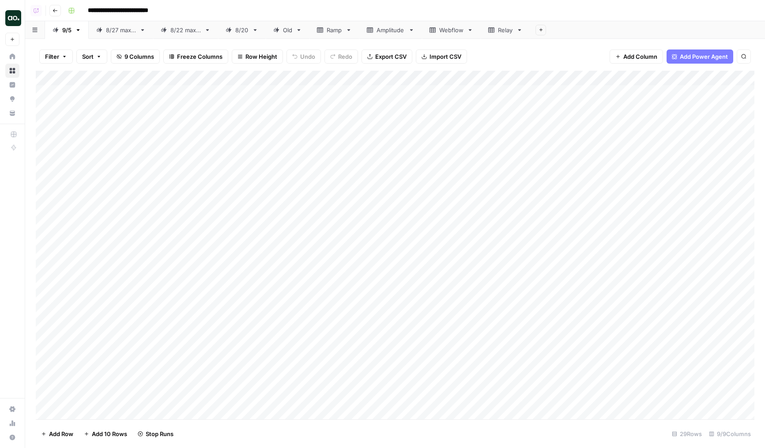
scroll to position [116, 0]
click at [276, 80] on div "Add Column" at bounding box center [395, 245] width 719 height 348
